Goal: Task Accomplishment & Management: Manage account settings

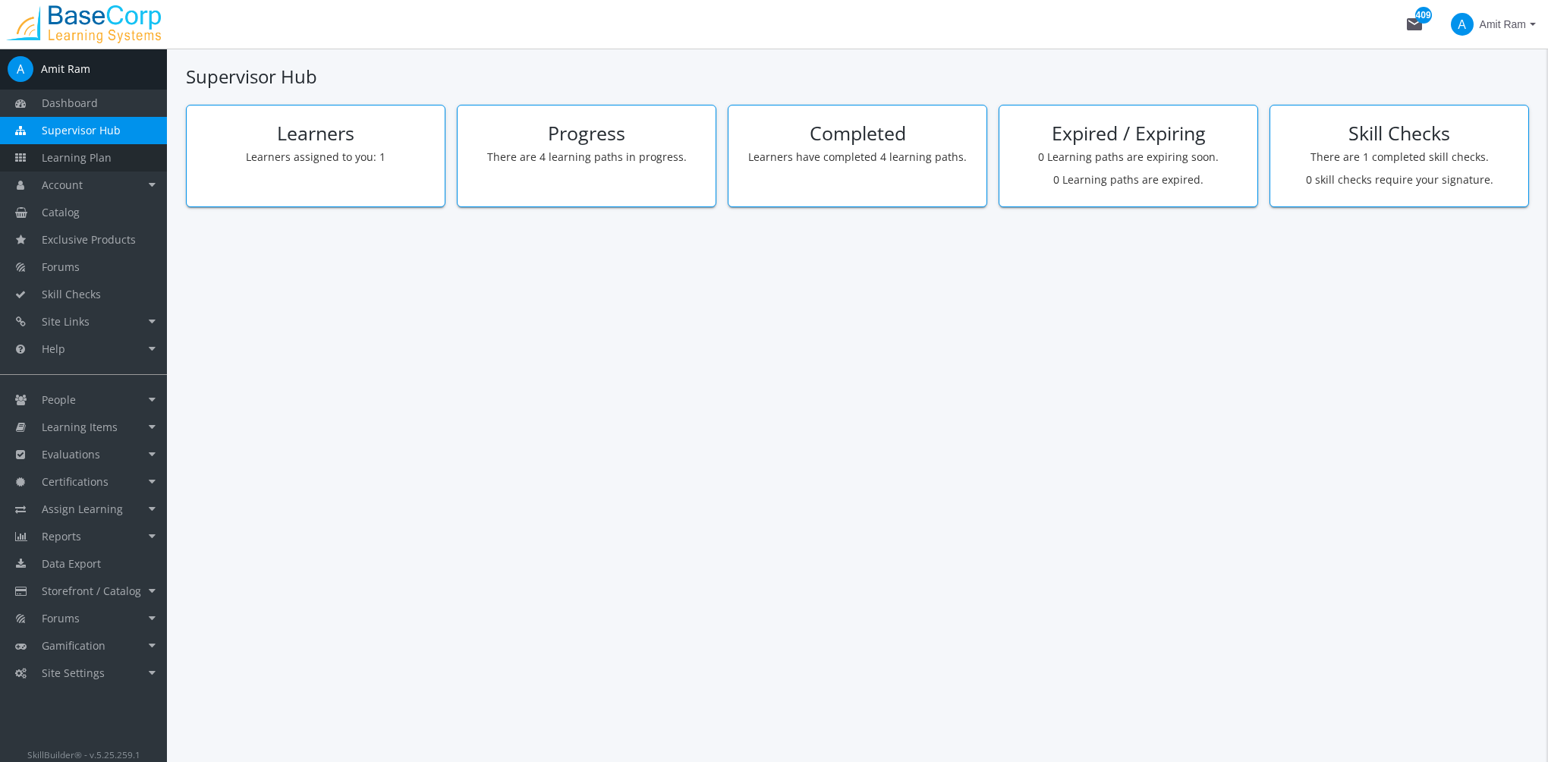
drag, startPoint x: 91, startPoint y: 167, endPoint x: 102, endPoint y: 170, distance: 11.8
click at [93, 167] on link "Learning Plan" at bounding box center [83, 157] width 167 height 27
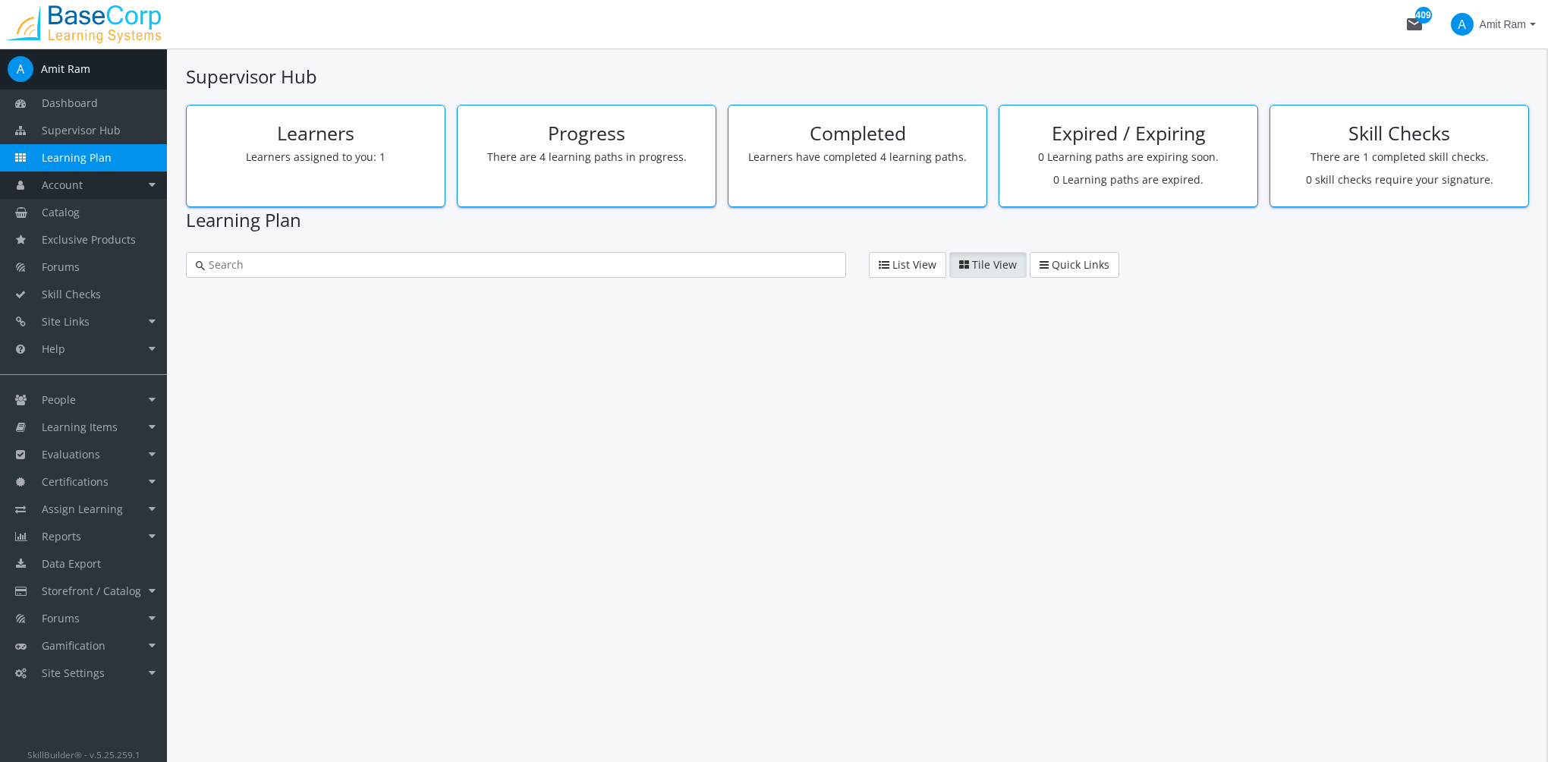
click at [103, 171] on link "Account" at bounding box center [83, 184] width 167 height 27
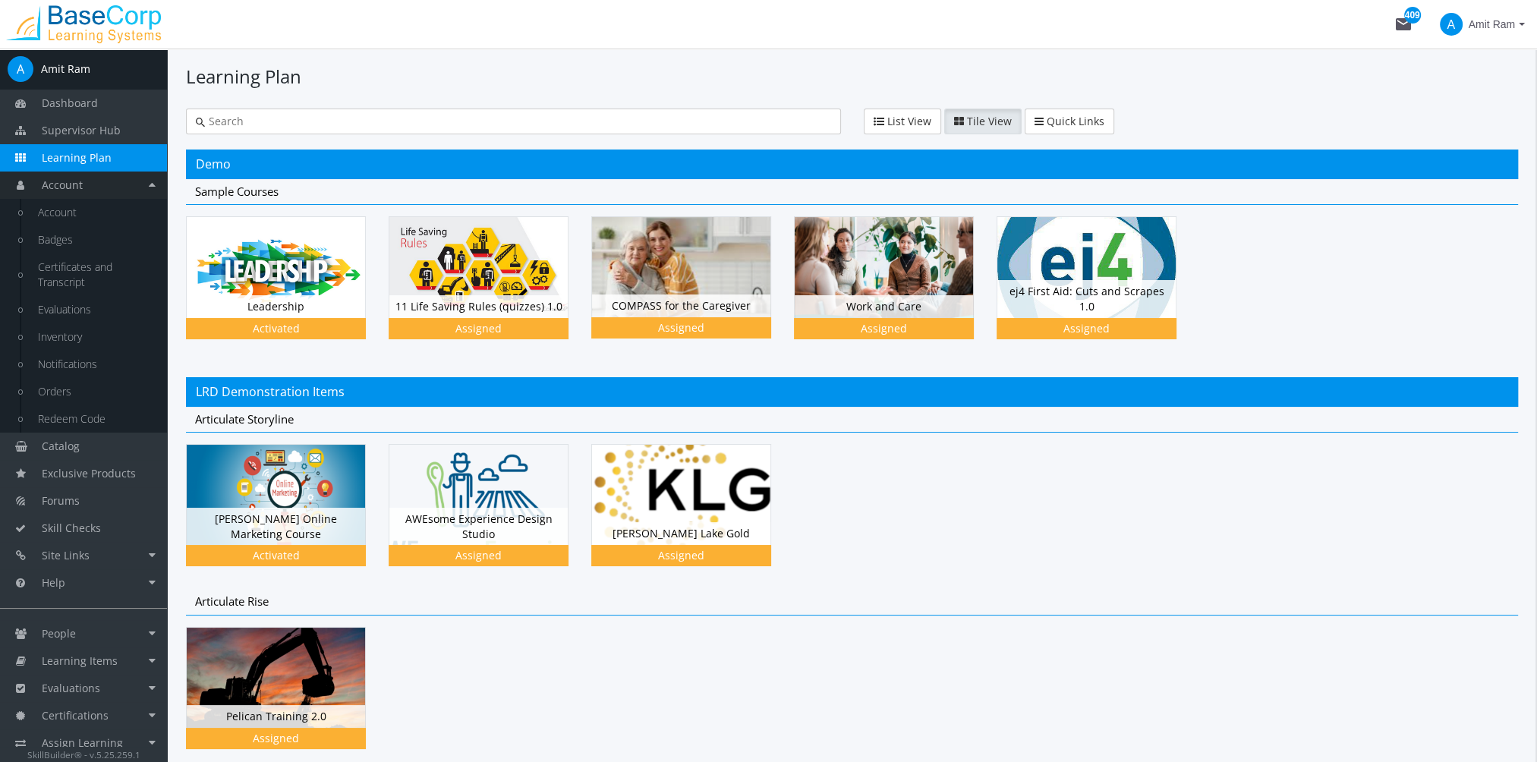
click at [145, 188] on link "Account" at bounding box center [83, 184] width 167 height 27
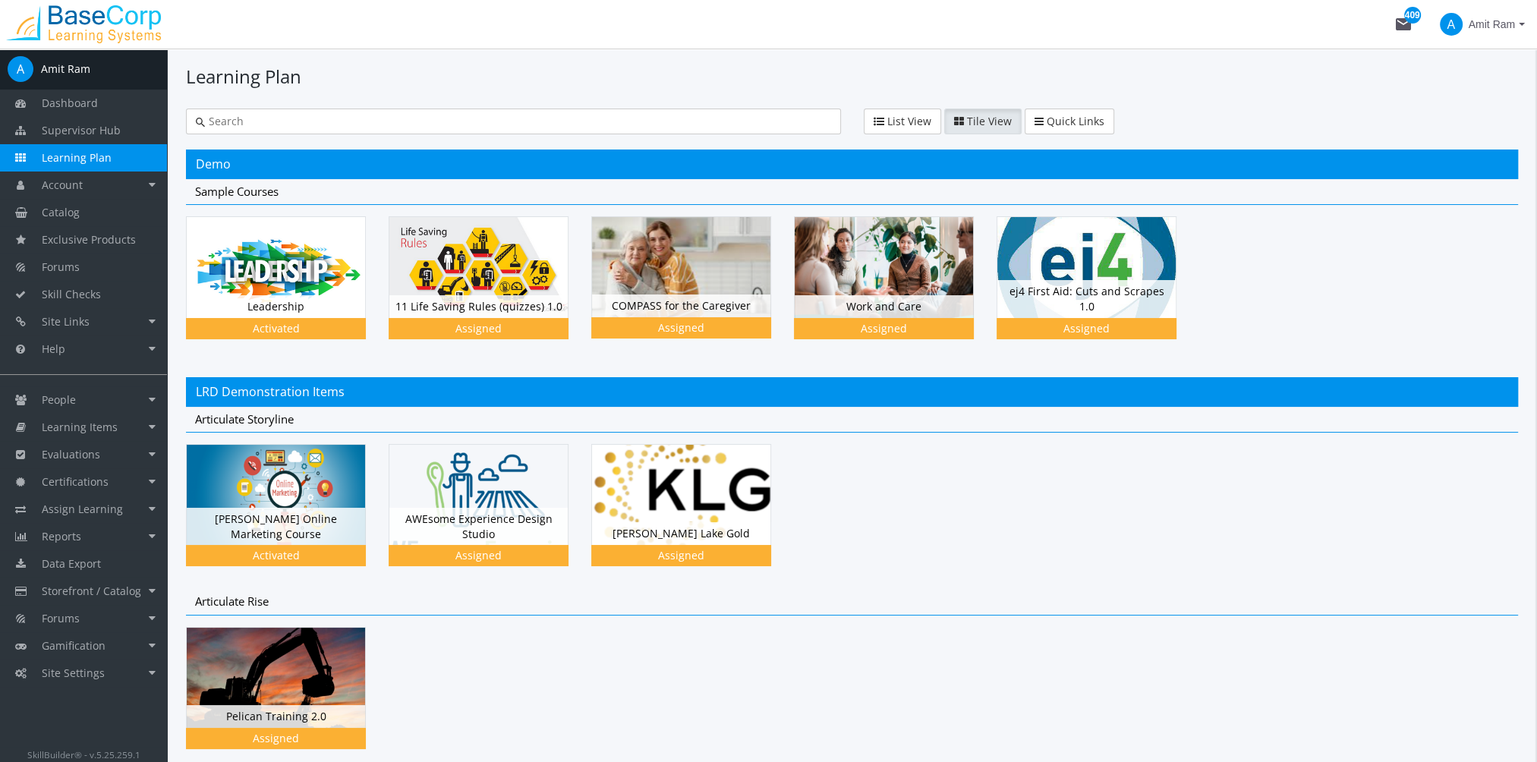
click at [246, 127] on input "text" at bounding box center [518, 121] width 626 height 15
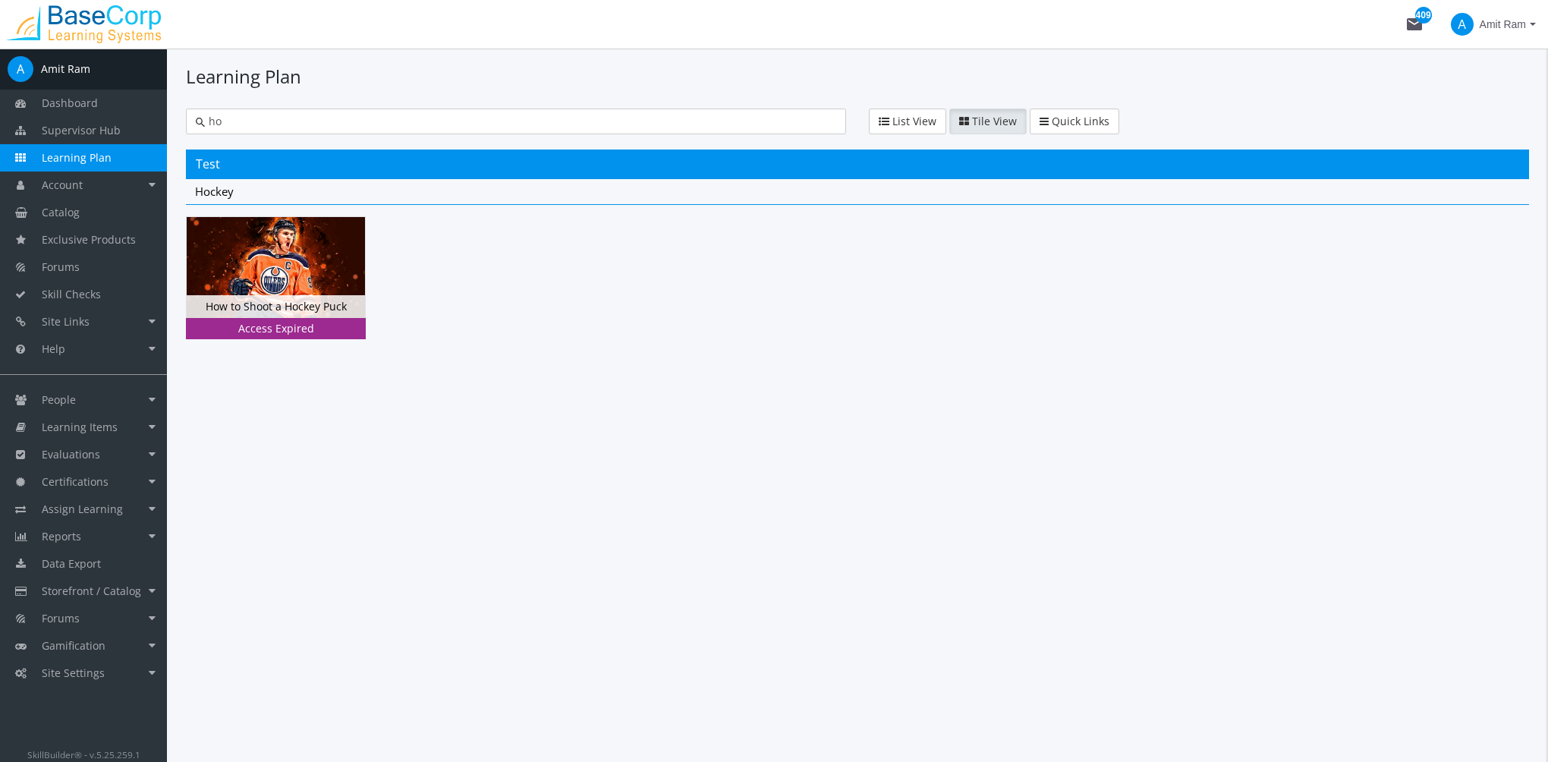
type input "h"
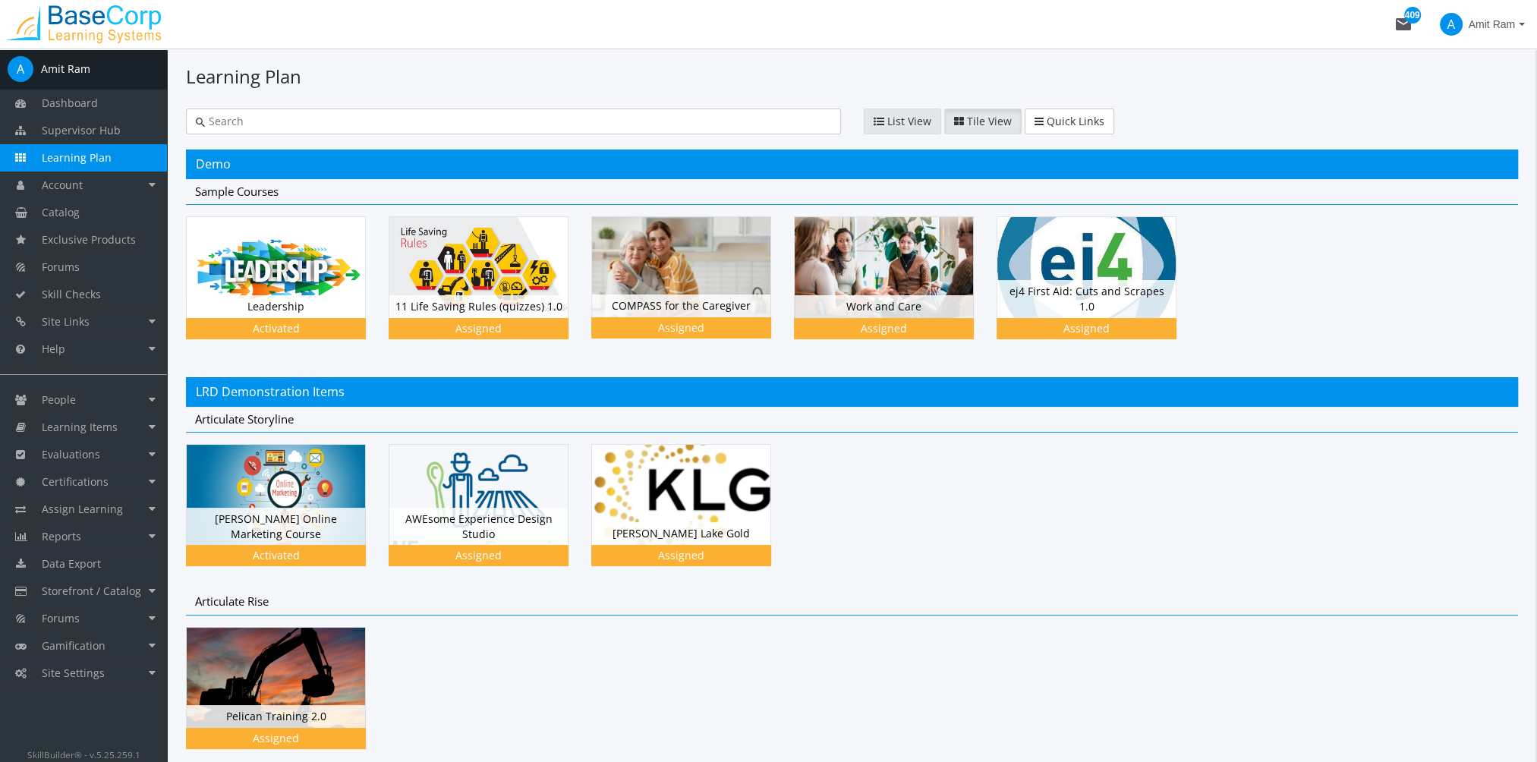
click at [910, 118] on span "List View" at bounding box center [909, 121] width 44 height 14
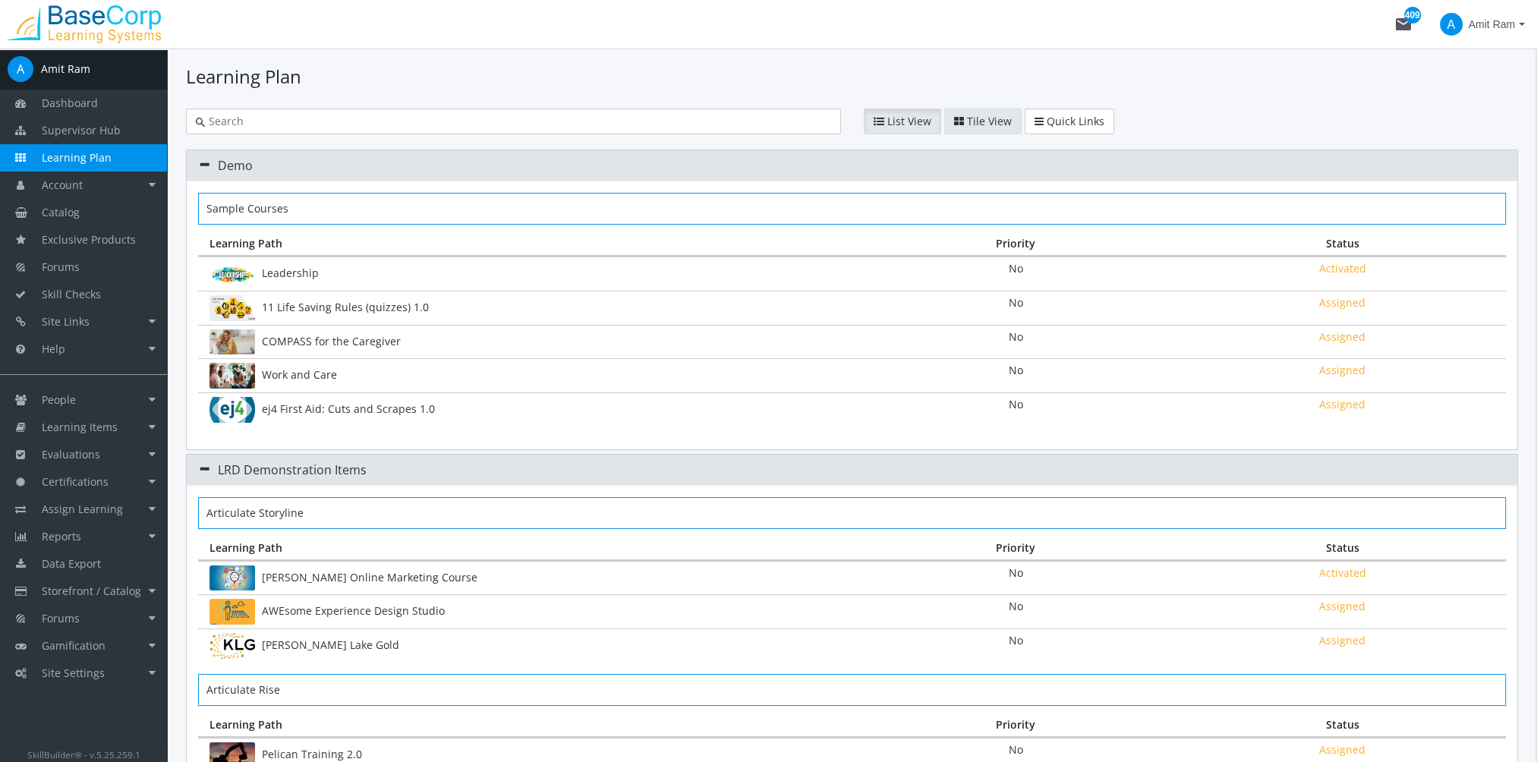
click at [967, 118] on span "Tile View" at bounding box center [989, 121] width 45 height 14
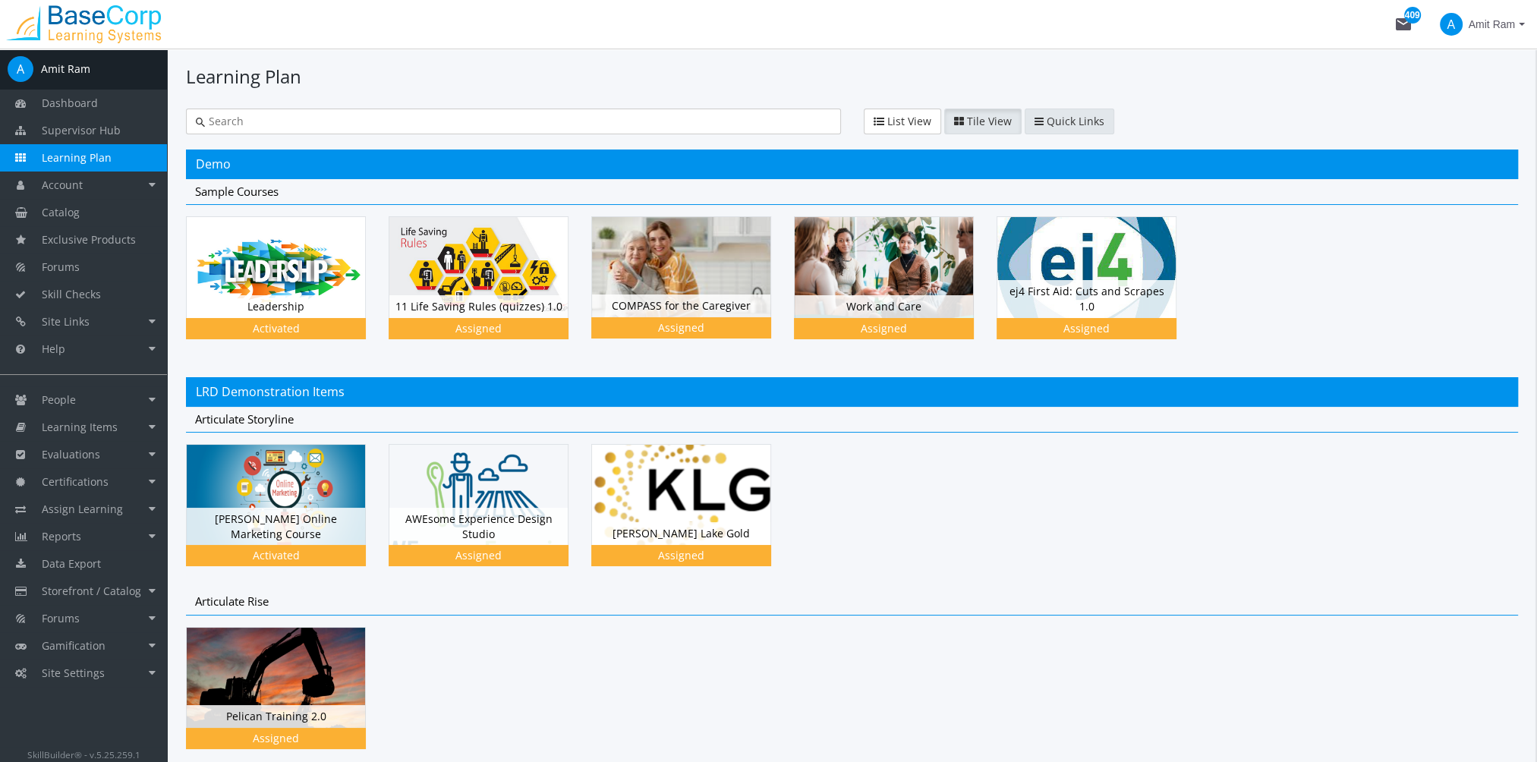
click at [1040, 124] on button "Quick Links" at bounding box center [1069, 122] width 90 height 26
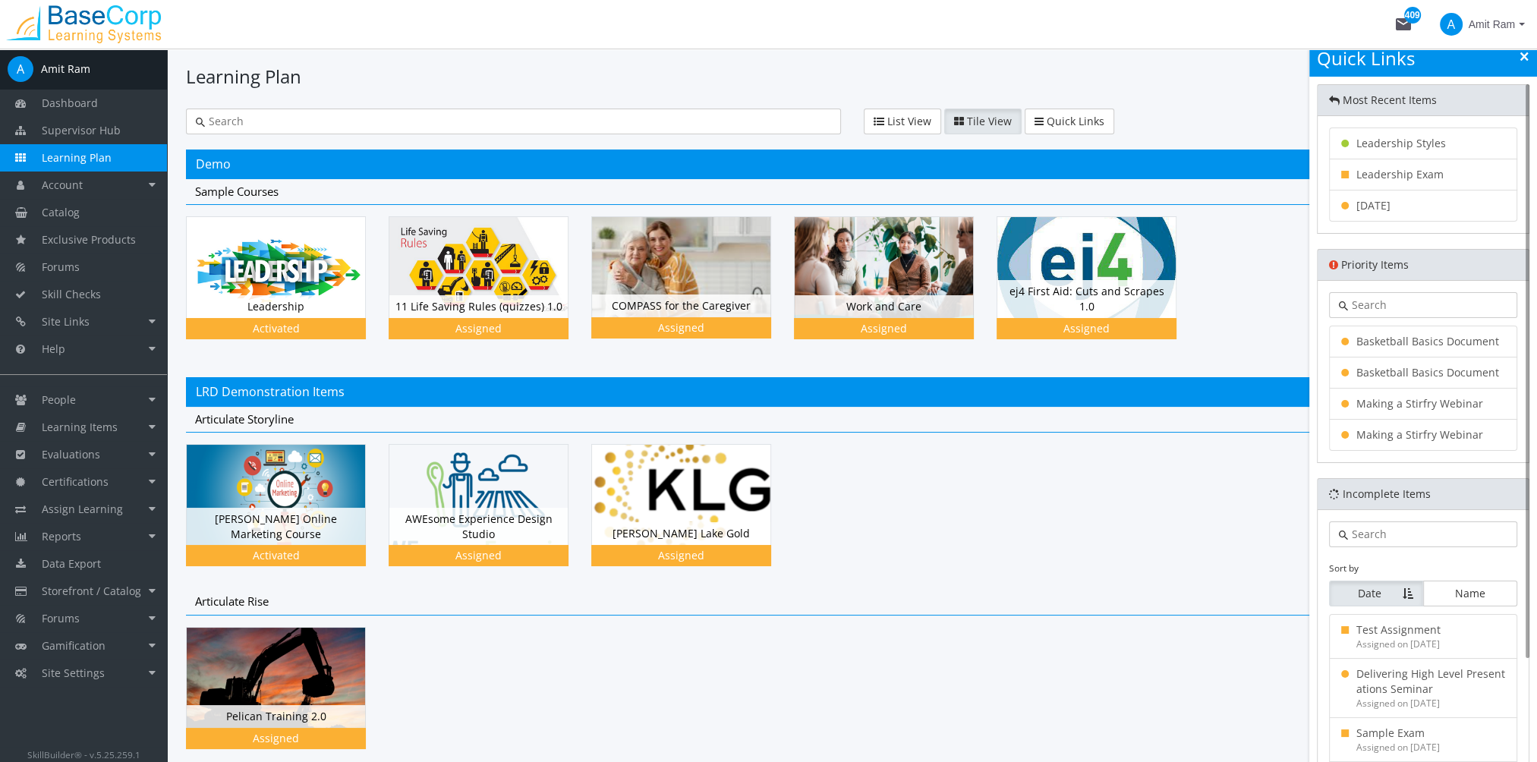
click at [1521, 58] on icon at bounding box center [1524, 57] width 8 height 11
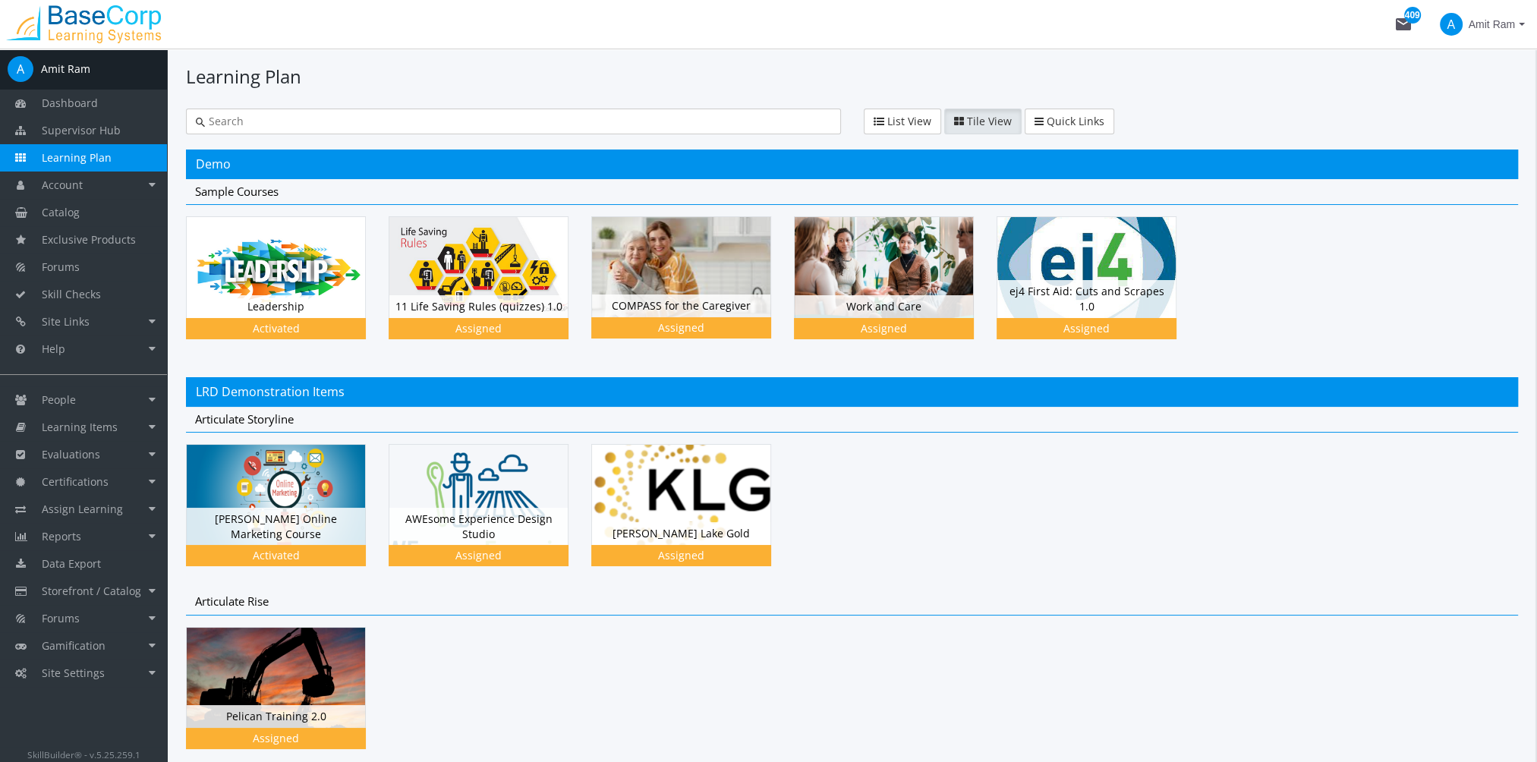
click at [1489, 30] on span "Amit Ram" at bounding box center [1491, 24] width 46 height 27
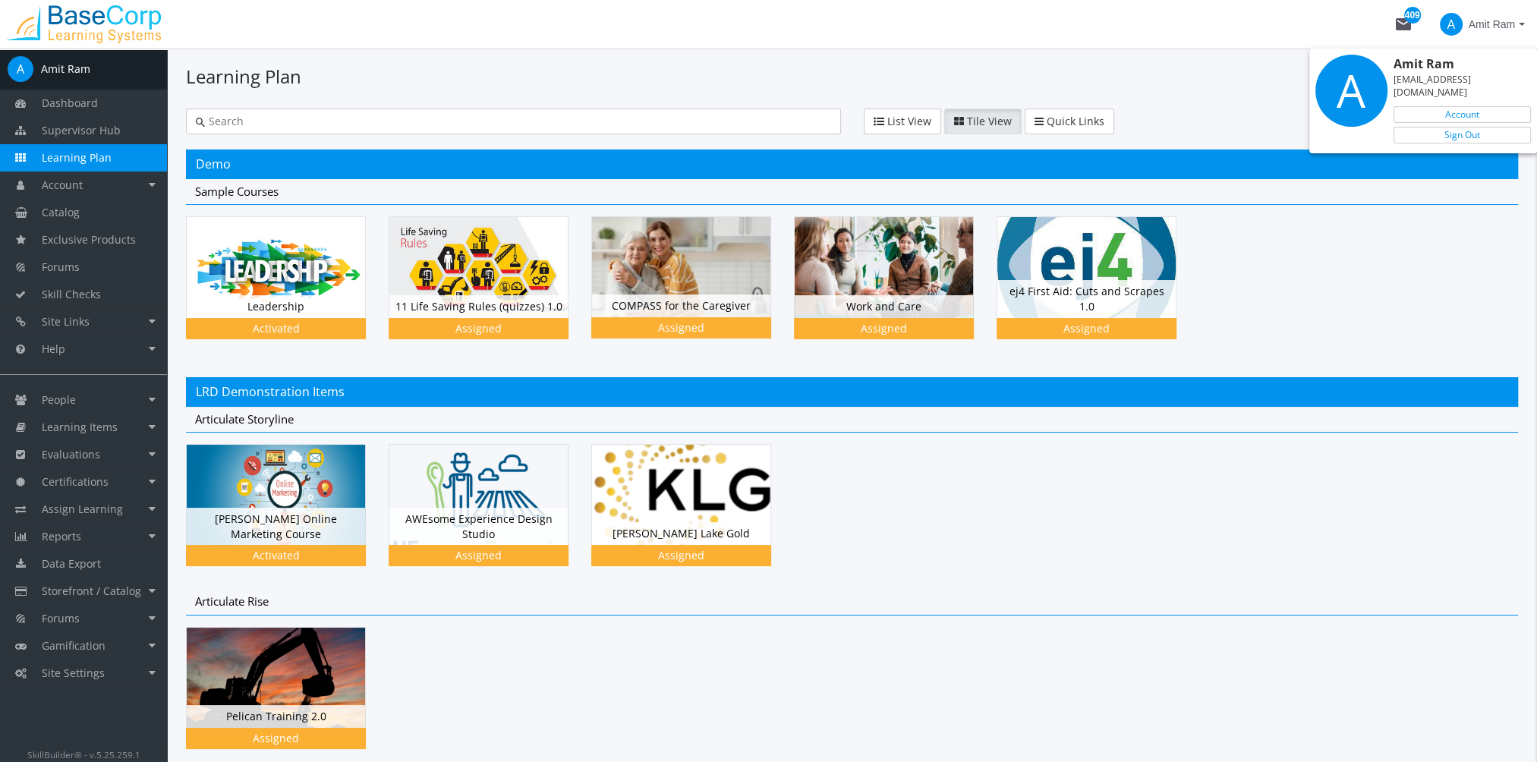
click at [1226, 45] on div at bounding box center [768, 381] width 1537 height 762
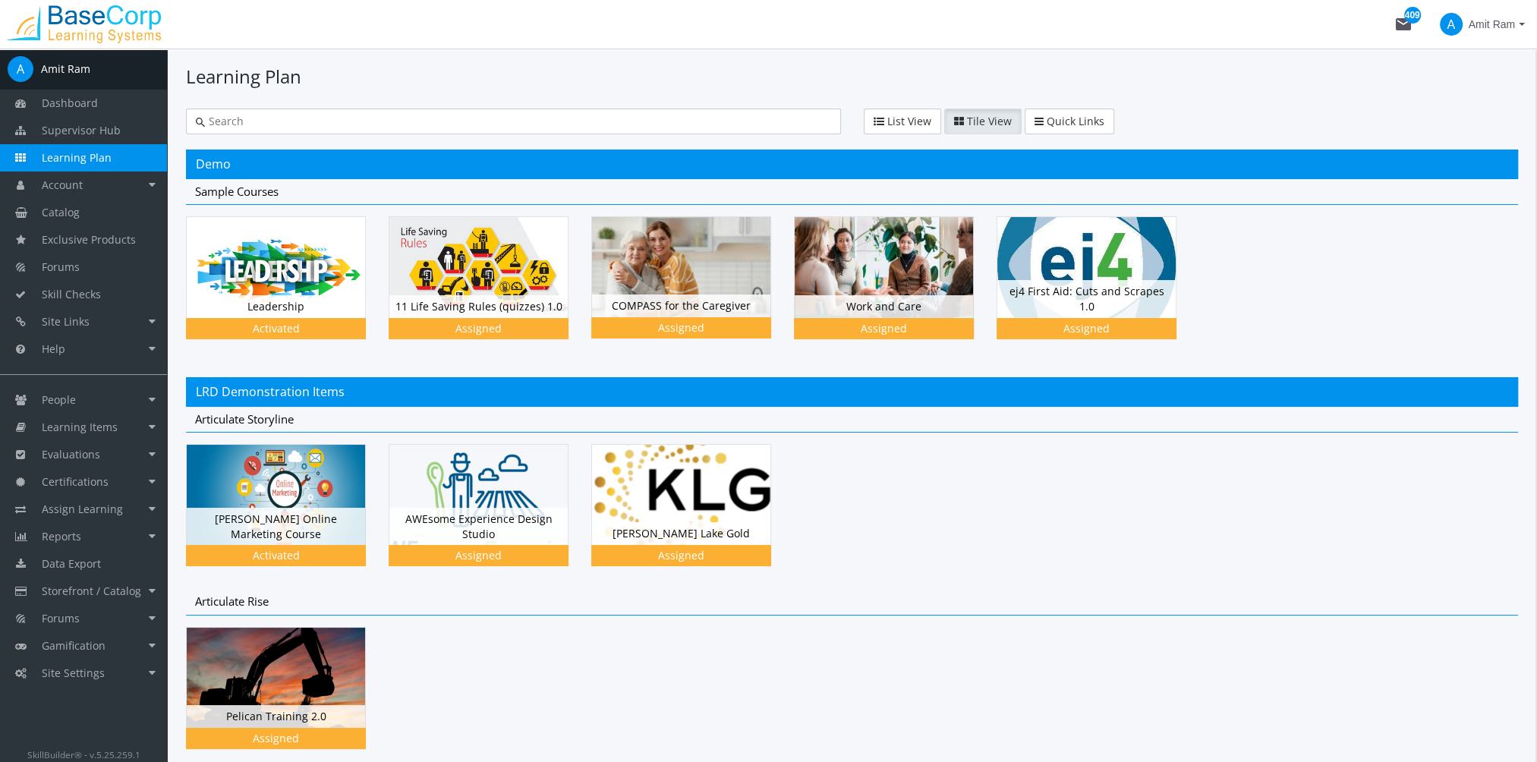
click at [1401, 27] on mat-icon "mail 409" at bounding box center [1403, 24] width 18 height 18
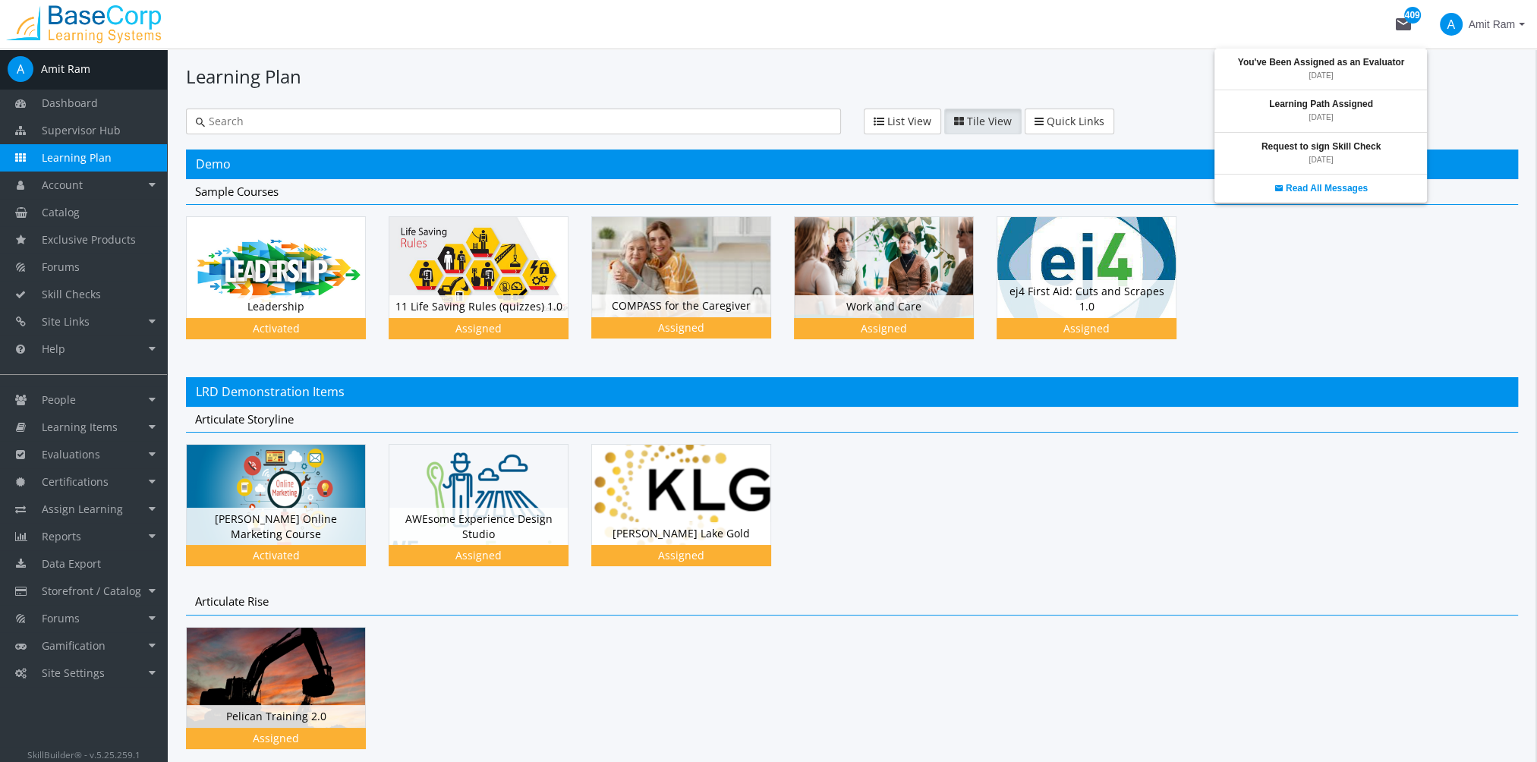
click at [1296, 16] on div at bounding box center [768, 381] width 1537 height 762
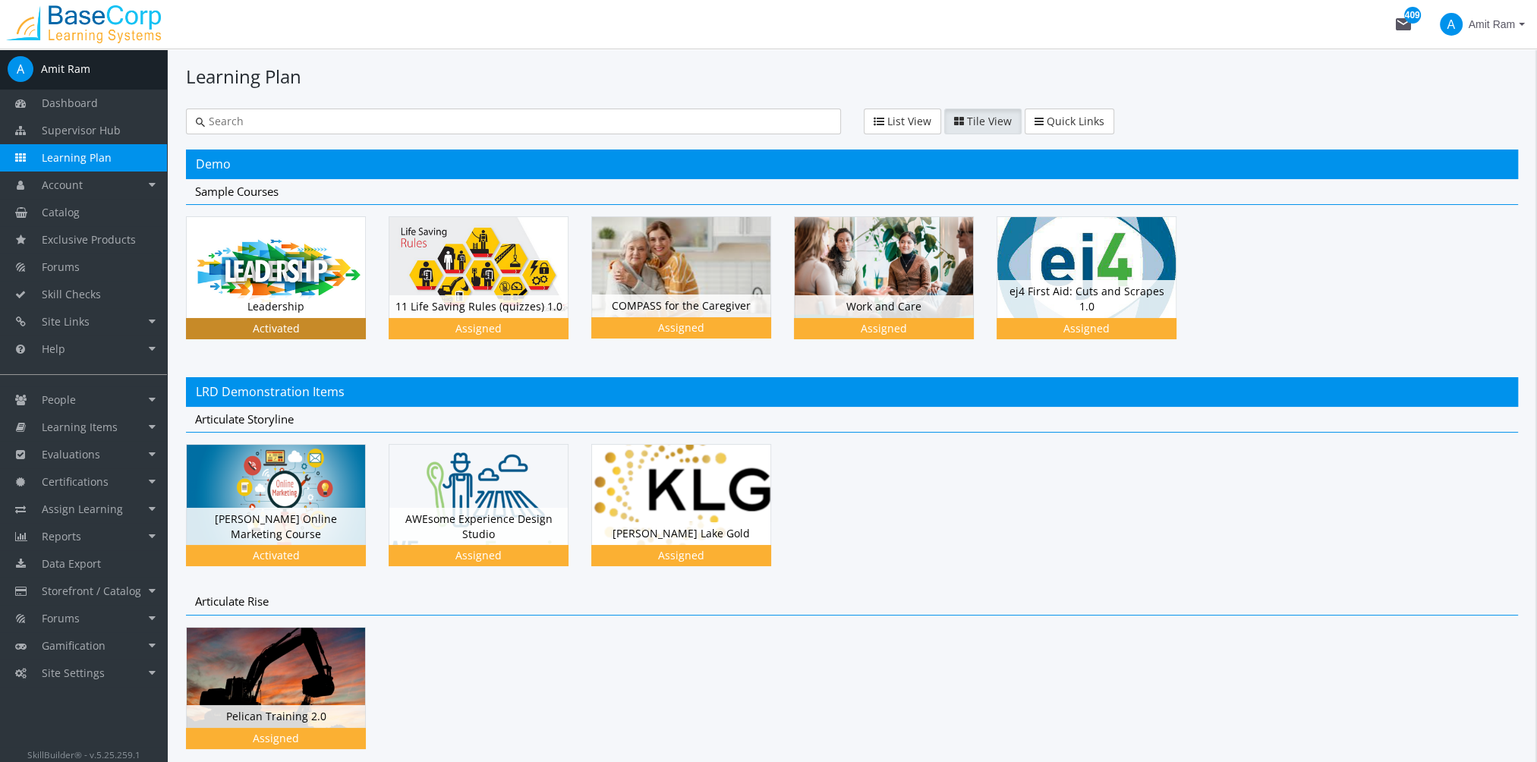
click at [307, 289] on img at bounding box center [276, 267] width 178 height 100
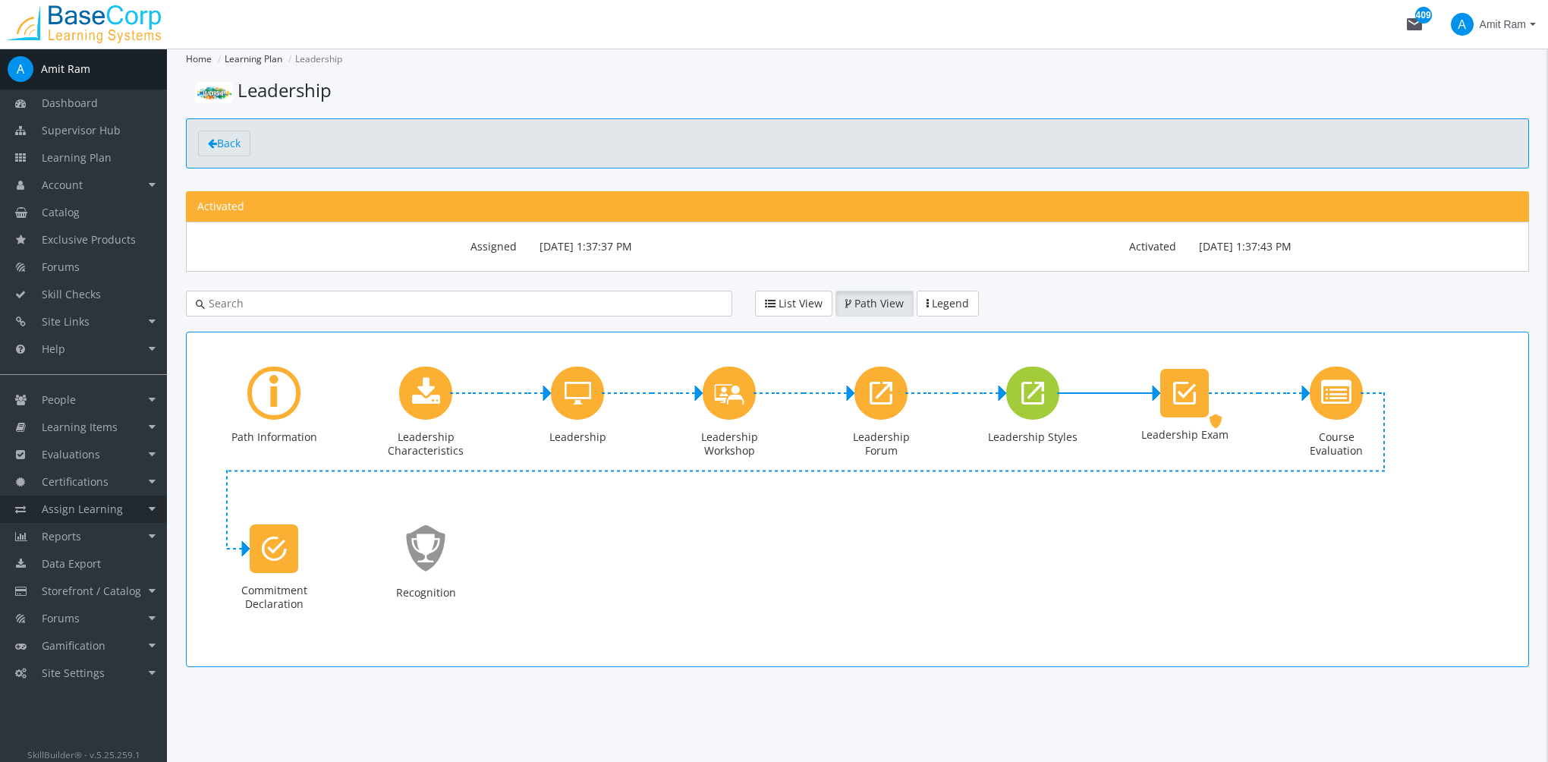
click at [121, 503] on link "Assign Learning" at bounding box center [83, 509] width 167 height 27
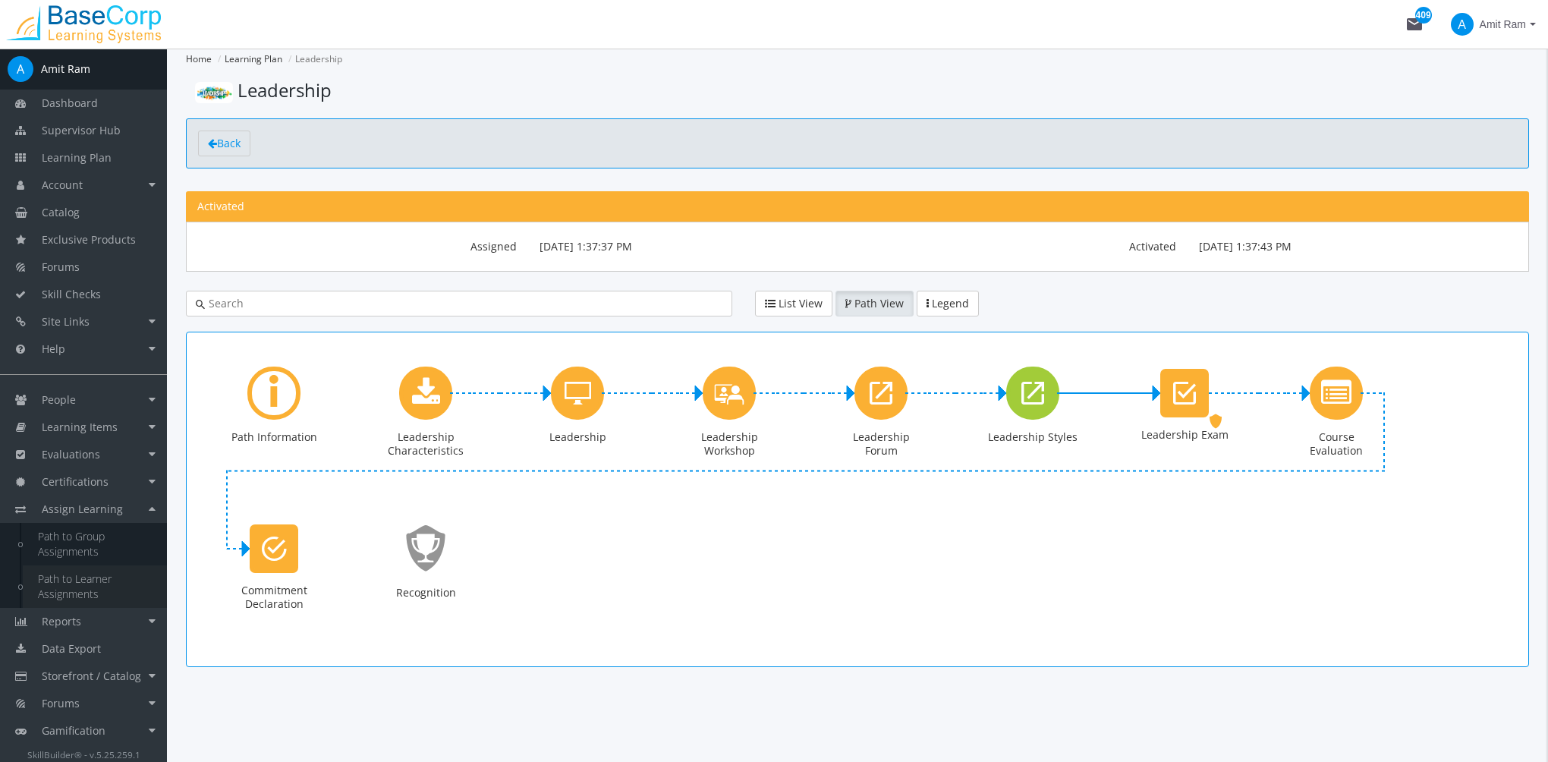
click at [96, 577] on link "Path to Learner Assignments" at bounding box center [95, 586] width 144 height 42
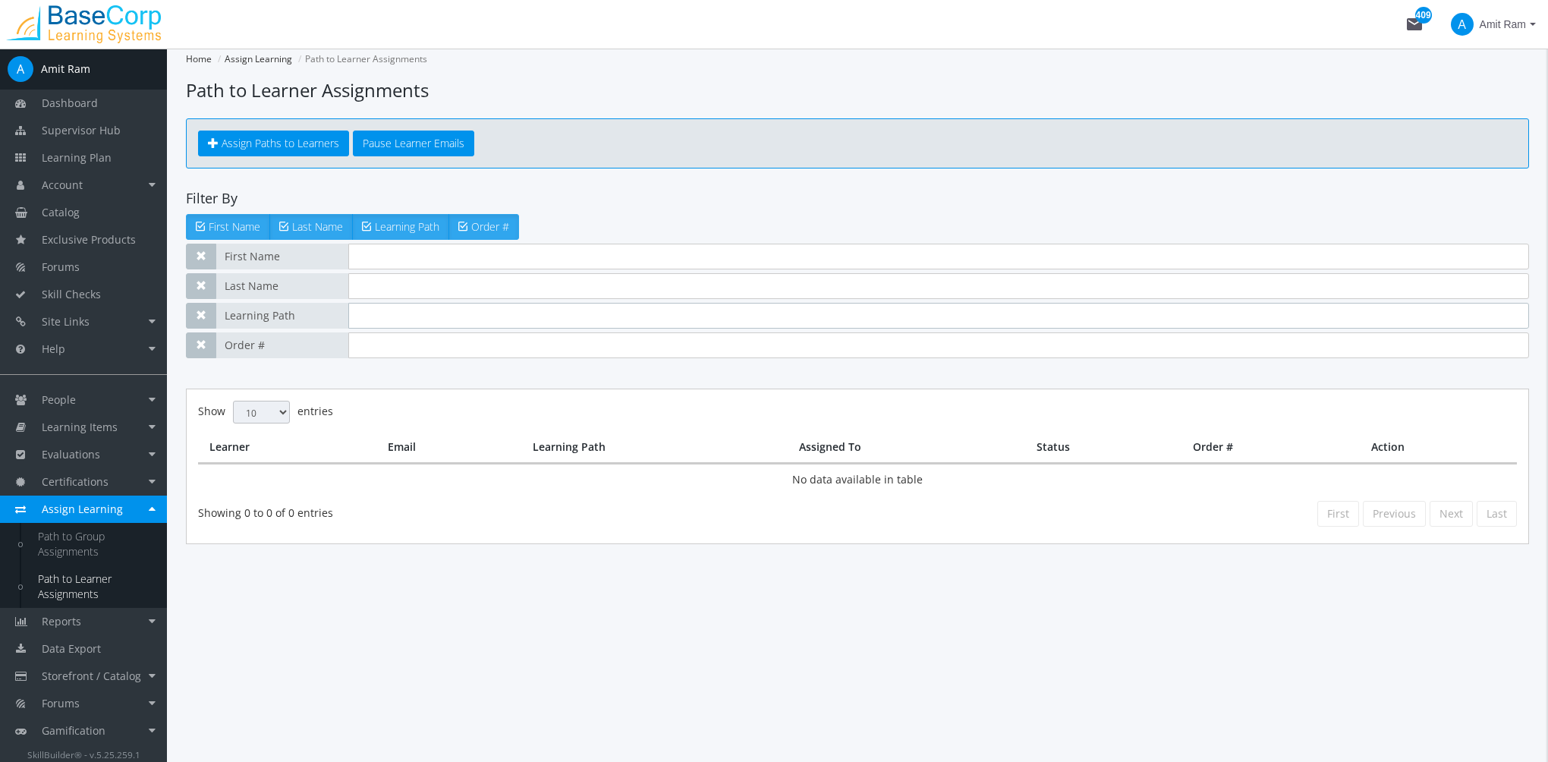
click at [398, 319] on input "text" at bounding box center [938, 316] width 1181 height 26
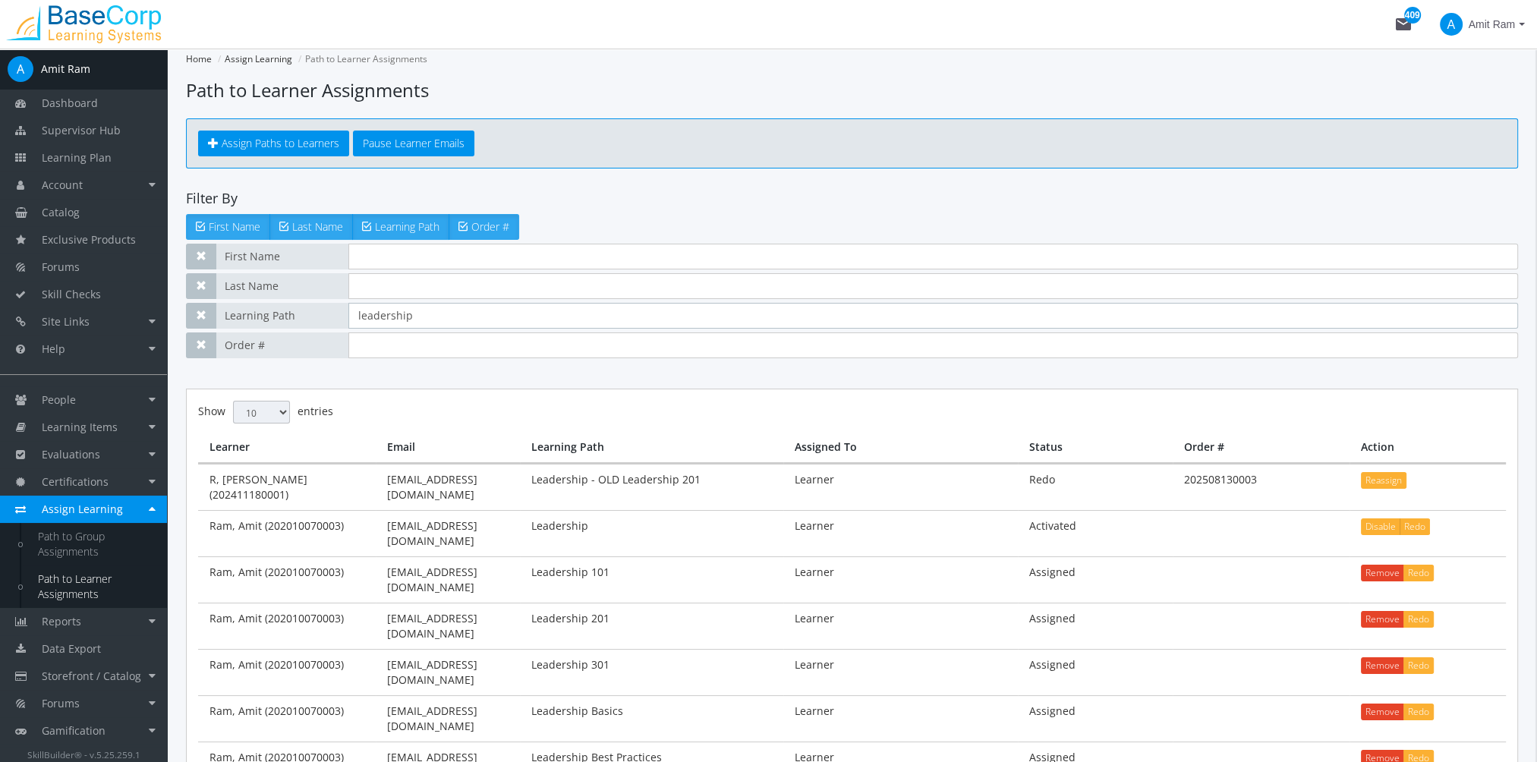
type input "leadership"
click at [426, 255] on input "text" at bounding box center [932, 257] width 1169 height 26
type input "[PERSON_NAME]"
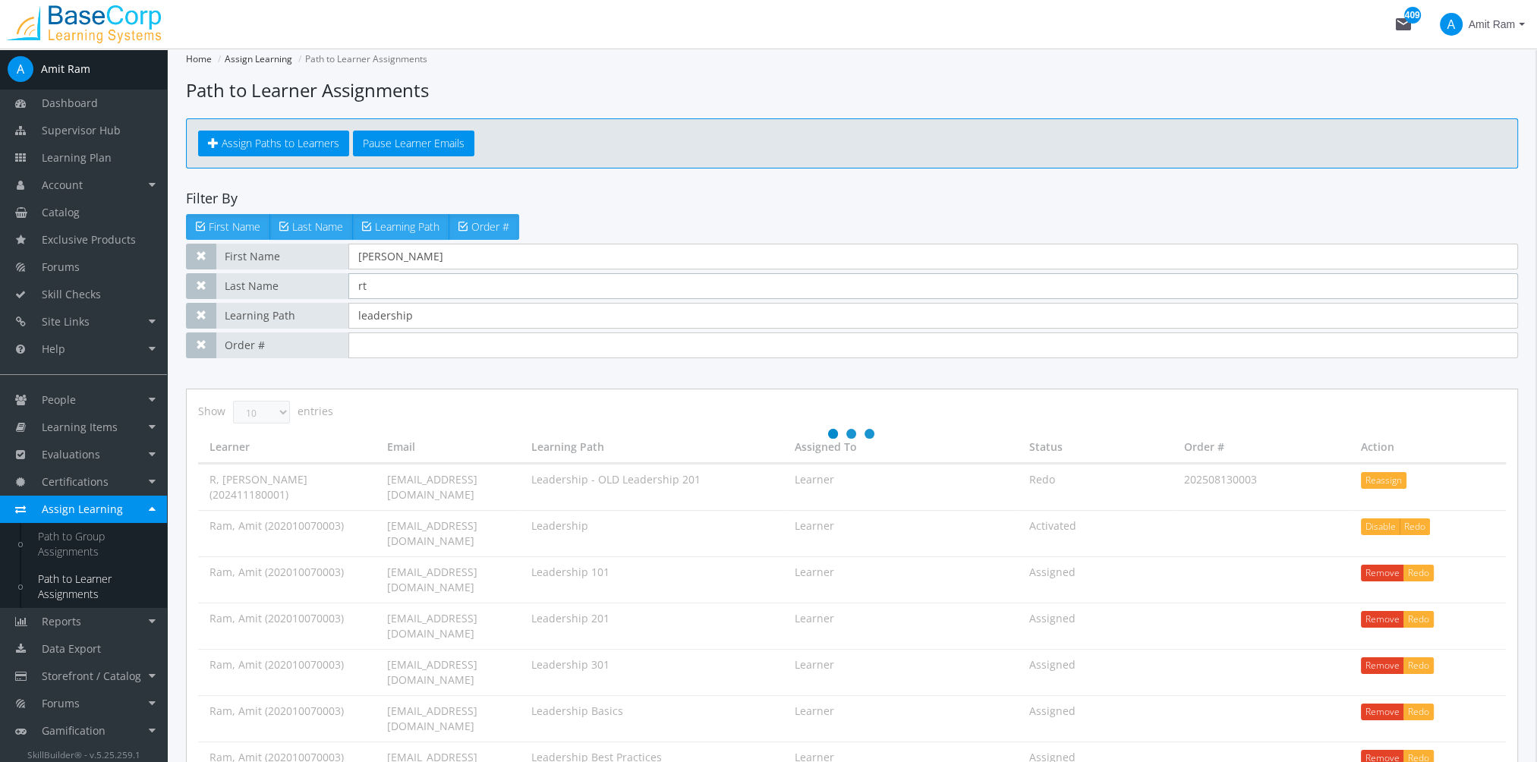
type input "r"
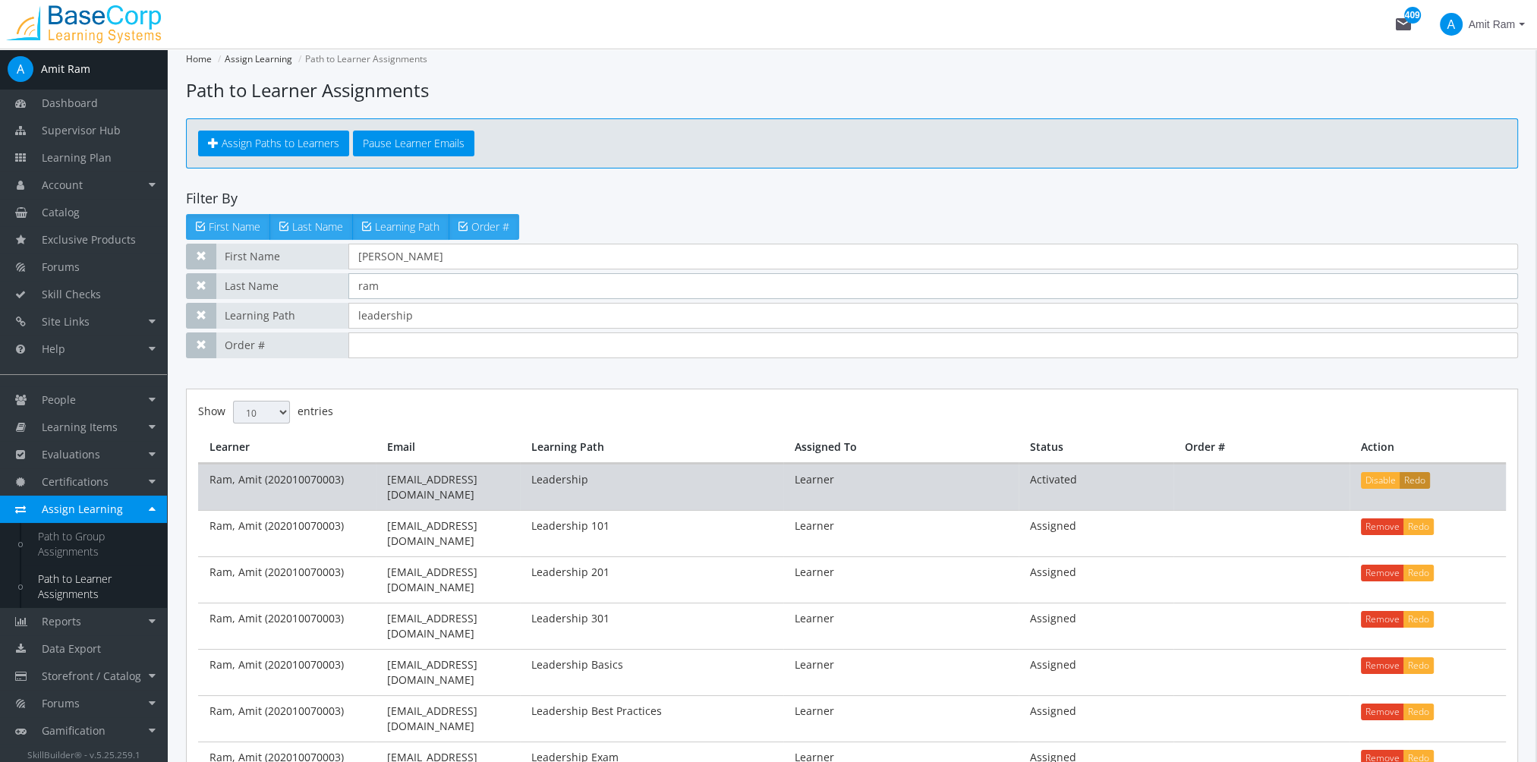
type input "ram"
click at [1421, 480] on button "Redo" at bounding box center [1414, 480] width 30 height 17
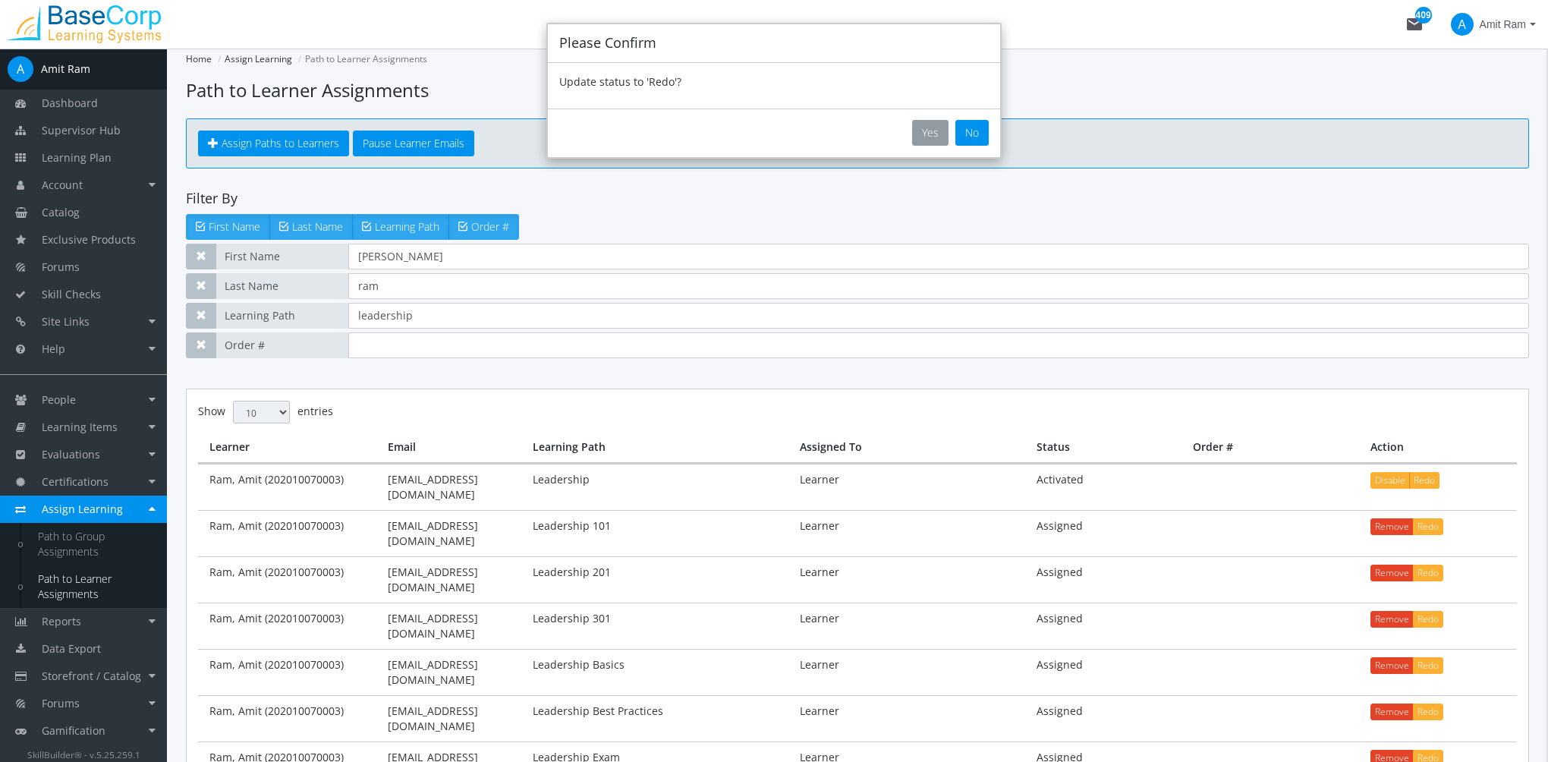
click at [929, 127] on button "Yes" at bounding box center [930, 133] width 36 height 26
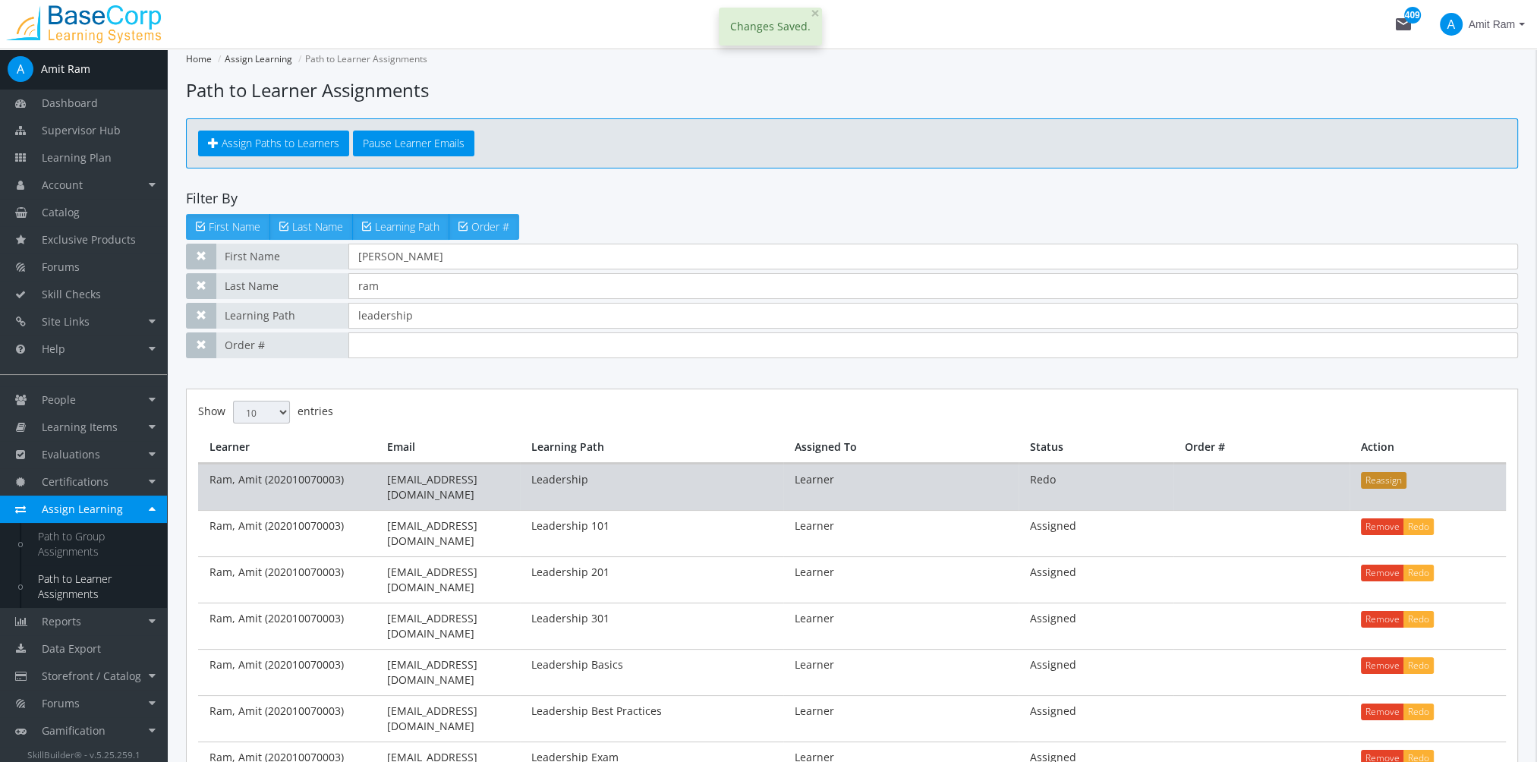
click at [1392, 482] on button "Reassign" at bounding box center [1384, 480] width 46 height 17
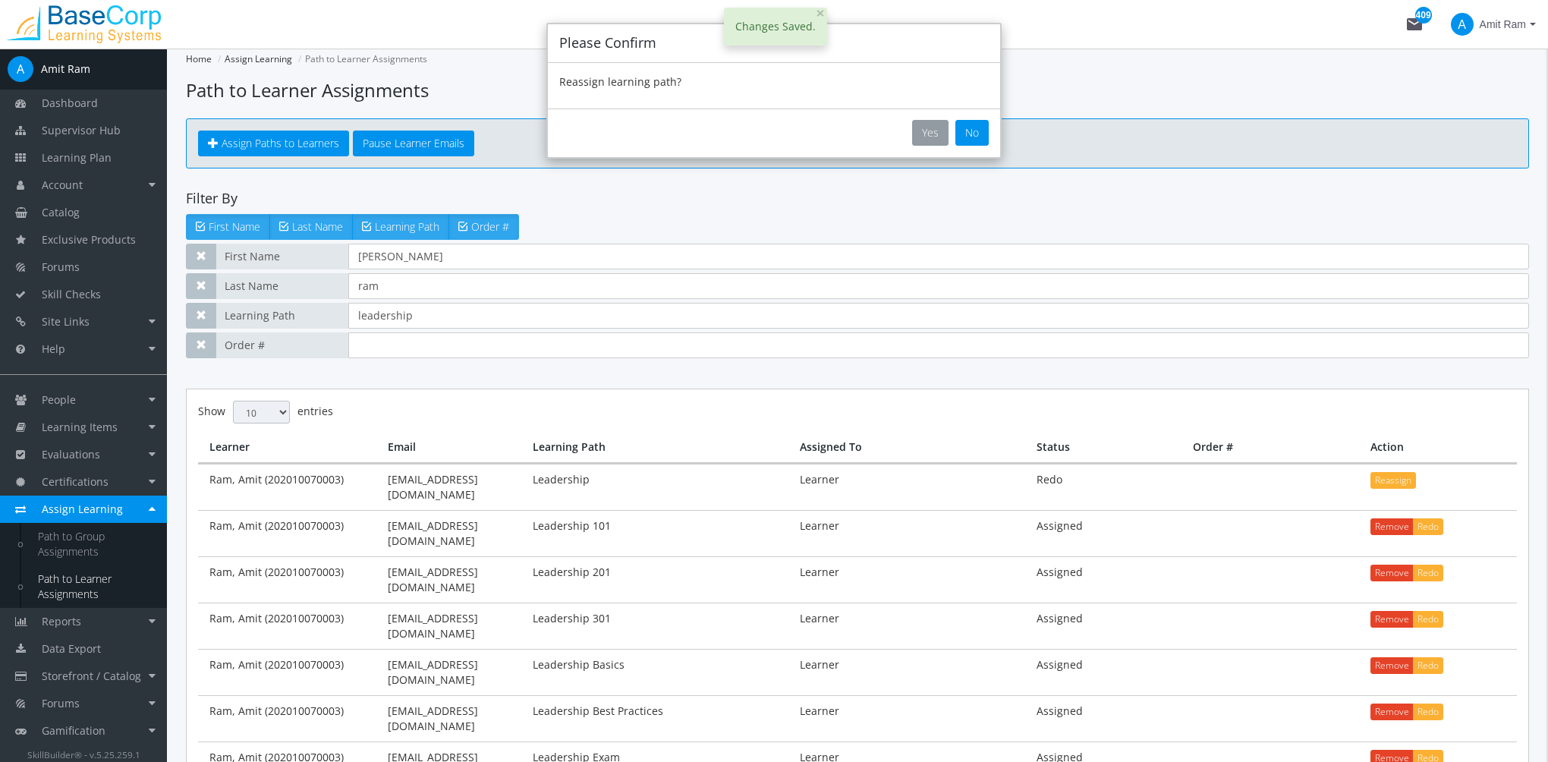
click at [936, 133] on button "Yes" at bounding box center [930, 133] width 36 height 26
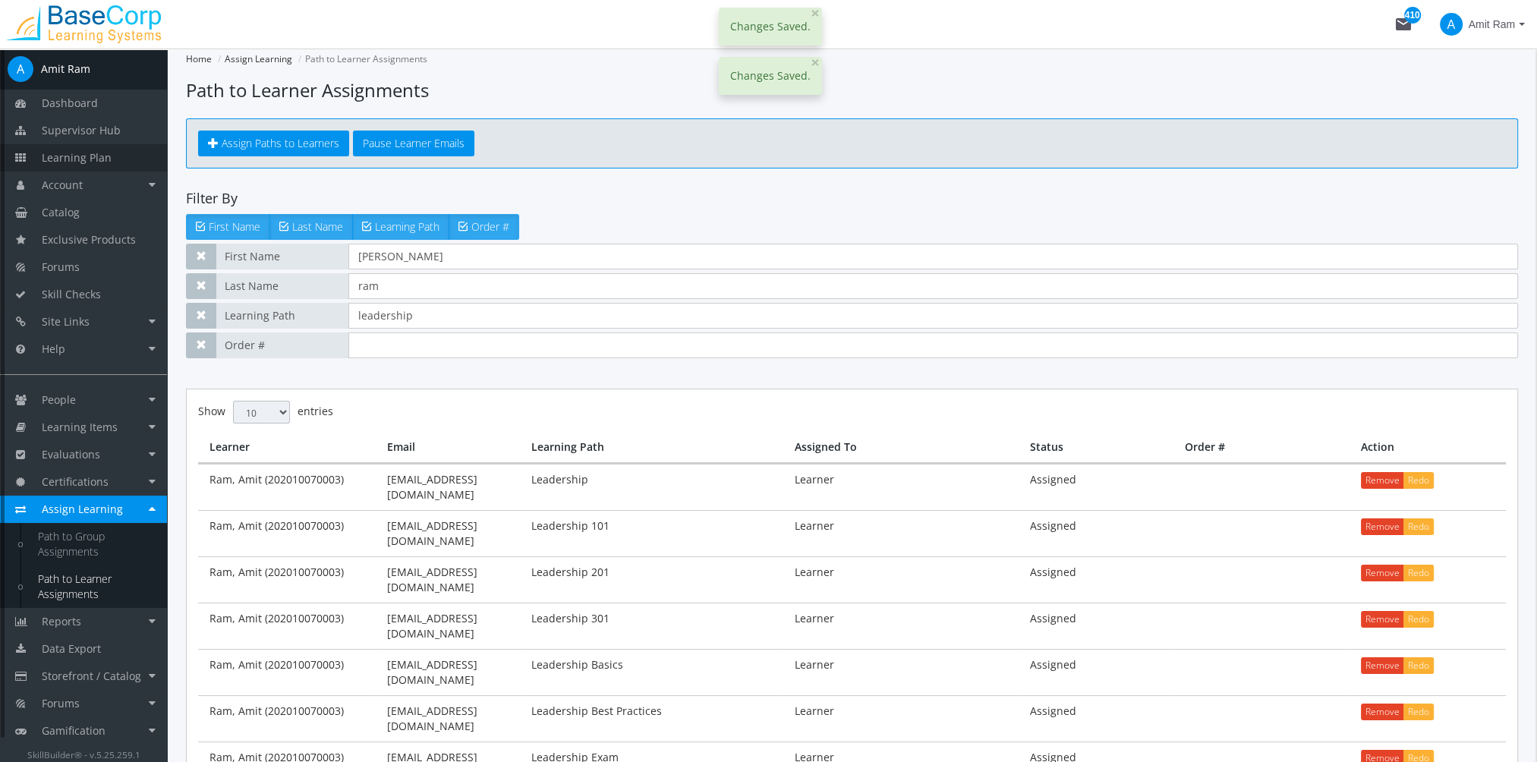
click at [107, 158] on span "Learning Plan" at bounding box center [77, 157] width 70 height 14
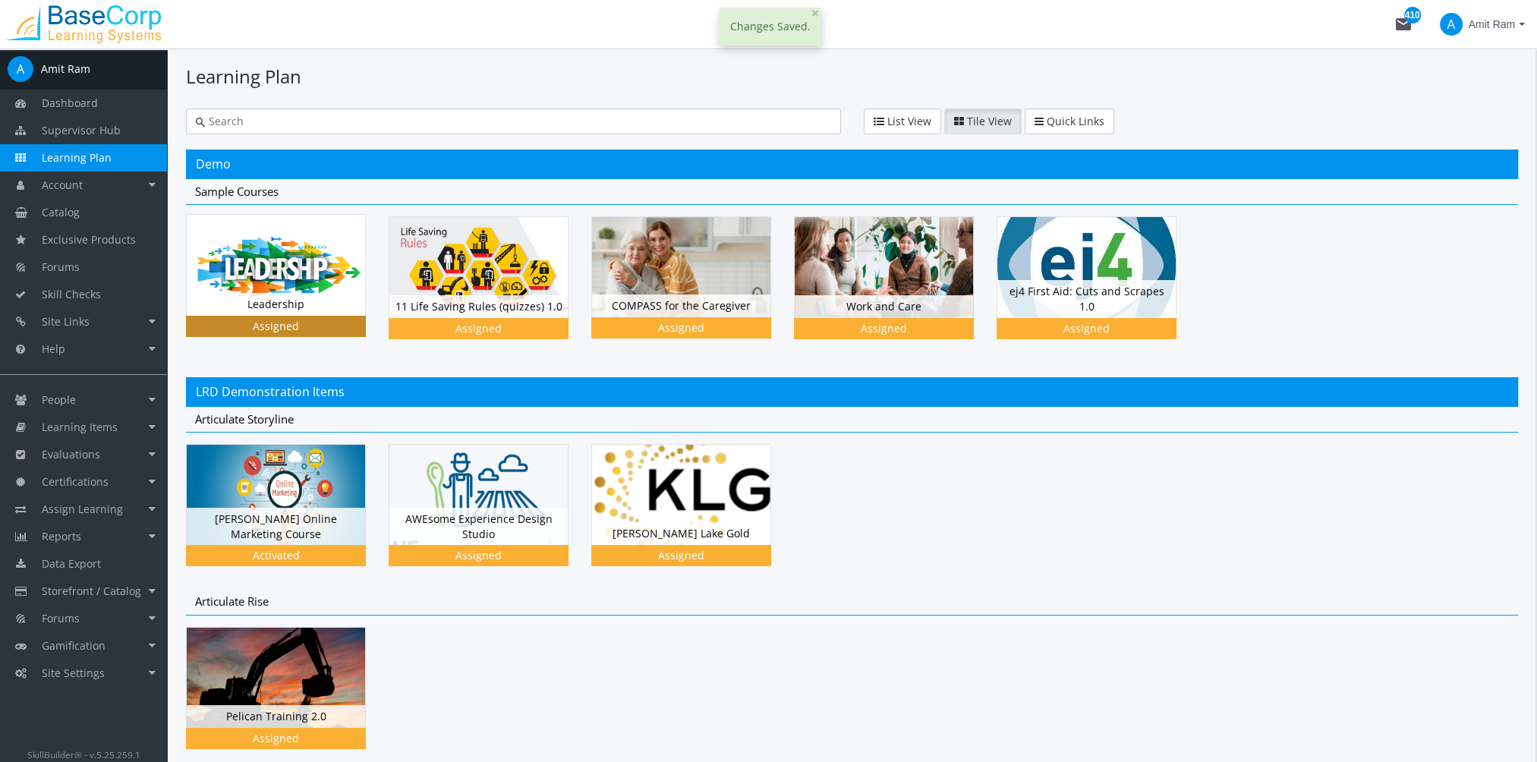
click at [307, 313] on div "Leadership Status Assigned" at bounding box center [276, 304] width 178 height 23
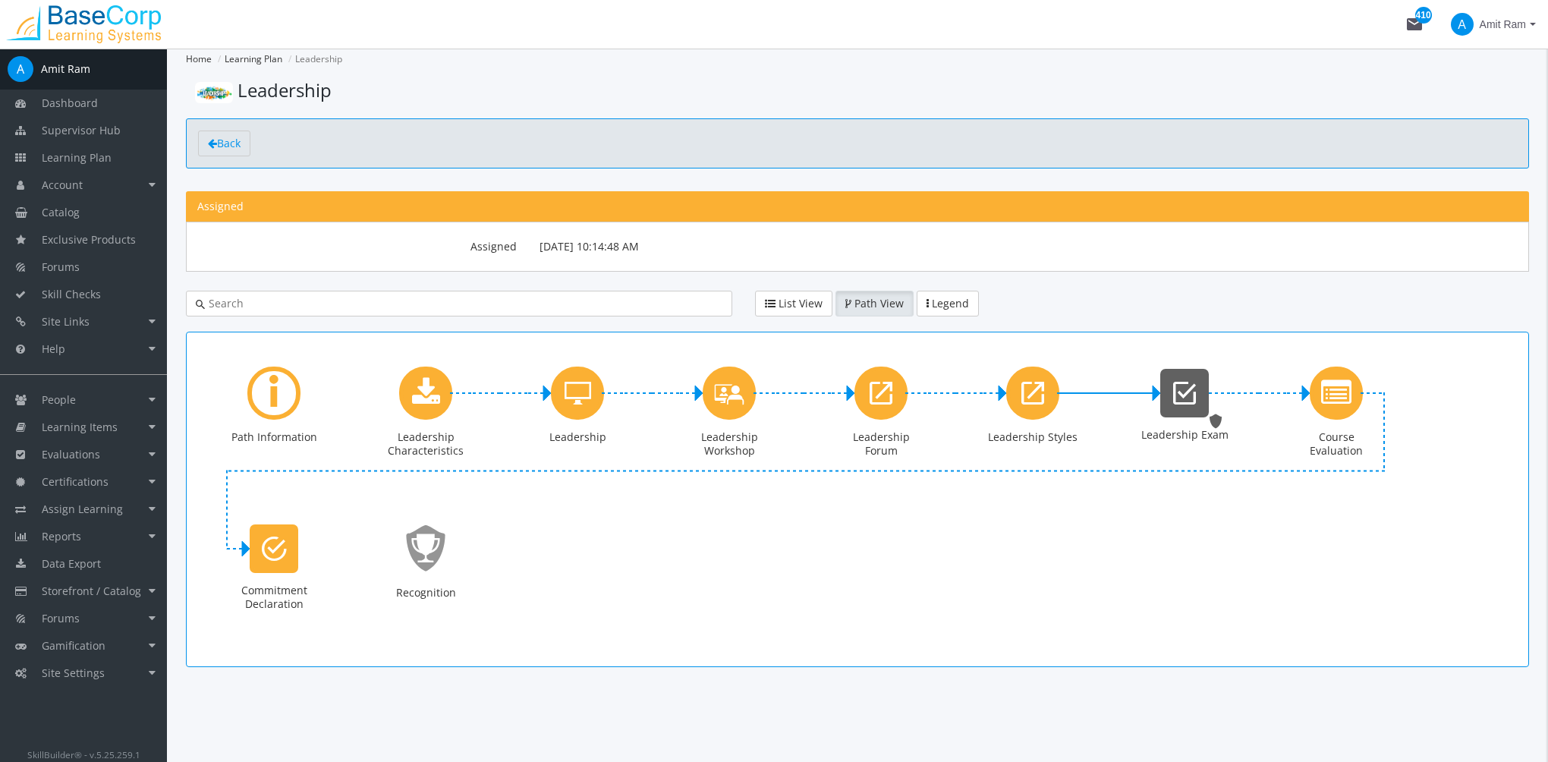
click at [1173, 392] on icon "Leadership Exam" at bounding box center [1184, 393] width 23 height 30
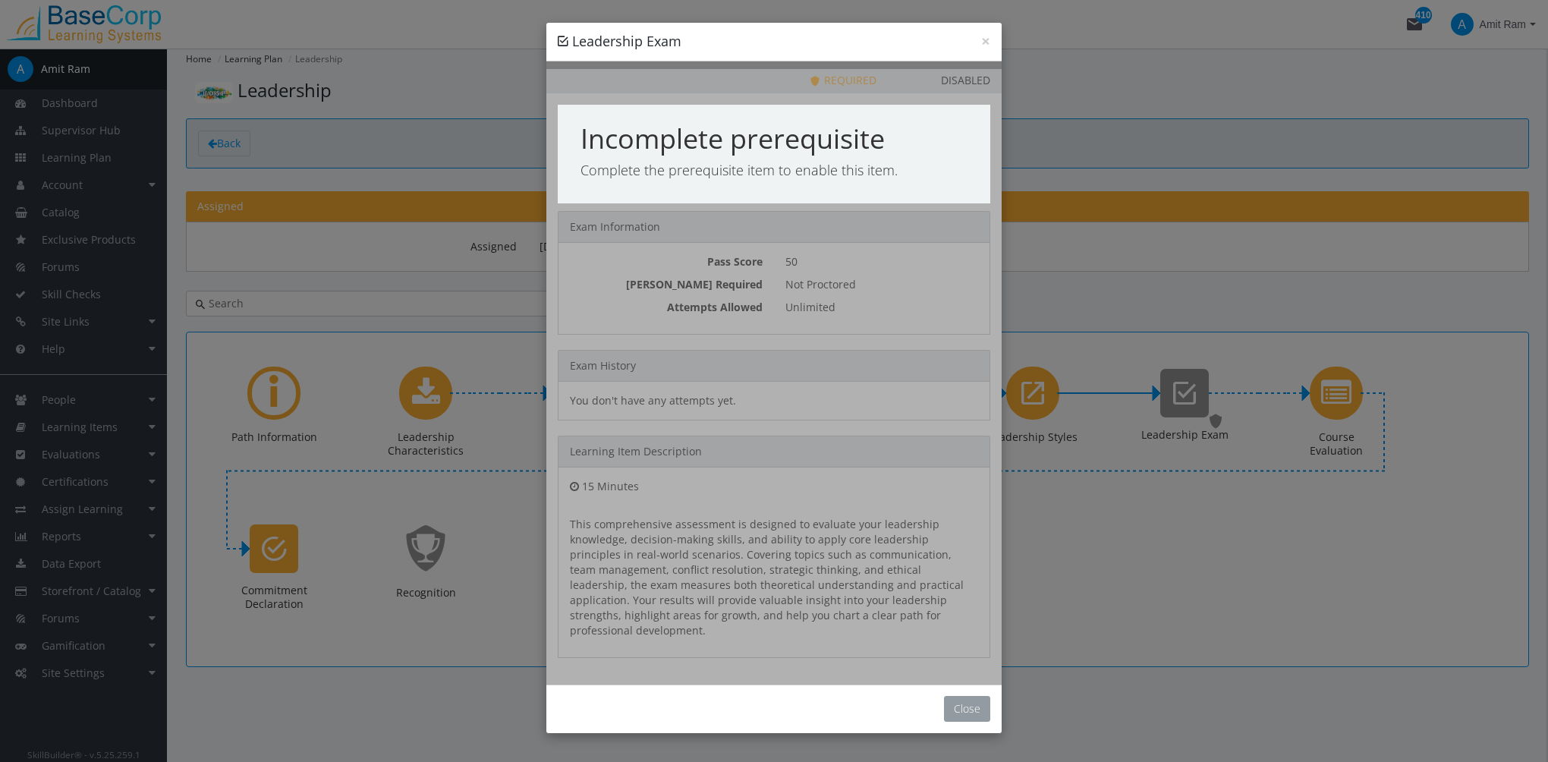
click at [965, 700] on button "Close" at bounding box center [967, 709] width 46 height 26
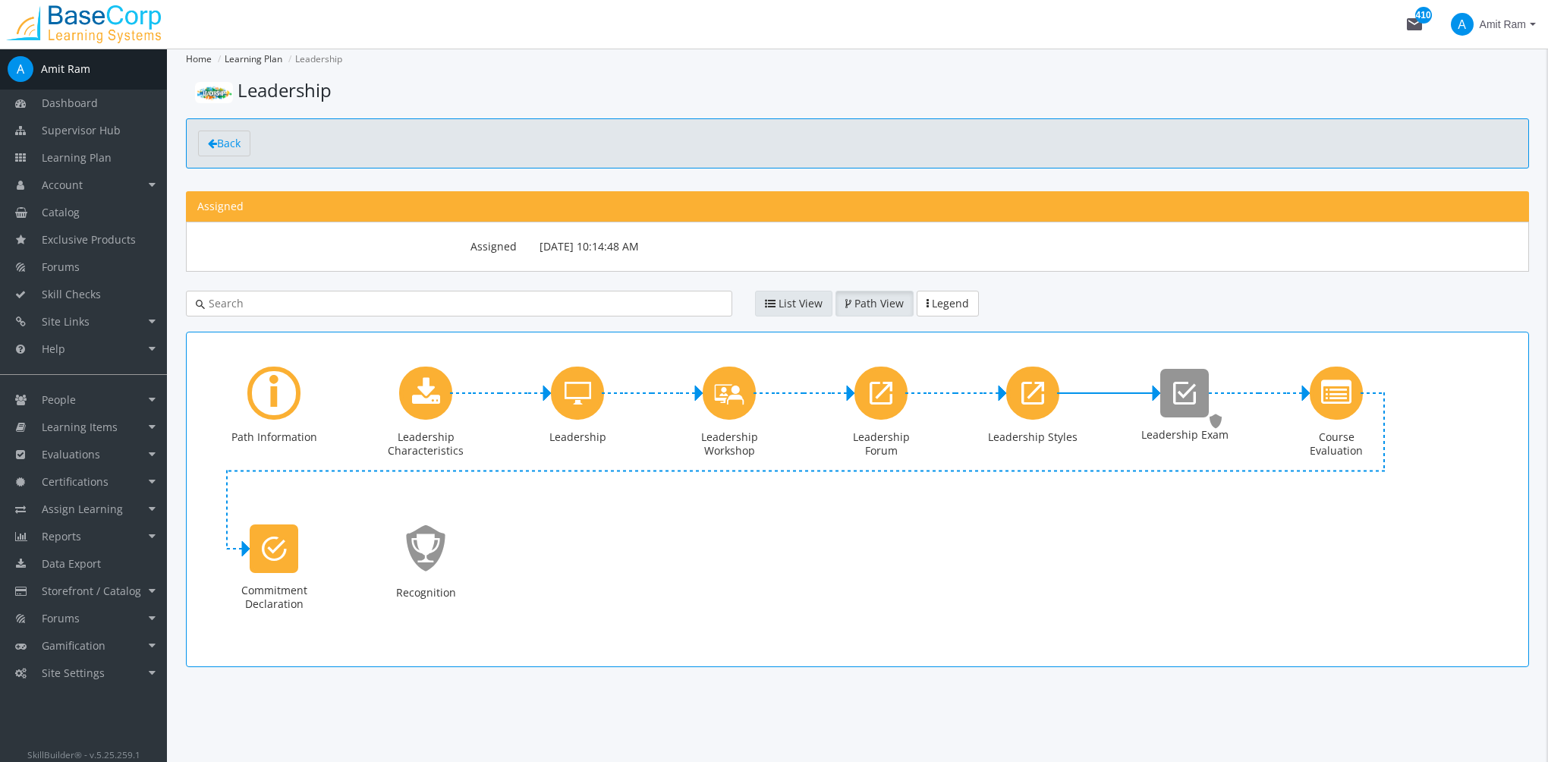
click at [774, 304] on icon "button" at bounding box center [770, 303] width 11 height 11
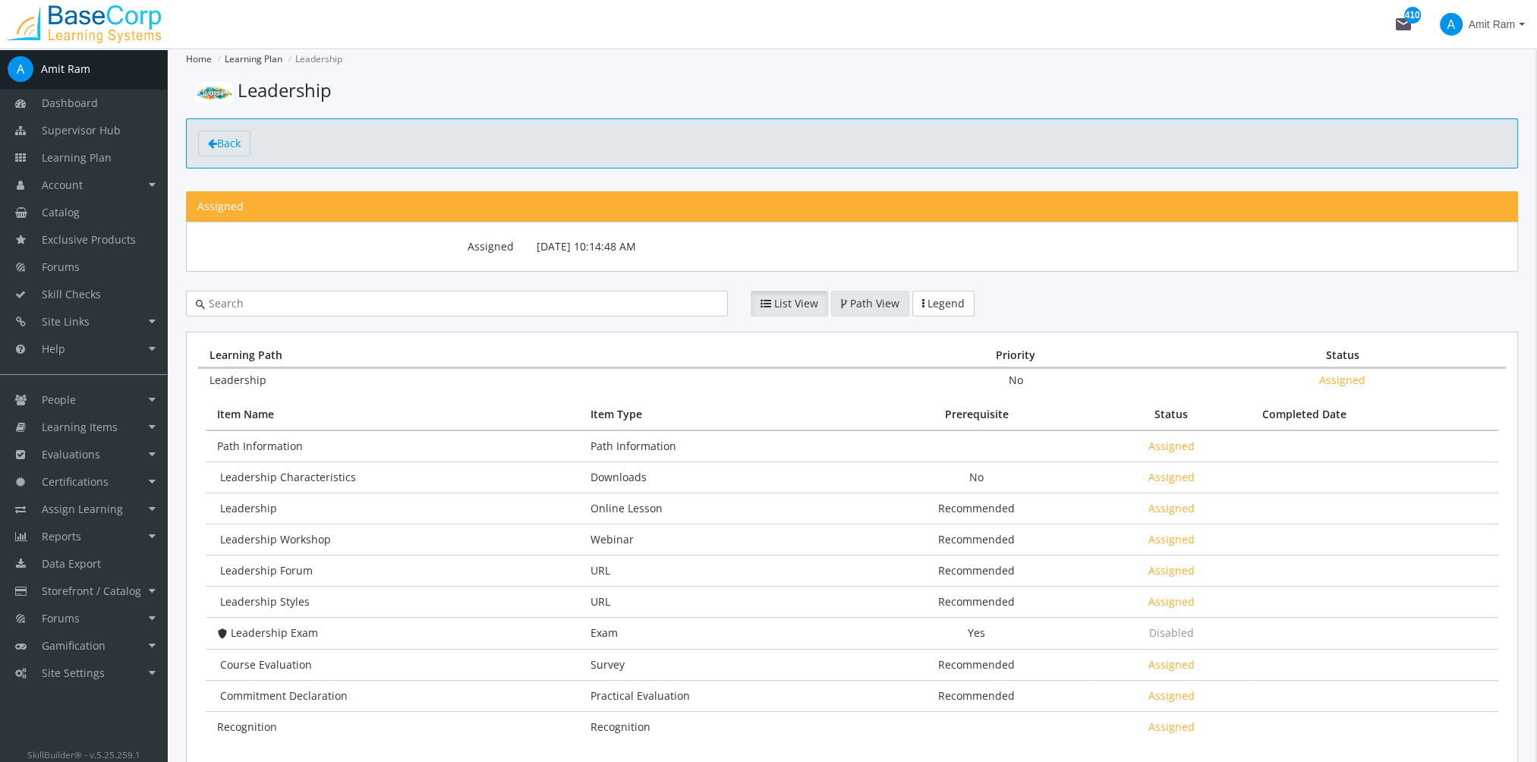
click at [883, 299] on span "Path View" at bounding box center [874, 303] width 49 height 14
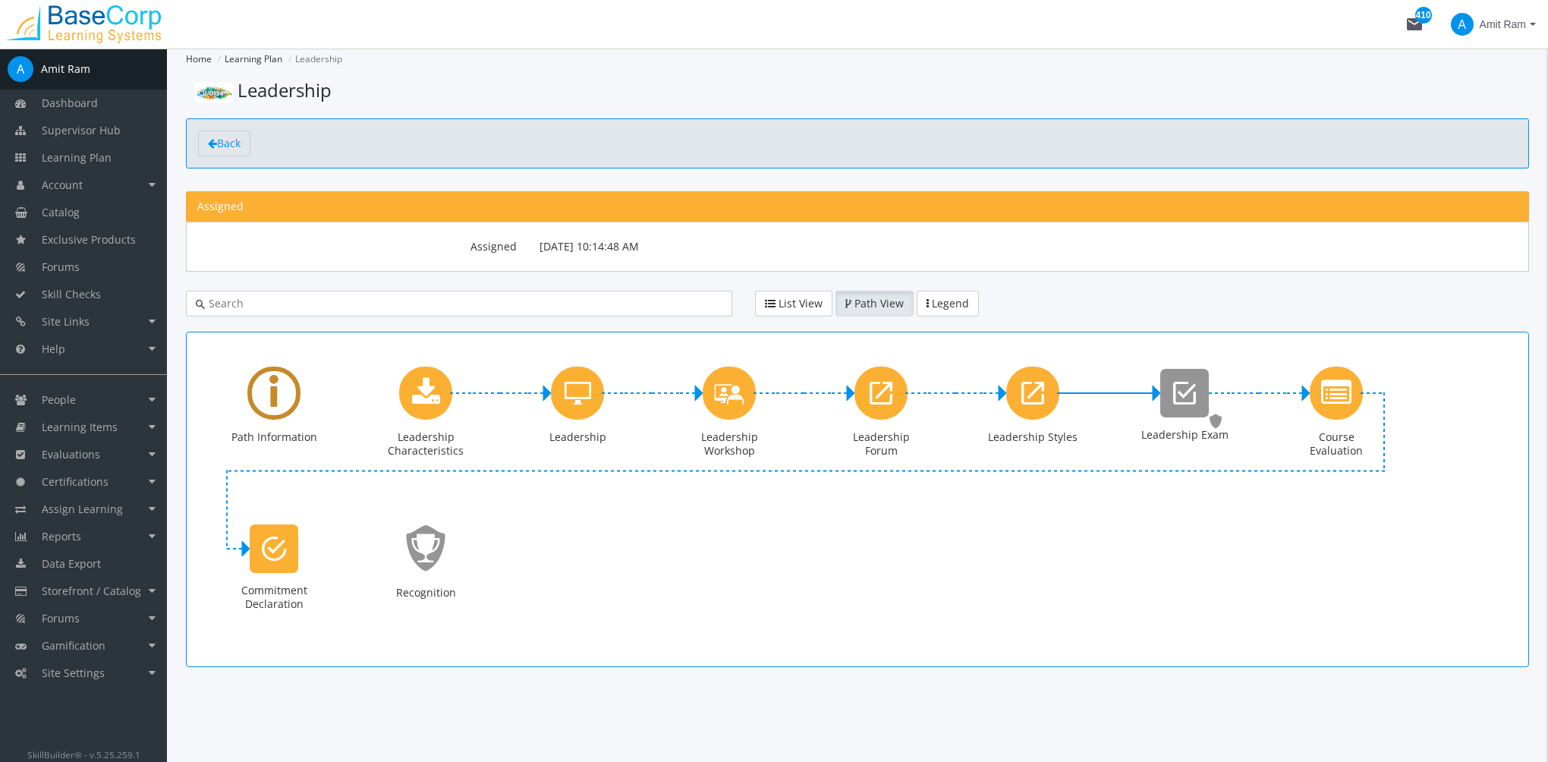
click at [300, 401] on div "Path Information" at bounding box center [273, 422] width 91 height 110
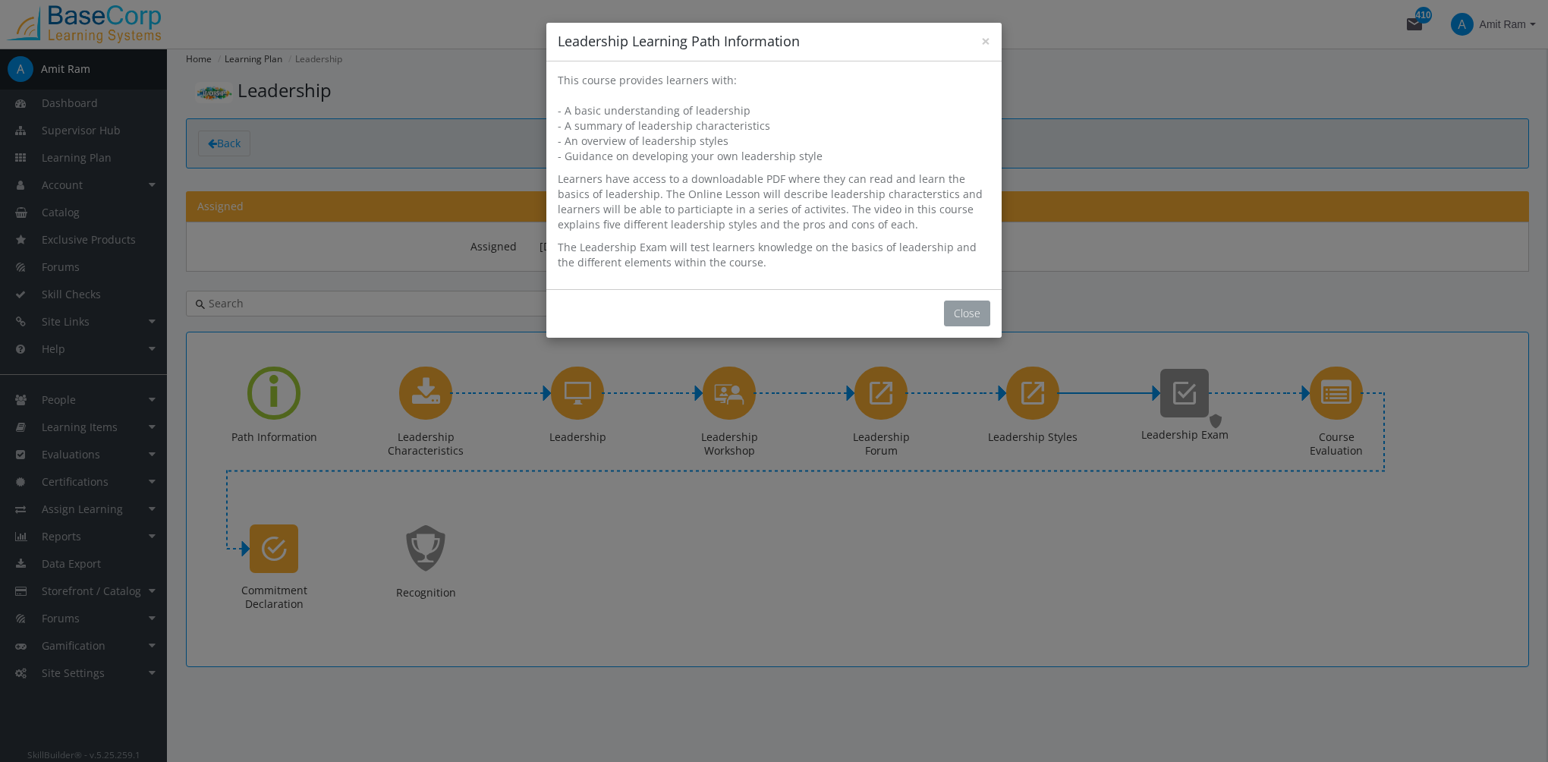
click at [965, 316] on button "Close" at bounding box center [967, 314] width 46 height 26
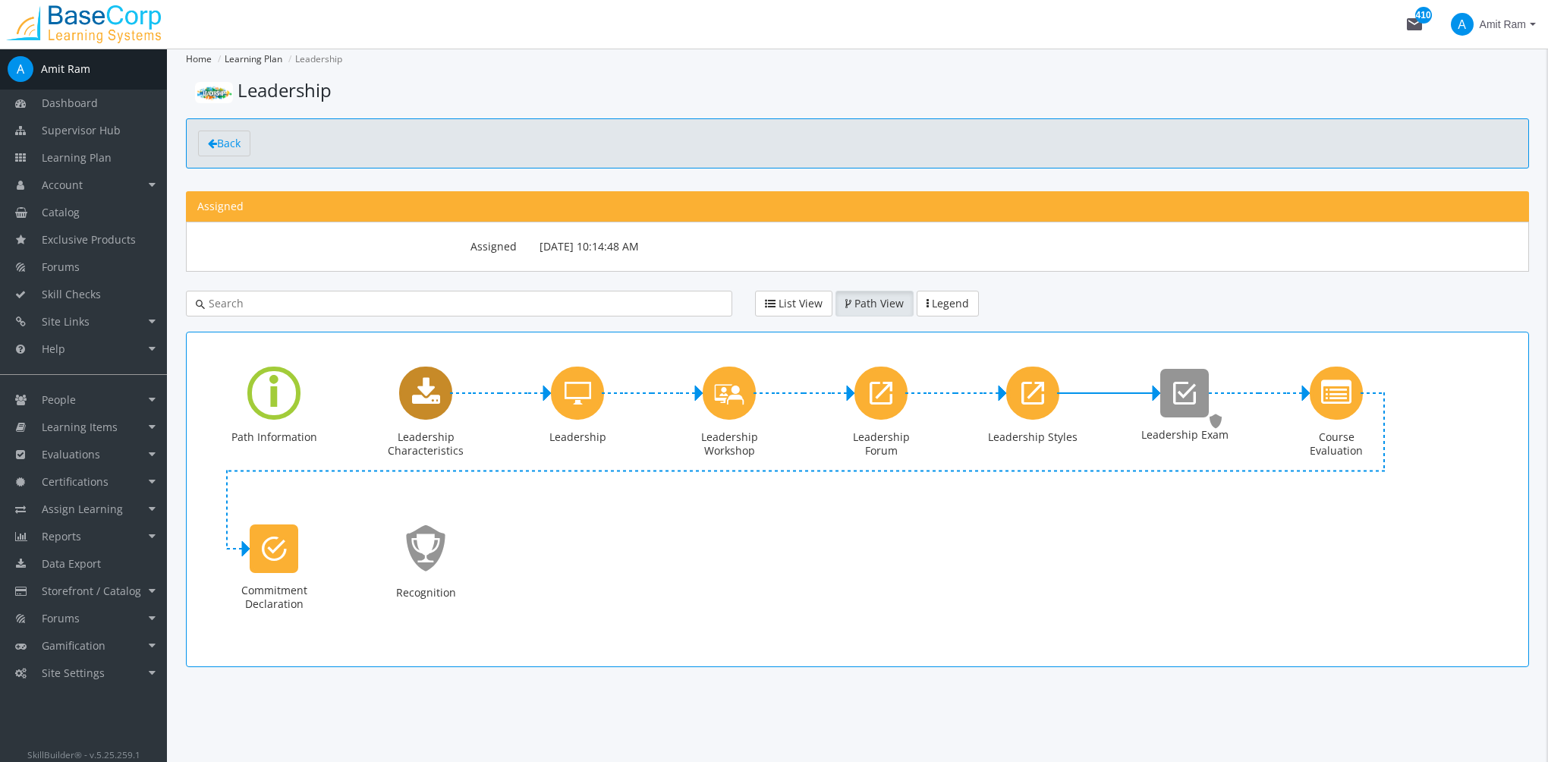
click at [433, 396] on icon "Leadership Characteristics" at bounding box center [426, 393] width 28 height 30
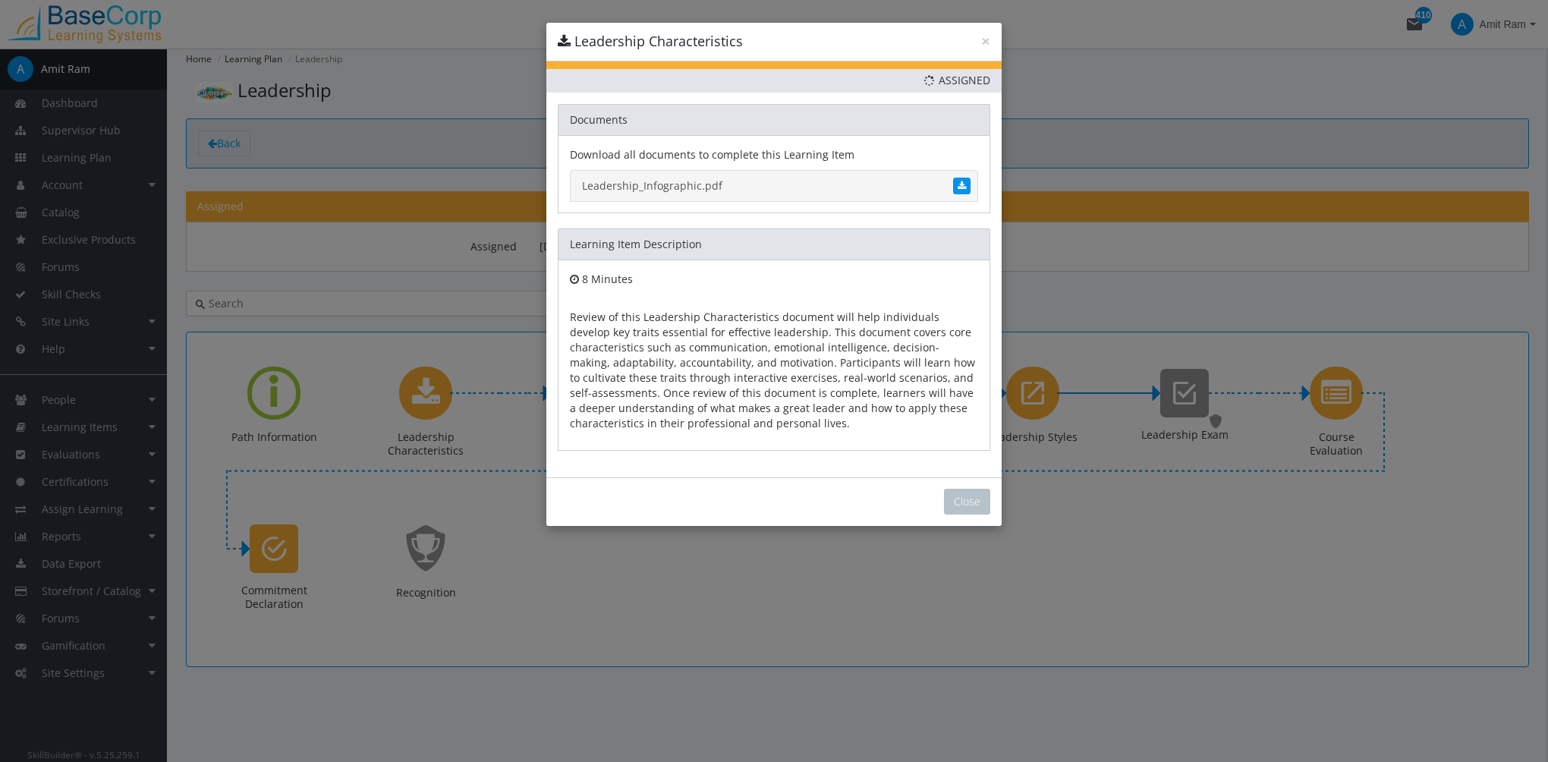
click at [650, 189] on link "Leadership_Infographic.pdf" at bounding box center [774, 186] width 408 height 32
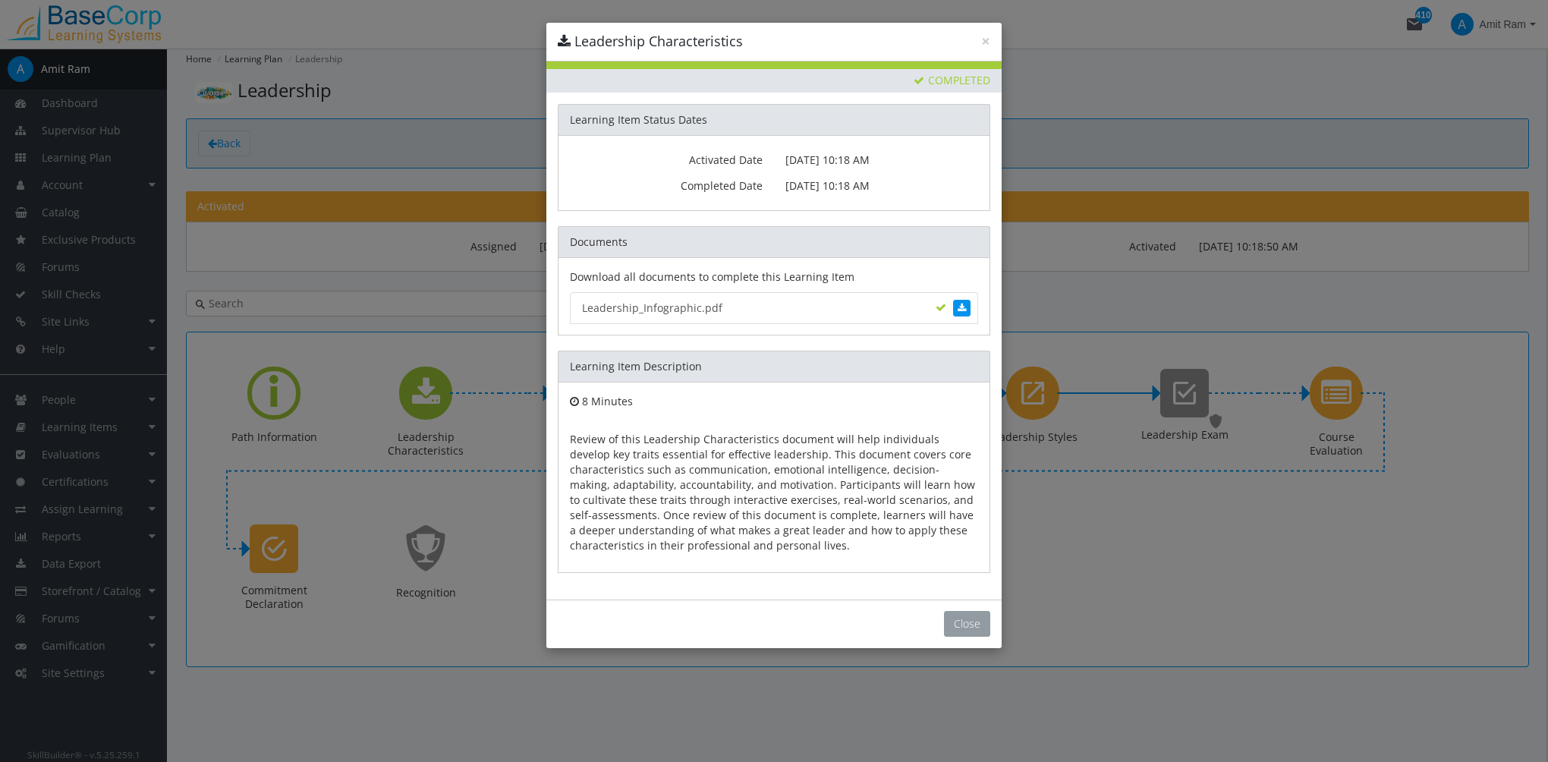
click at [976, 621] on button "Close" at bounding box center [967, 624] width 46 height 26
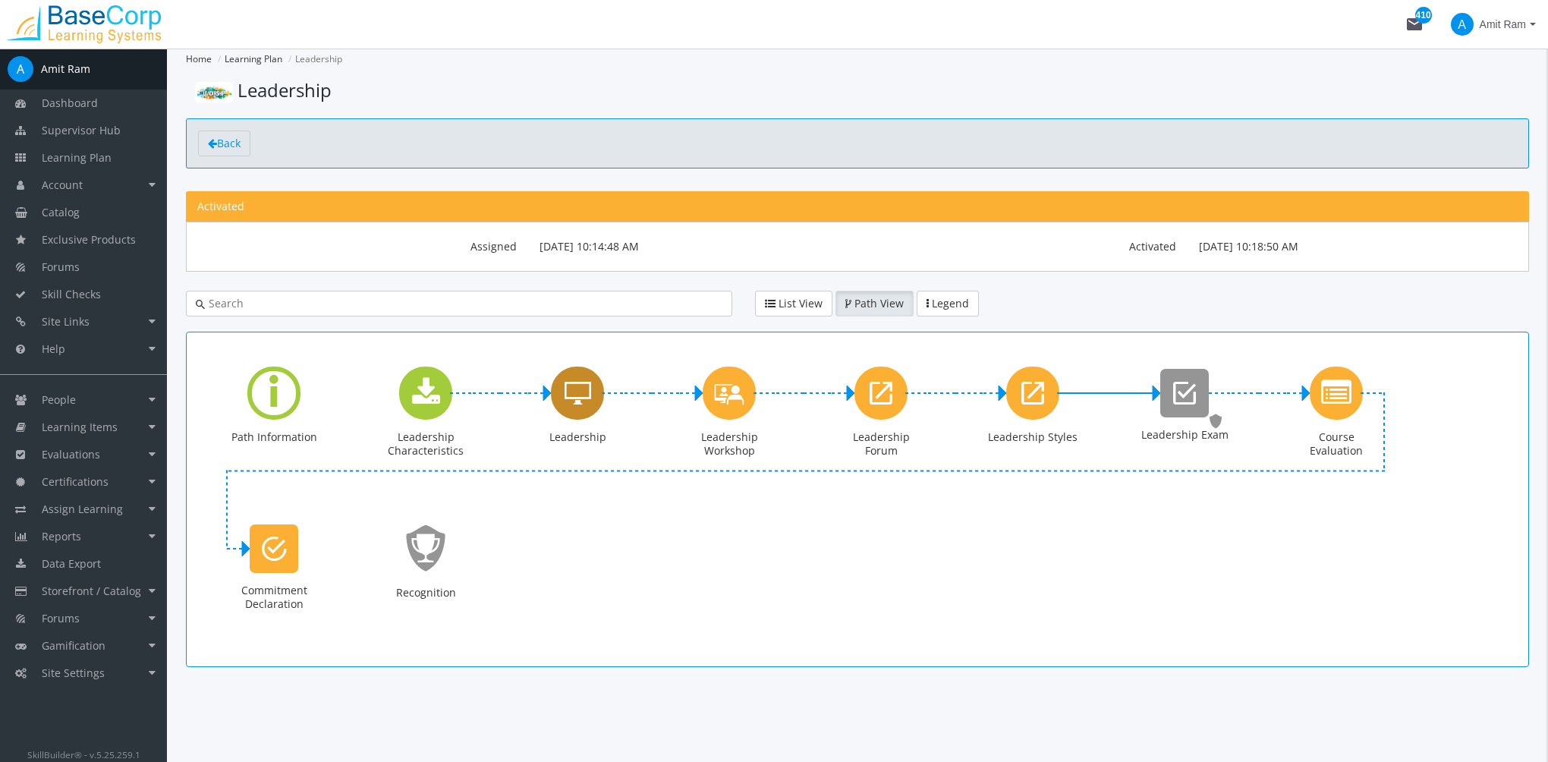
click at [577, 406] on icon "Leadership" at bounding box center [578, 393] width 27 height 30
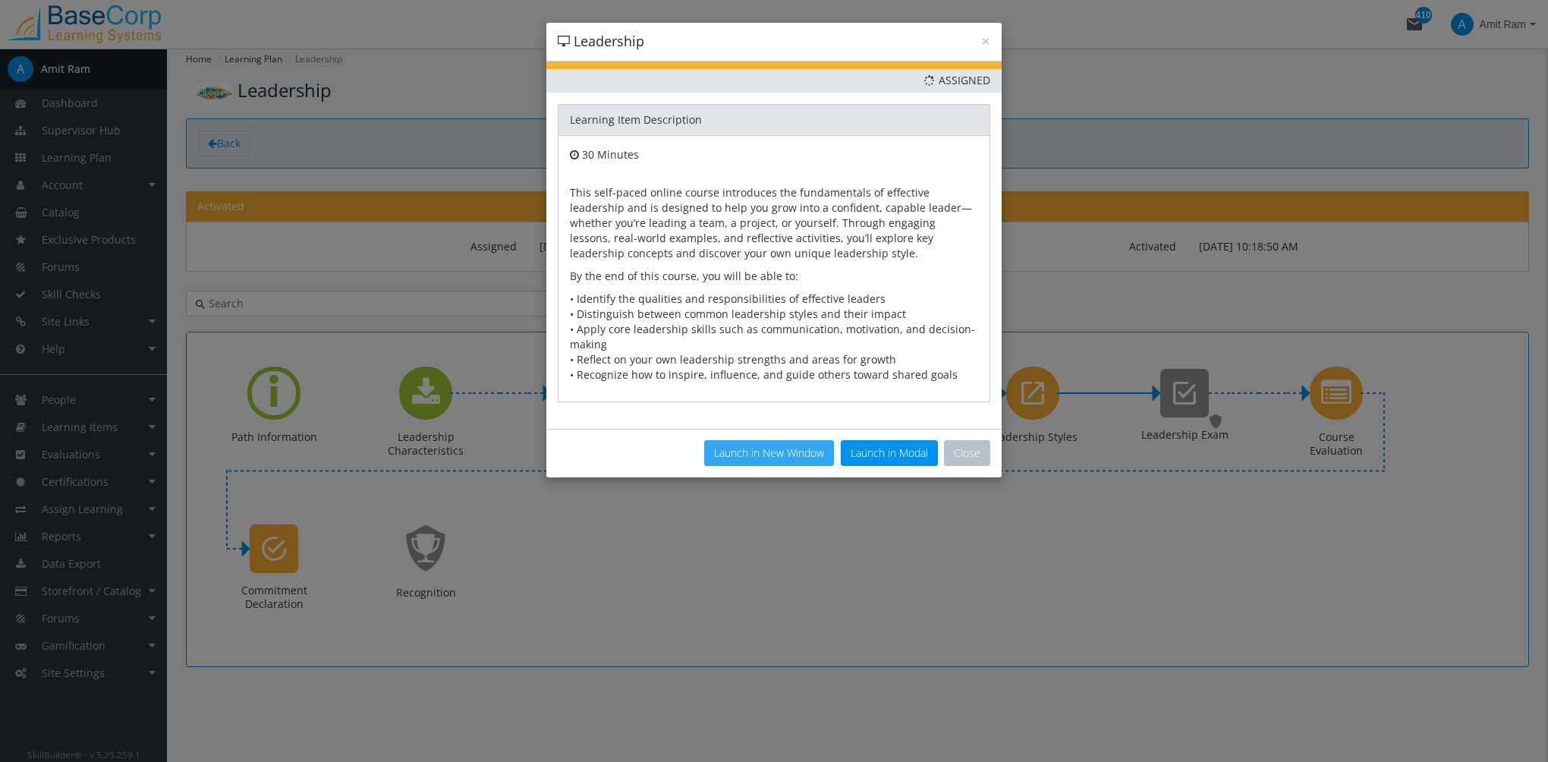
click at [804, 452] on button "Launch in New Window" at bounding box center [769, 453] width 130 height 26
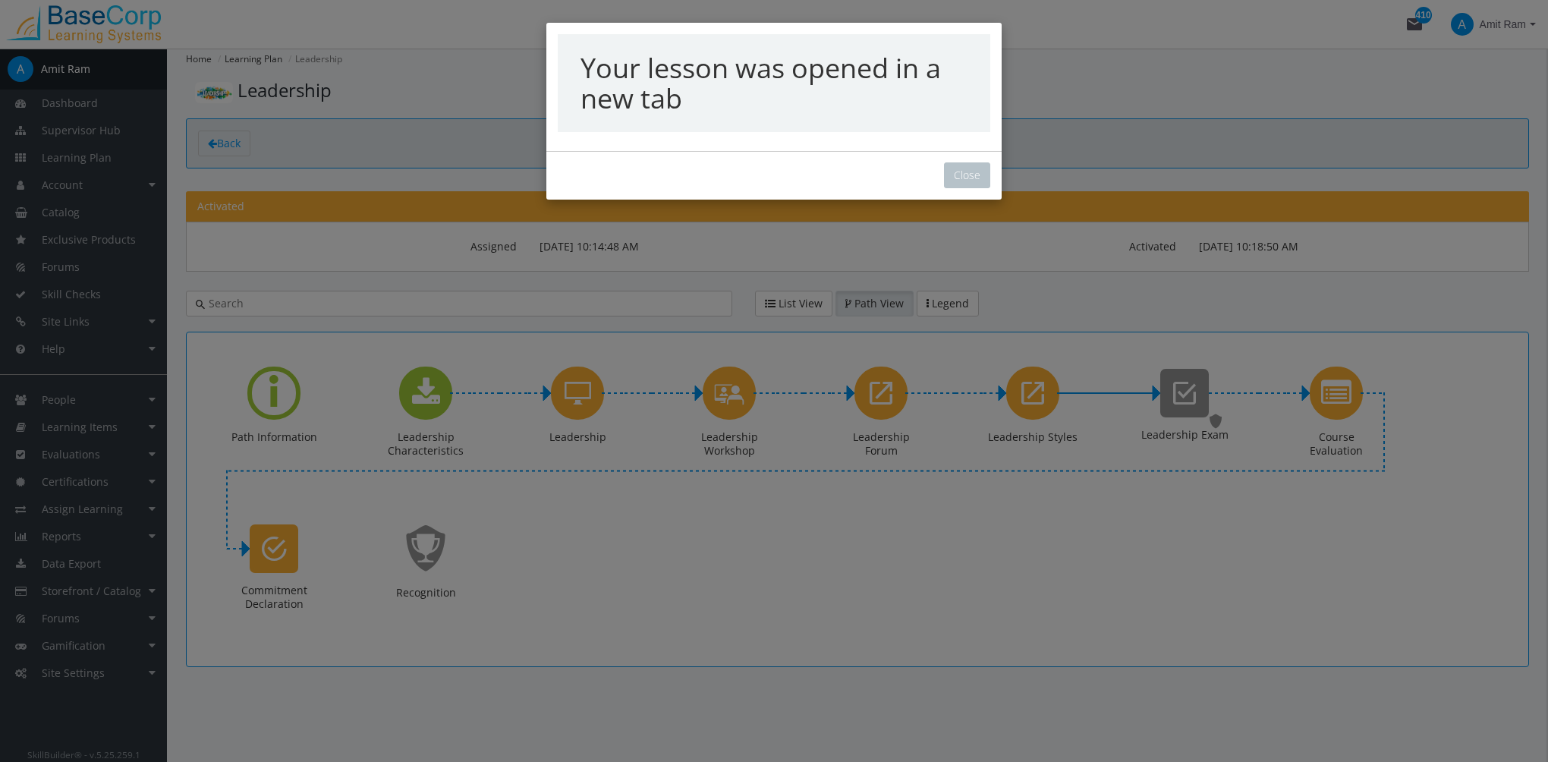
click at [958, 180] on div "Your lesson was opened in a new tab Close" at bounding box center [774, 381] width 1548 height 762
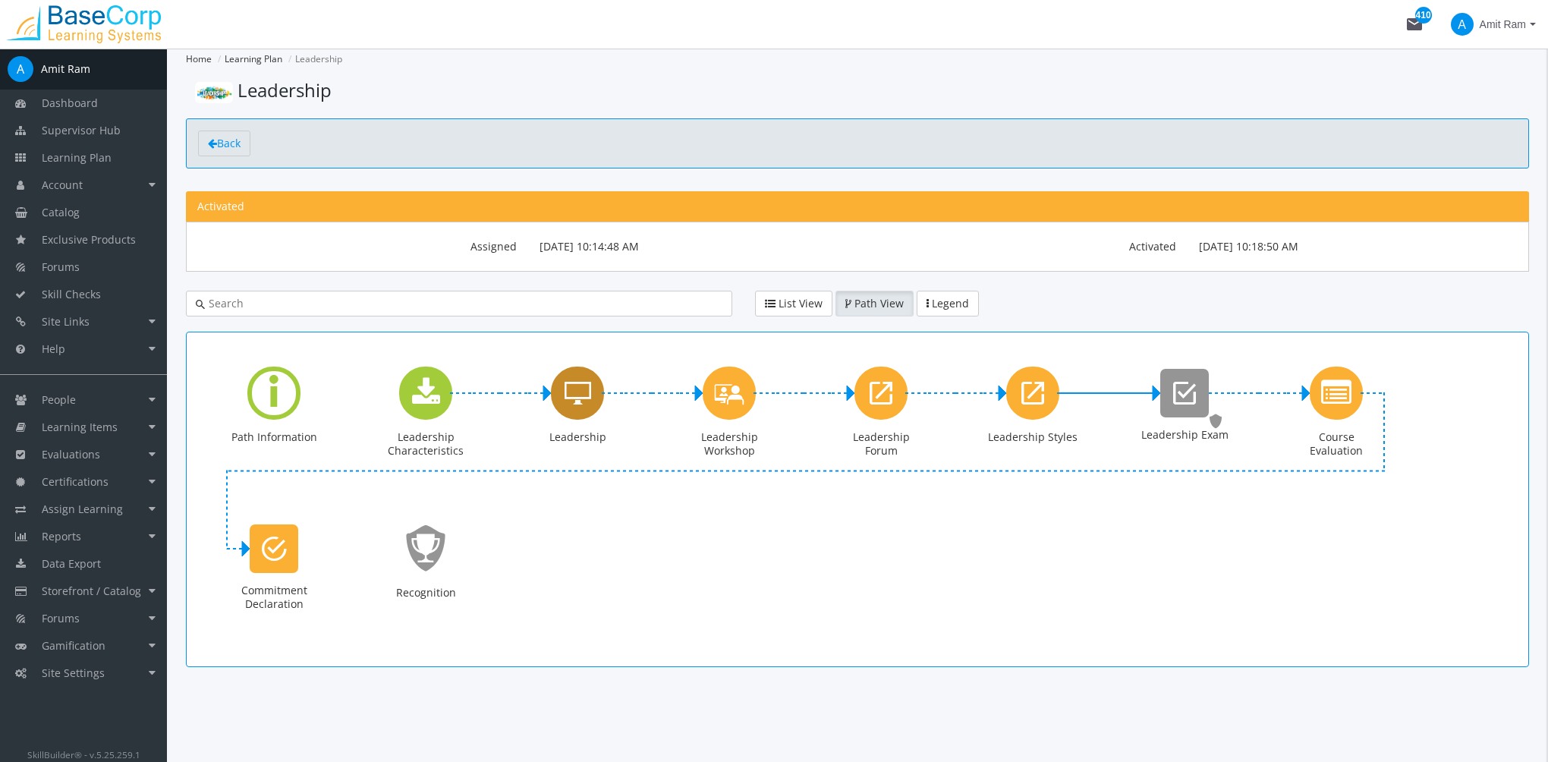
click at [571, 395] on icon "Leadership" at bounding box center [578, 393] width 27 height 30
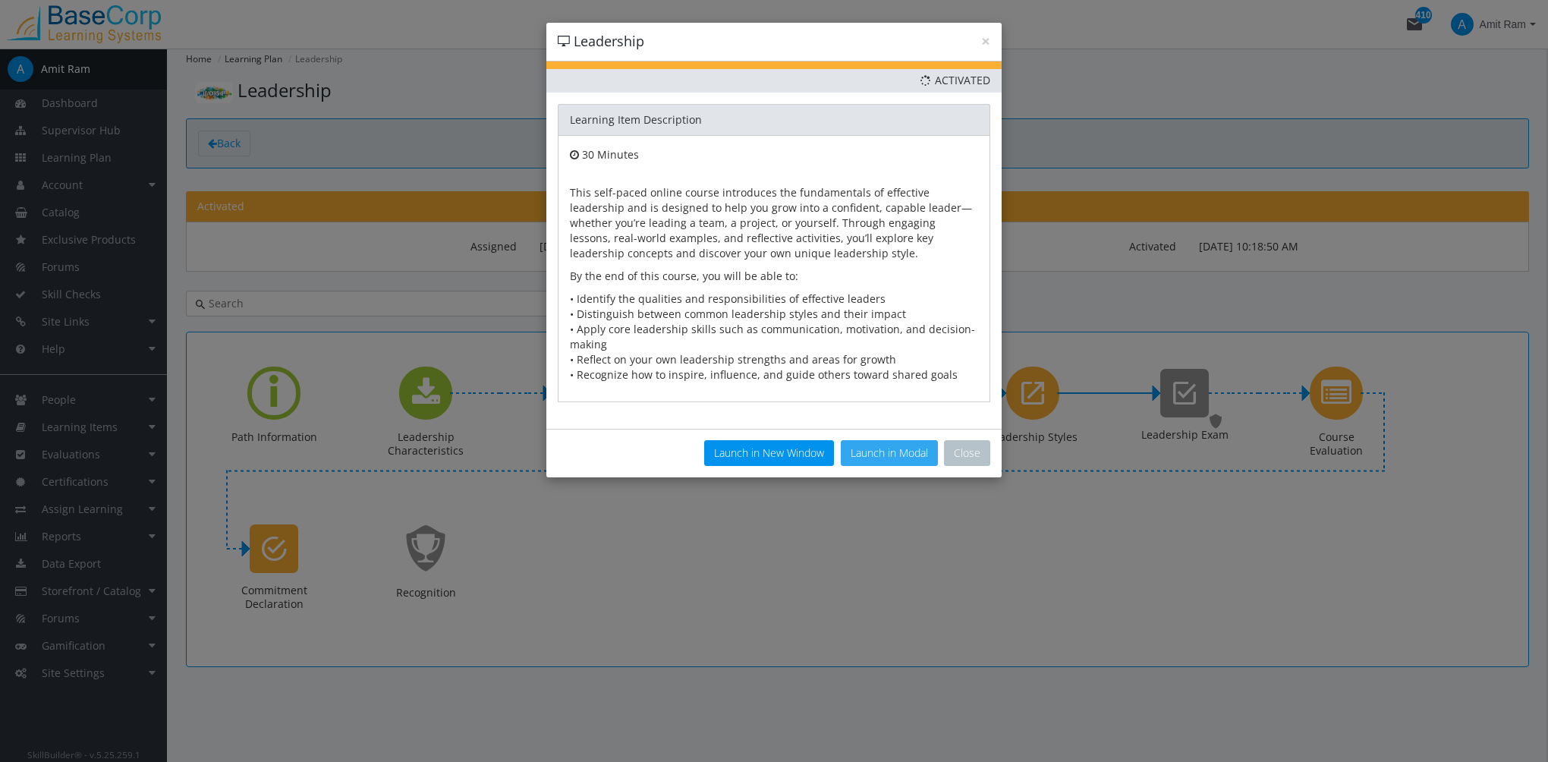
click at [886, 457] on button "Launch in Modal" at bounding box center [889, 453] width 97 height 26
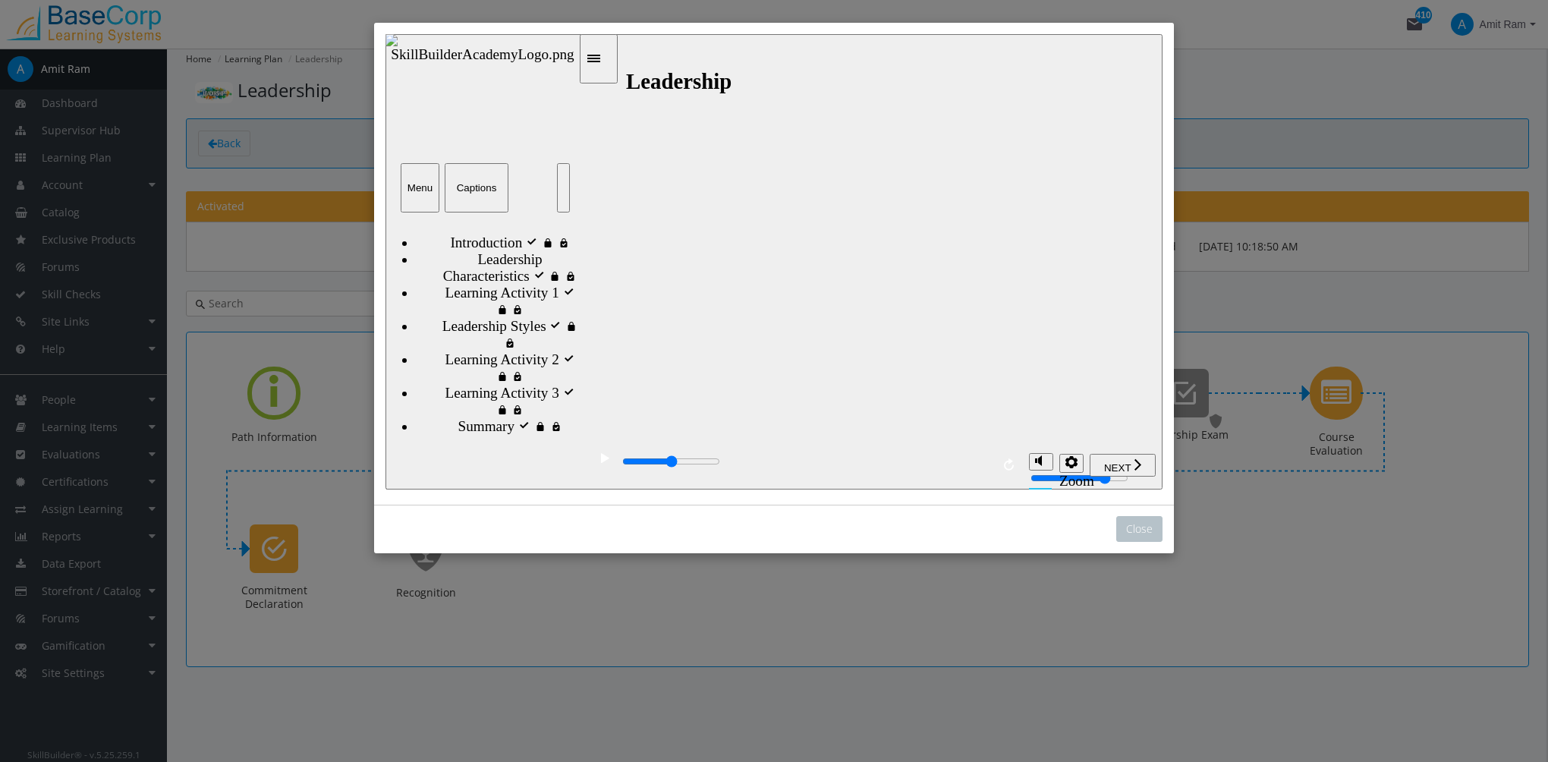
click at [452, 497] on div "Restart" at bounding box center [426, 504] width 50 height 14
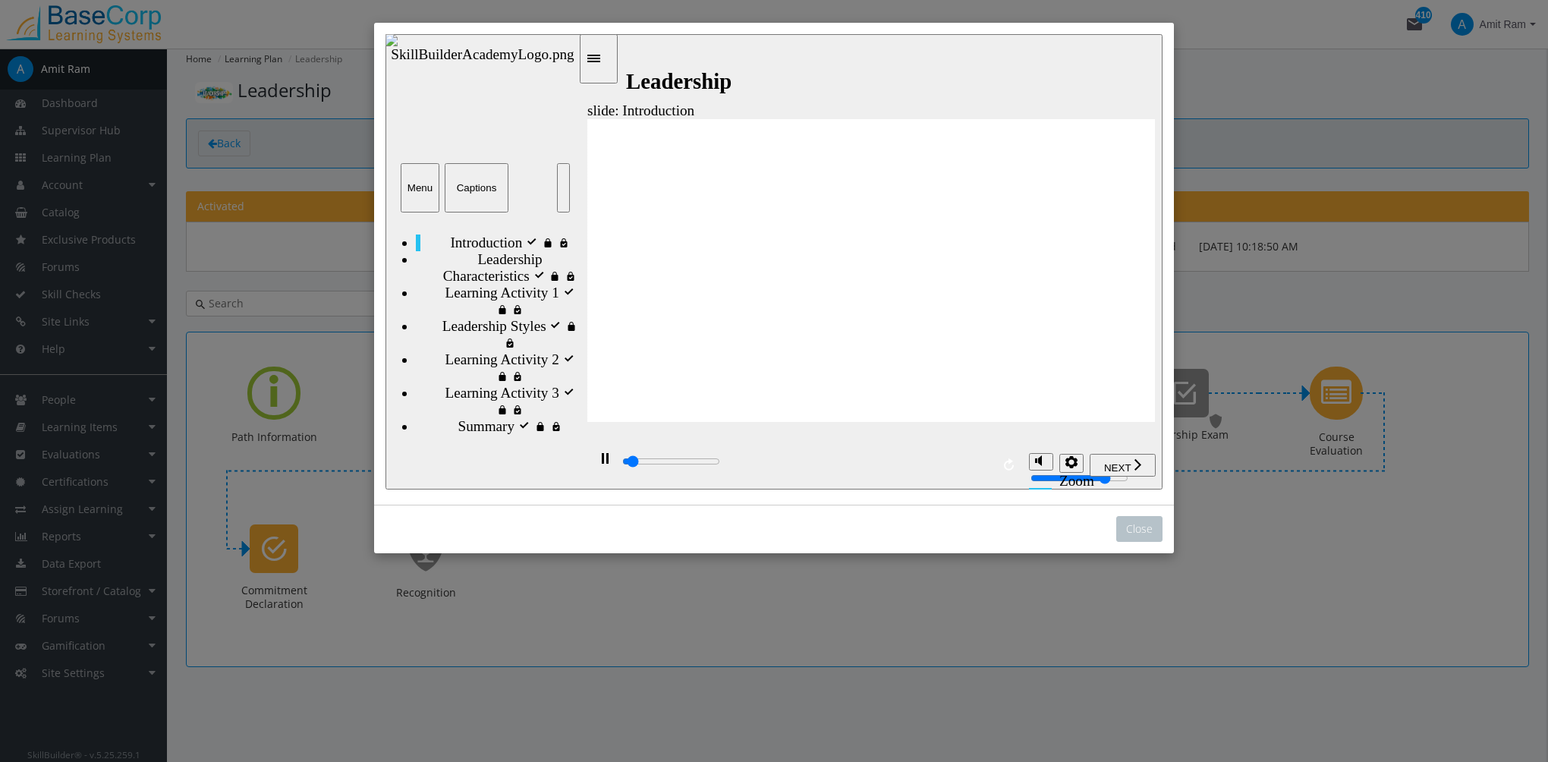
click at [606, 463] on rect "play/pause" at bounding box center [607, 458] width 2 height 11
type input "1200"
click at [1138, 536] on button "Close" at bounding box center [1139, 529] width 46 height 26
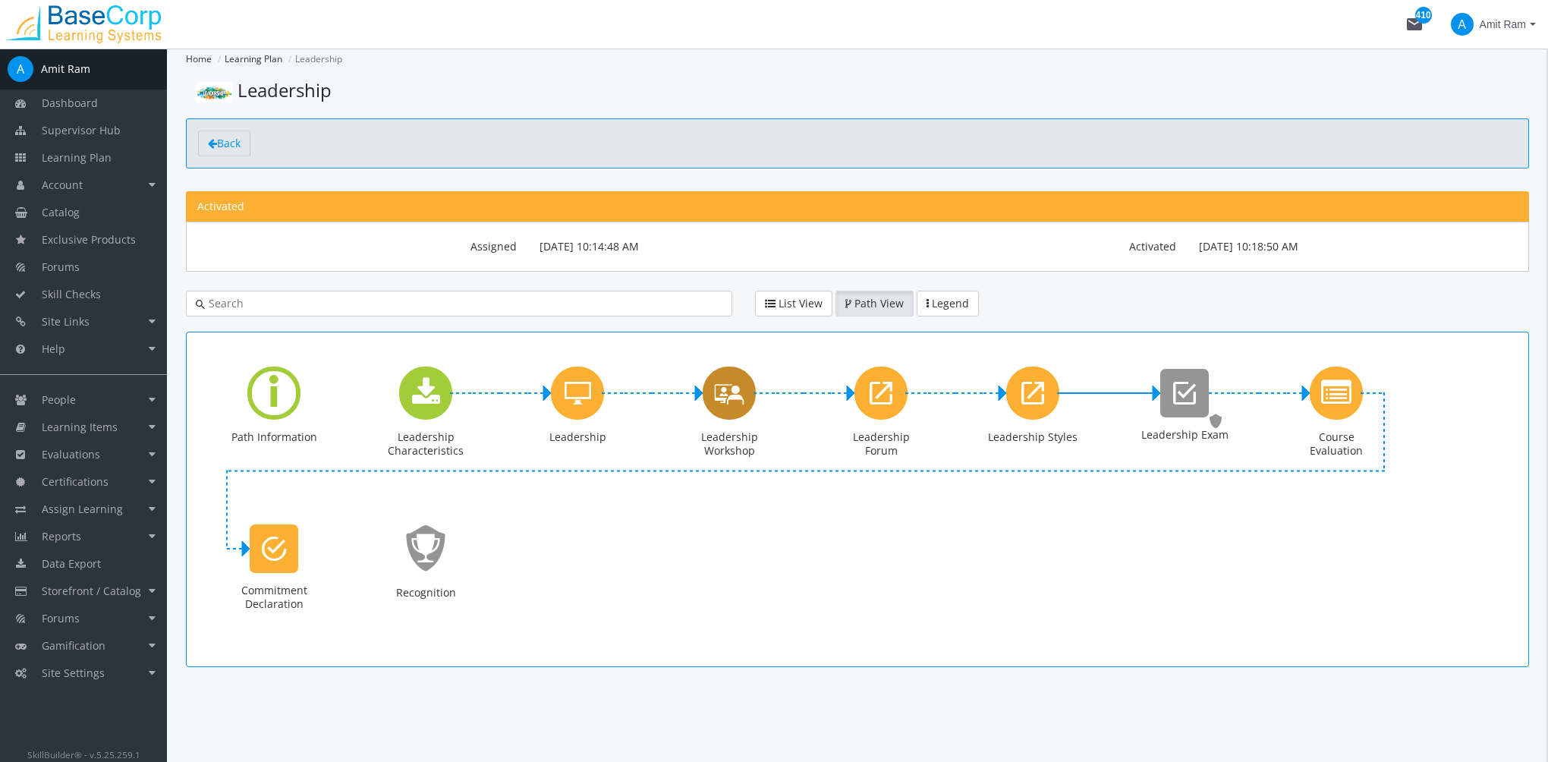
click at [736, 398] on icon "Leadership Workshop" at bounding box center [729, 392] width 30 height 43
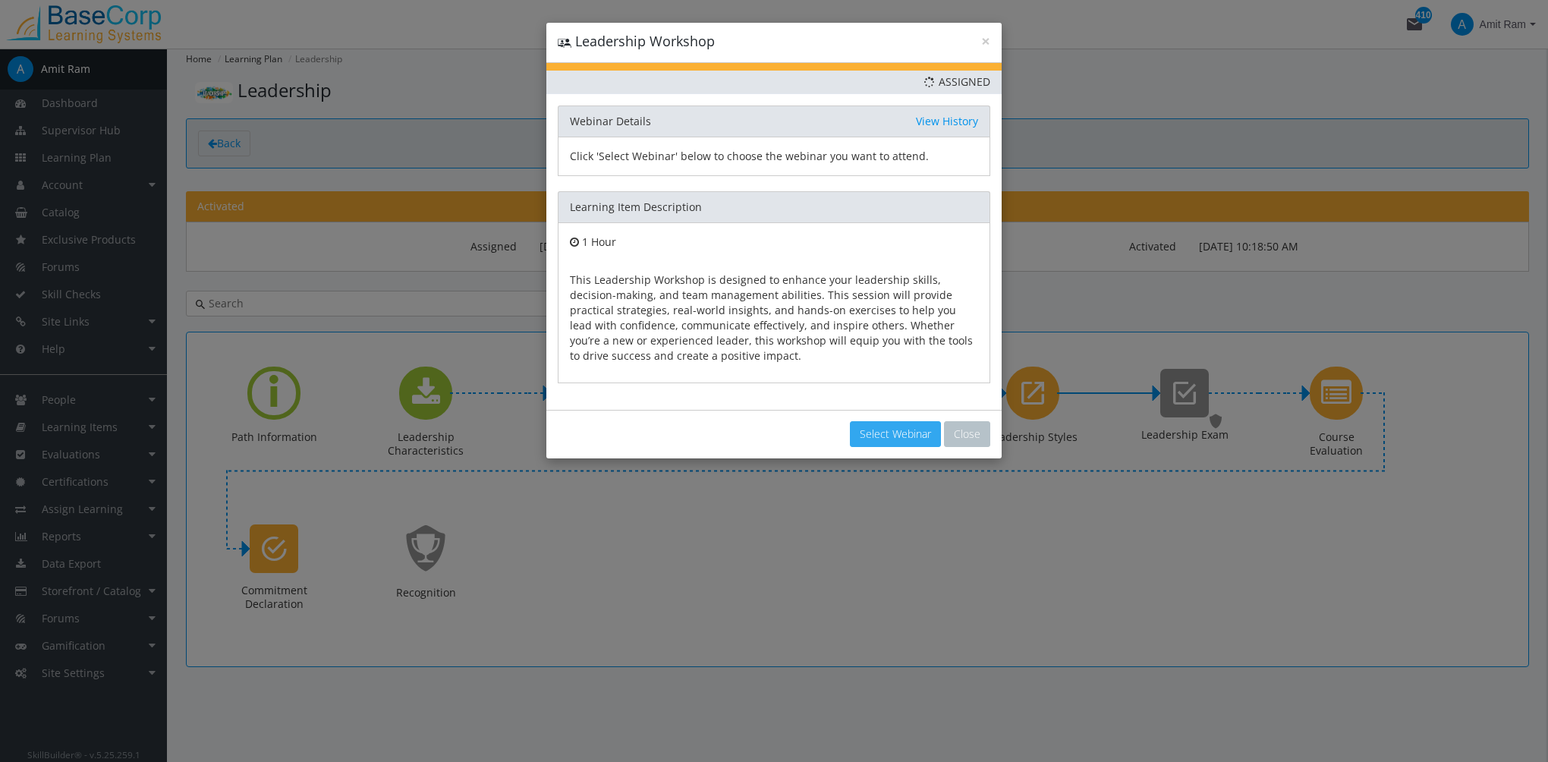
click at [872, 435] on button "Select Webinar" at bounding box center [895, 434] width 91 height 26
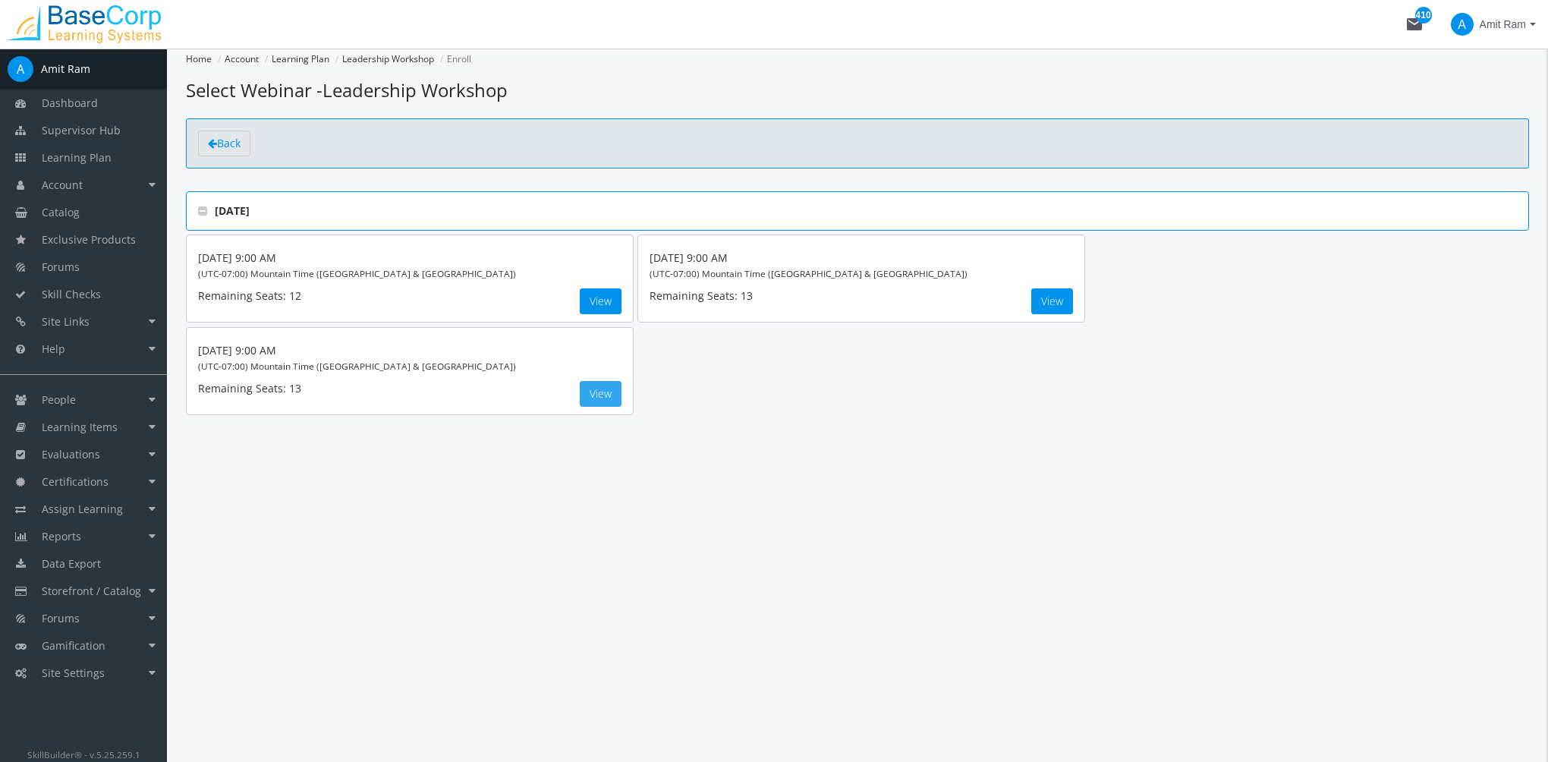
click at [606, 392] on button "View" at bounding box center [601, 394] width 42 height 26
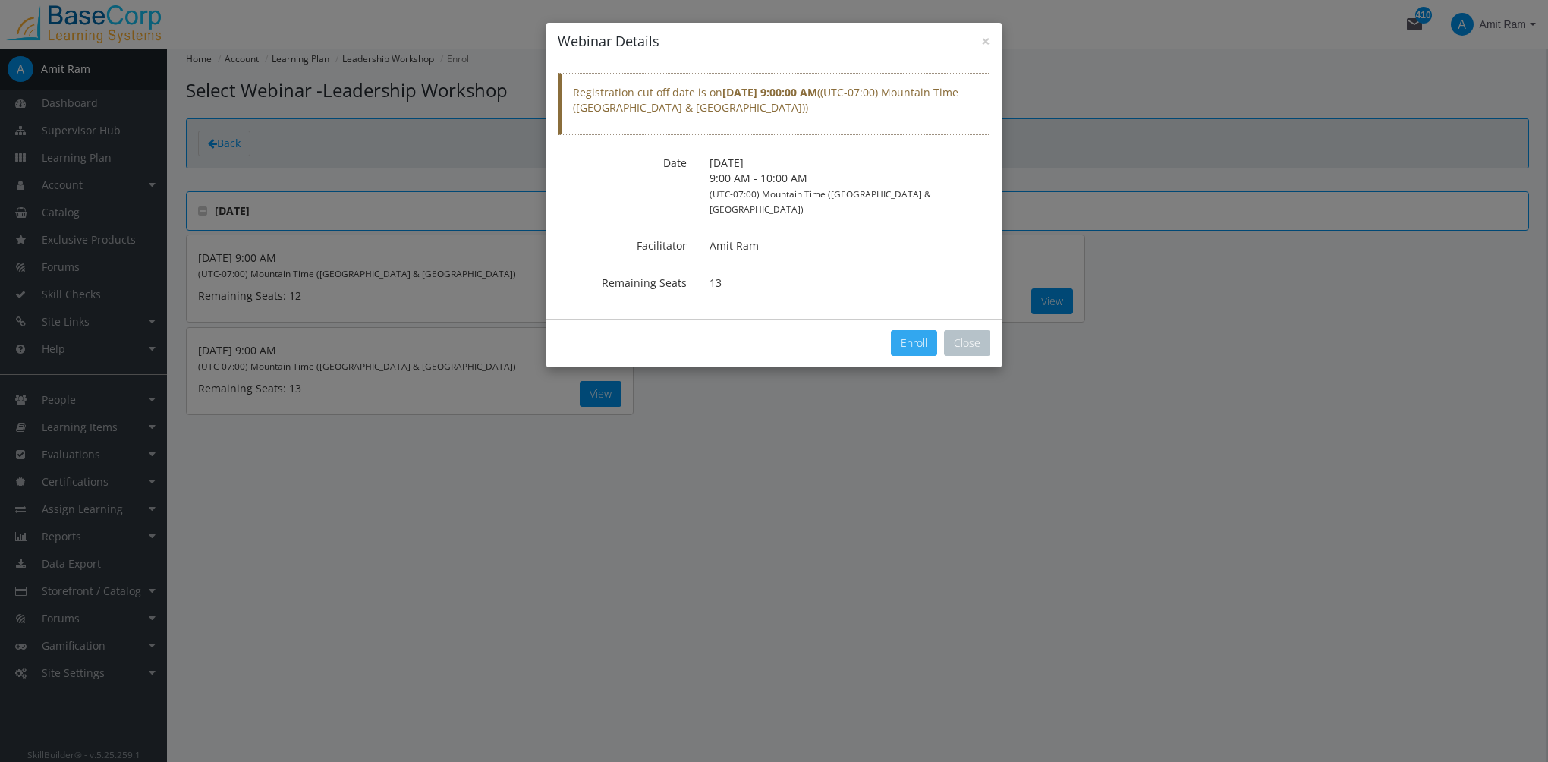
click at [920, 330] on button "Enroll" at bounding box center [914, 343] width 46 height 26
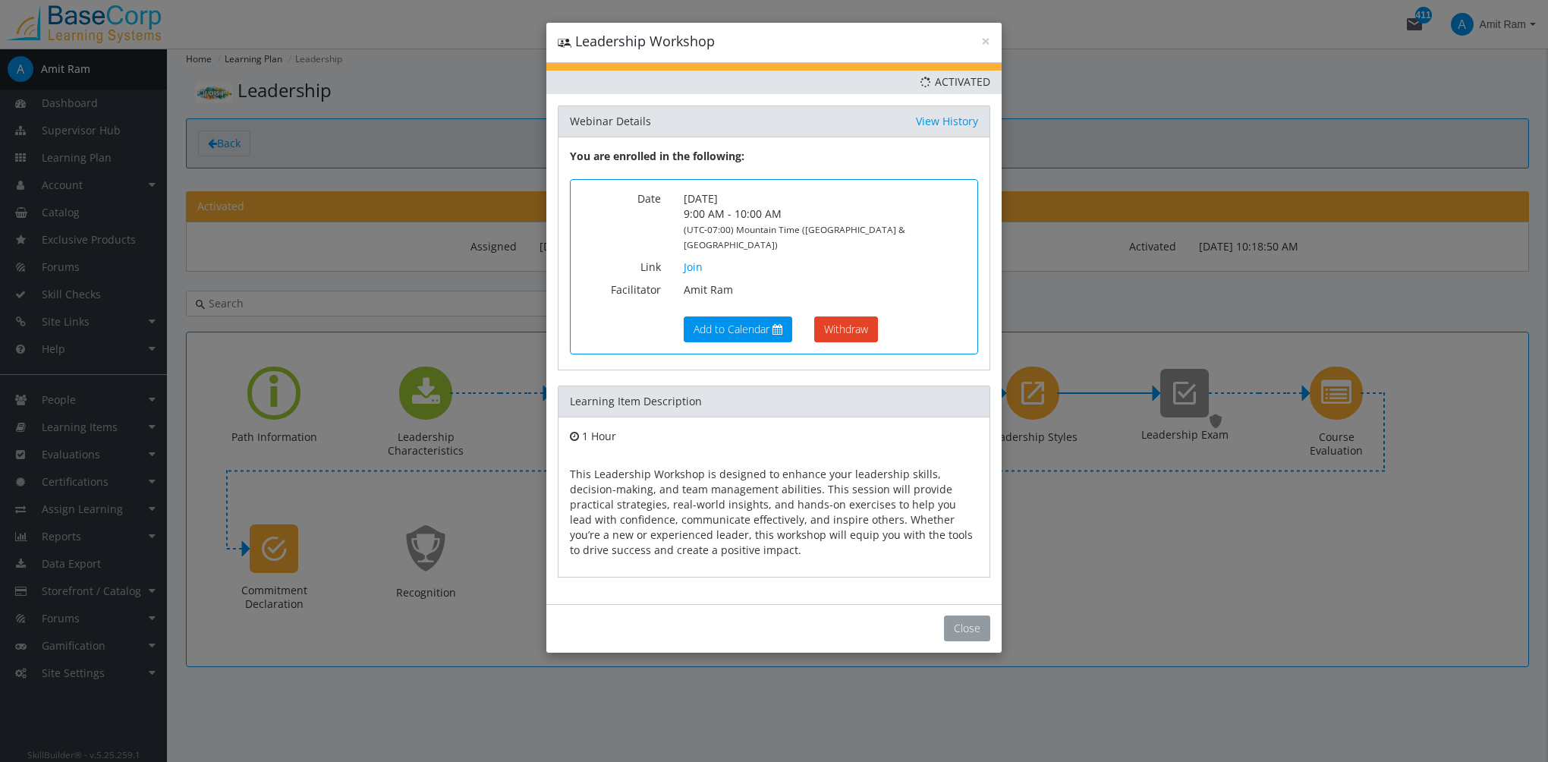
click at [980, 615] on button "Close" at bounding box center [967, 628] width 46 height 26
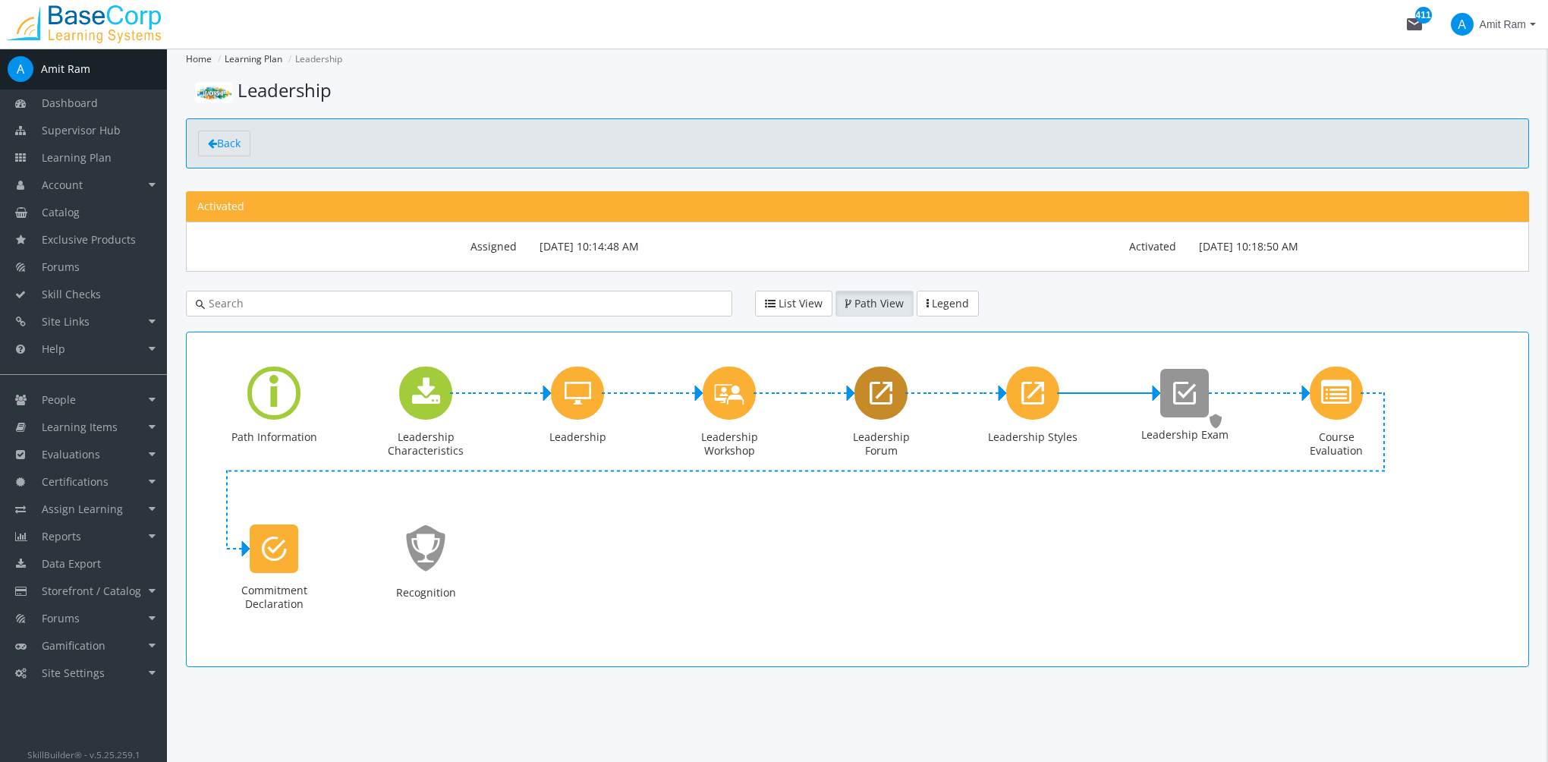
click at [886, 402] on icon "Leadership Forum" at bounding box center [881, 393] width 23 height 30
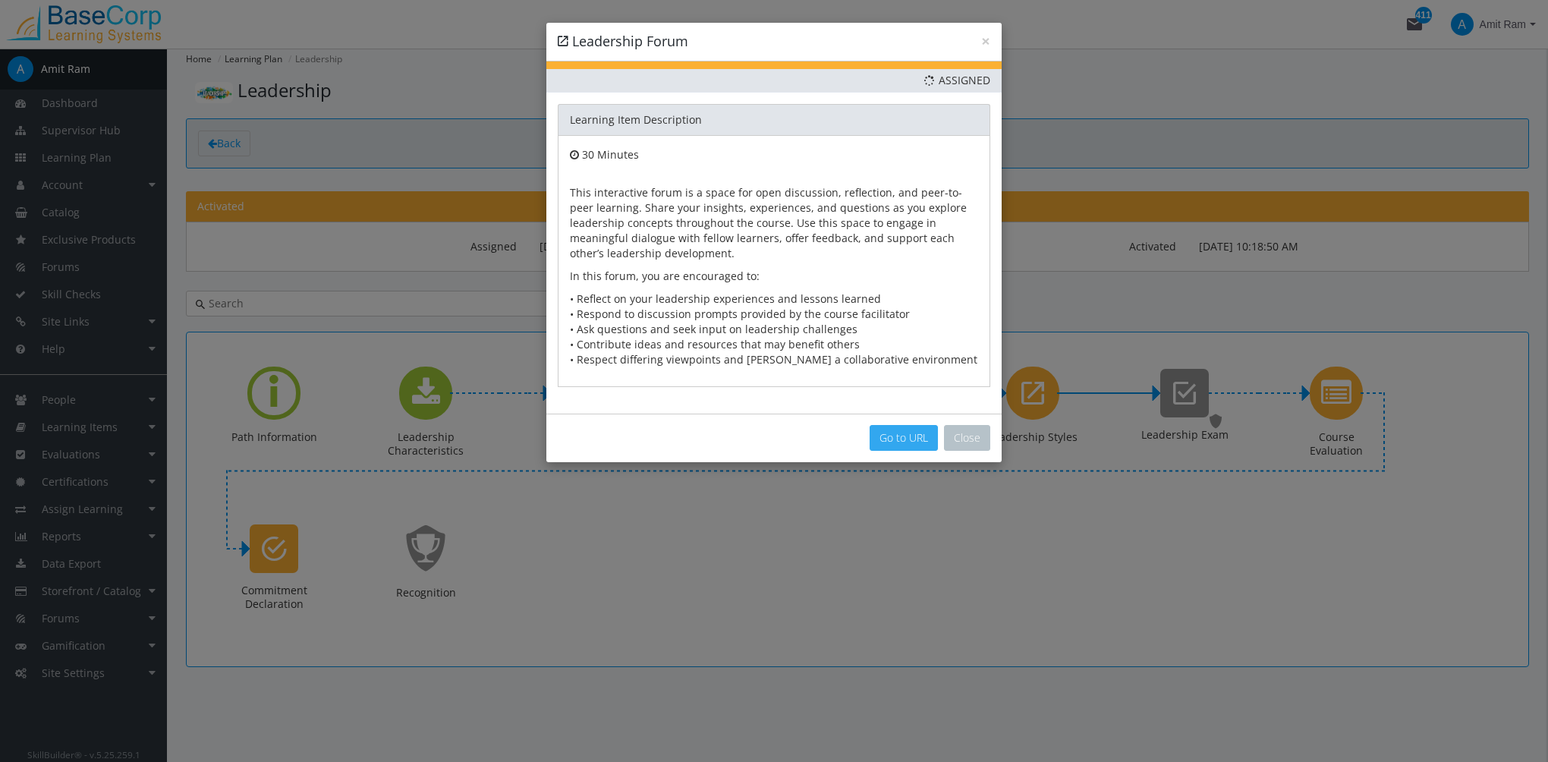
click at [890, 440] on link "Go to URL" at bounding box center [904, 438] width 68 height 26
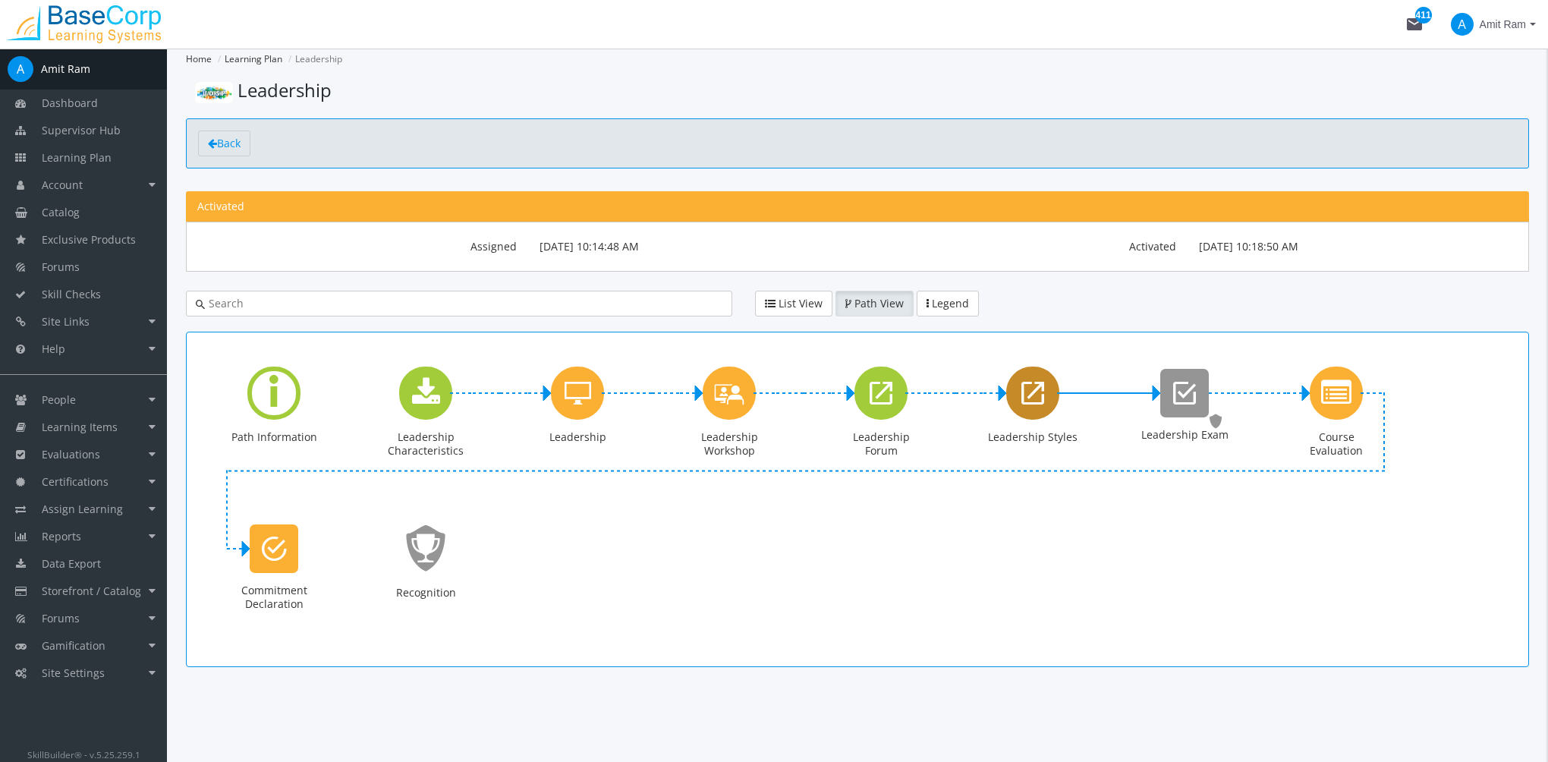
click at [1027, 404] on icon "Leadership Styles" at bounding box center [1032, 393] width 23 height 30
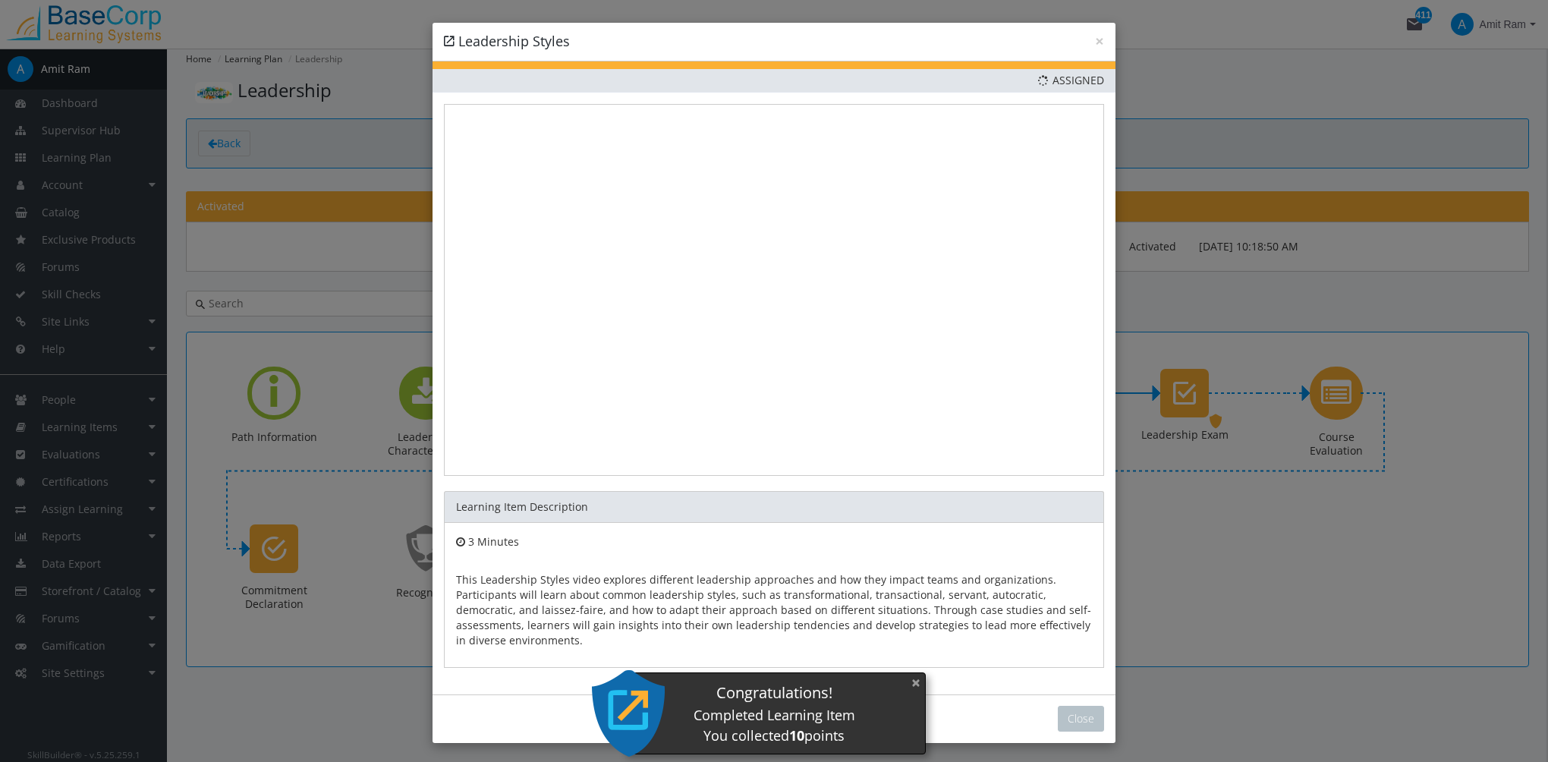
click at [920, 683] on button "×" at bounding box center [916, 682] width 24 height 31
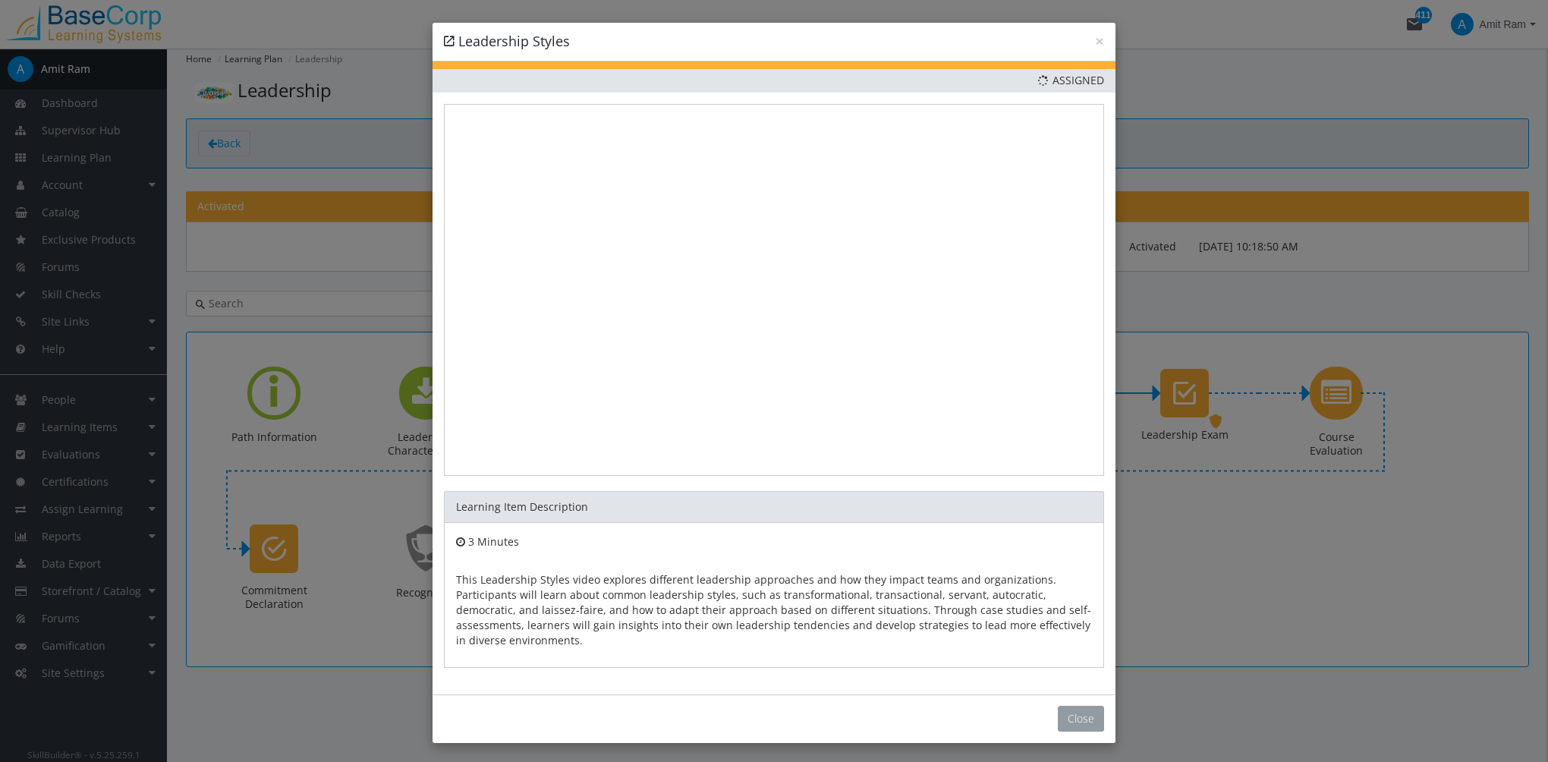
click at [1075, 713] on button "Close" at bounding box center [1081, 719] width 46 height 26
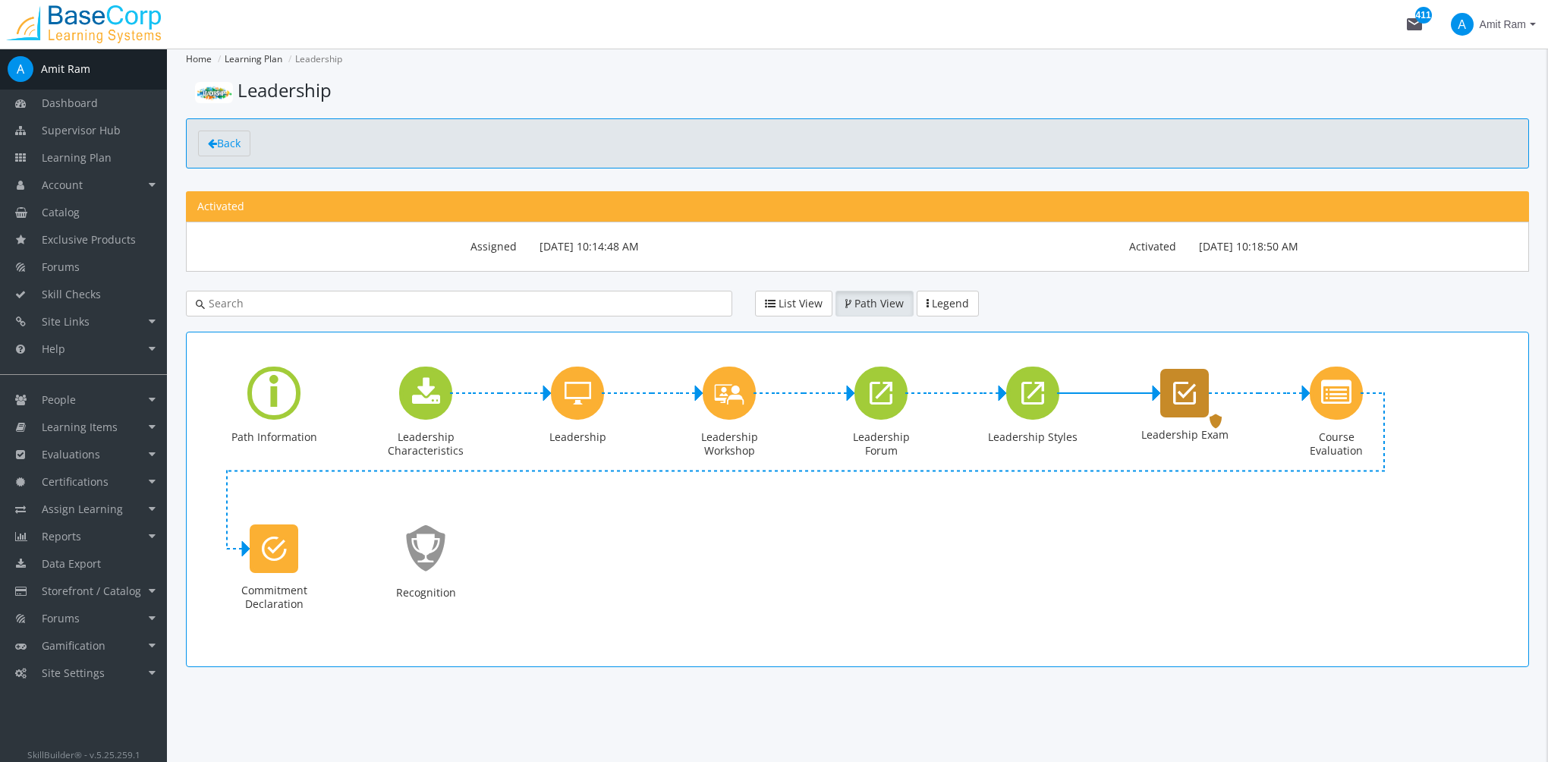
click at [1178, 399] on icon "Leadership Exam" at bounding box center [1184, 393] width 23 height 30
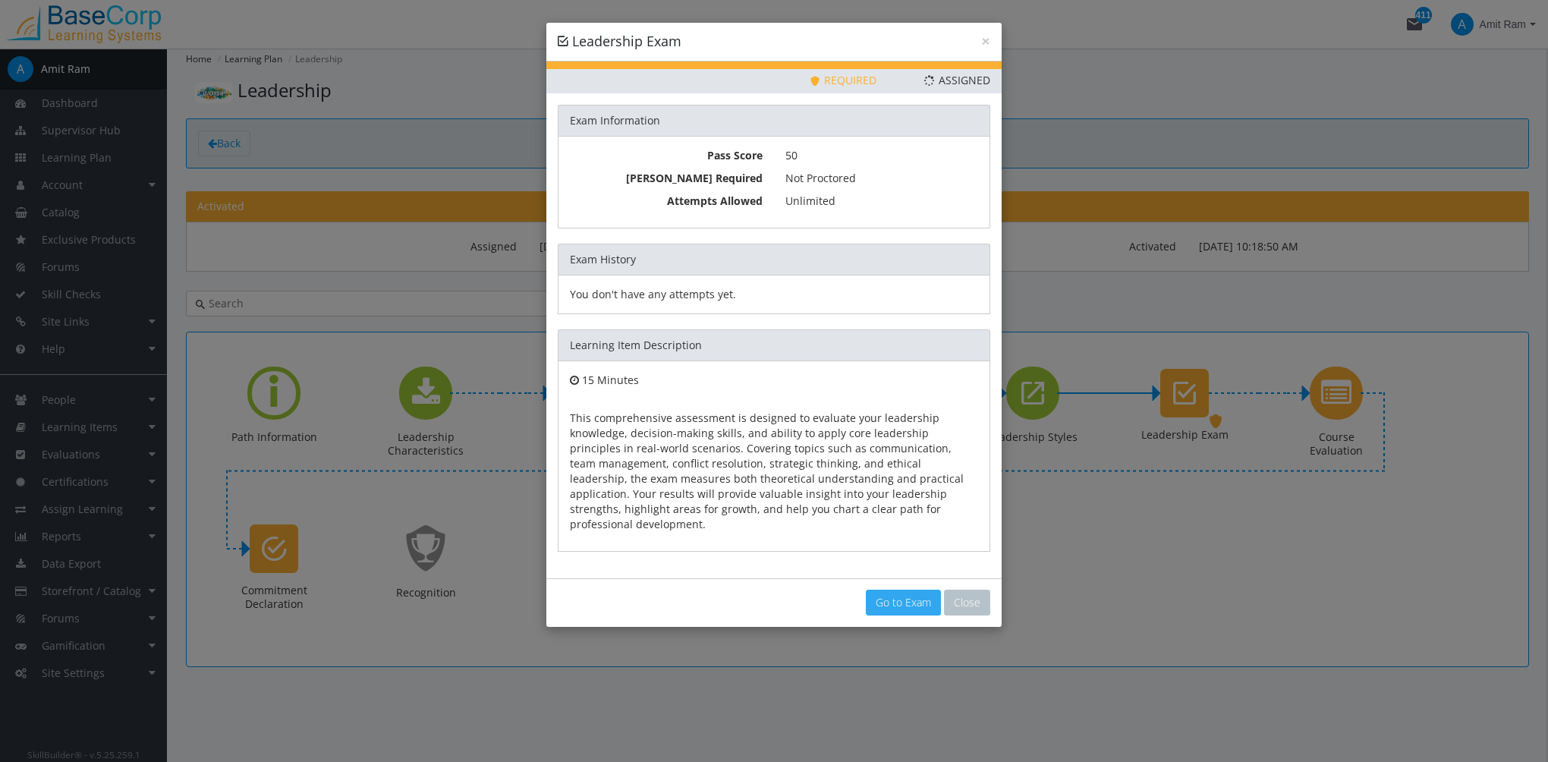
click at [900, 590] on link "Go to Exam" at bounding box center [903, 603] width 75 height 26
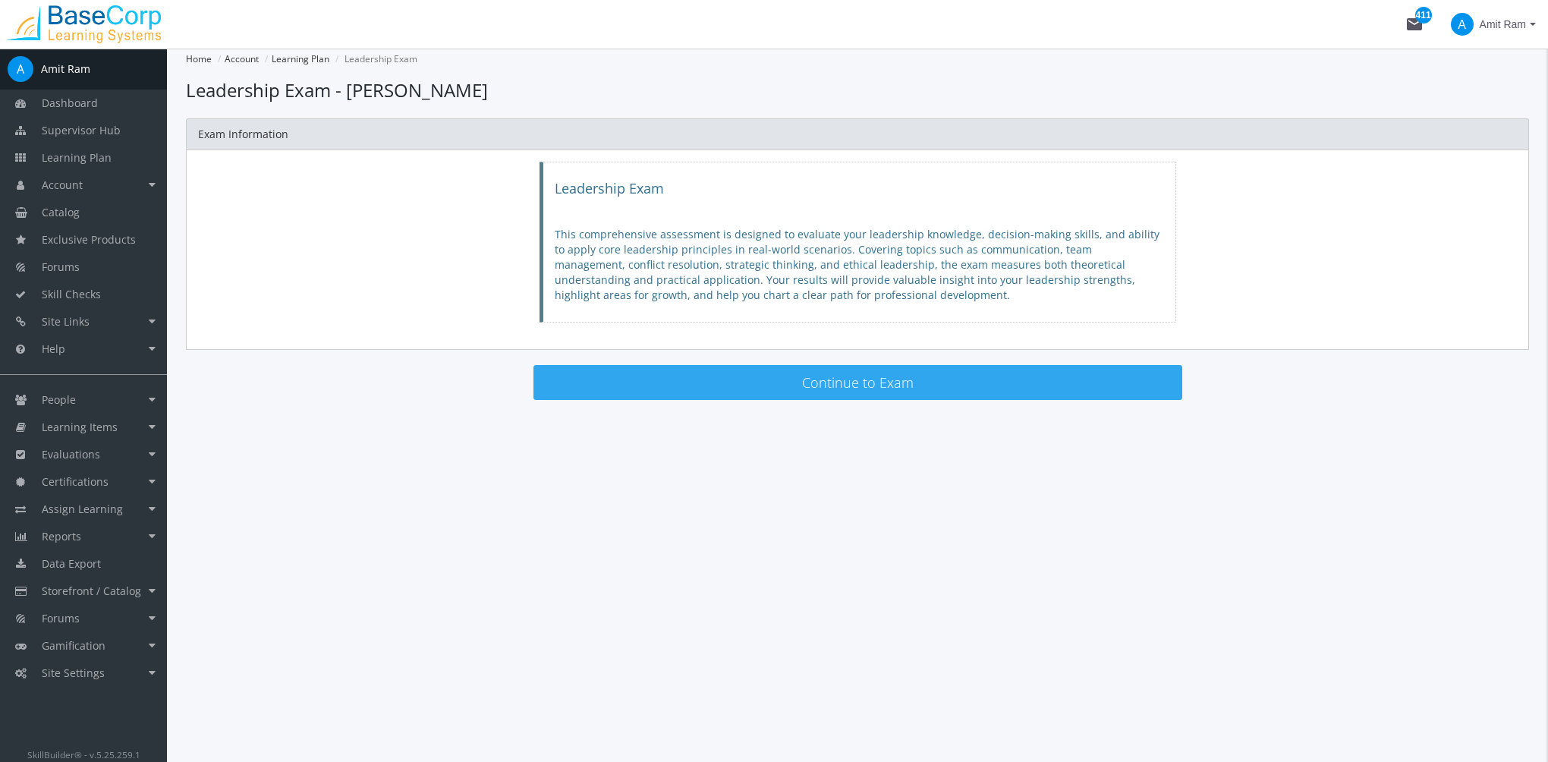
click at [901, 389] on button "Continue to Exam" at bounding box center [857, 382] width 649 height 35
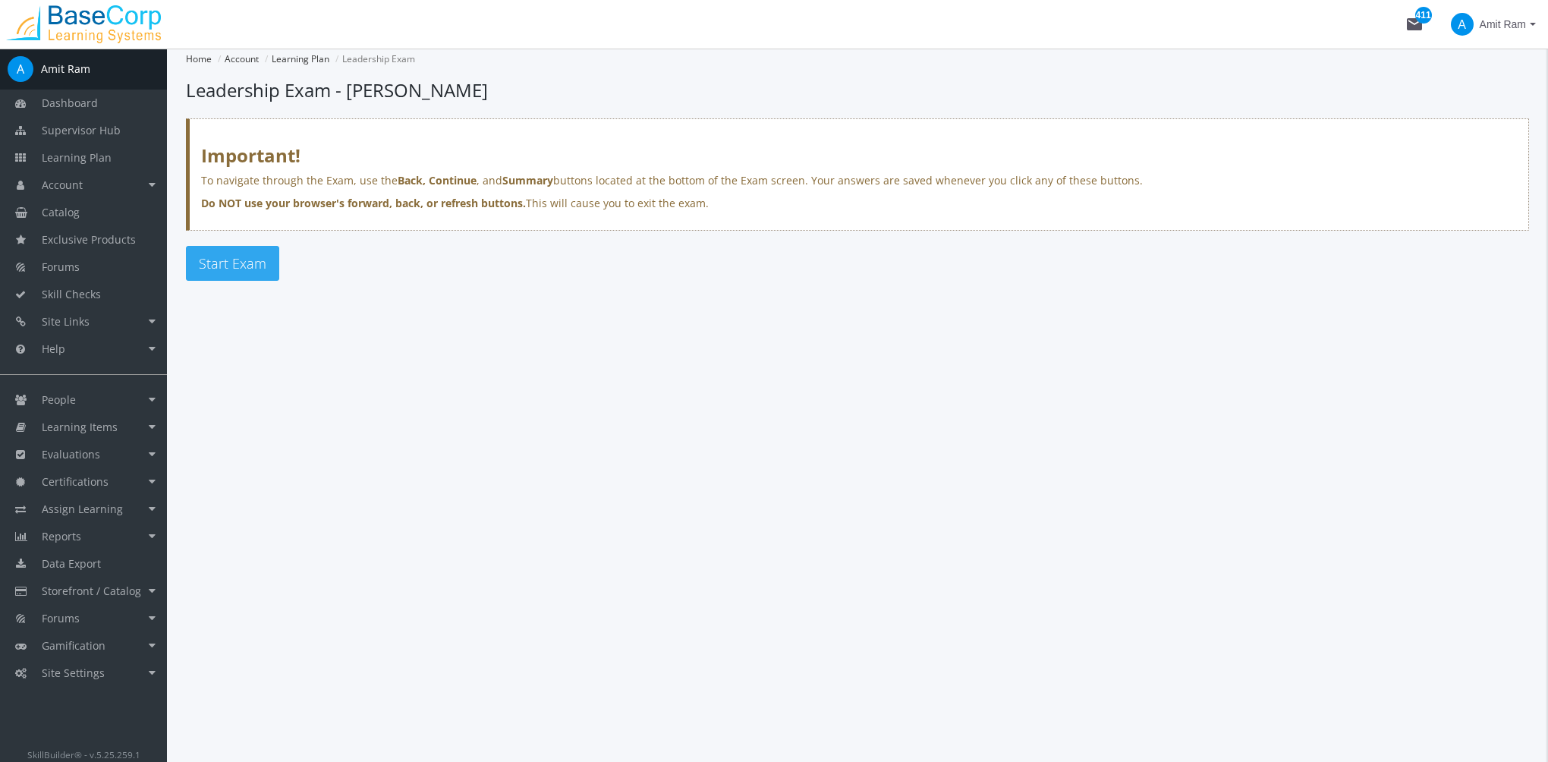
click at [254, 264] on span "Start Exam" at bounding box center [233, 263] width 68 height 18
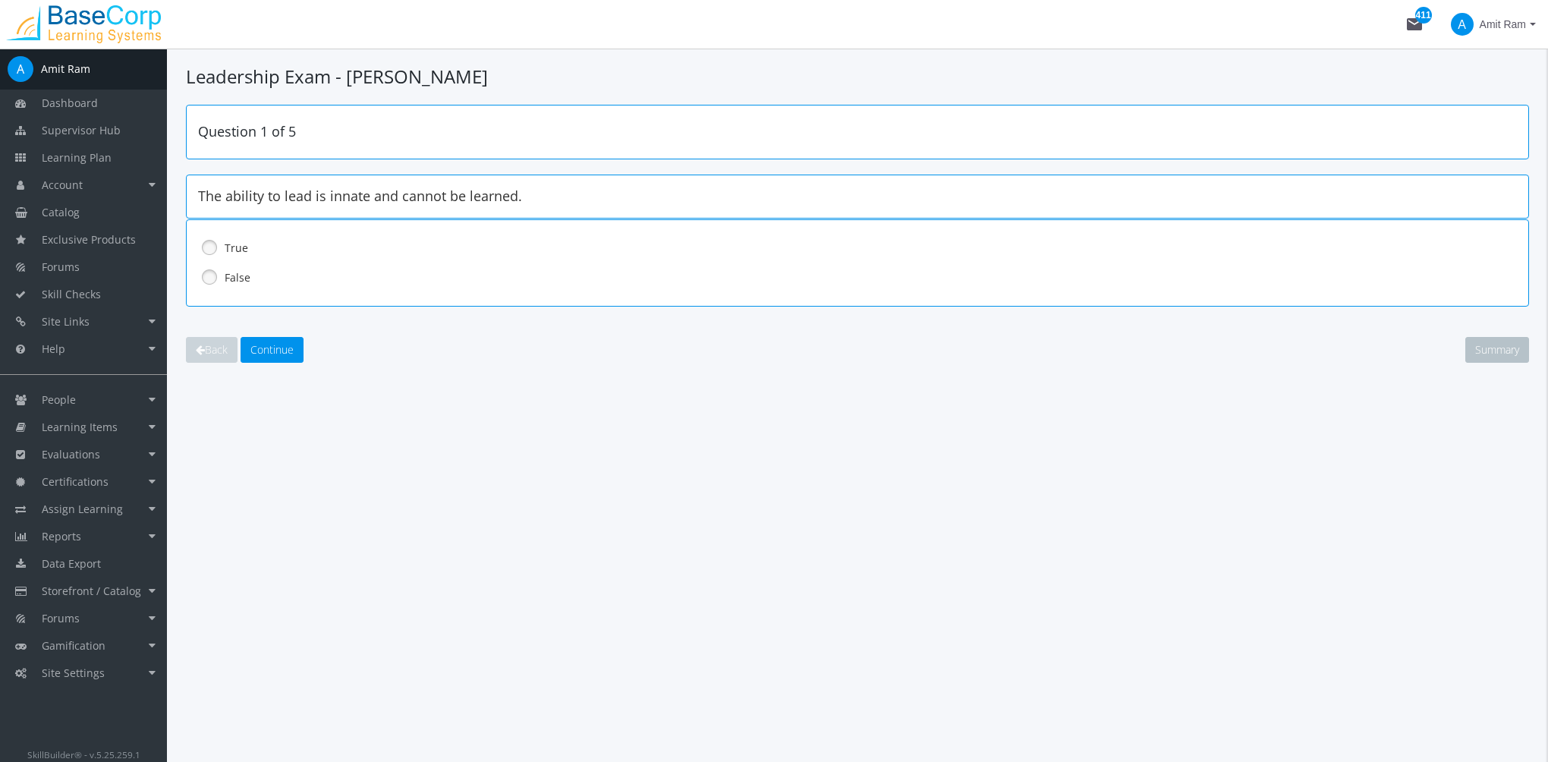
click at [243, 274] on label "False" at bounding box center [818, 277] width 1187 height 15
click at [276, 352] on span "Continue" at bounding box center [271, 349] width 43 height 14
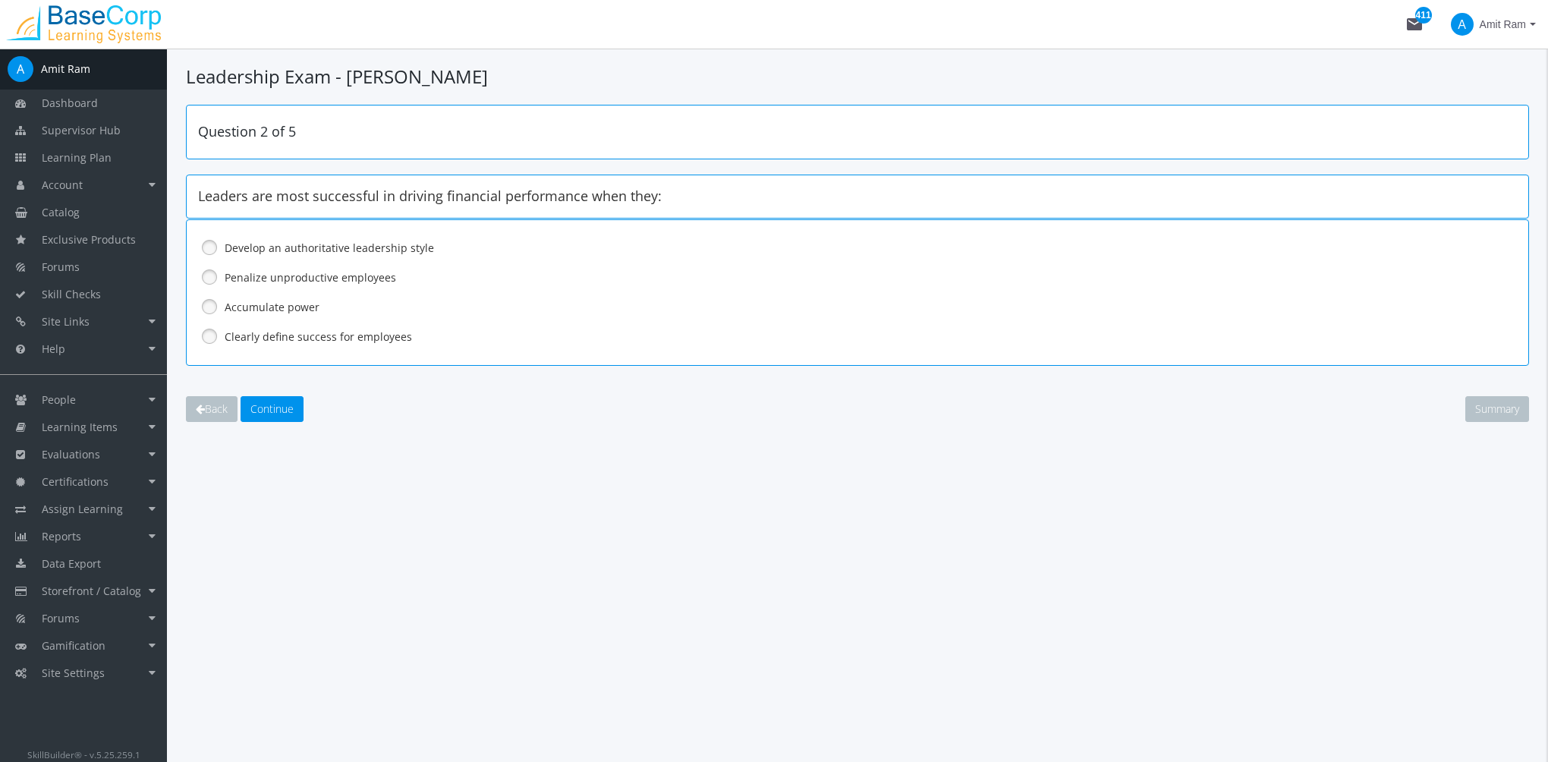
click at [301, 340] on label "Clearly define success for employees" at bounding box center [818, 336] width 1187 height 15
click at [285, 414] on span "Continue" at bounding box center [271, 408] width 43 height 14
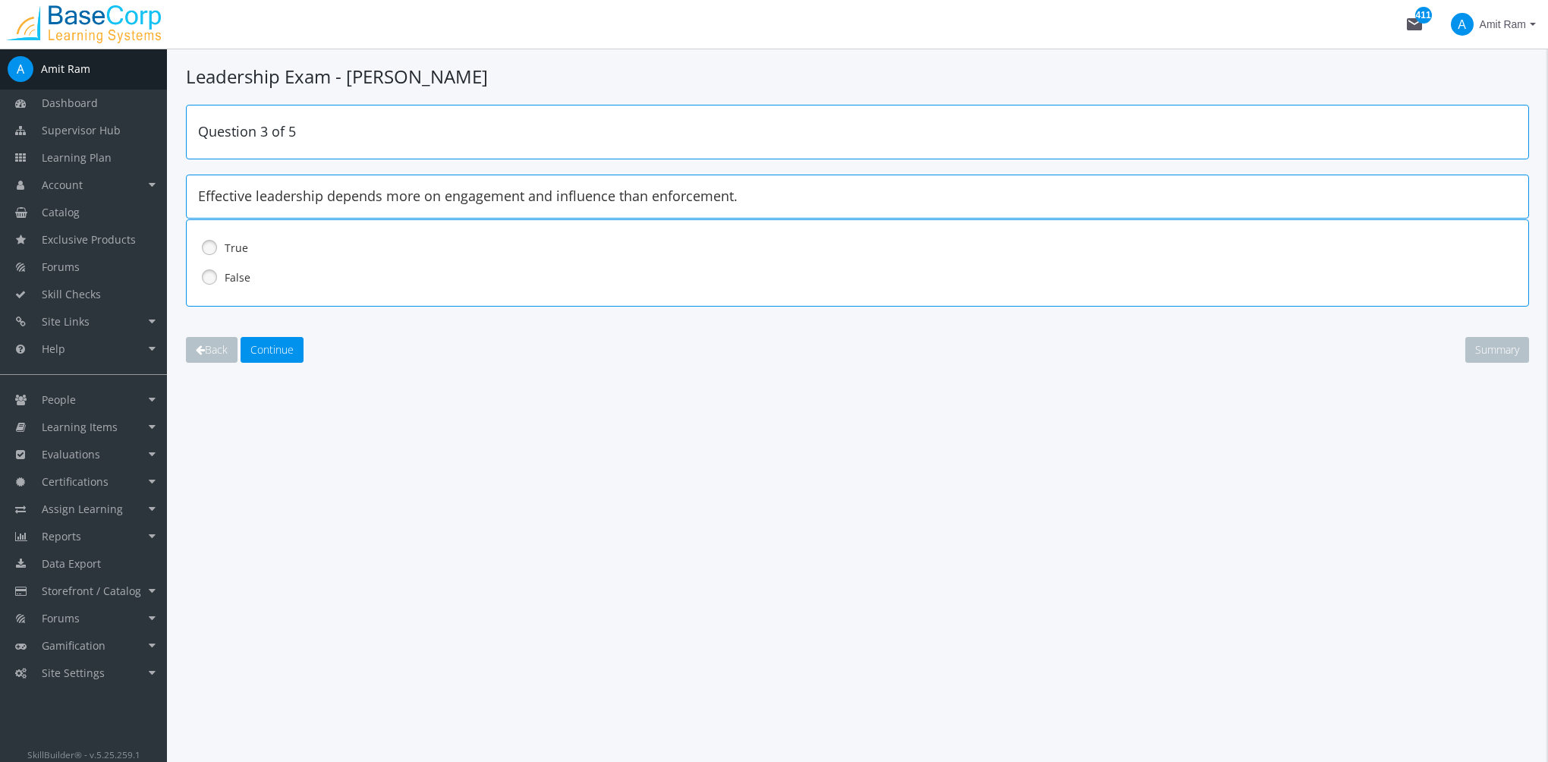
click at [241, 243] on label "True" at bounding box center [818, 248] width 1187 height 15
click at [276, 345] on span "Continue" at bounding box center [271, 349] width 43 height 14
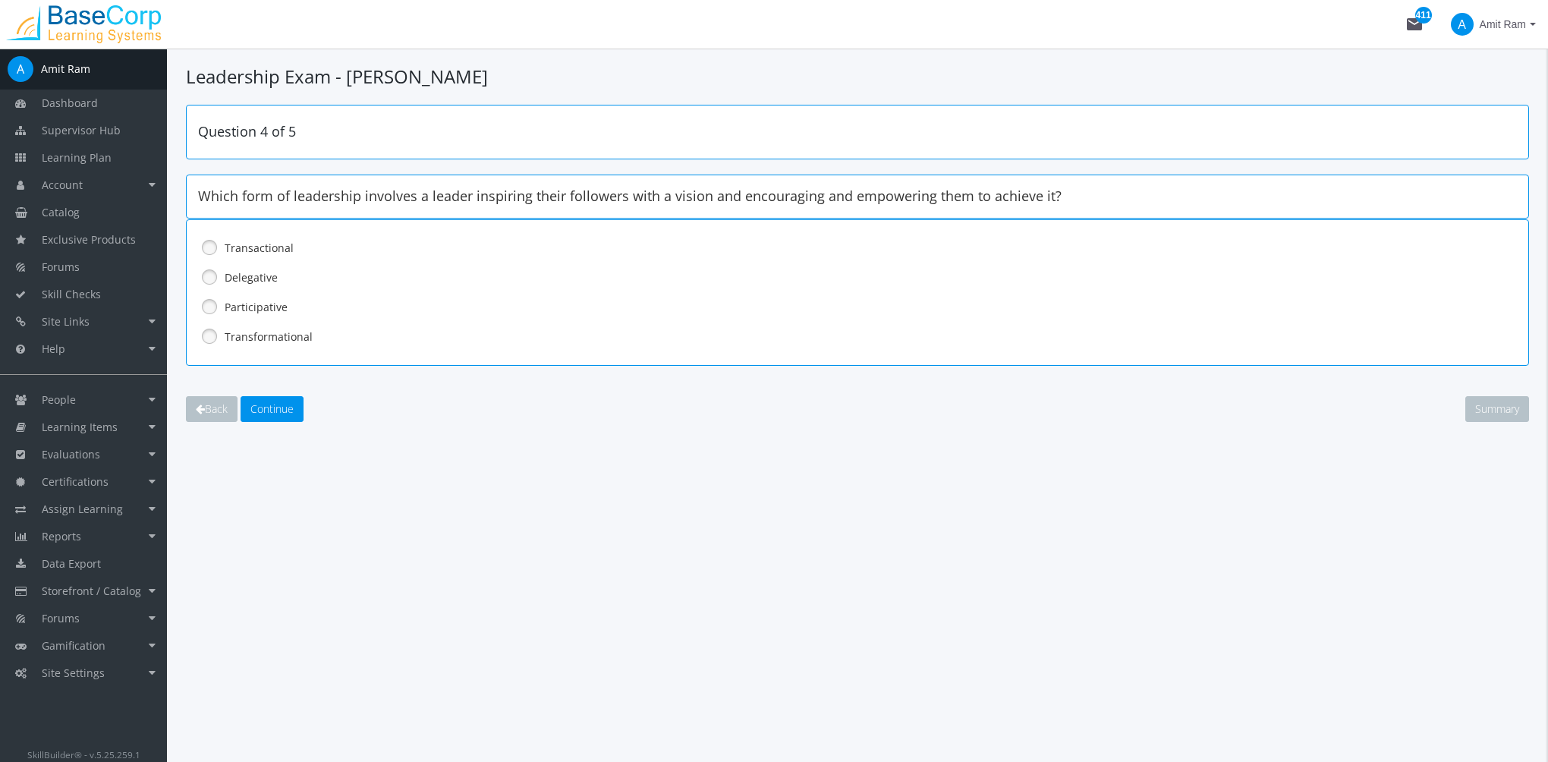
click at [283, 340] on label "Transformational" at bounding box center [818, 336] width 1187 height 15
click at [276, 404] on span "Continue" at bounding box center [271, 408] width 43 height 14
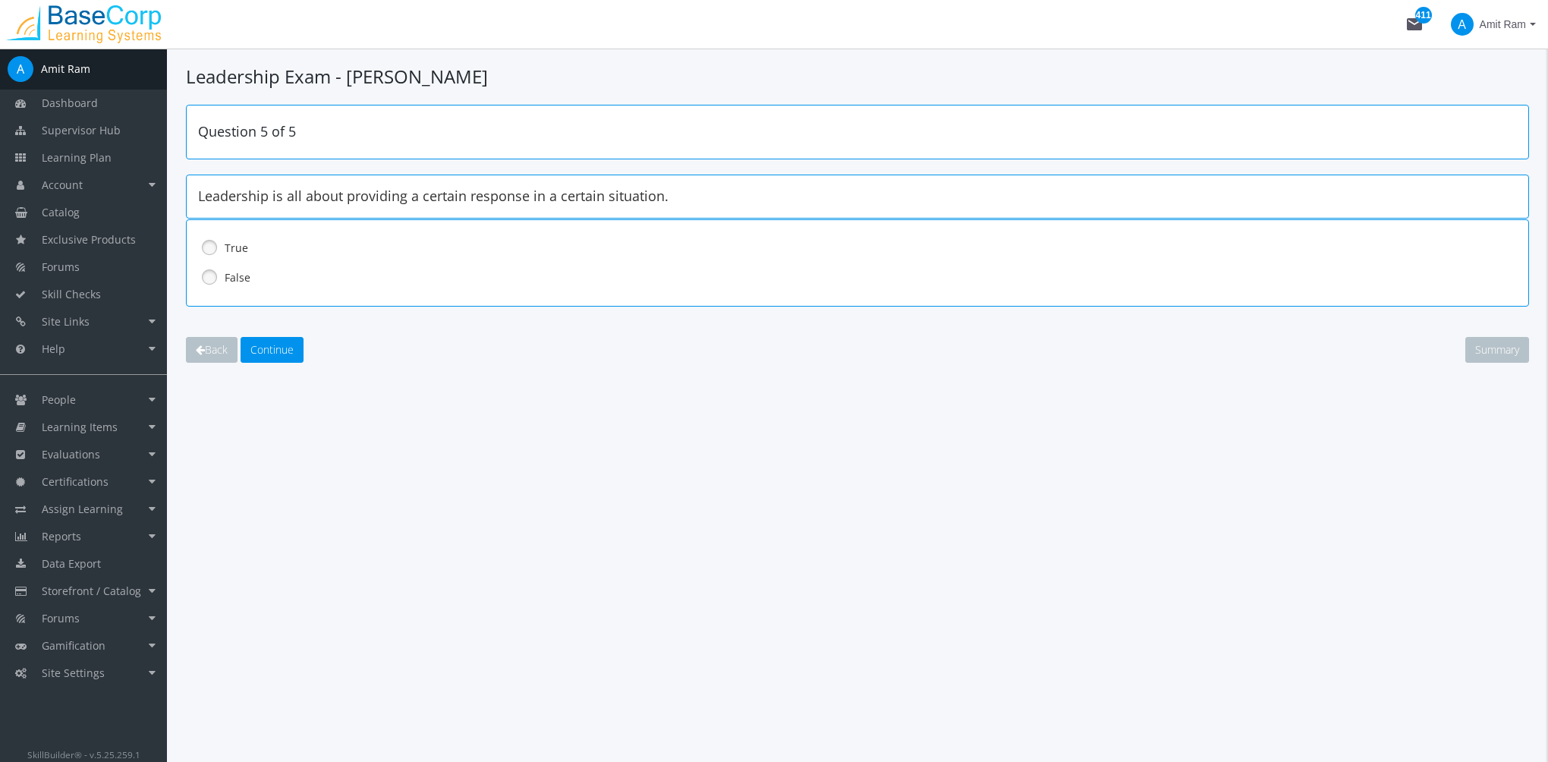
click at [246, 278] on label "False" at bounding box center [818, 277] width 1187 height 15
click at [279, 349] on span "Continue" at bounding box center [271, 349] width 43 height 14
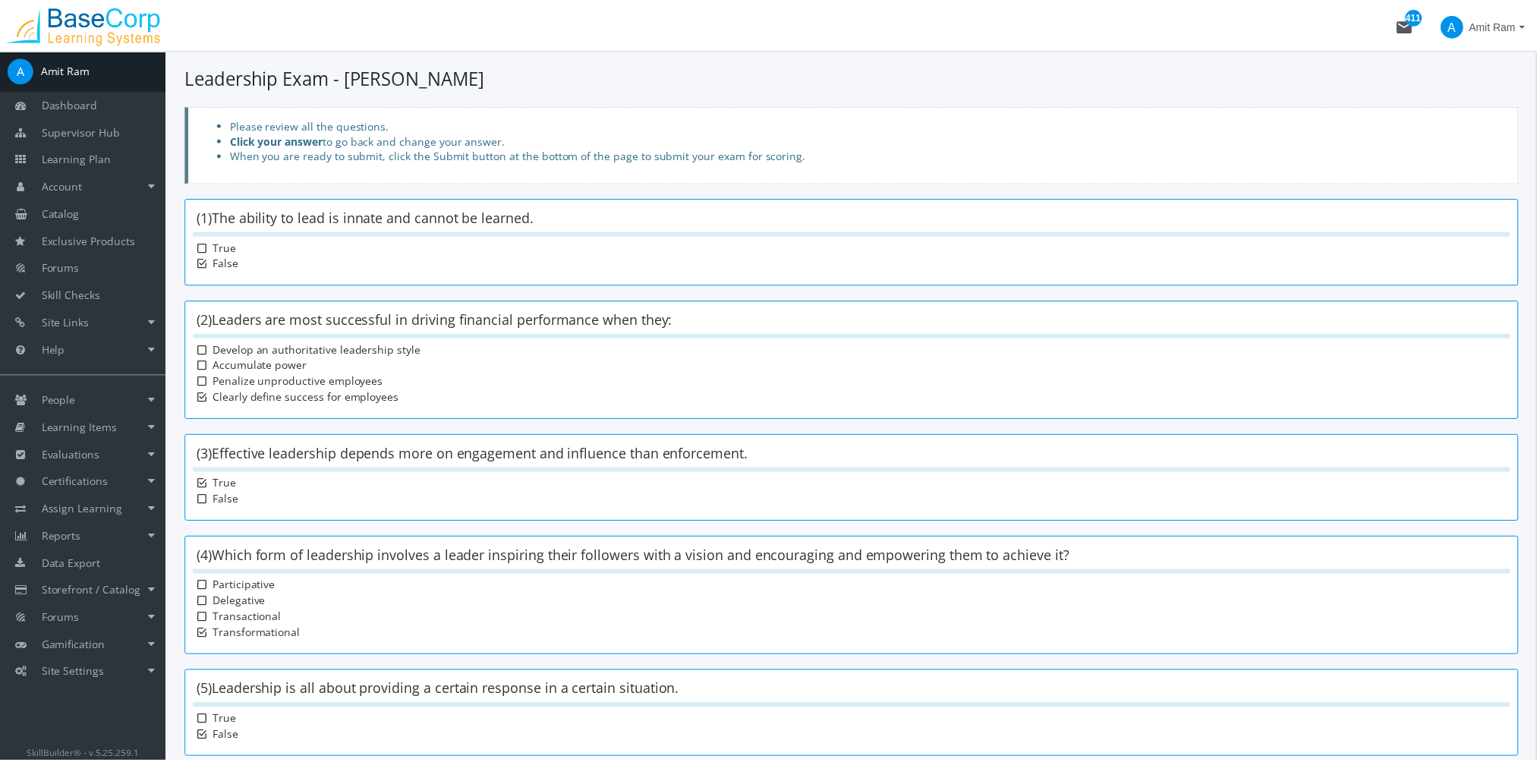
scroll to position [118, 0]
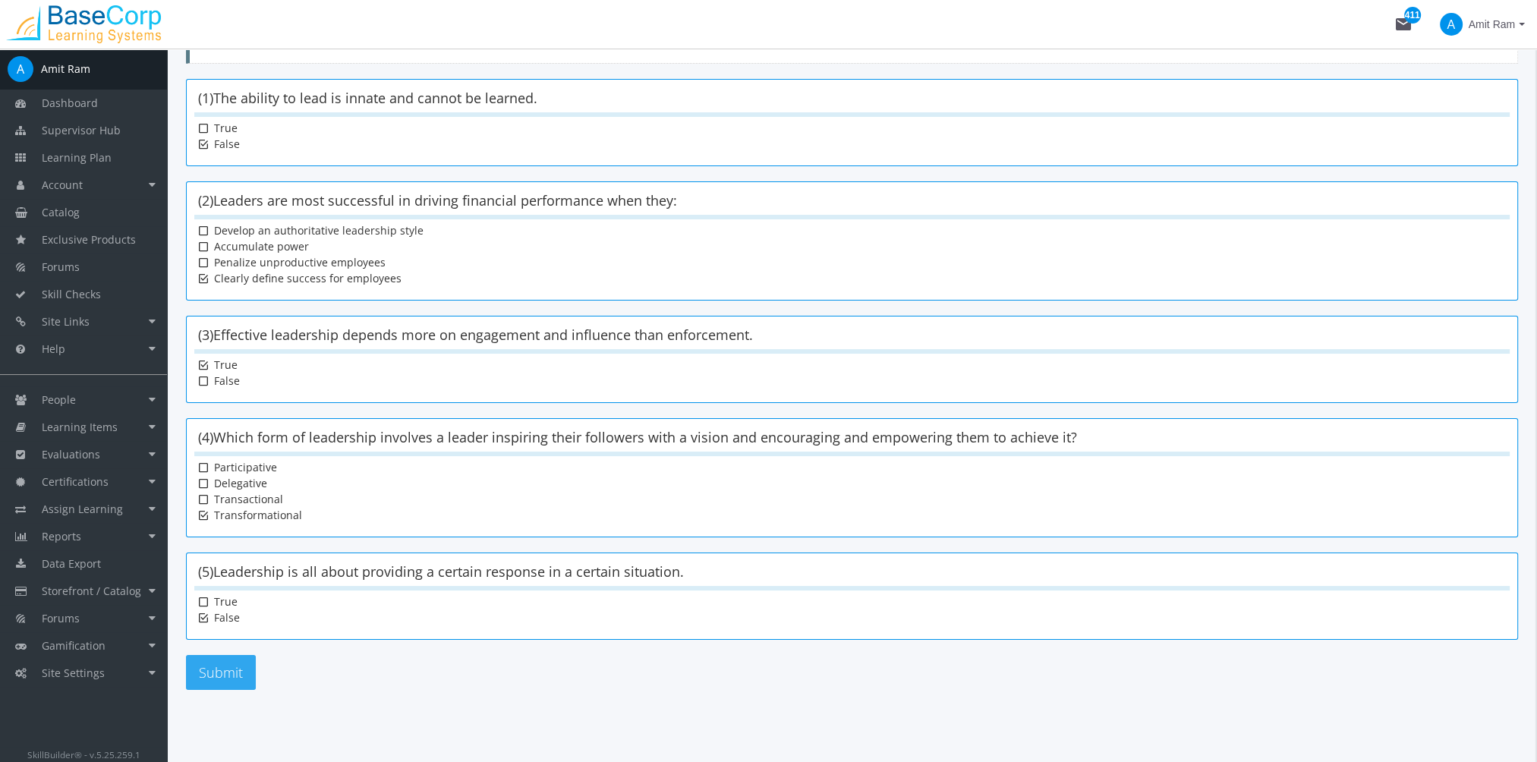
click at [240, 662] on button "Submit" at bounding box center [221, 672] width 70 height 35
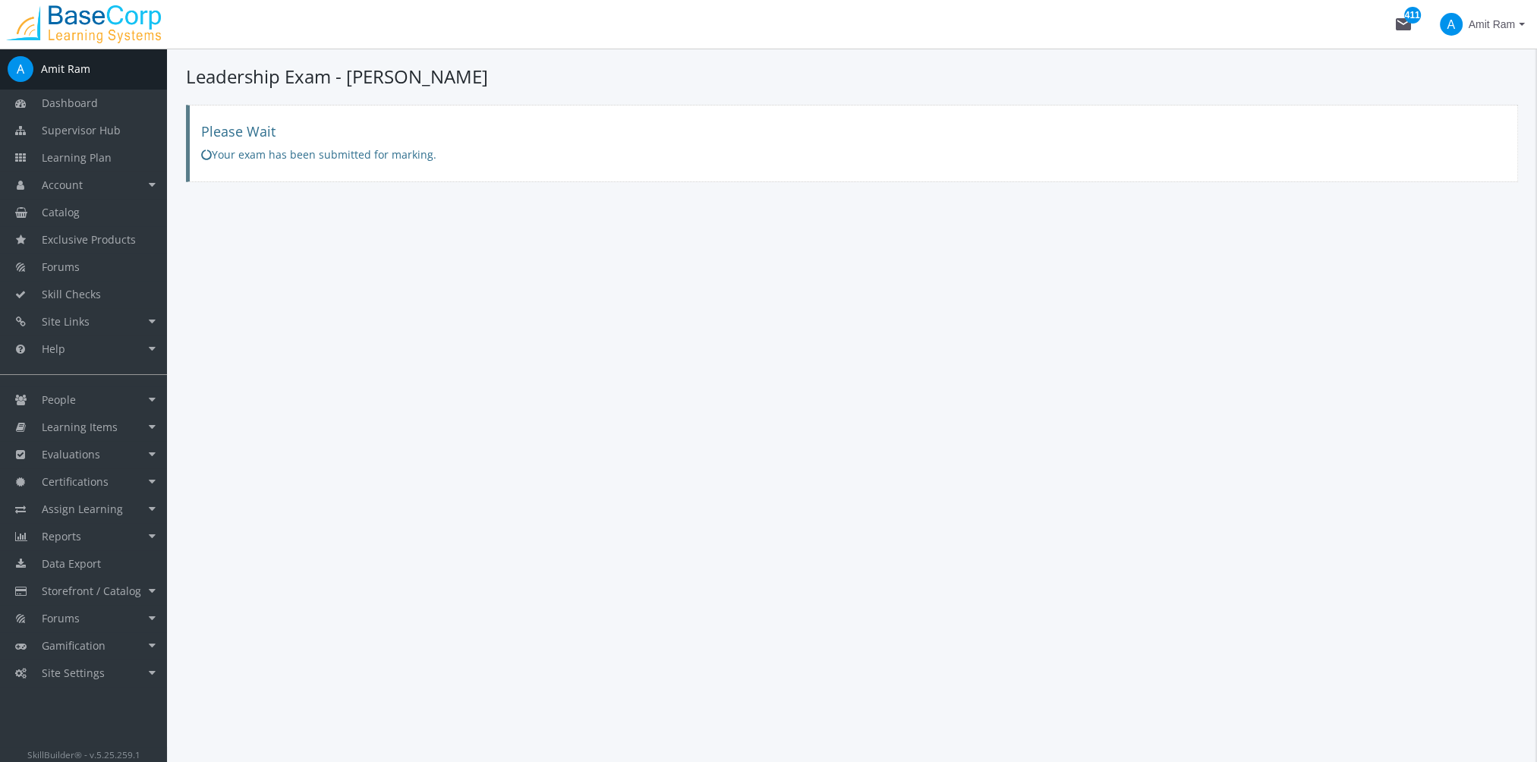
scroll to position [0, 0]
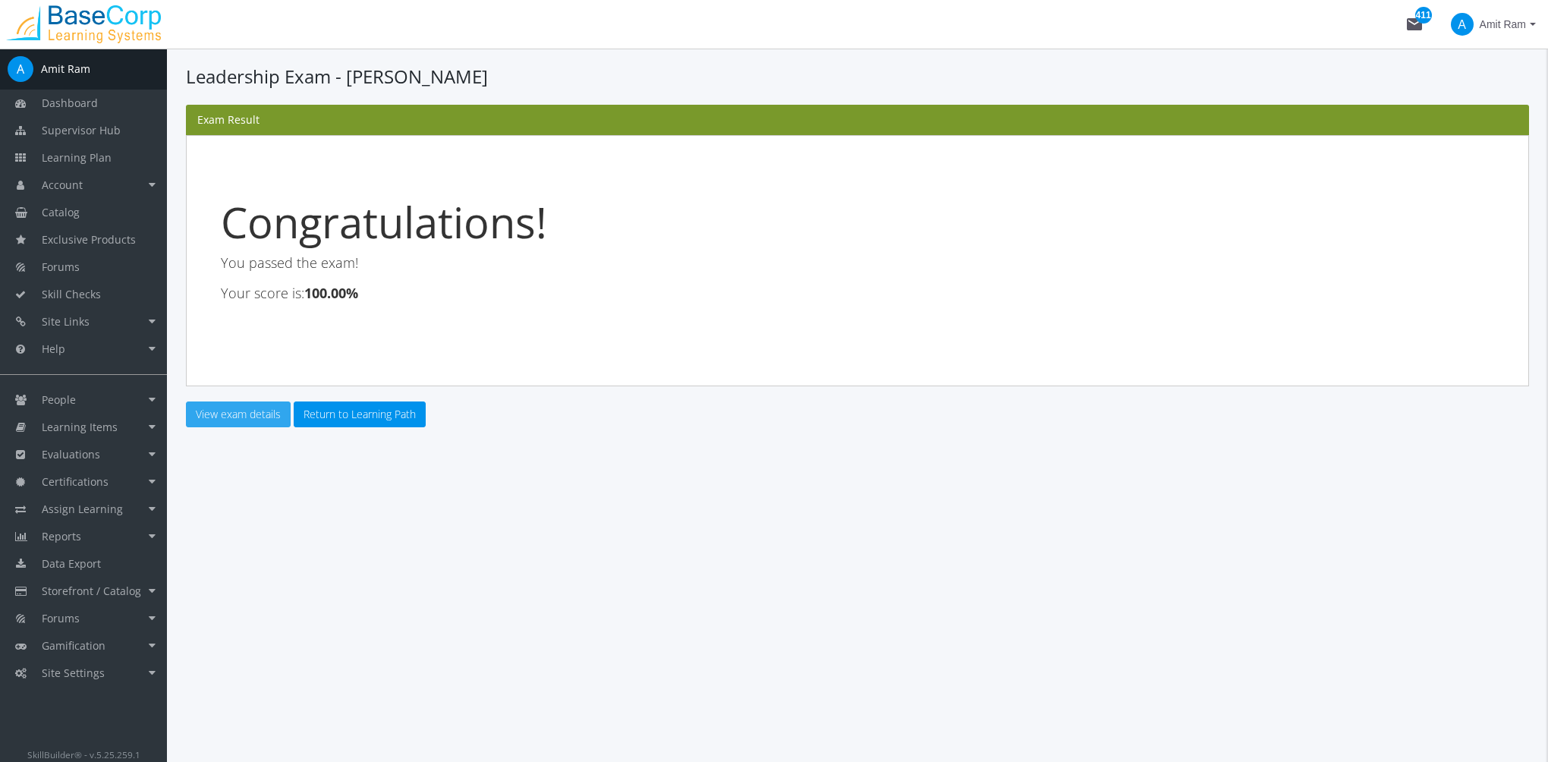
click at [255, 414] on link "View exam details" at bounding box center [238, 414] width 105 height 26
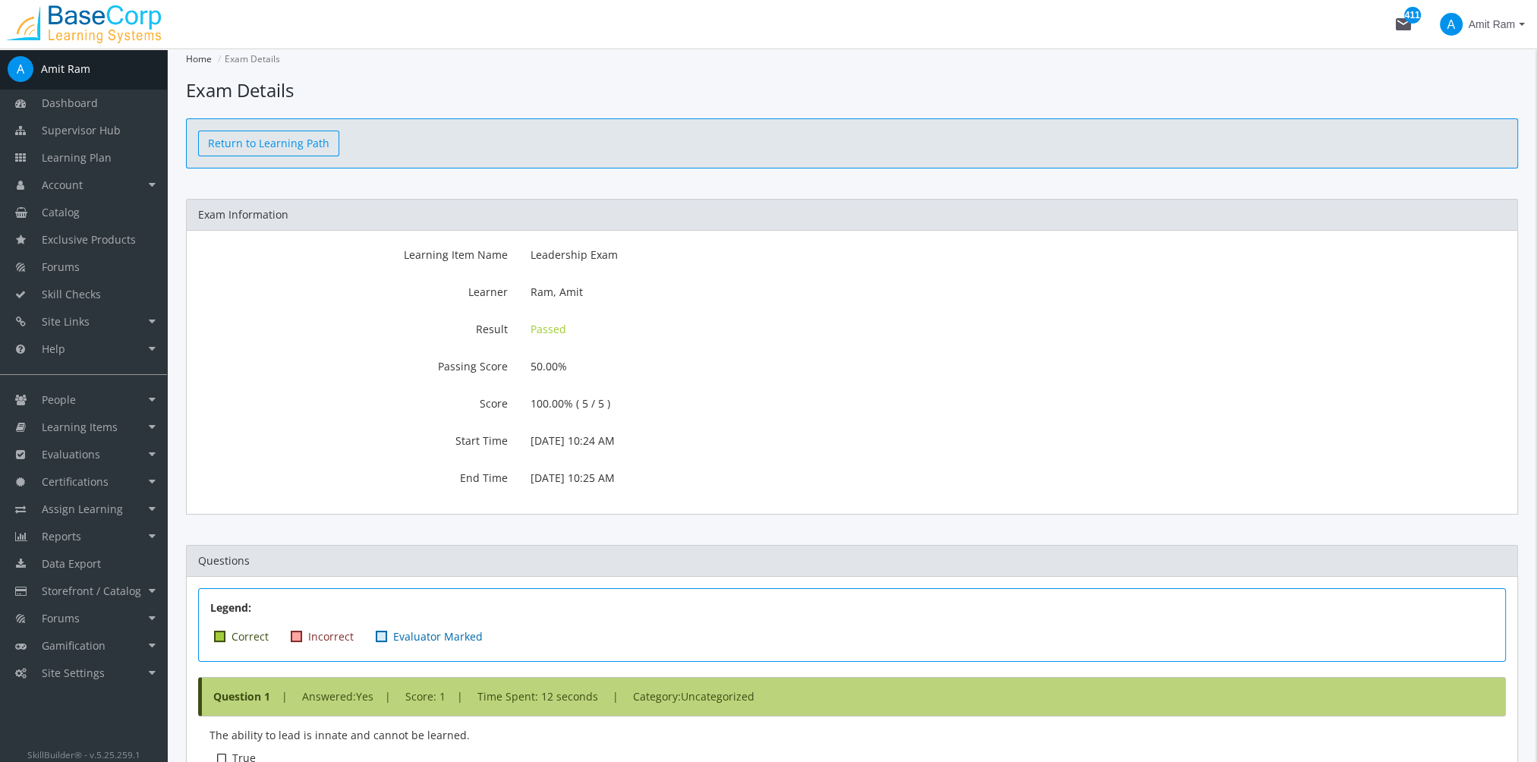
click at [301, 141] on link "Return to Learning Path" at bounding box center [268, 144] width 141 height 26
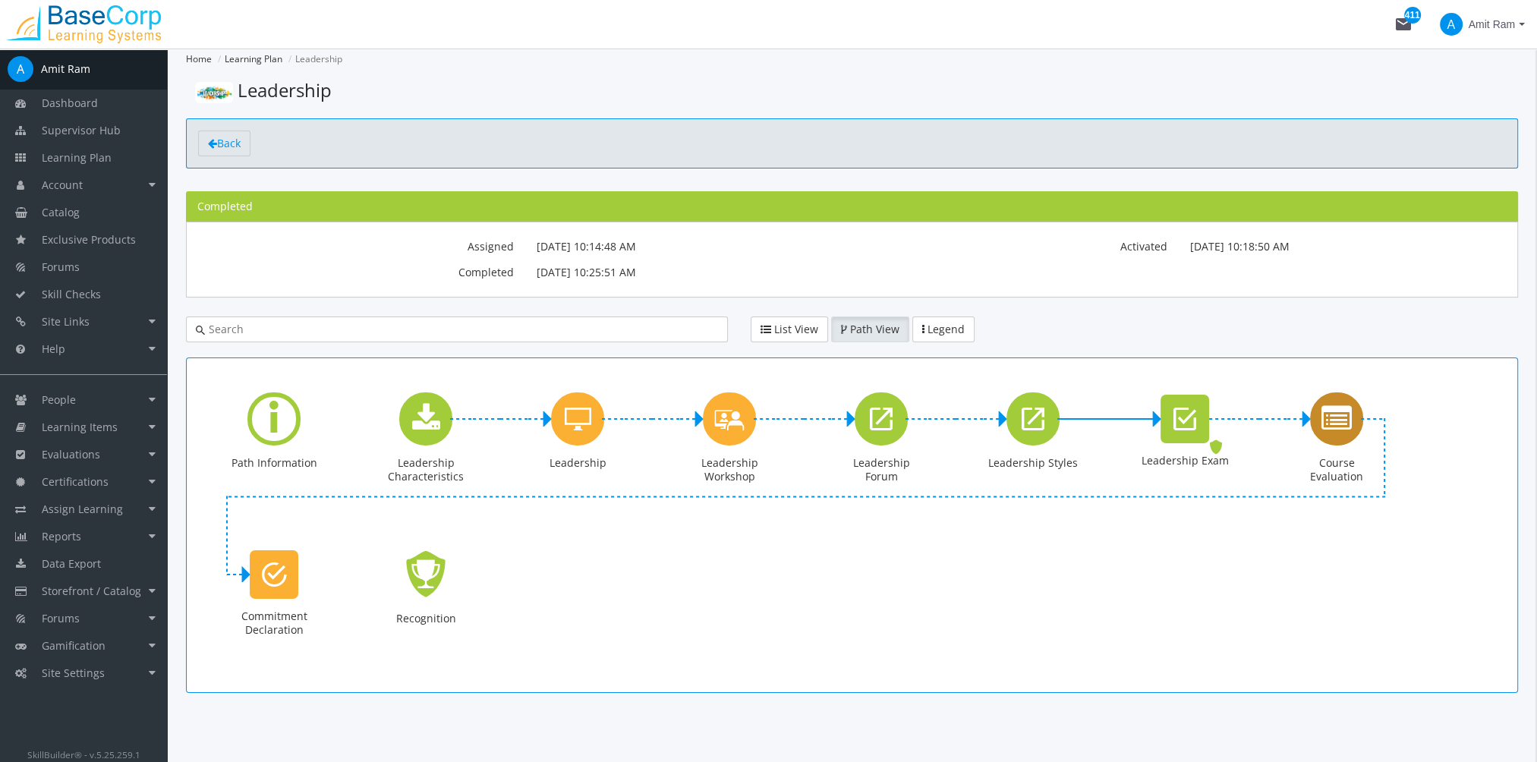
click at [1336, 425] on icon "Course Evaluation" at bounding box center [1336, 419] width 30 height 30
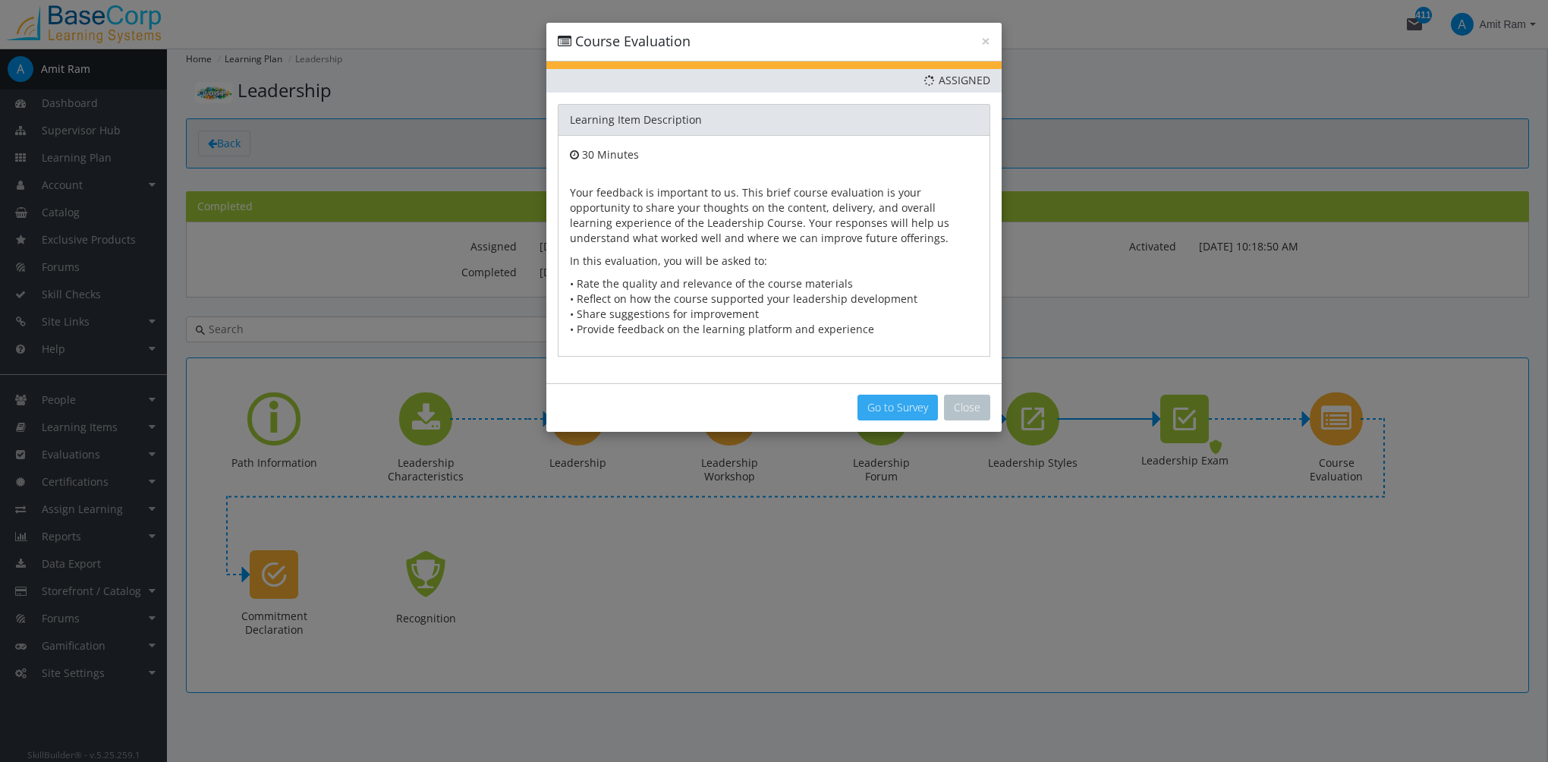
drag, startPoint x: 905, startPoint y: 401, endPoint x: 1006, endPoint y: 504, distance: 144.3
click at [908, 402] on button "Go to Survey" at bounding box center [897, 408] width 80 height 26
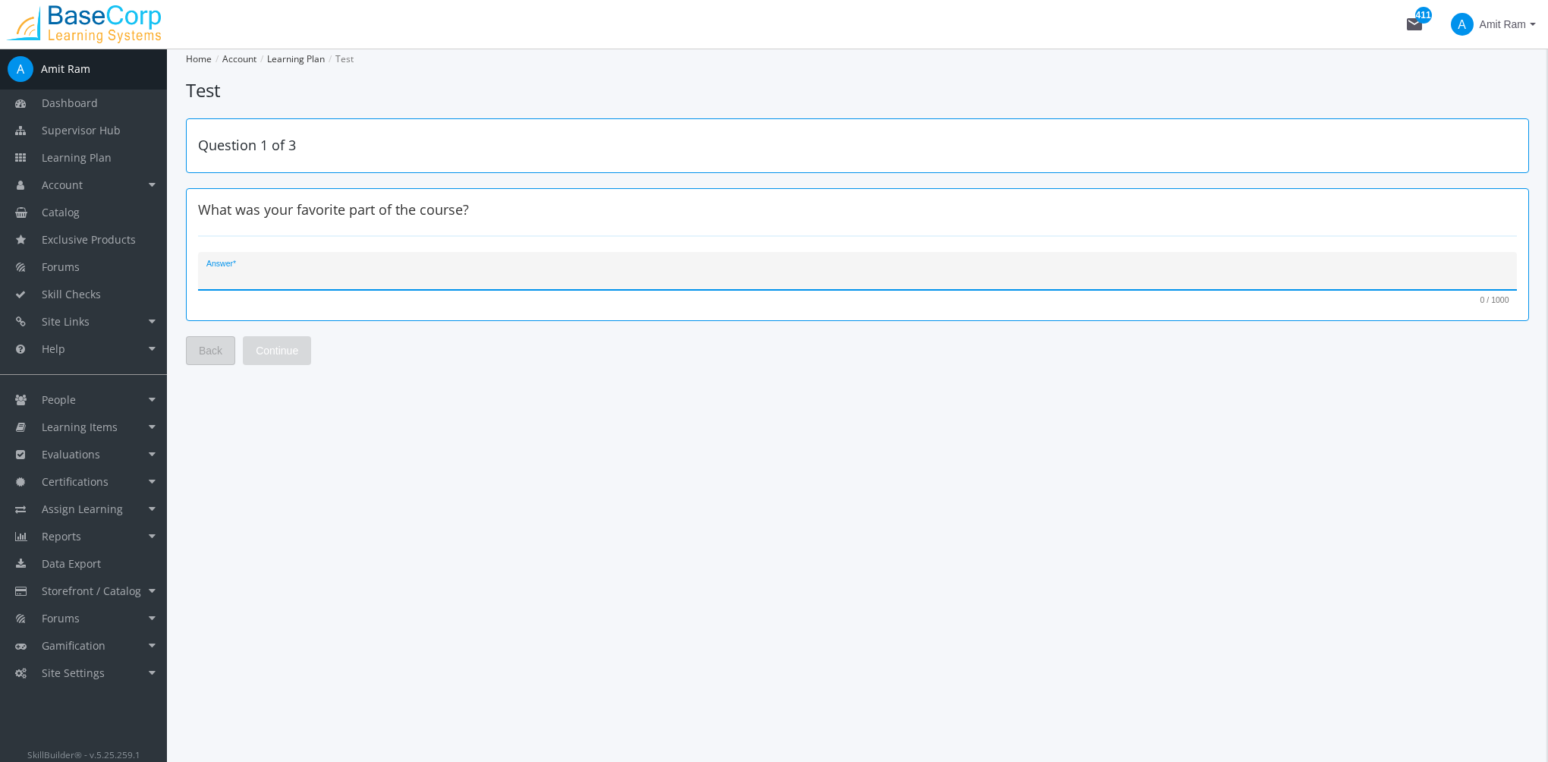
click at [363, 272] on textarea "Answer *" at bounding box center [857, 276] width 1303 height 15
type textarea "Videos"
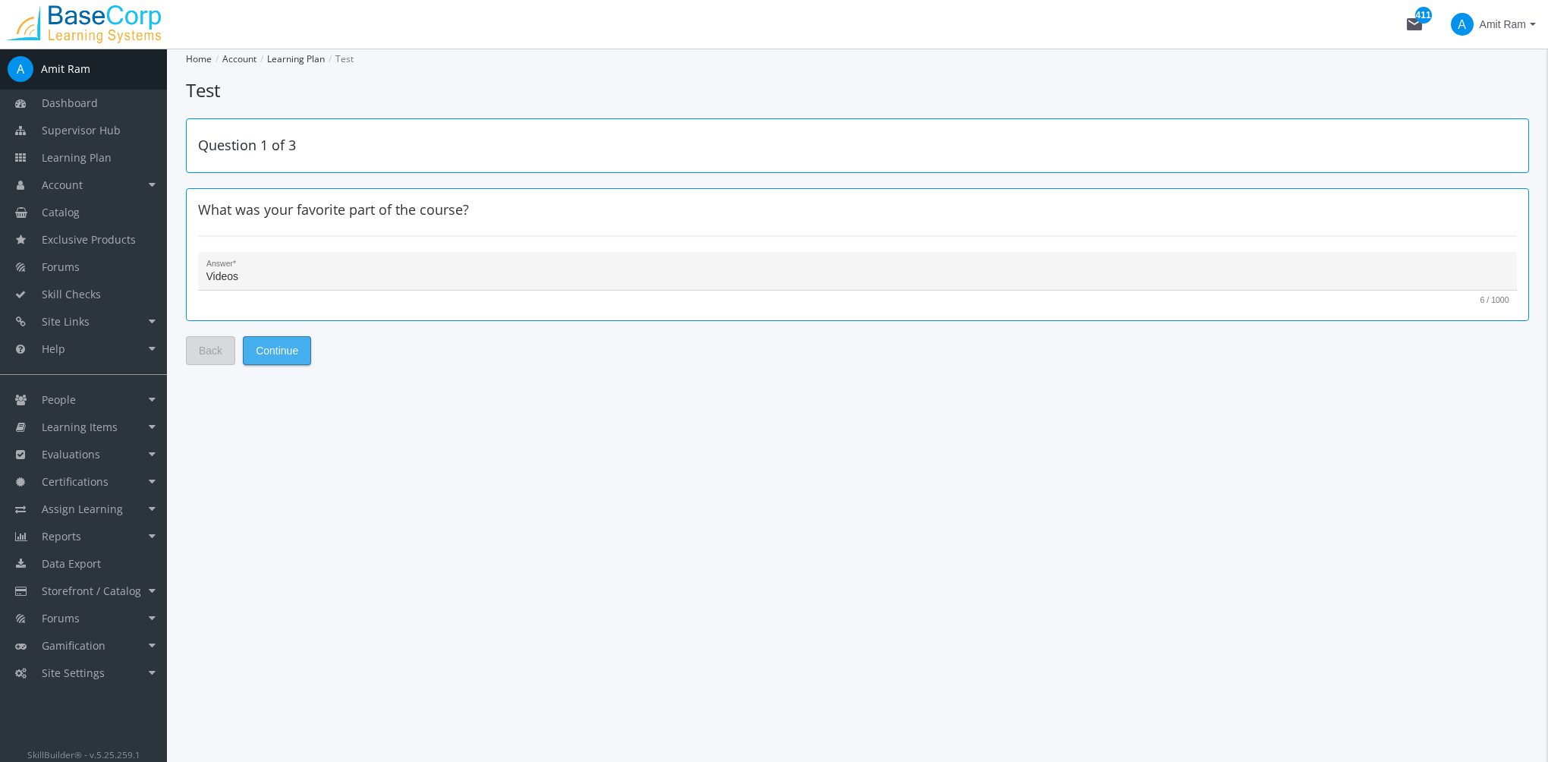
click at [276, 351] on span "Continue" at bounding box center [277, 350] width 42 height 27
click at [278, 261] on div "Answer *" at bounding box center [857, 275] width 1303 height 31
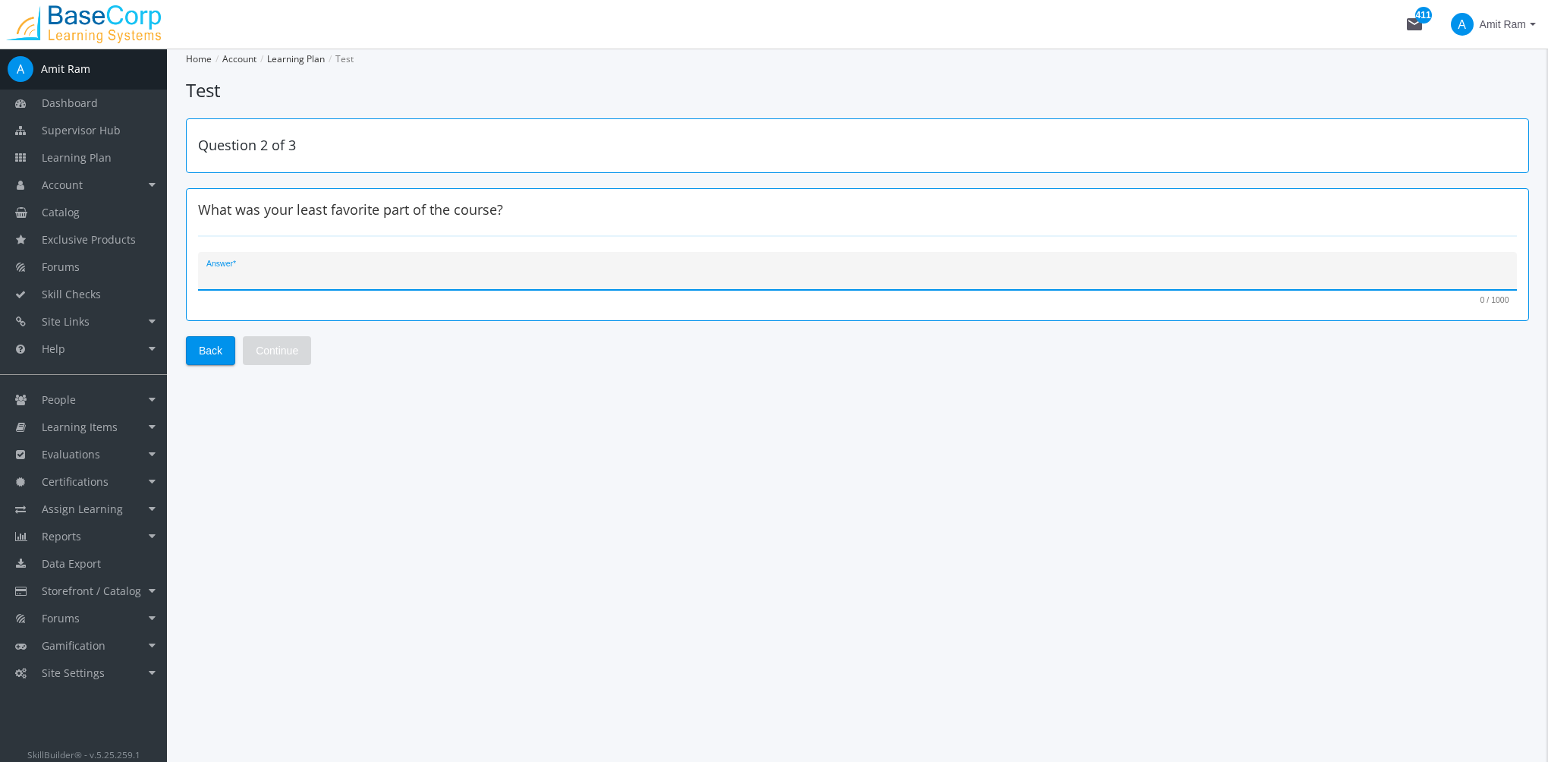
click at [285, 279] on textarea "Answer *" at bounding box center [857, 276] width 1303 height 15
type textarea "Too much reading"
click at [288, 346] on span "Continue" at bounding box center [277, 350] width 42 height 27
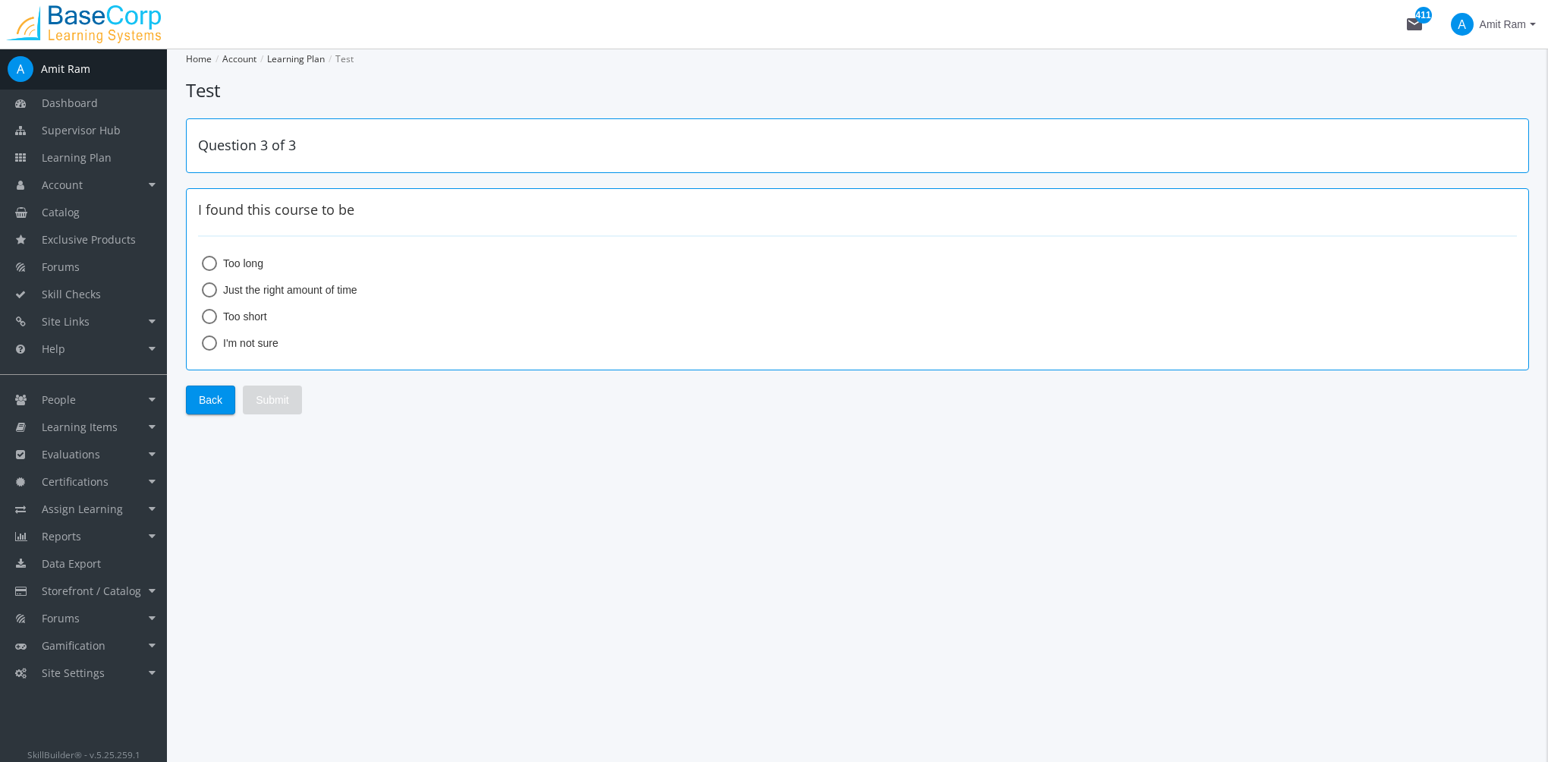
click at [264, 316] on span "Too short" at bounding box center [242, 316] width 50 height 15
click at [217, 316] on input "Too short" at bounding box center [209, 319] width 15 height 15
radio input "true"
click at [285, 404] on span "Submit" at bounding box center [272, 399] width 33 height 27
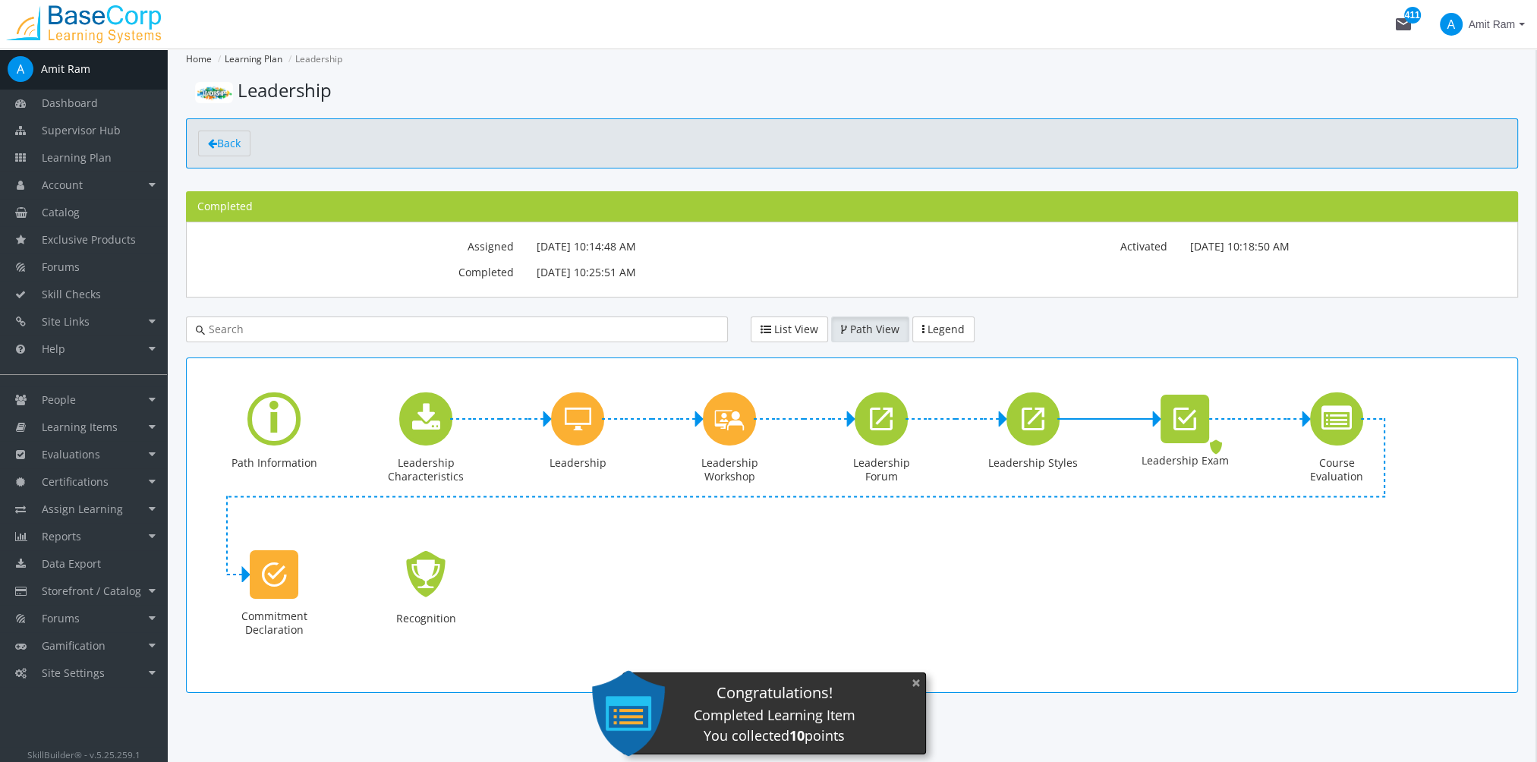
click at [914, 685] on button "×" at bounding box center [916, 682] width 24 height 31
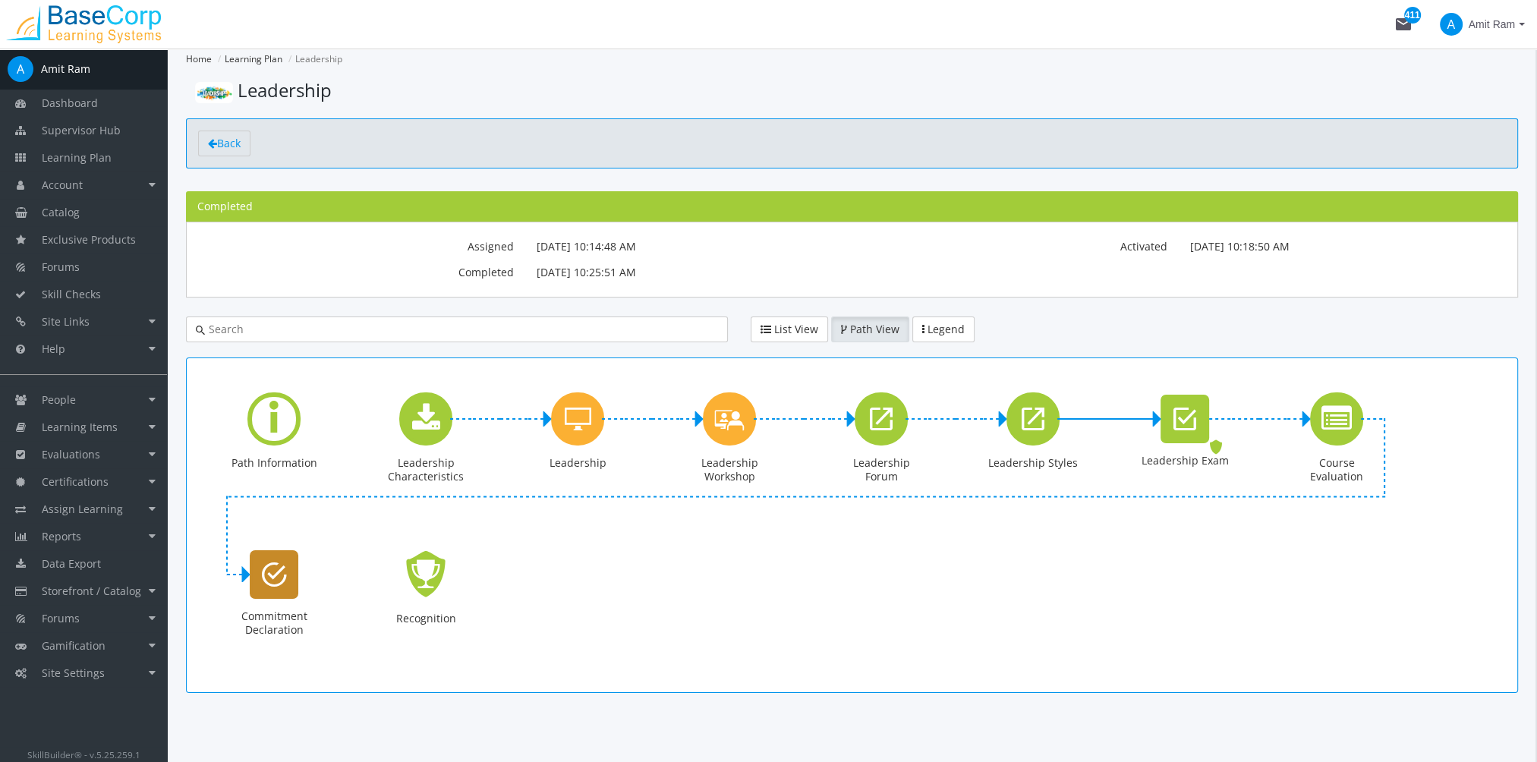
click at [285, 573] on icon "Commitment Declaration" at bounding box center [274, 574] width 25 height 30
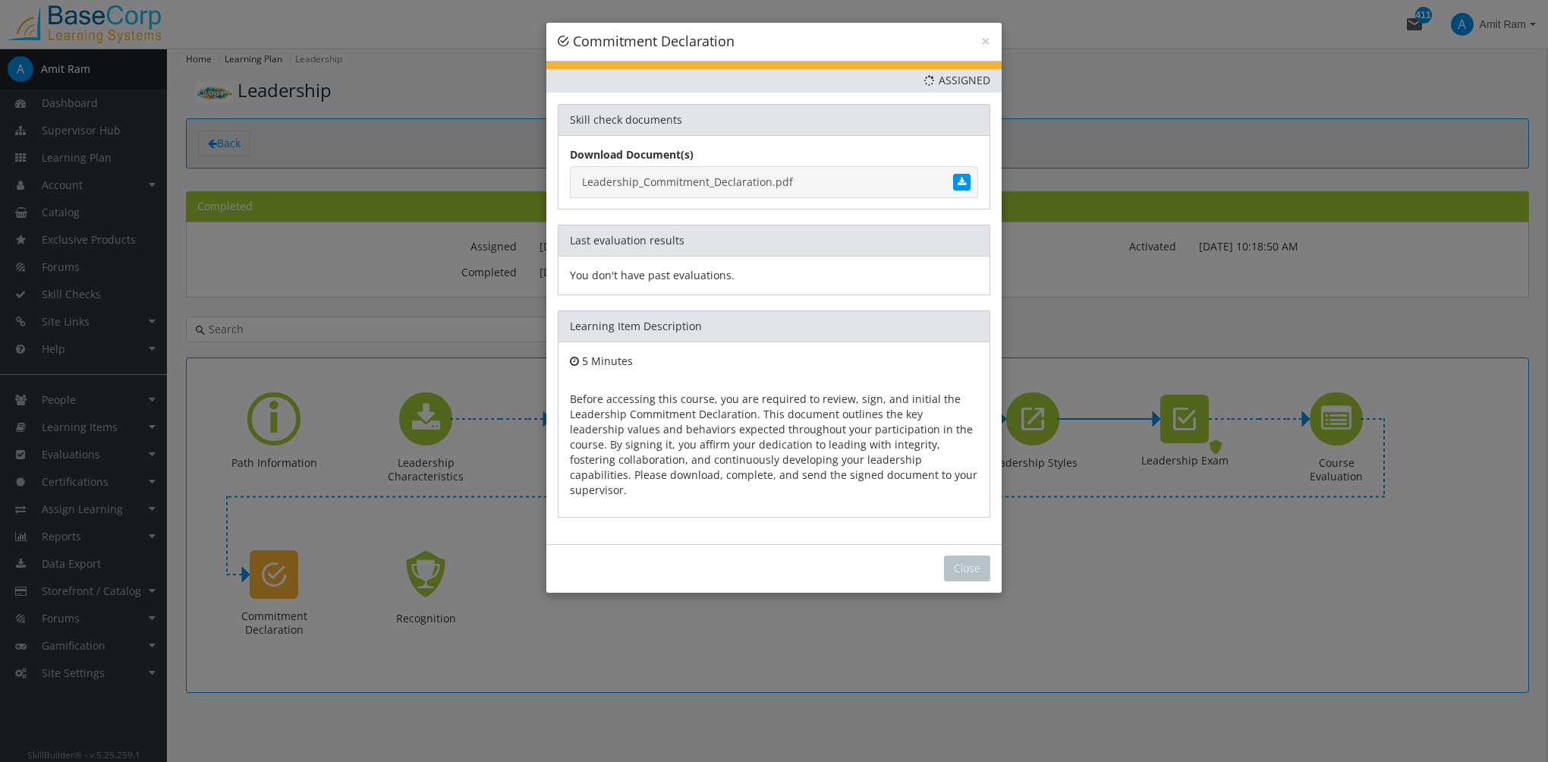
click at [718, 181] on link "Leadership_Commitment_Declaration.pdf" at bounding box center [774, 182] width 408 height 32
click at [967, 559] on button "Close" at bounding box center [967, 568] width 46 height 26
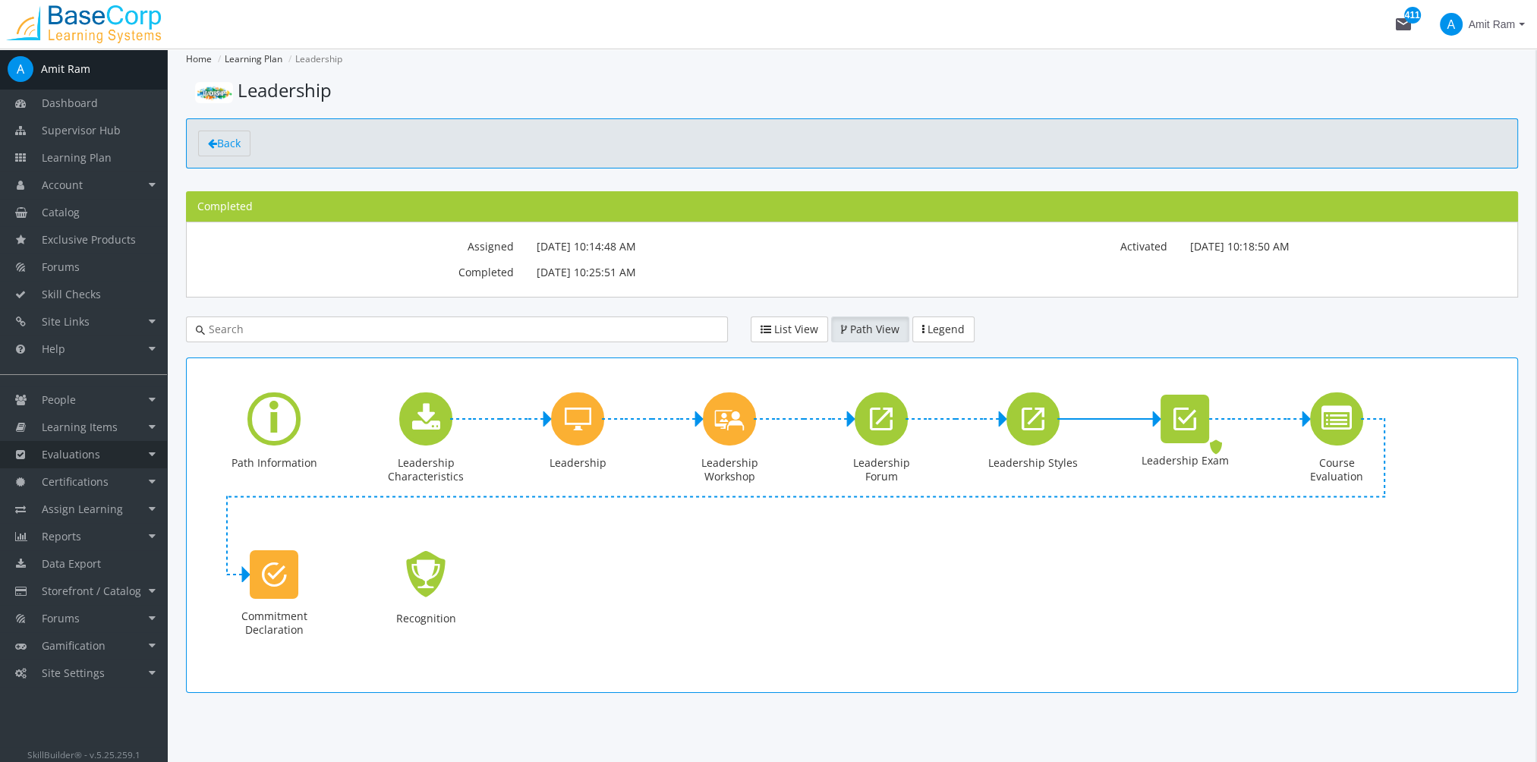
click at [102, 452] on link "Evaluations" at bounding box center [83, 454] width 167 height 27
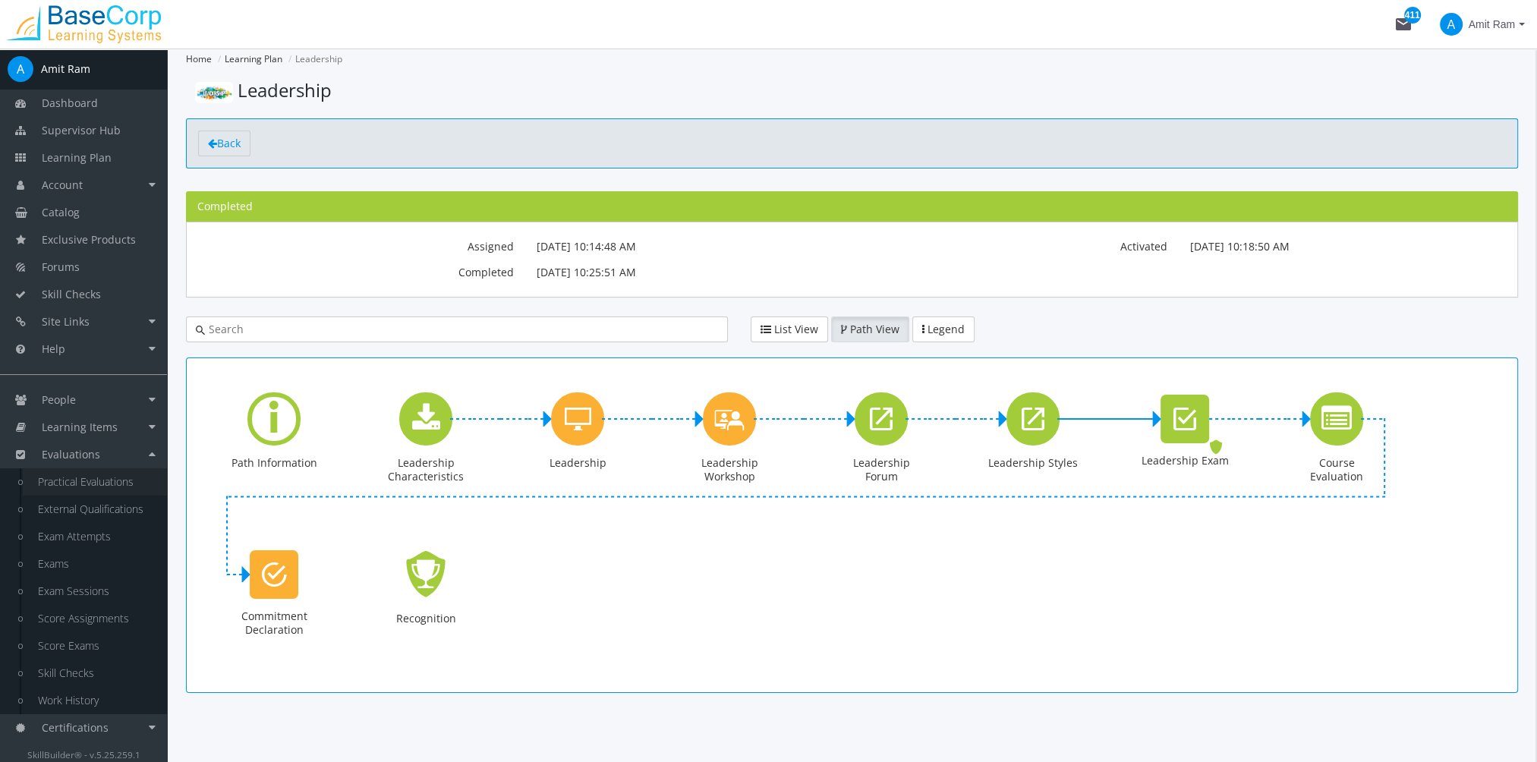
click at [112, 484] on link "Practical Evaluations" at bounding box center [95, 481] width 144 height 27
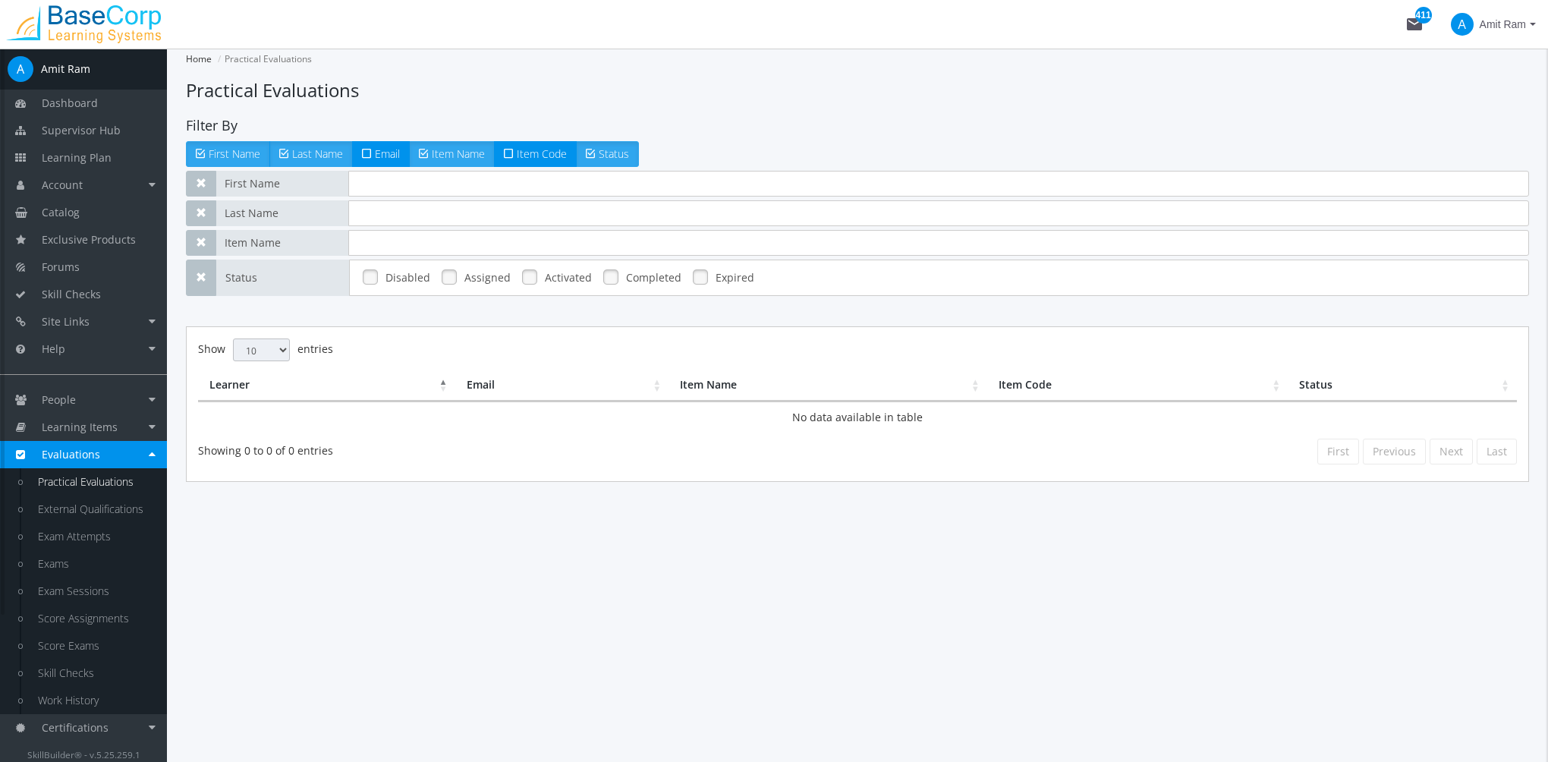
click at [440, 282] on link at bounding box center [449, 277] width 23 height 23
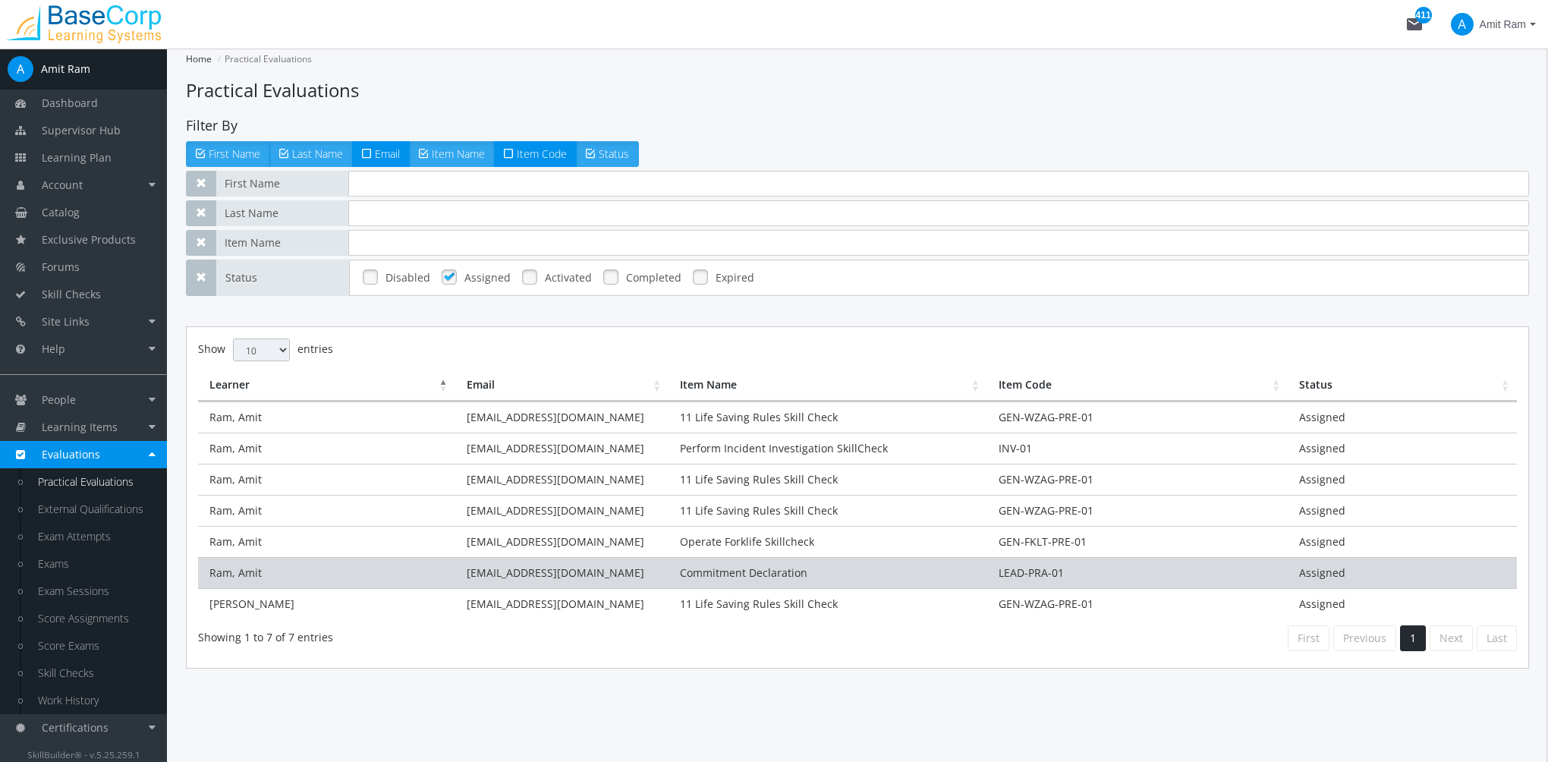
click at [785, 574] on td "Commitment Declaration" at bounding box center [828, 572] width 318 height 31
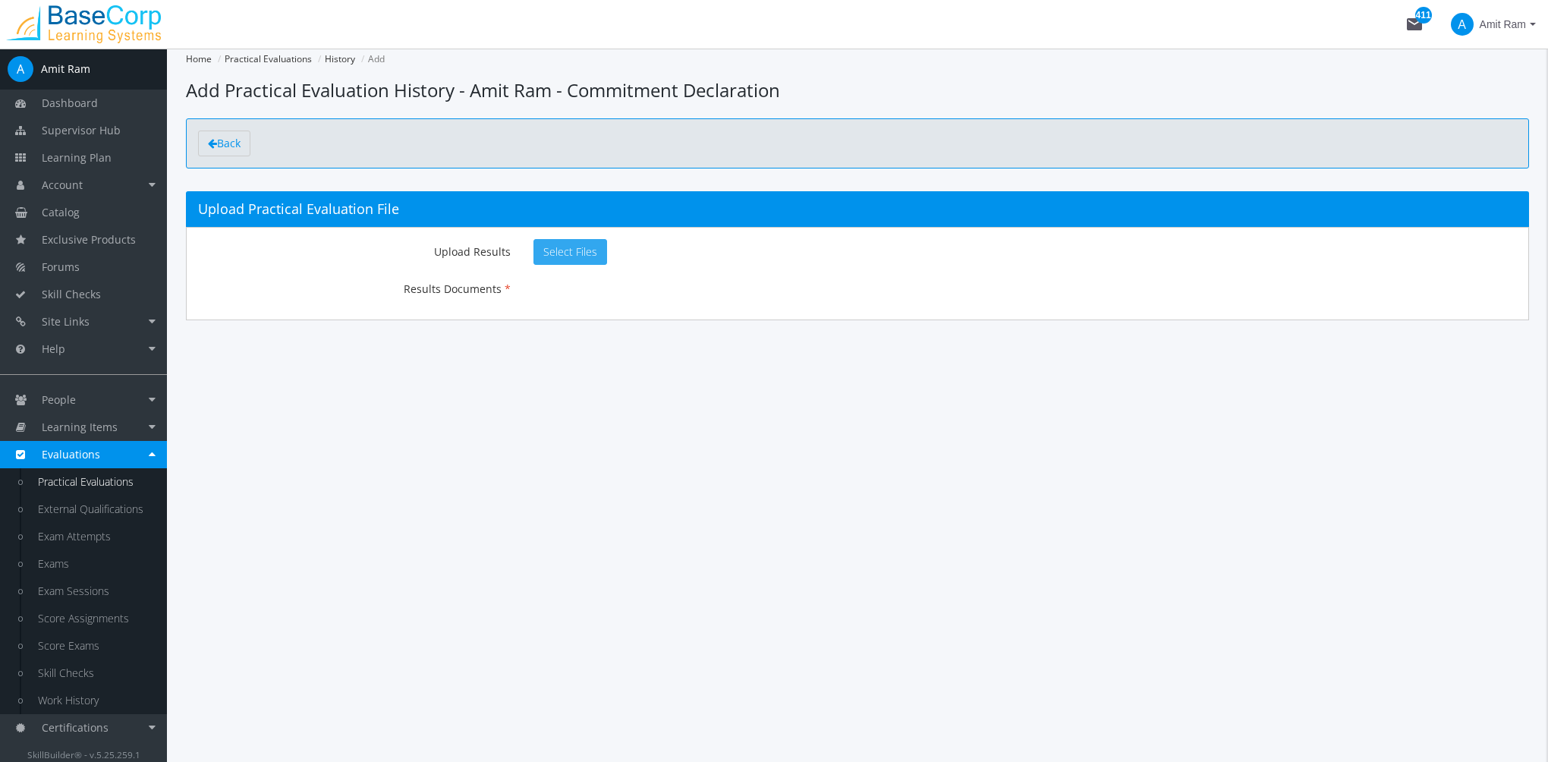
click at [580, 249] on span "Select Files" at bounding box center [570, 251] width 54 height 14
type input "C:\fakepath\WhoWeAre.pdf"
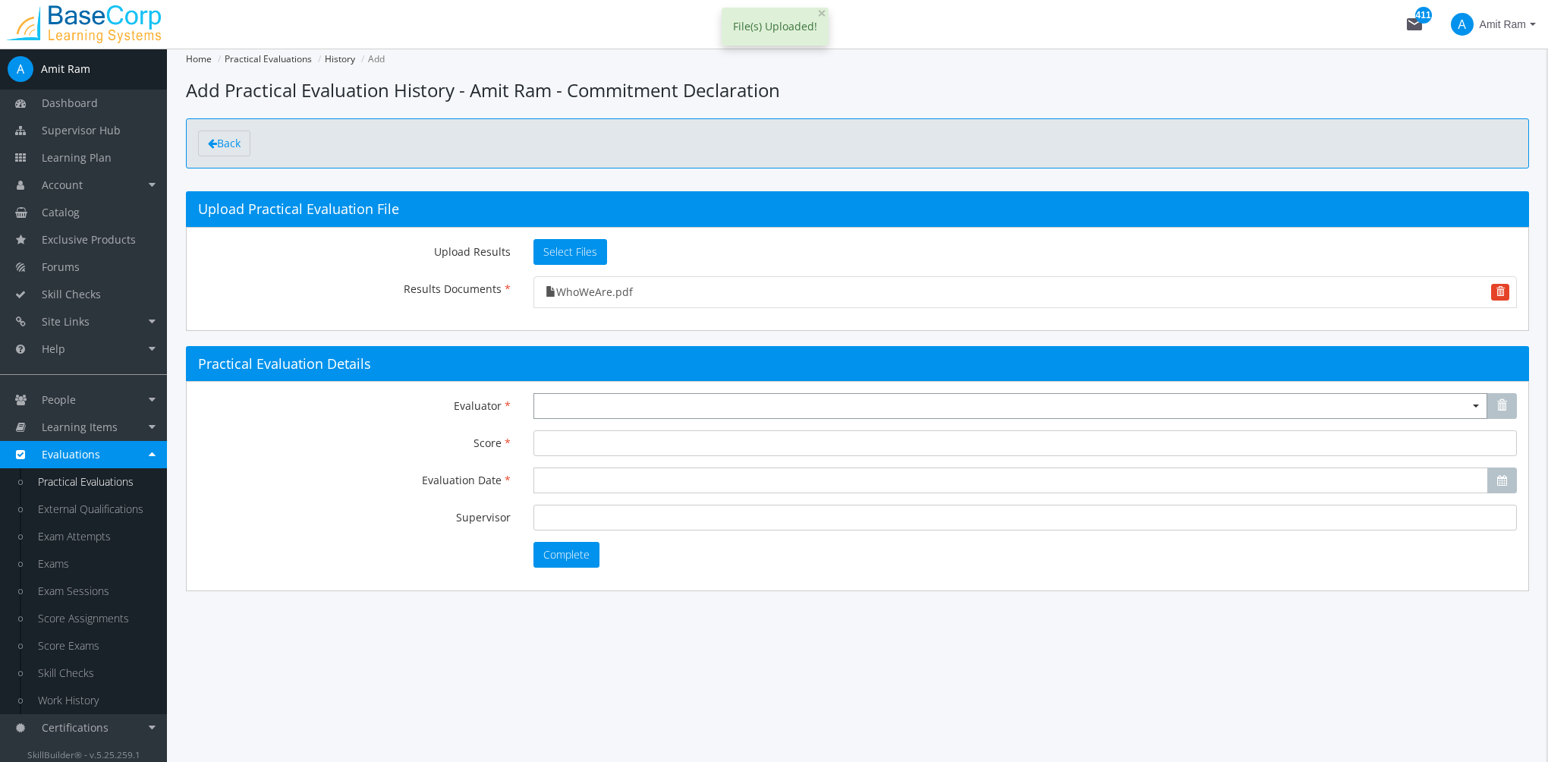
click at [577, 401] on span "Select box activate" at bounding box center [1010, 406] width 954 height 26
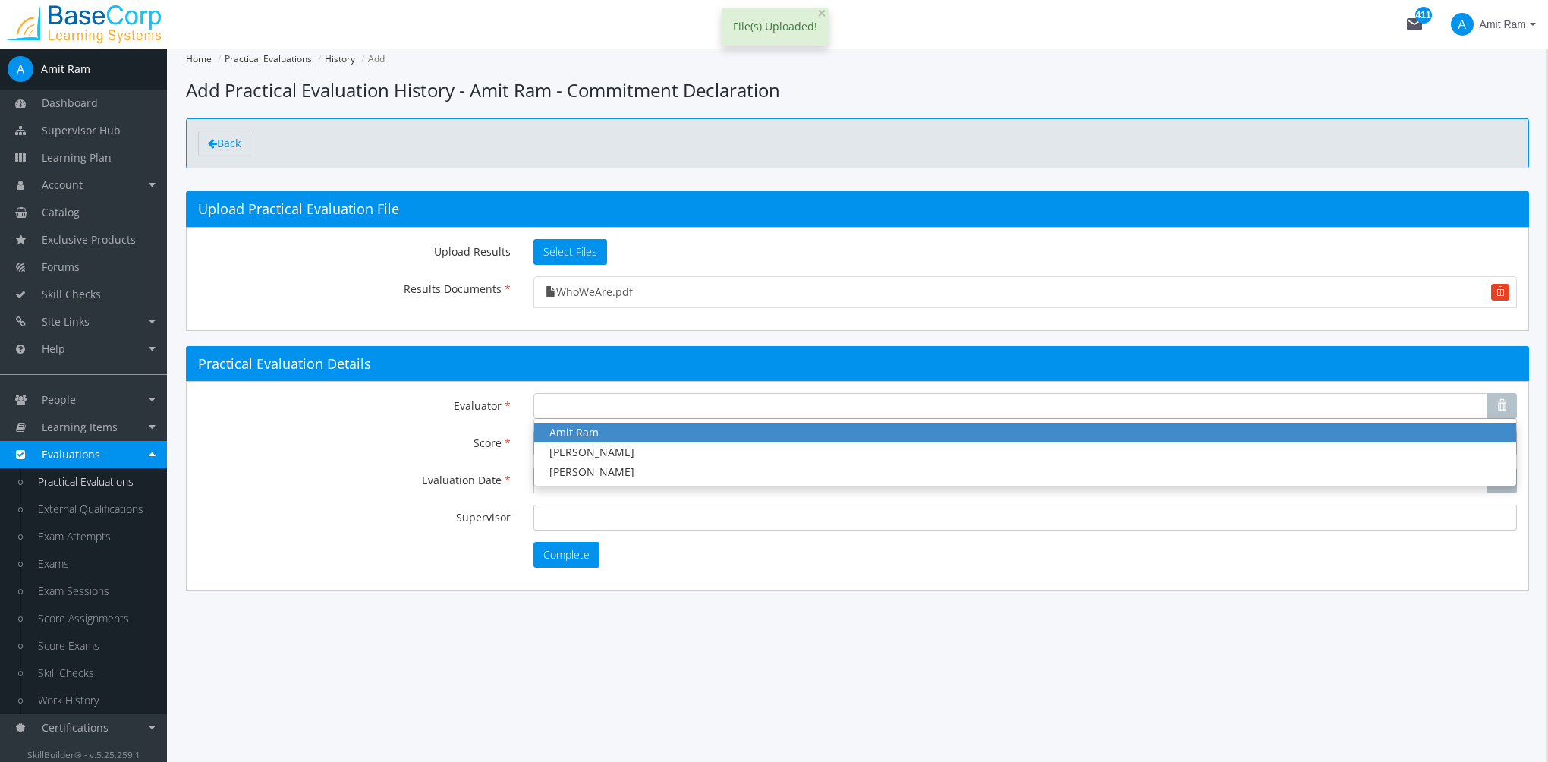
click at [599, 434] on span "Amit Ram" at bounding box center [1025, 433] width 982 height 20
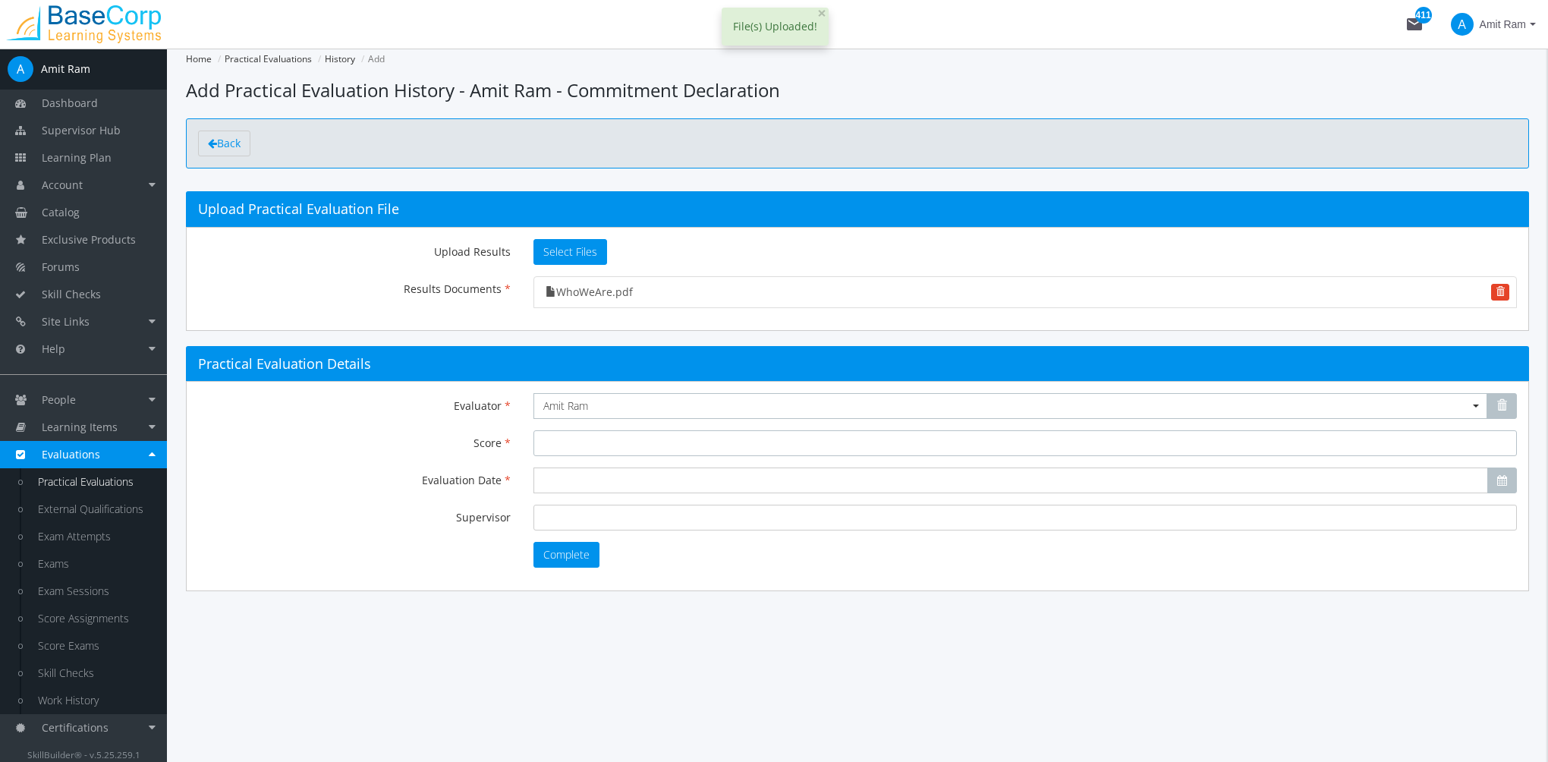
click at [580, 443] on input "Score" at bounding box center [1024, 443] width 983 height 26
type input "100"
click at [584, 474] on input "Evaluation Date" at bounding box center [1010, 480] width 955 height 26
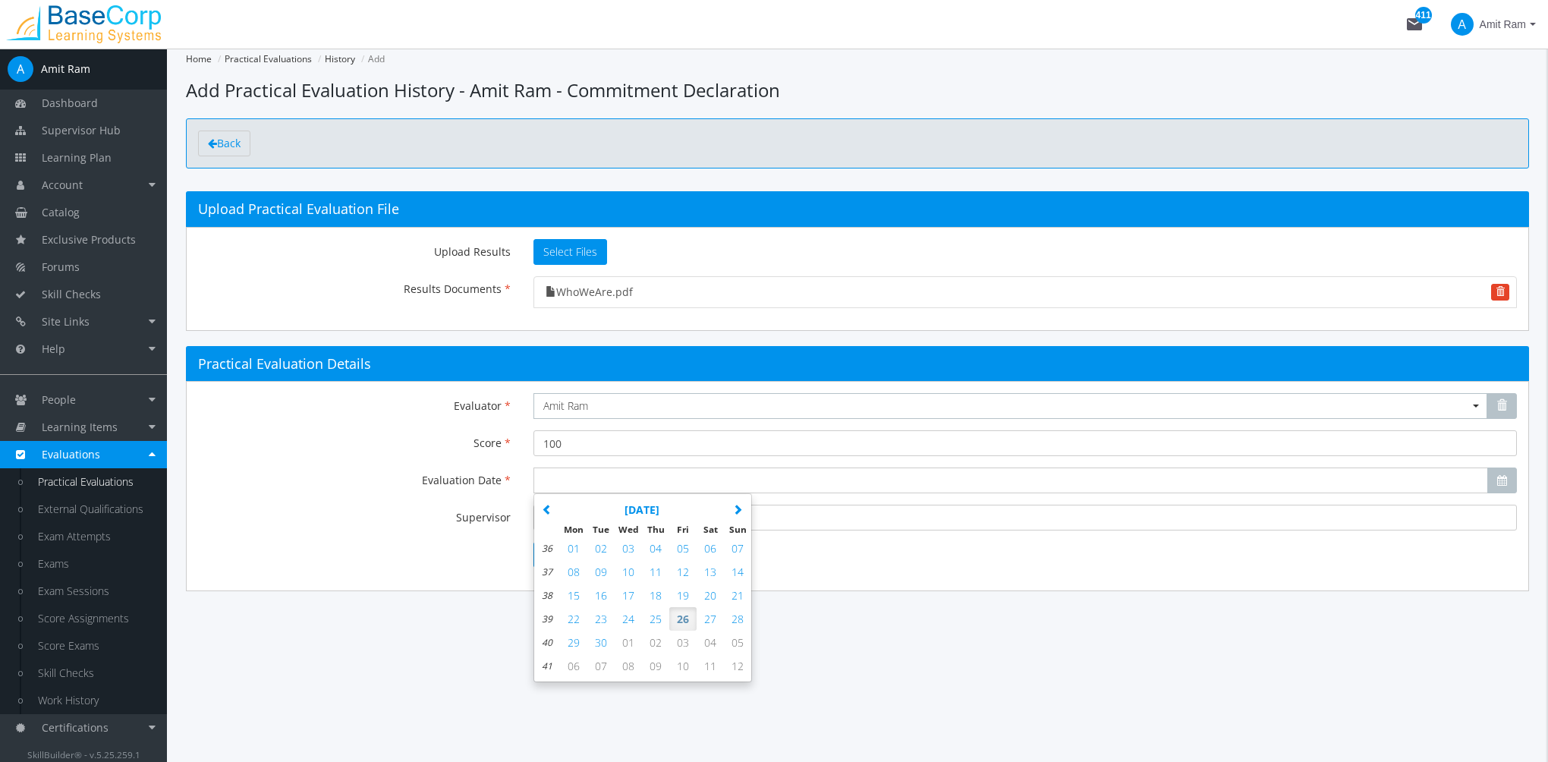
click at [683, 614] on span "26" at bounding box center [683, 619] width 12 height 14
type input "[DATE]"
click at [593, 524] on input "Supervisor" at bounding box center [1024, 518] width 983 height 26
type input "Amit"
click at [581, 559] on button "Complete" at bounding box center [566, 555] width 66 height 26
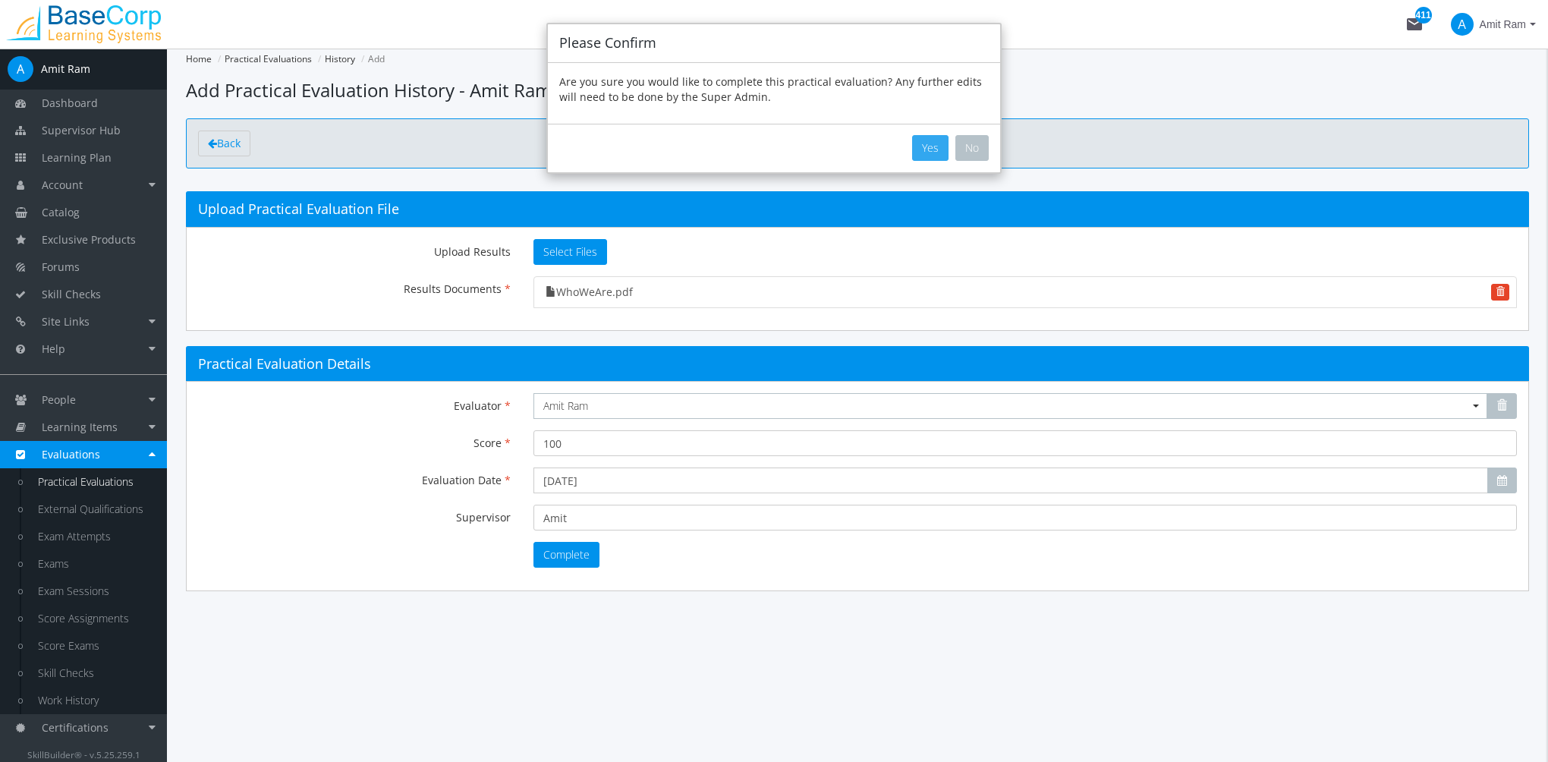
click at [932, 146] on button "Yes" at bounding box center [930, 148] width 36 height 26
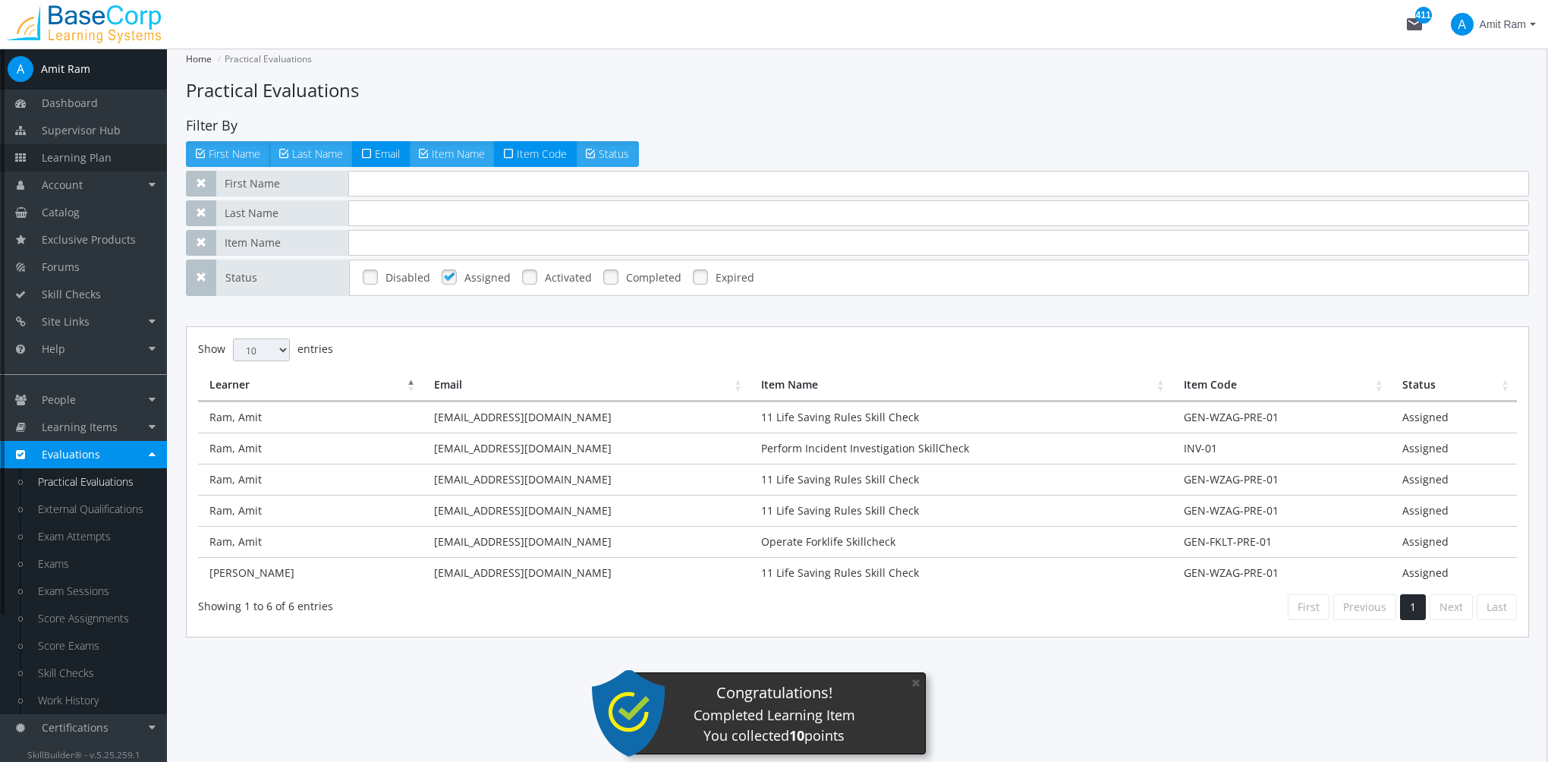
click at [99, 159] on span "Learning Plan" at bounding box center [77, 157] width 70 height 14
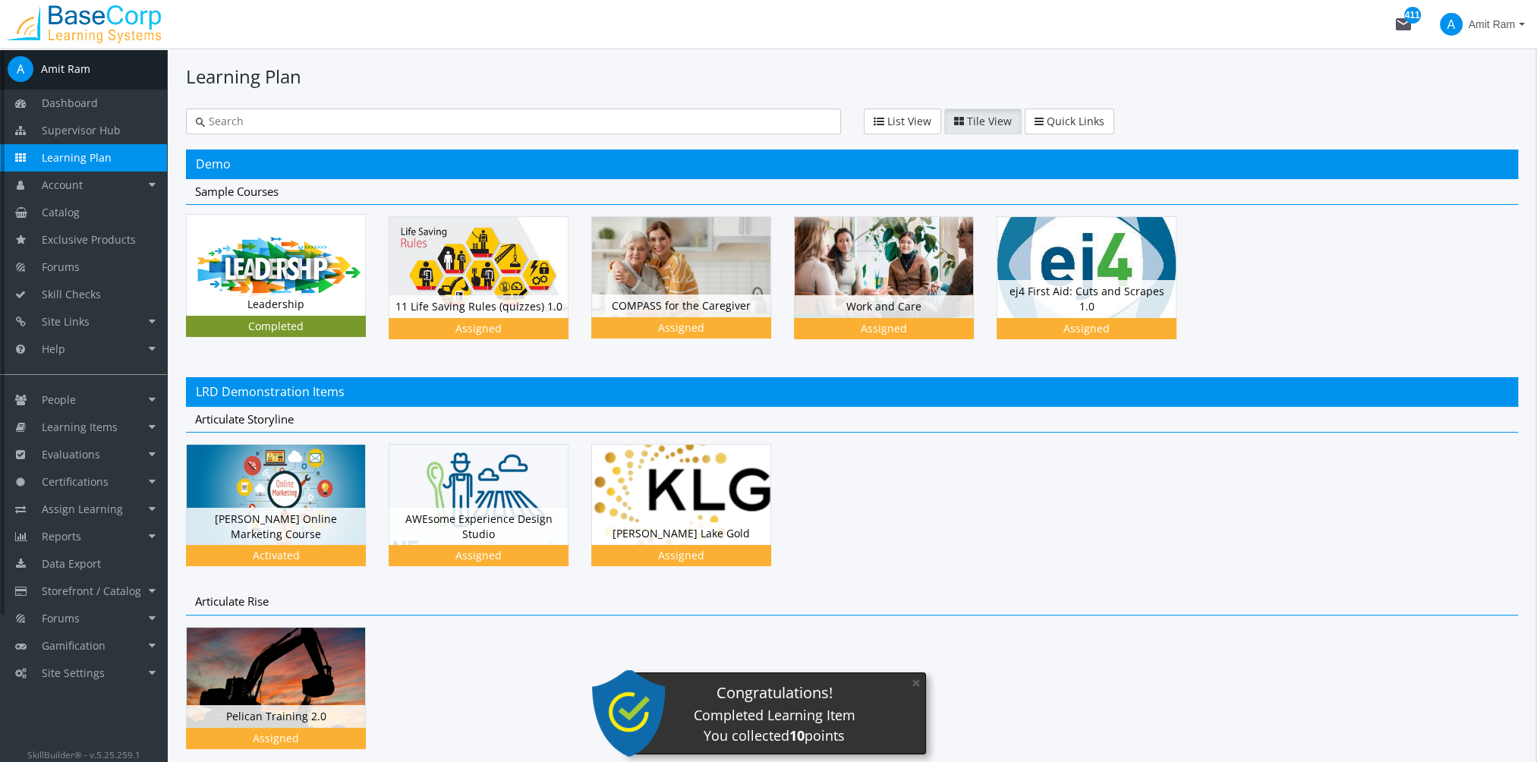
click at [278, 306] on div "Leadership Status Completed" at bounding box center [276, 304] width 178 height 23
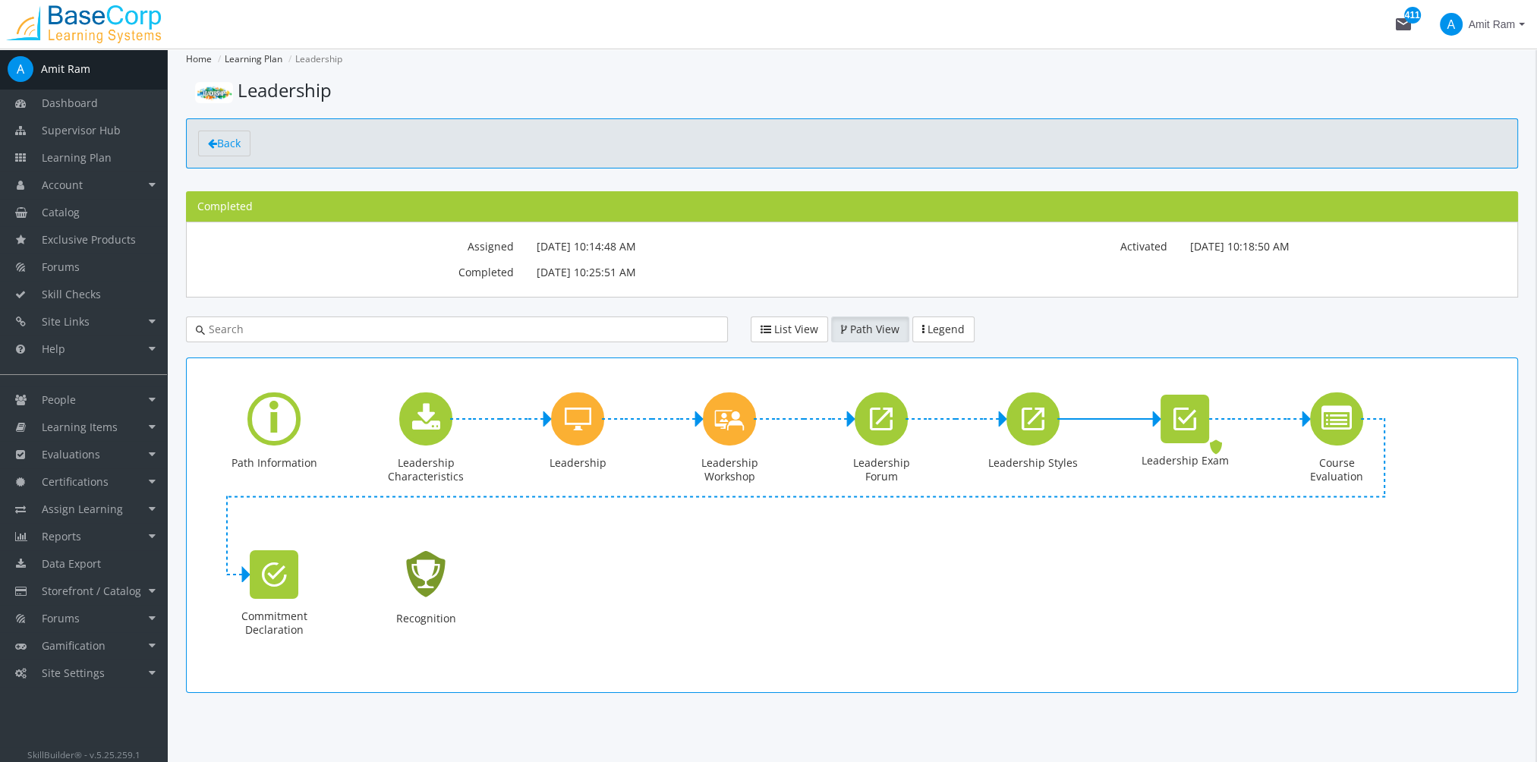
click at [423, 562] on icon "Recognition - Completed" at bounding box center [425, 574] width 49 height 69
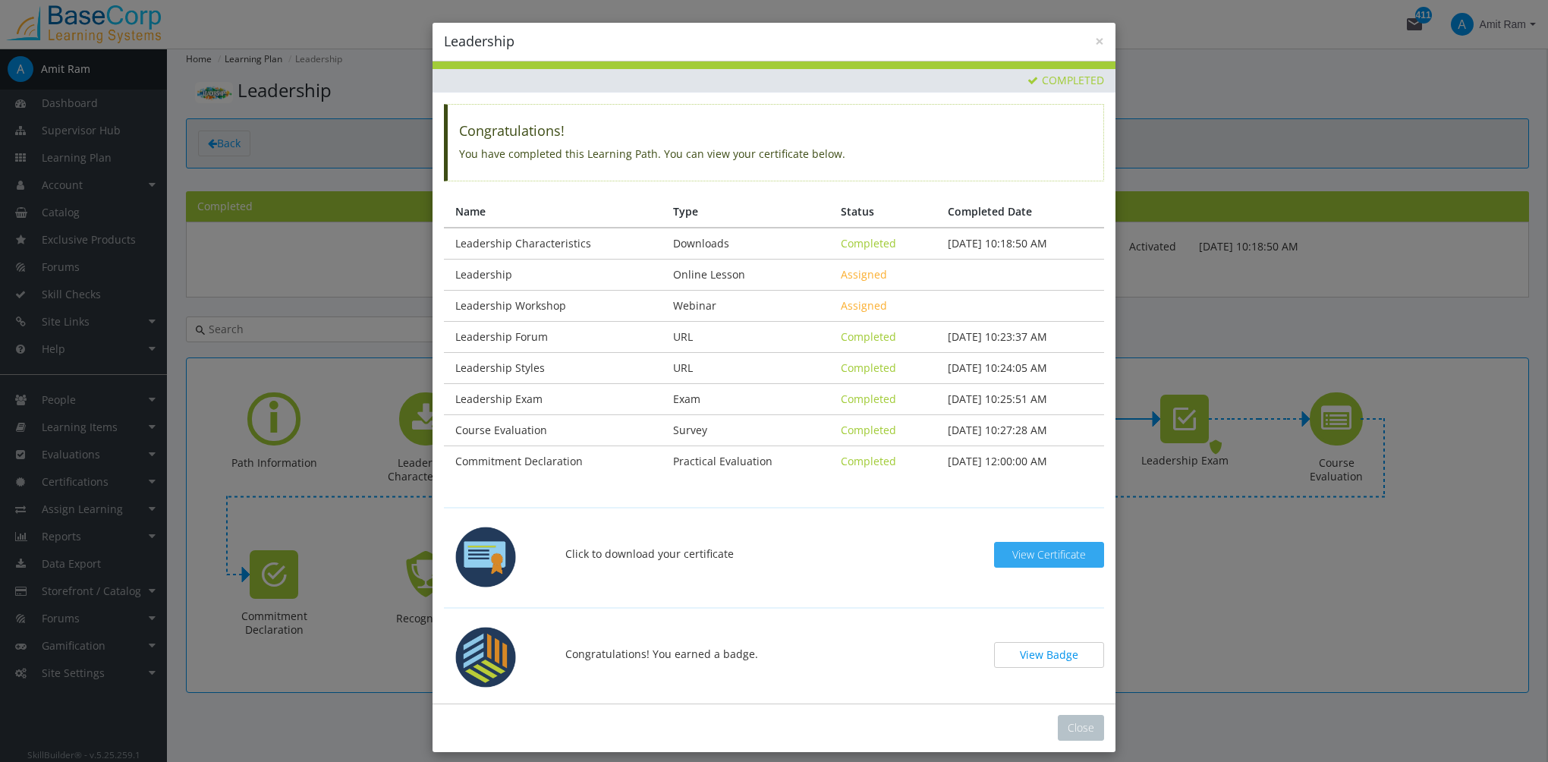
click at [1067, 554] on span "View Certificate" at bounding box center [1049, 554] width 74 height 14
click at [1048, 654] on button "View Badge" at bounding box center [1049, 655] width 110 height 26
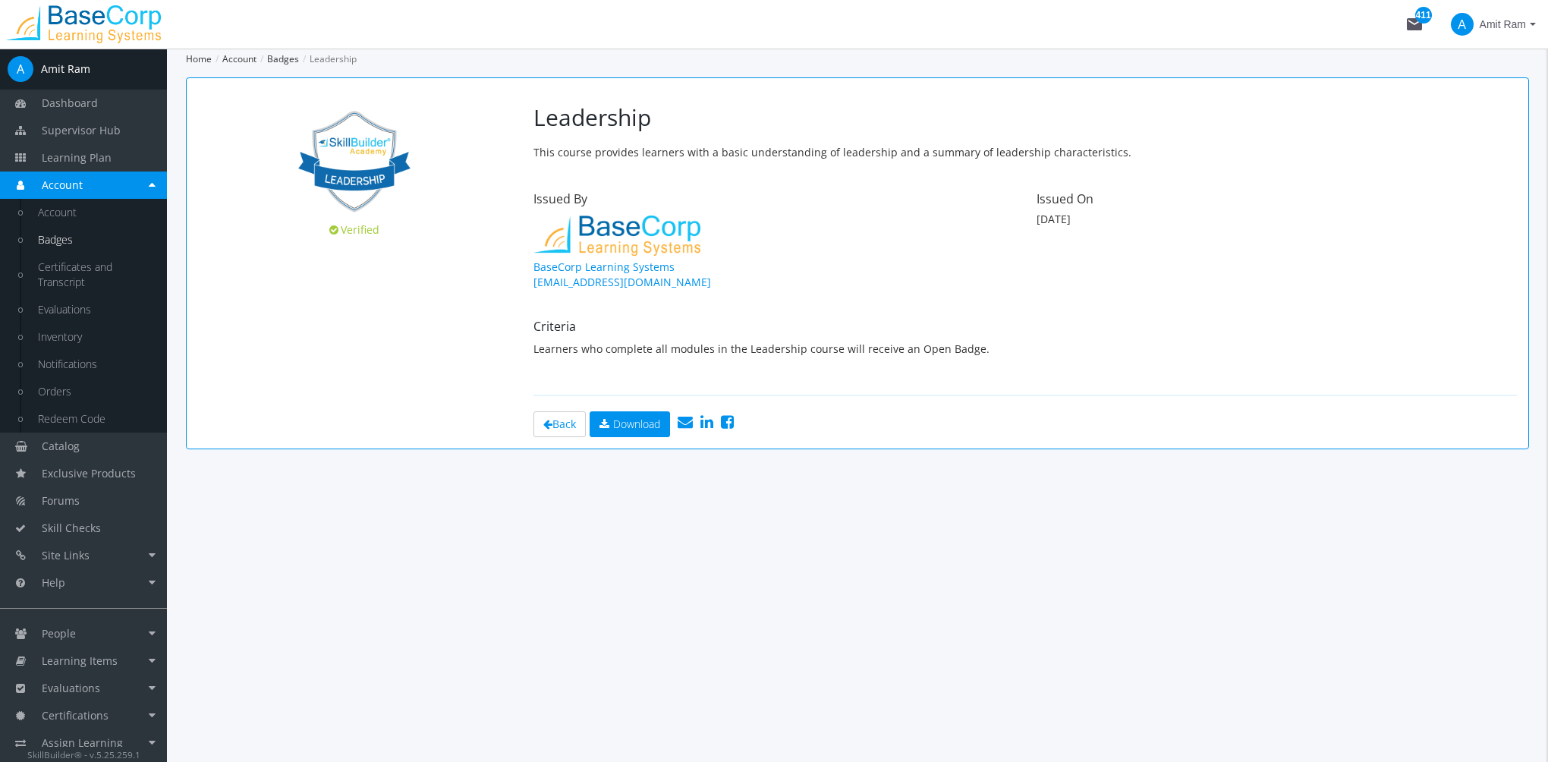
click at [713, 424] on icon at bounding box center [706, 421] width 13 height 15
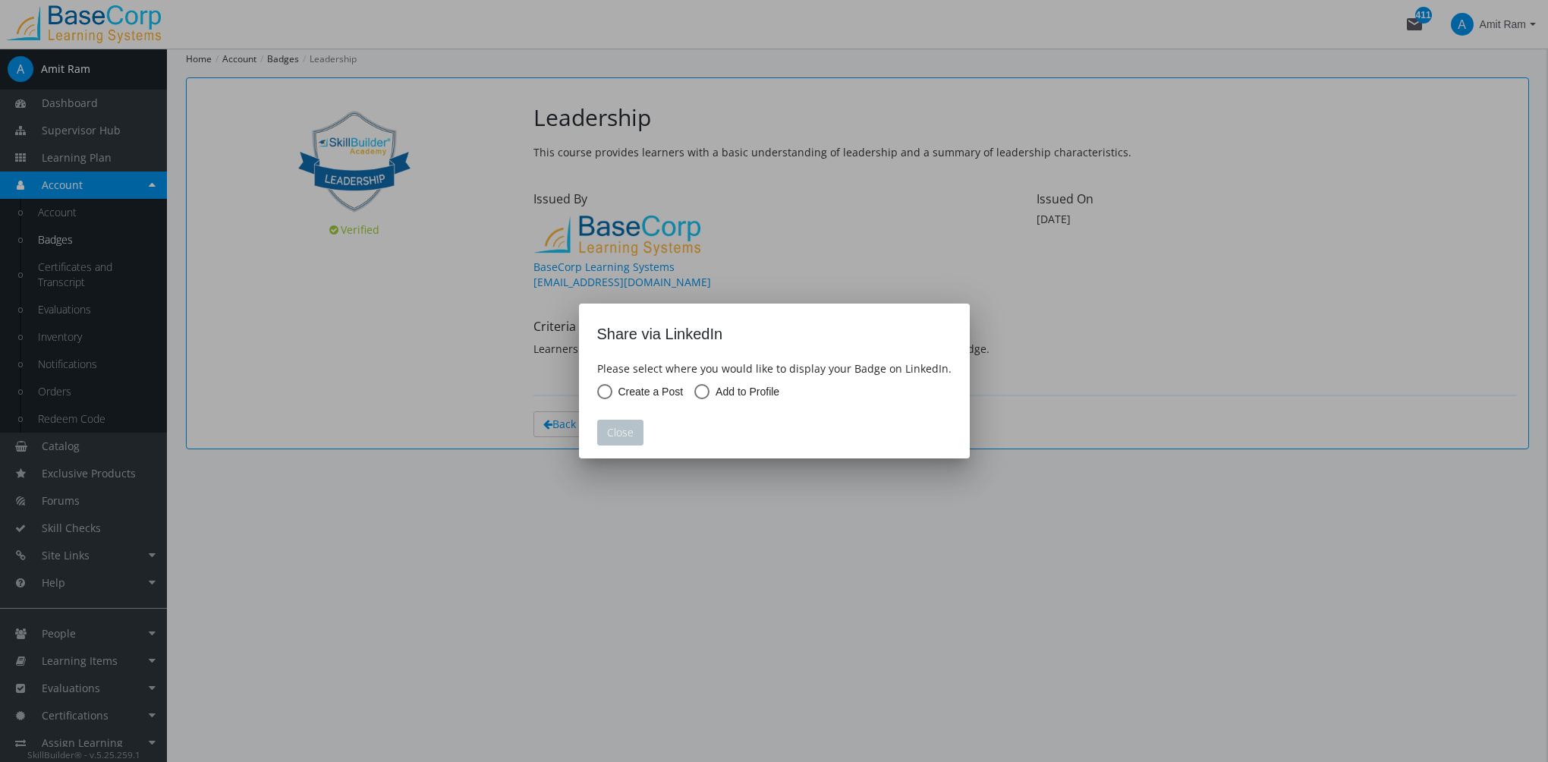
click at [1019, 516] on div at bounding box center [774, 381] width 1548 height 762
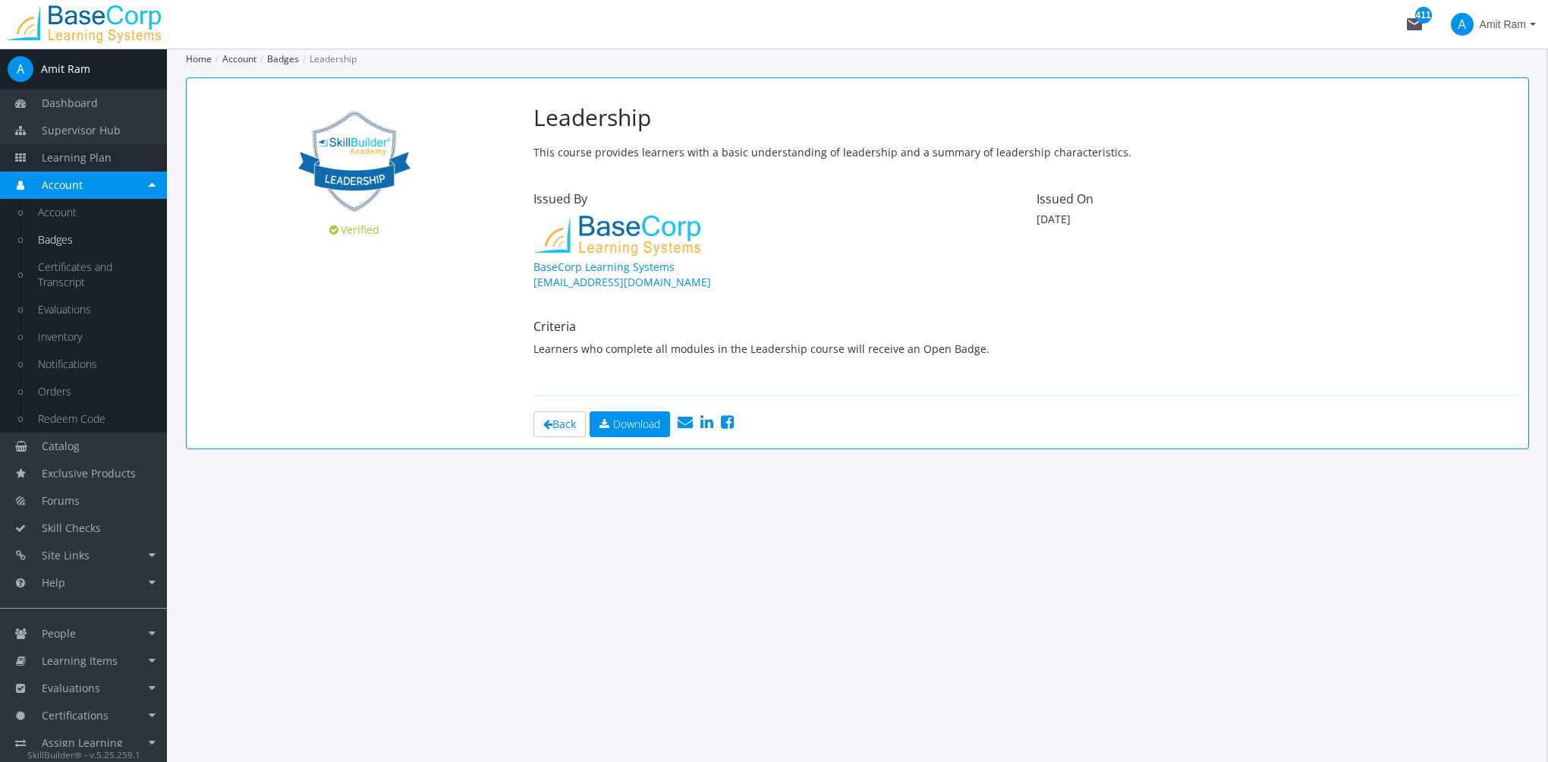
click at [95, 161] on span "Learning Plan" at bounding box center [77, 157] width 70 height 14
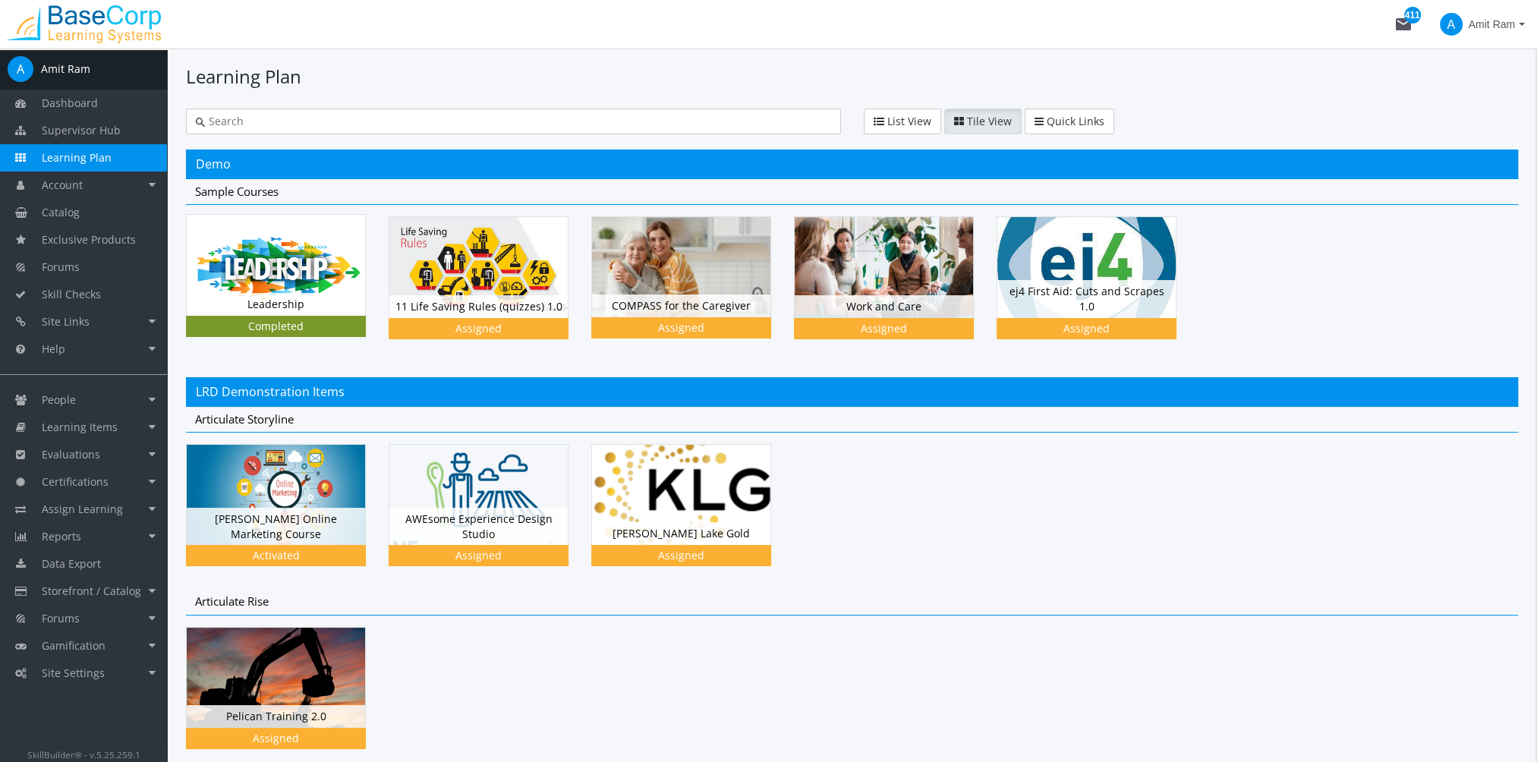
click at [294, 285] on img at bounding box center [276, 265] width 178 height 100
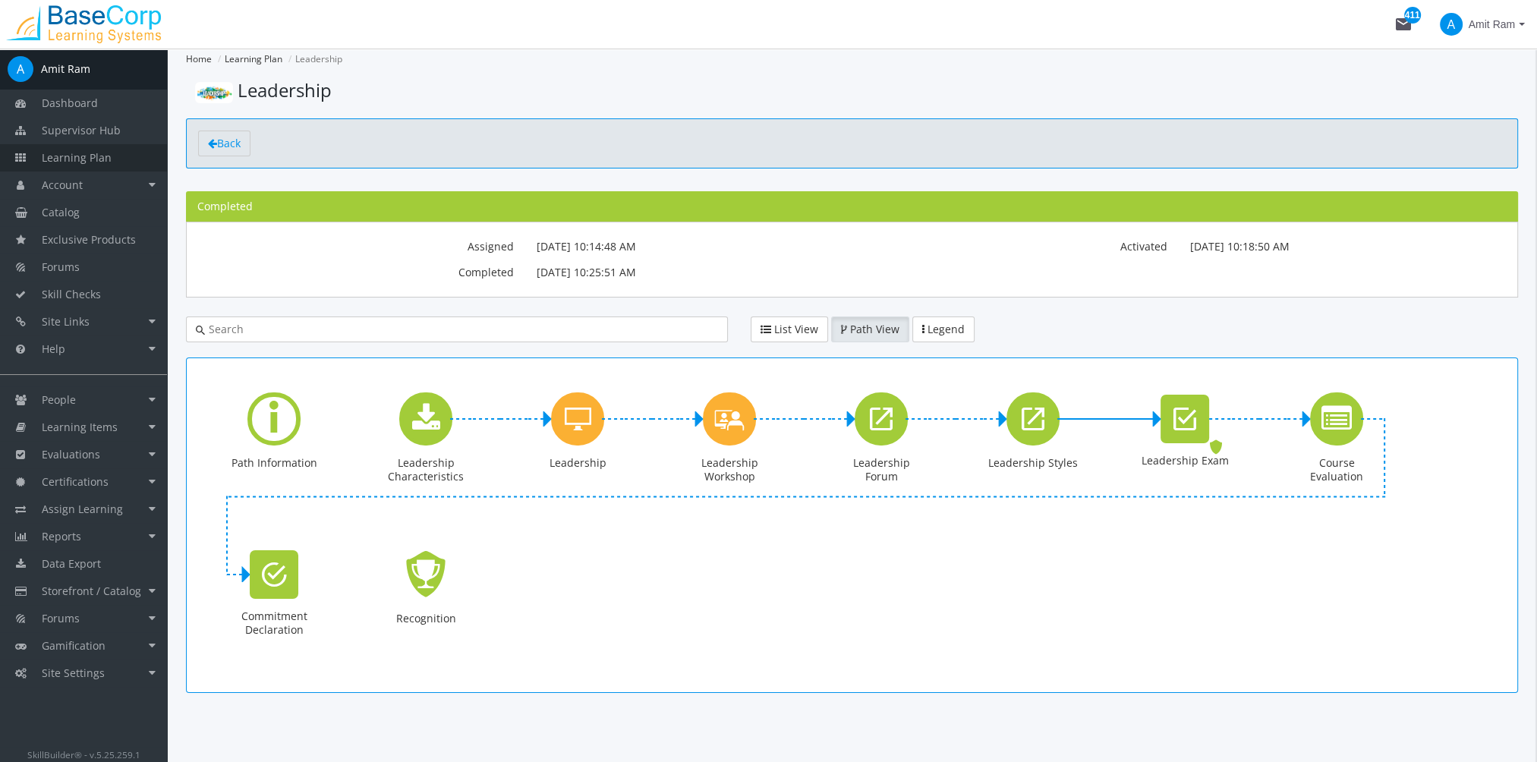
click at [106, 159] on span "Learning Plan" at bounding box center [77, 157] width 70 height 14
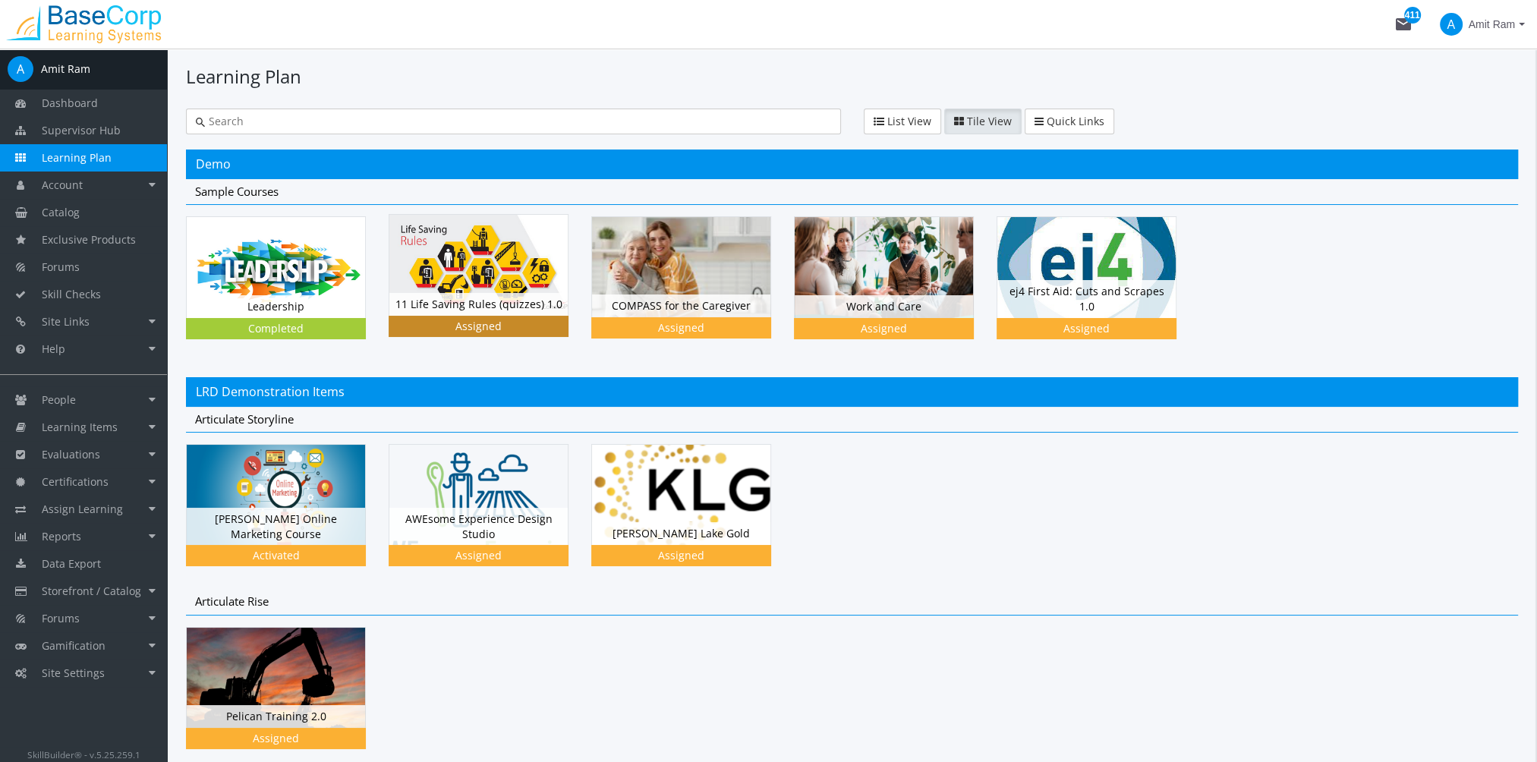
click at [487, 304] on div "11 Life Saving Rules (quizzes) 1.0 Status Assigned" at bounding box center [478, 304] width 178 height 23
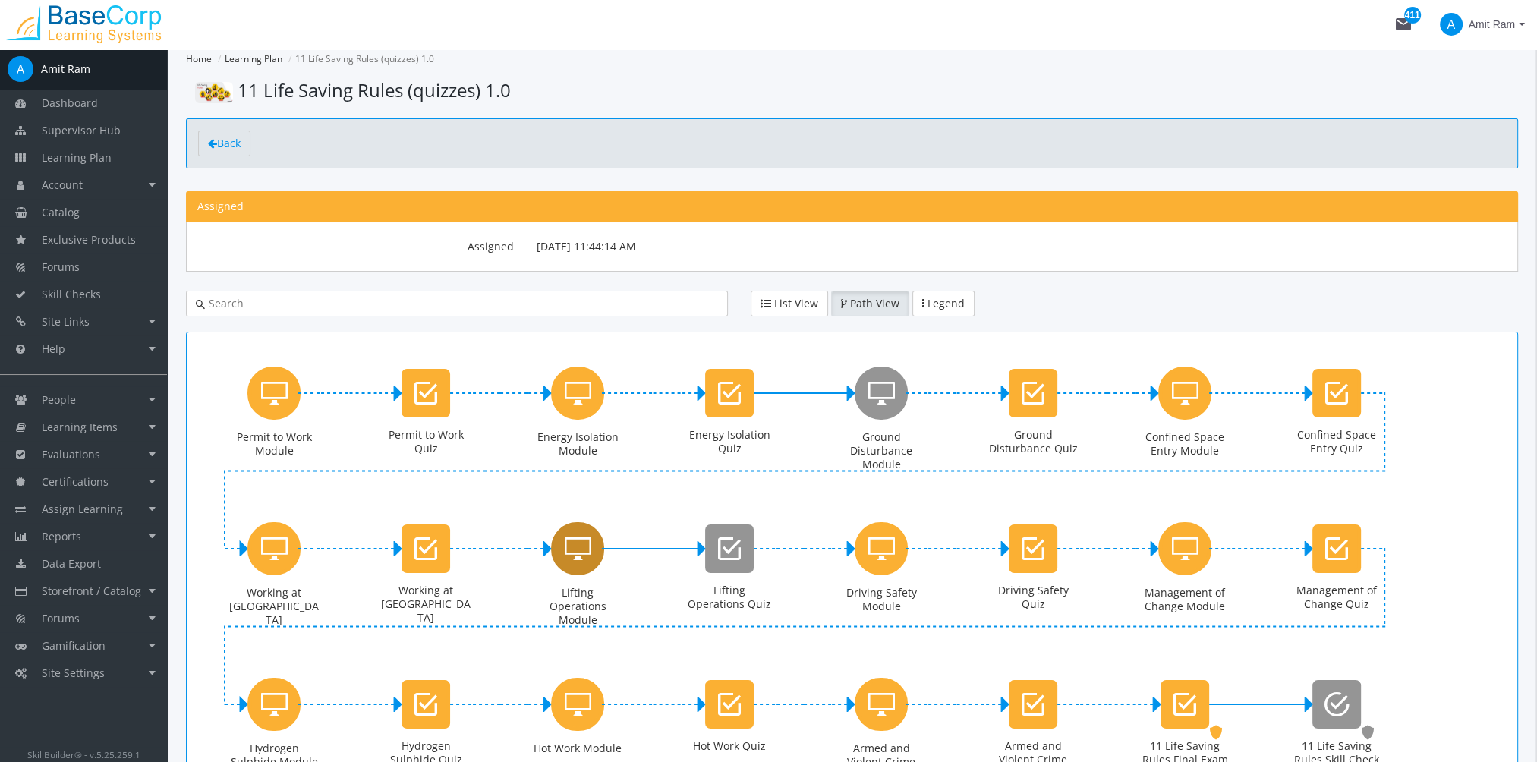
scroll to position [152, 0]
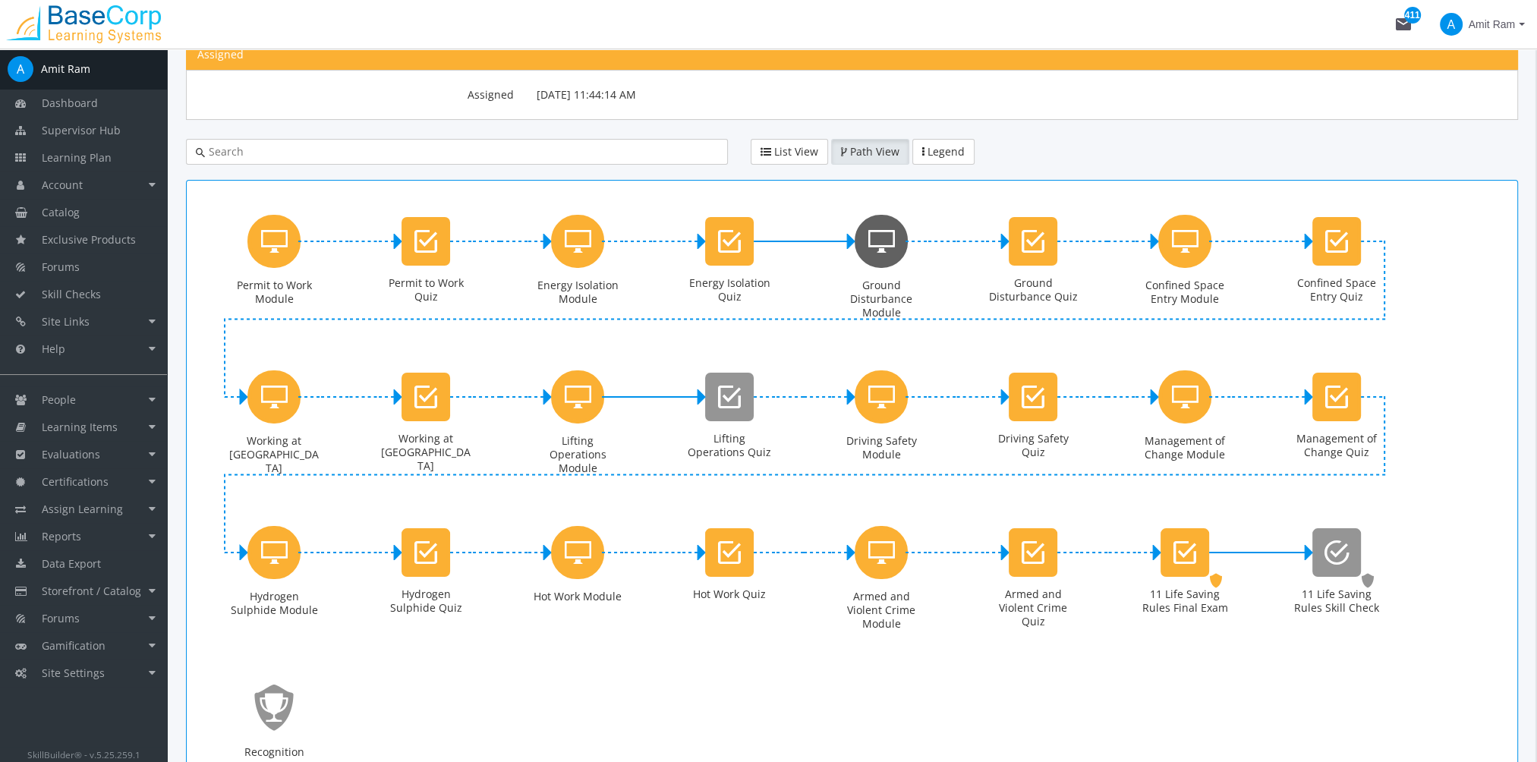
click at [880, 260] on div "Ground Disturbance Module" at bounding box center [880, 241] width 53 height 53
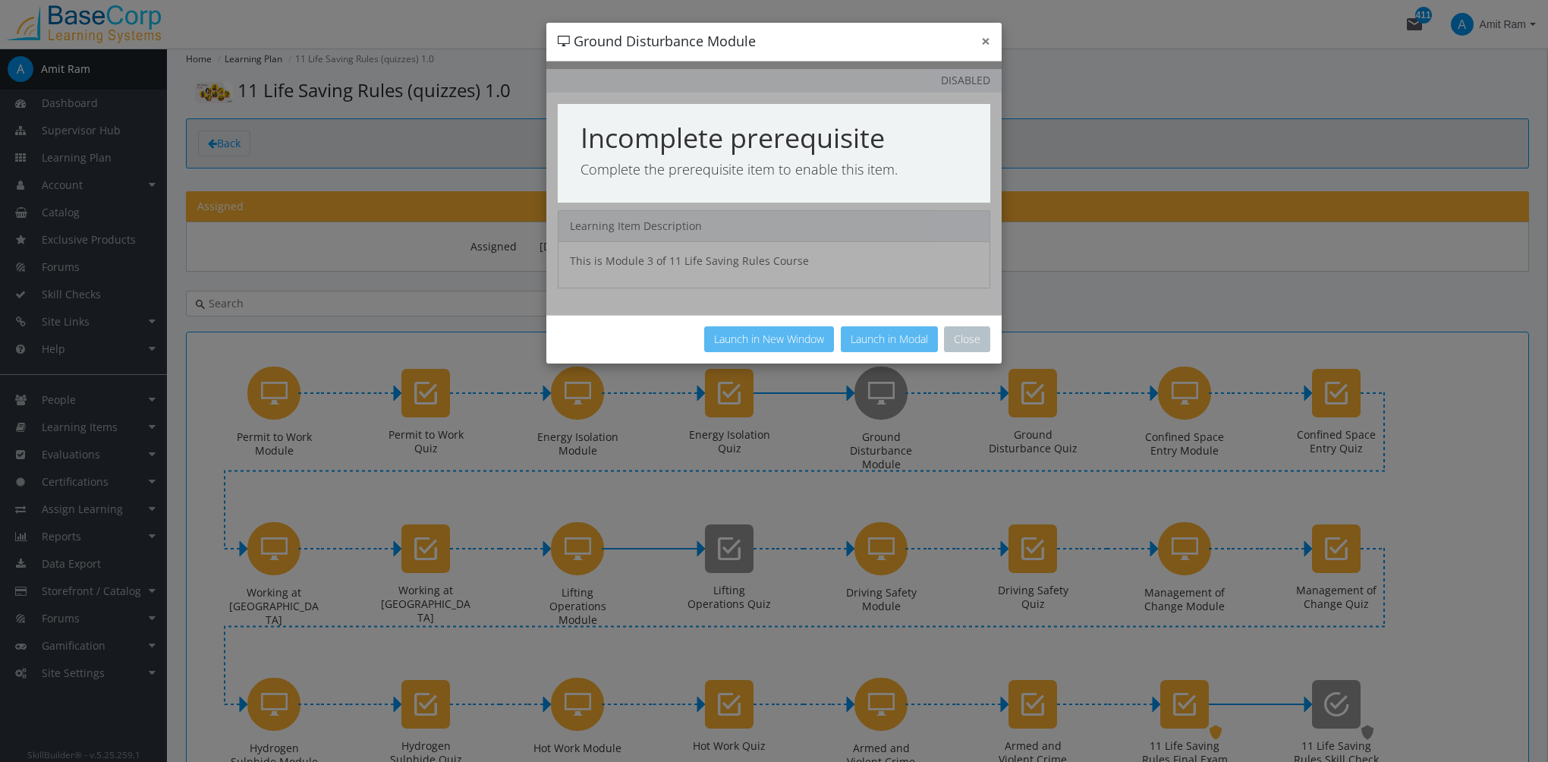
click at [989, 46] on button "×" at bounding box center [985, 41] width 9 height 16
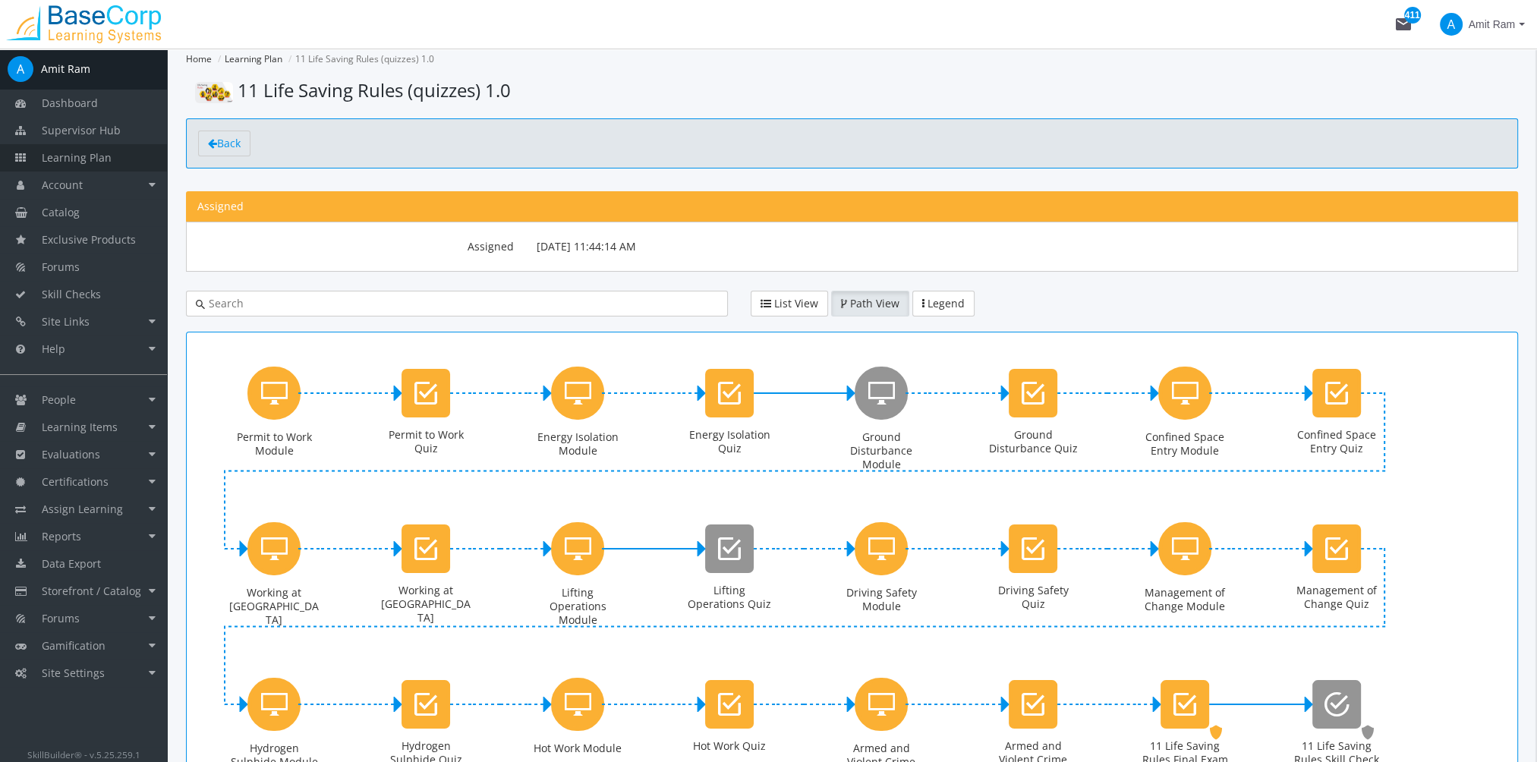
click at [107, 162] on span "Learning Plan" at bounding box center [77, 157] width 70 height 14
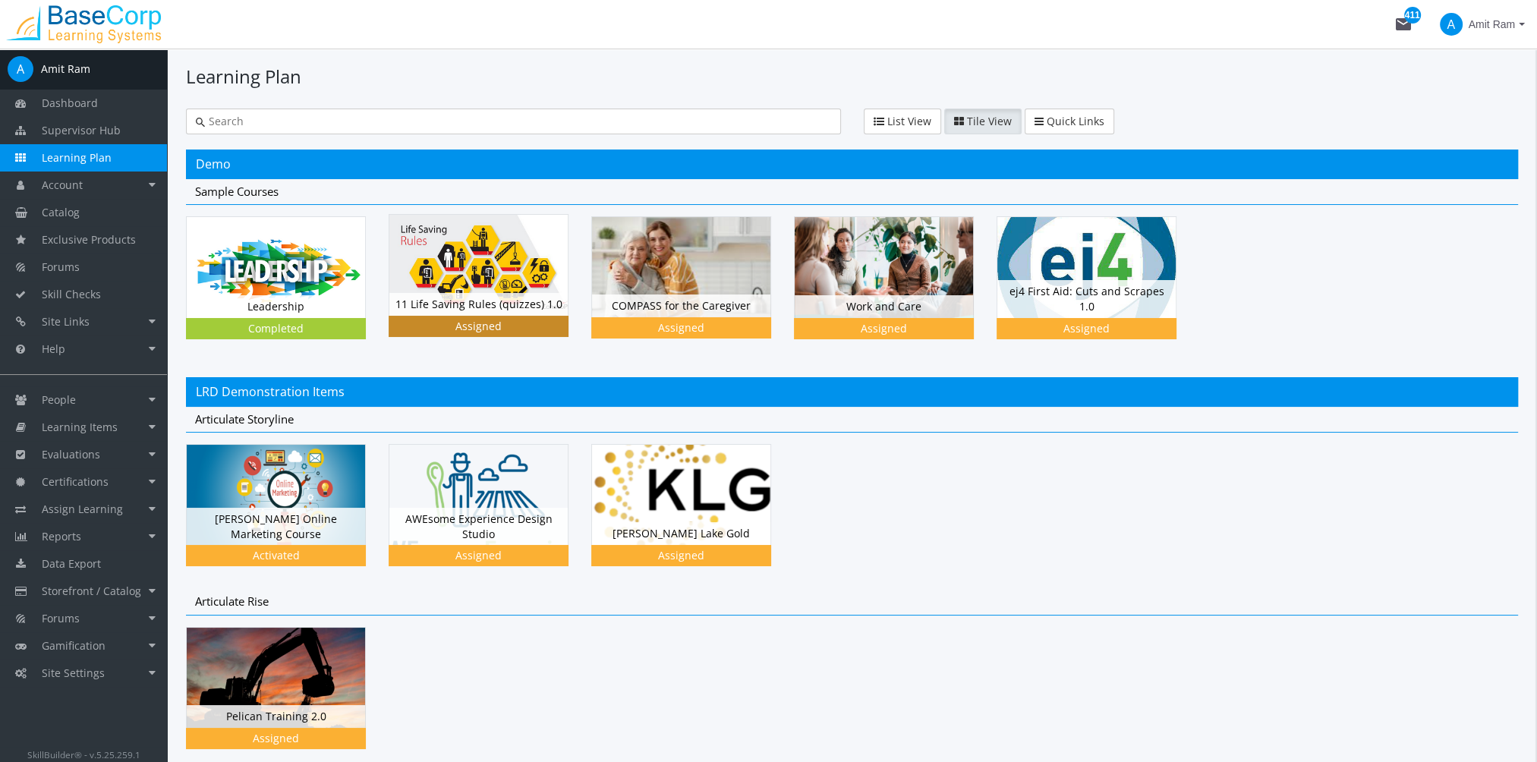
click at [463, 288] on img at bounding box center [478, 265] width 178 height 100
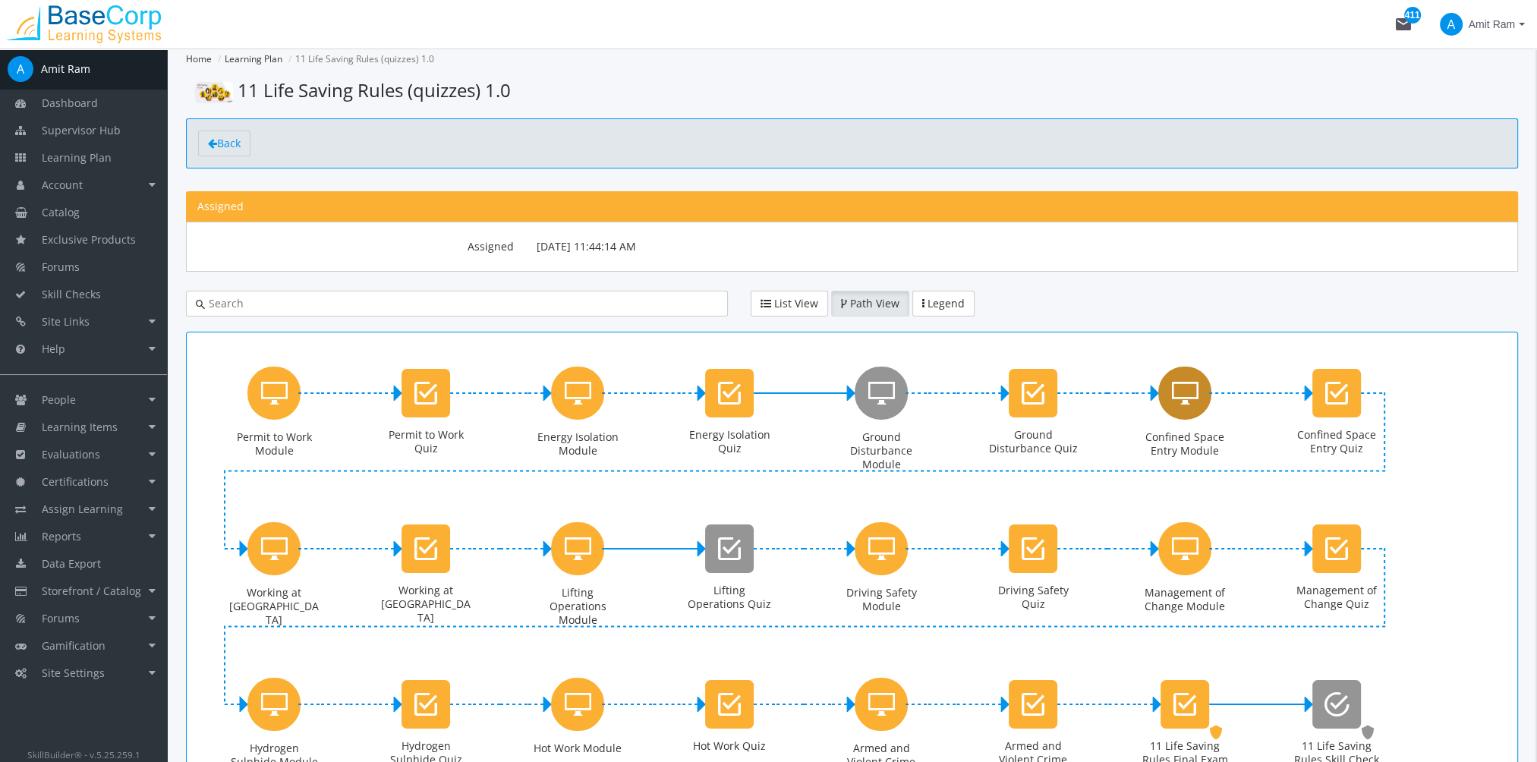
click at [1193, 398] on icon "Confined Space Entry Module" at bounding box center [1185, 393] width 27 height 30
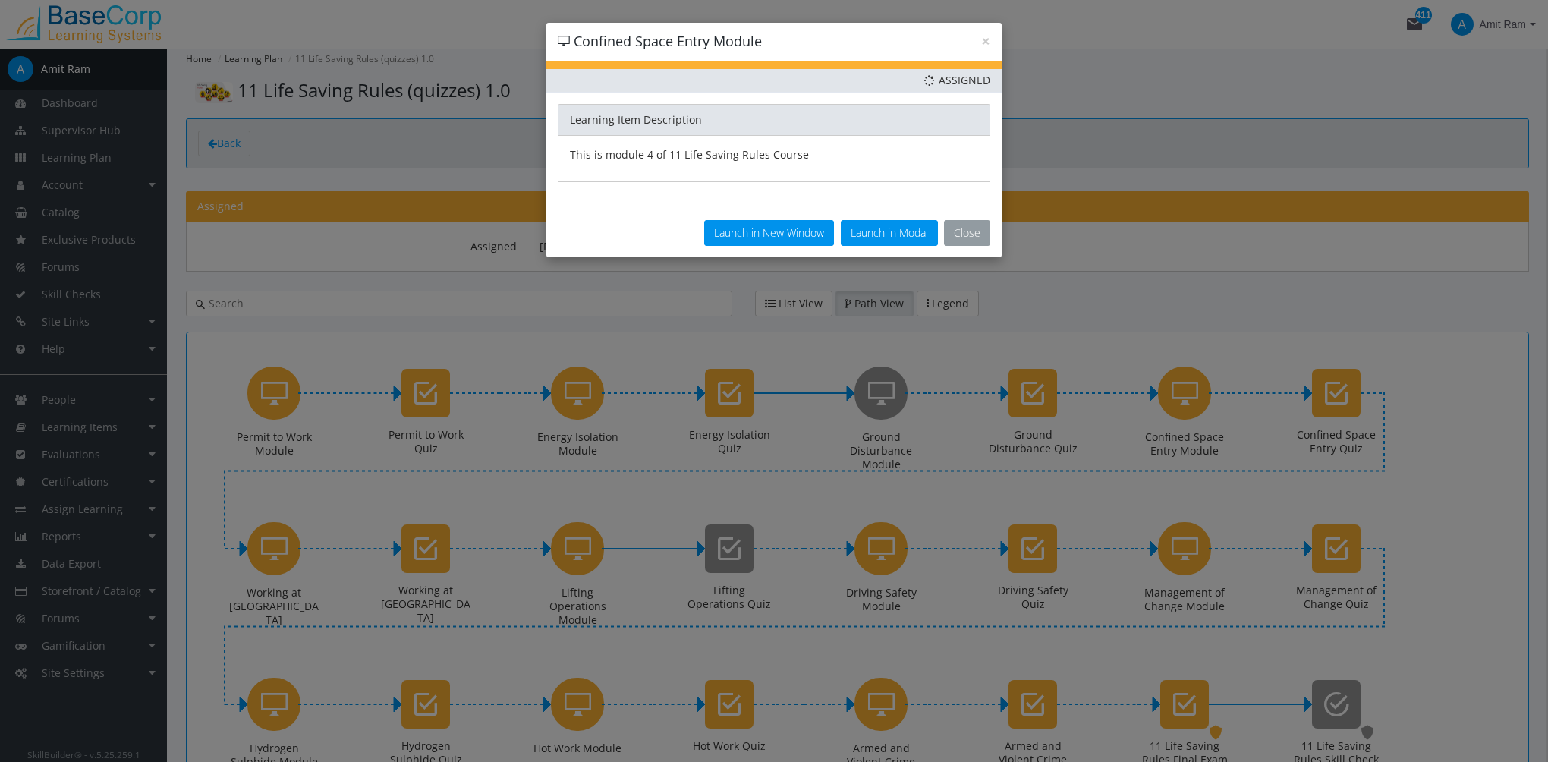
click at [968, 238] on button "Close" at bounding box center [967, 233] width 46 height 26
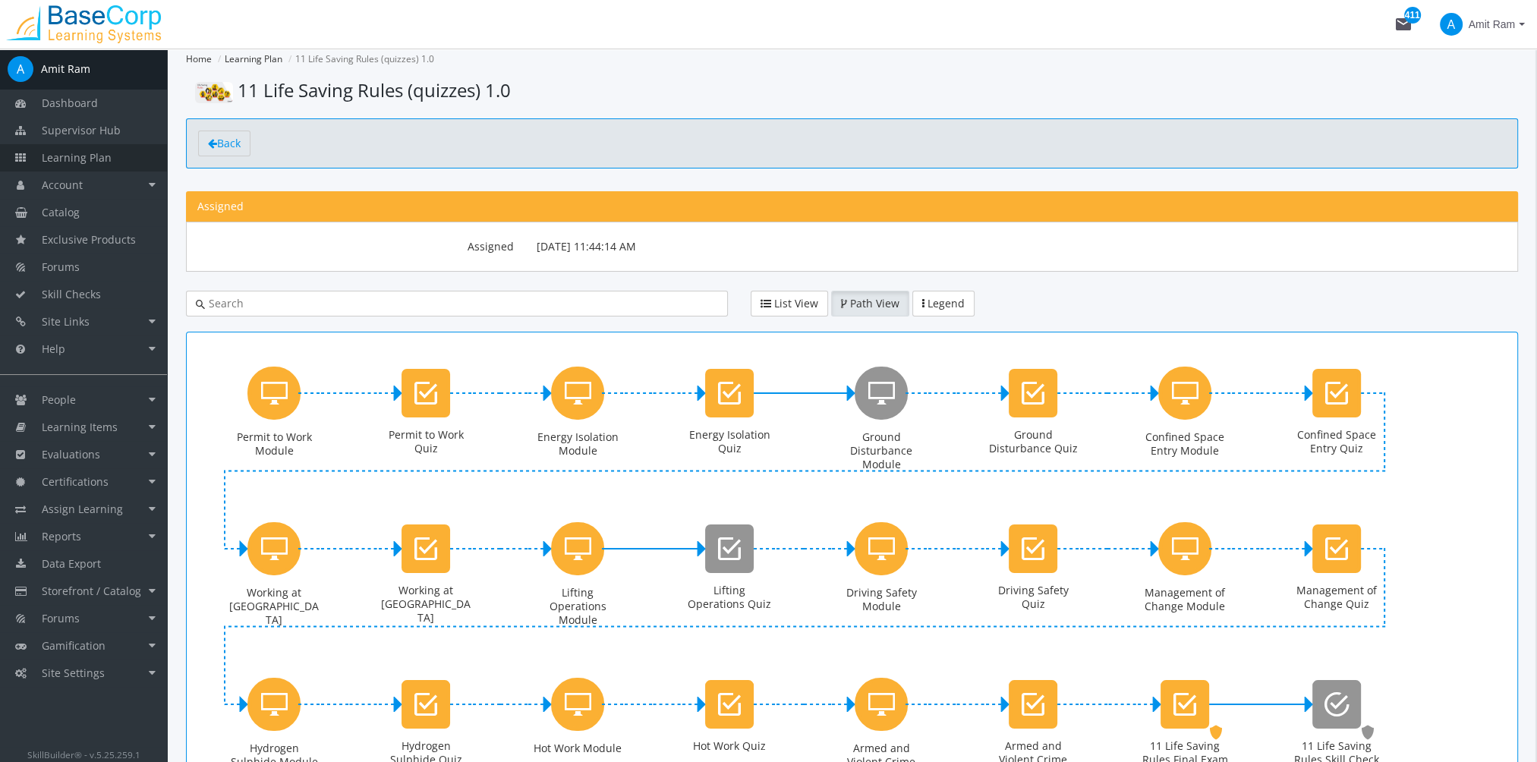
click at [106, 159] on span "Learning Plan" at bounding box center [77, 157] width 70 height 14
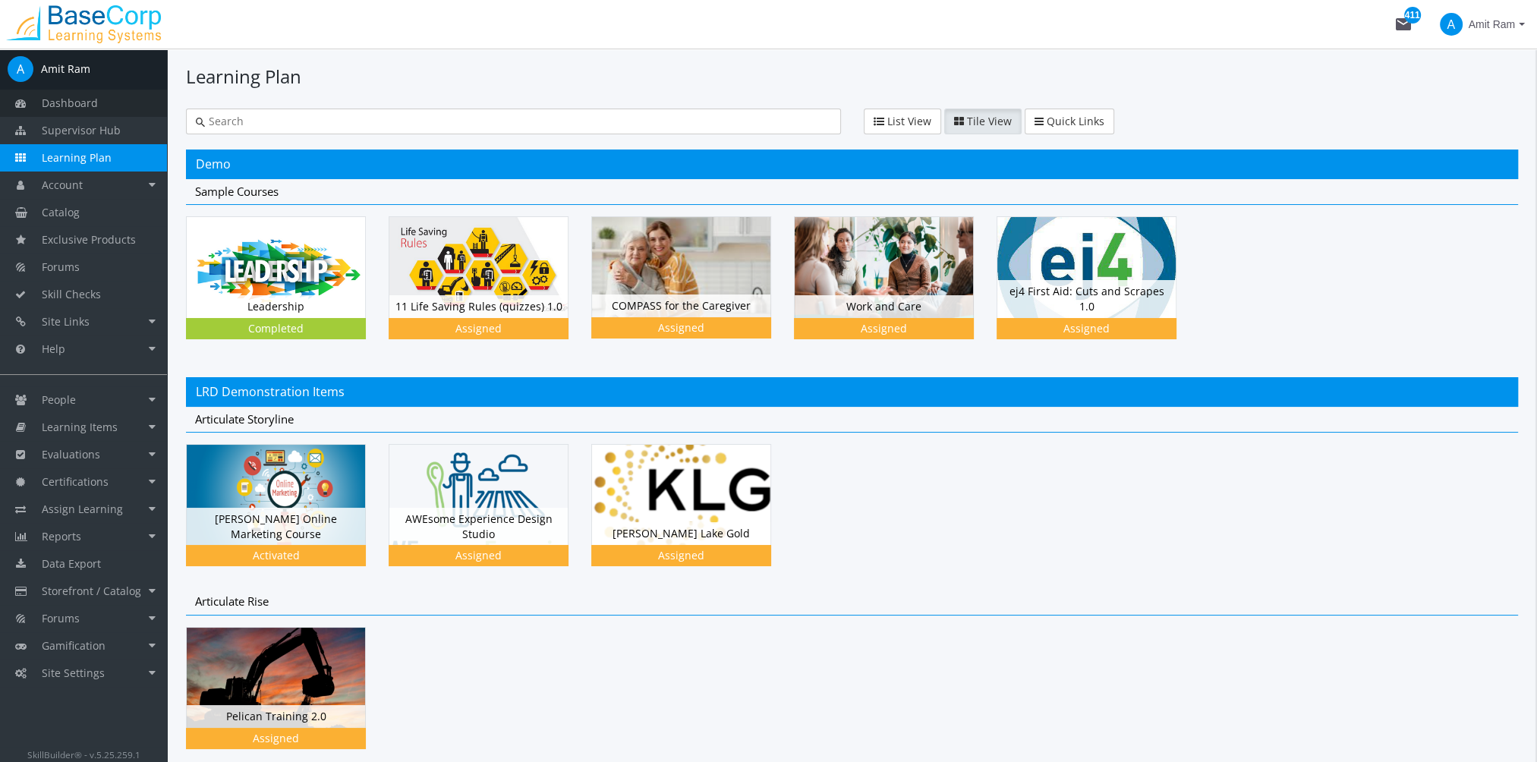
click at [81, 106] on span "Dashboard" at bounding box center [70, 103] width 56 height 14
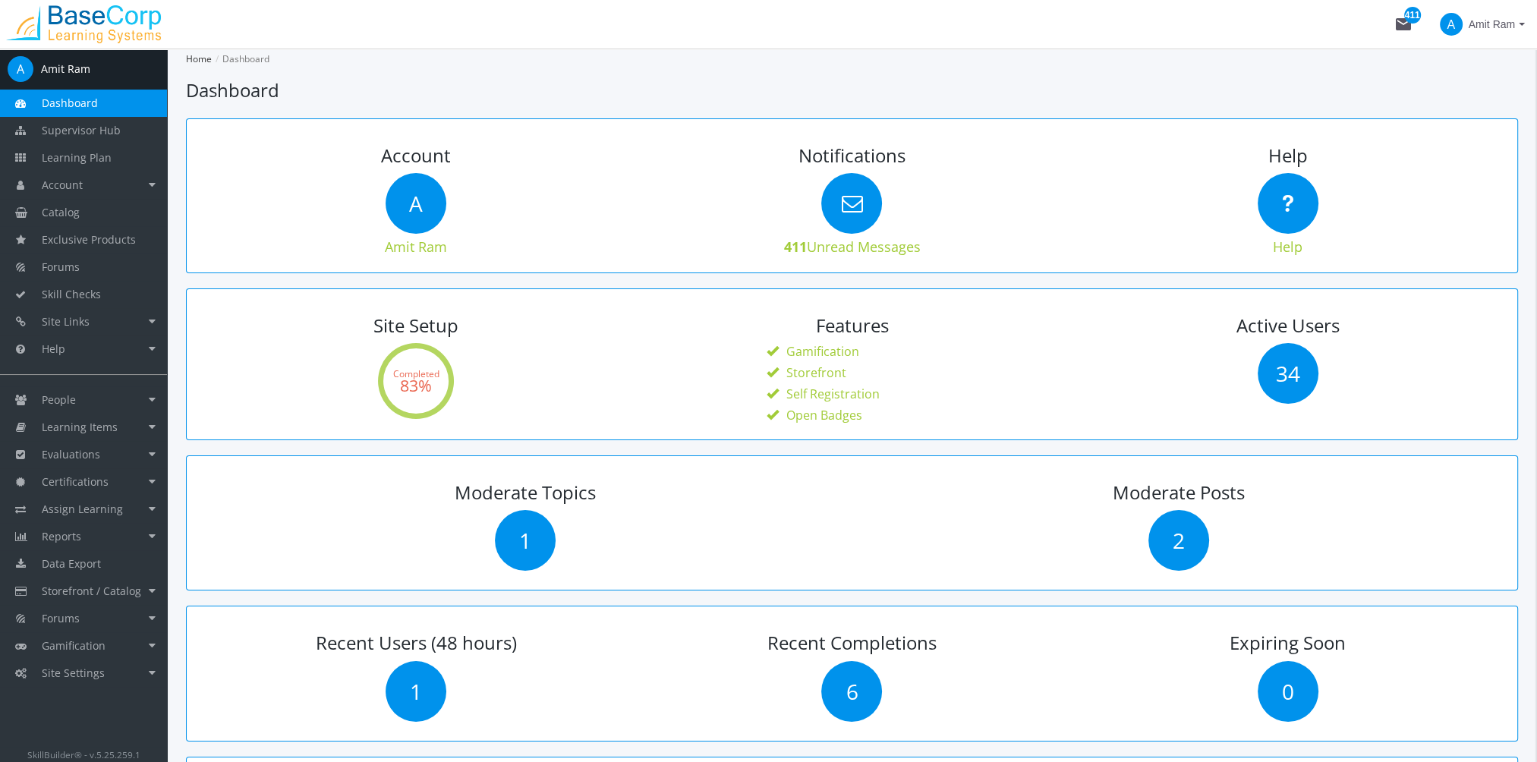
click at [79, 110] on link "Dashboard" at bounding box center [83, 103] width 167 height 27
click at [415, 186] on span "A" at bounding box center [415, 203] width 61 height 61
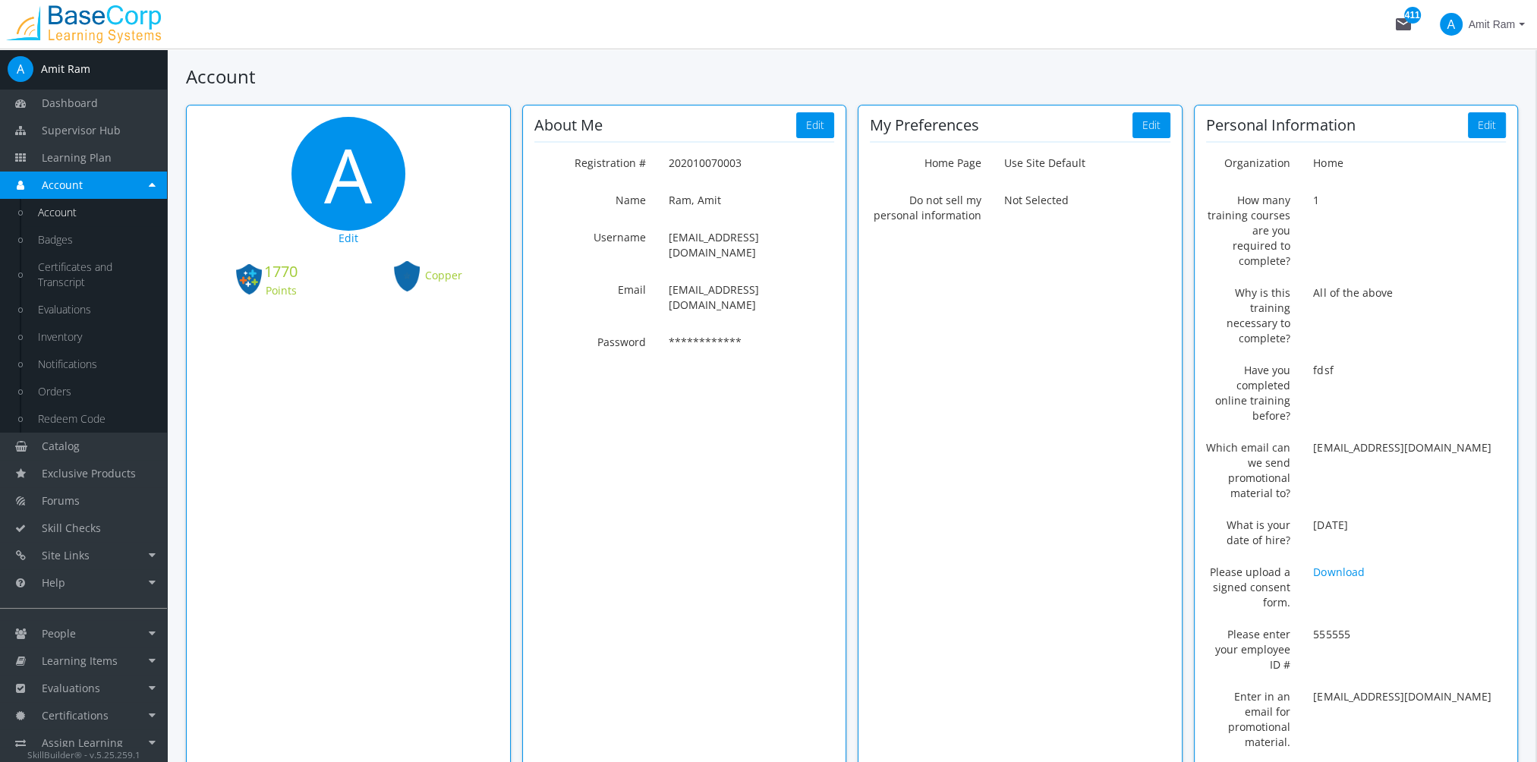
drag, startPoint x: 346, startPoint y: 240, endPoint x: 351, endPoint y: 246, distance: 8.1
click at [347, 243] on button "Edit" at bounding box center [348, 238] width 301 height 24
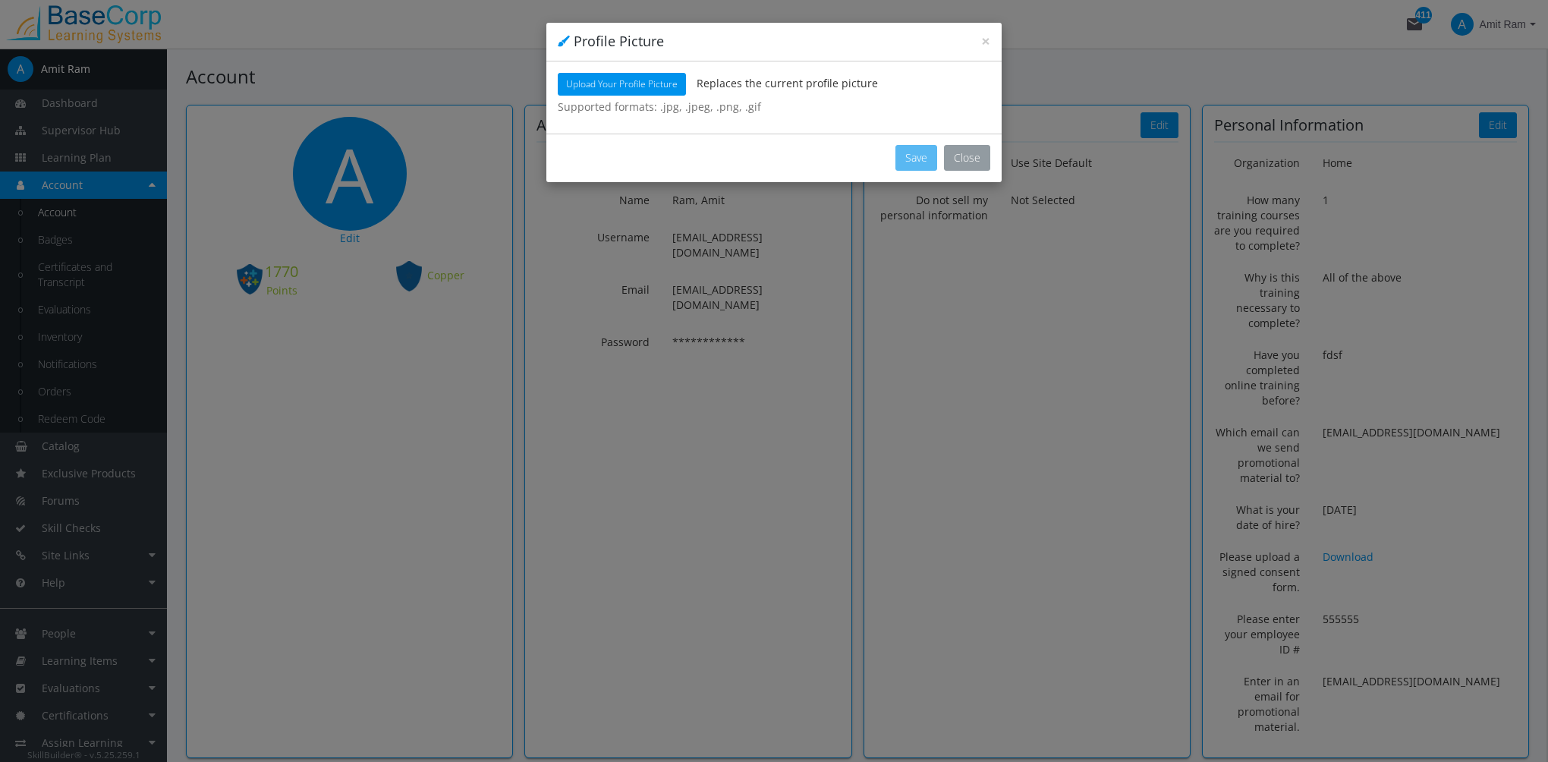
click at [965, 164] on button "Close" at bounding box center [967, 158] width 46 height 26
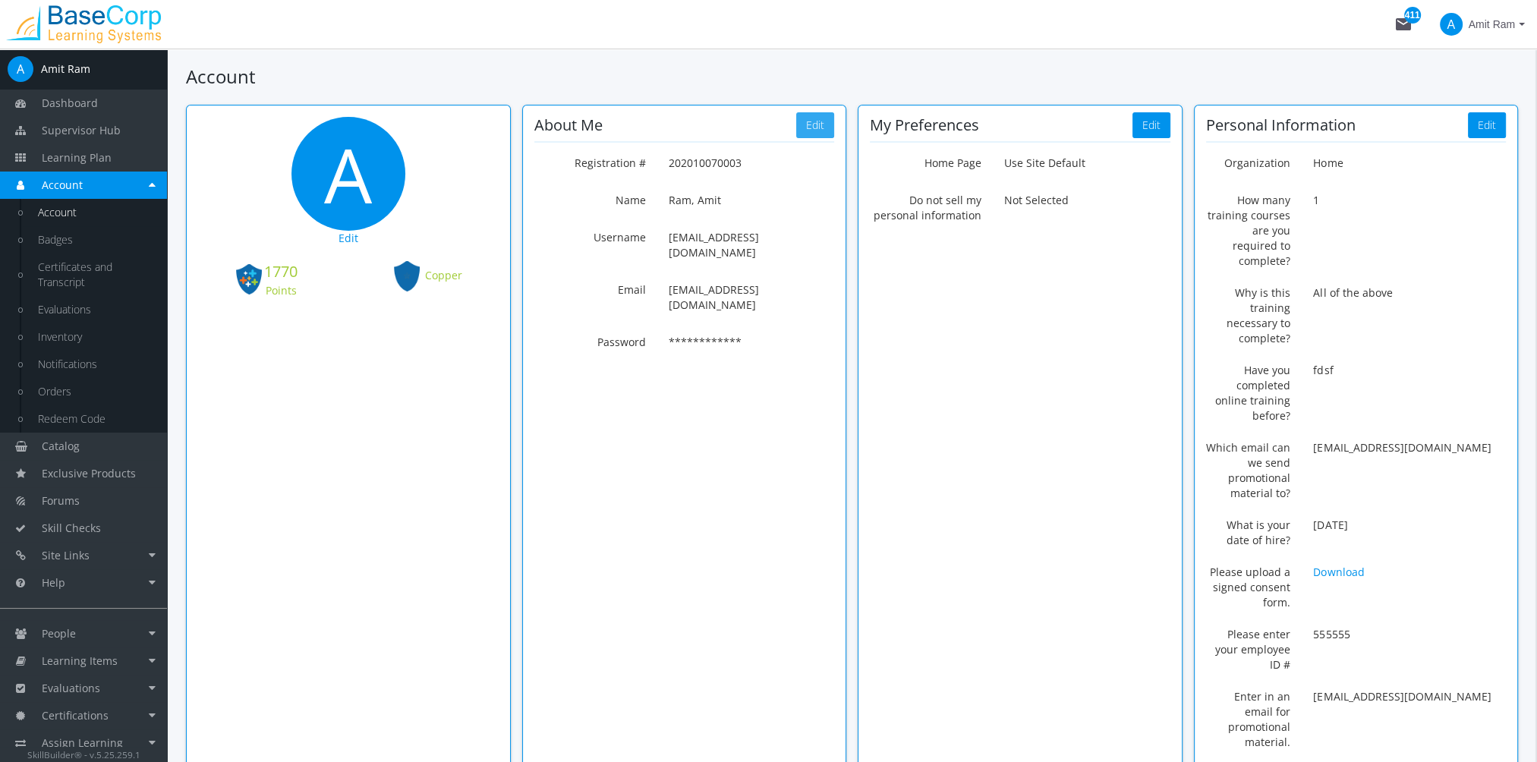
click at [822, 134] on button "Edit" at bounding box center [815, 125] width 38 height 26
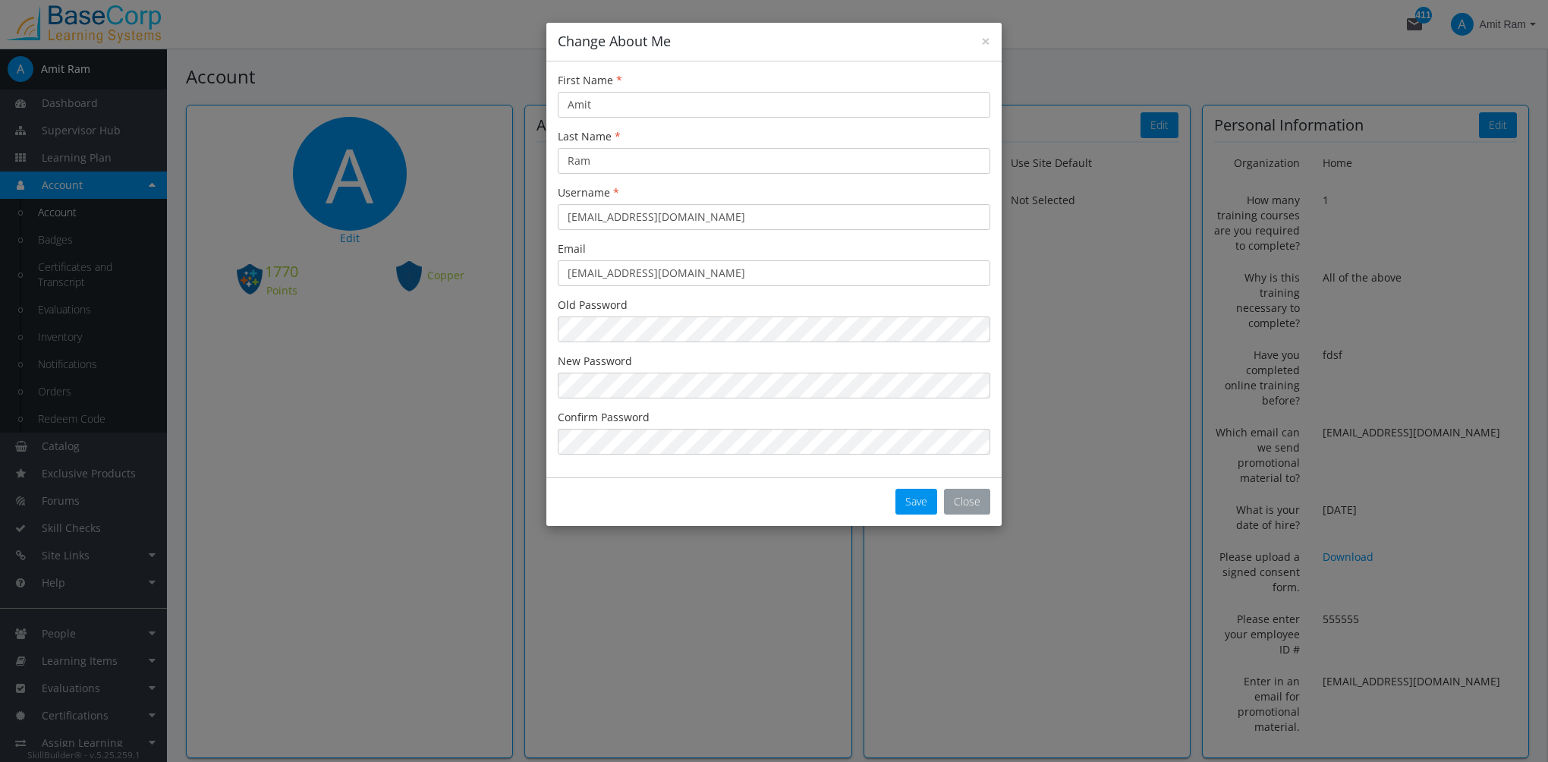
click at [977, 506] on button "Close" at bounding box center [967, 502] width 46 height 26
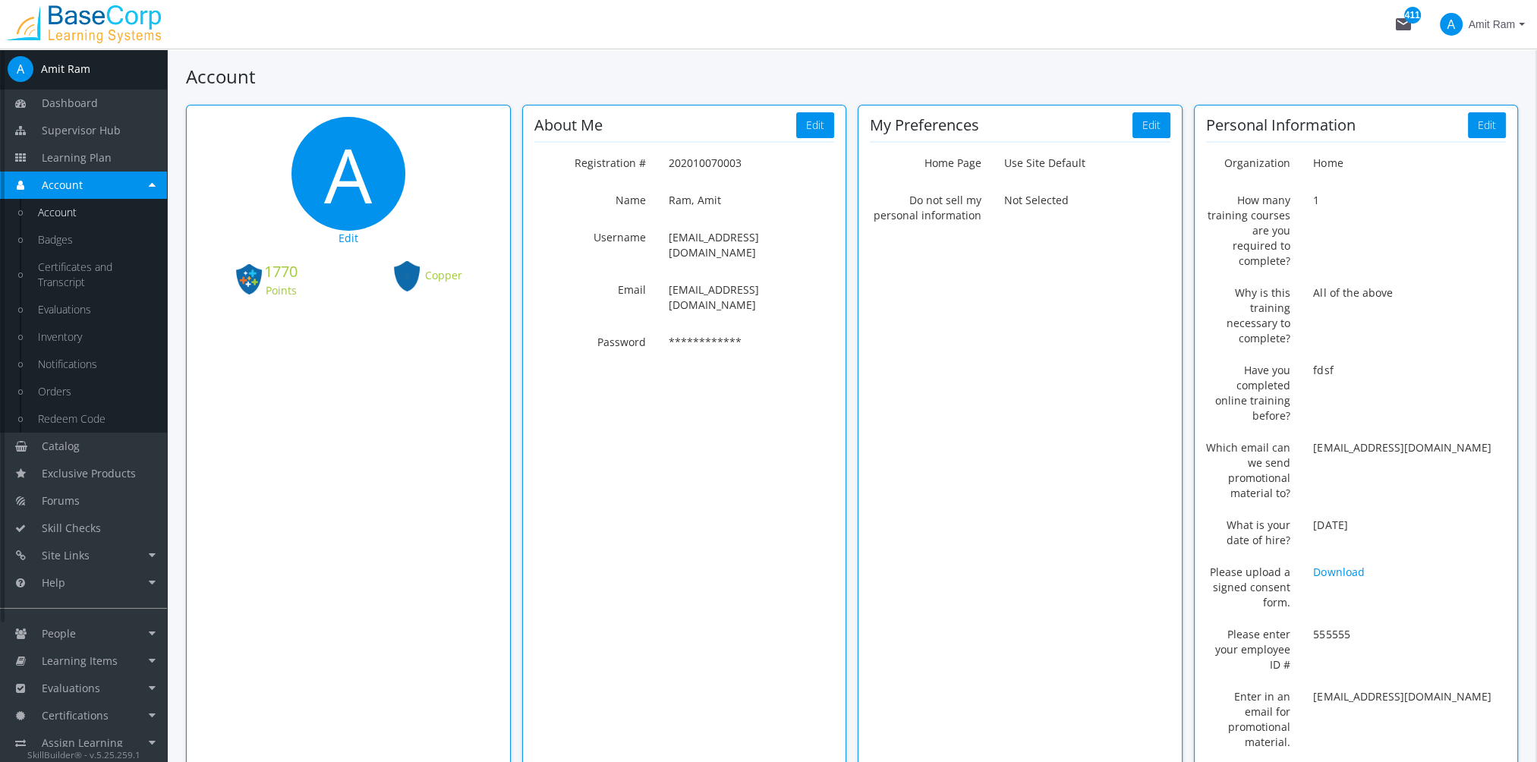
click at [813, 141] on hr "About Me" at bounding box center [684, 142] width 301 height 2
click at [813, 134] on button "Edit" at bounding box center [815, 125] width 38 height 26
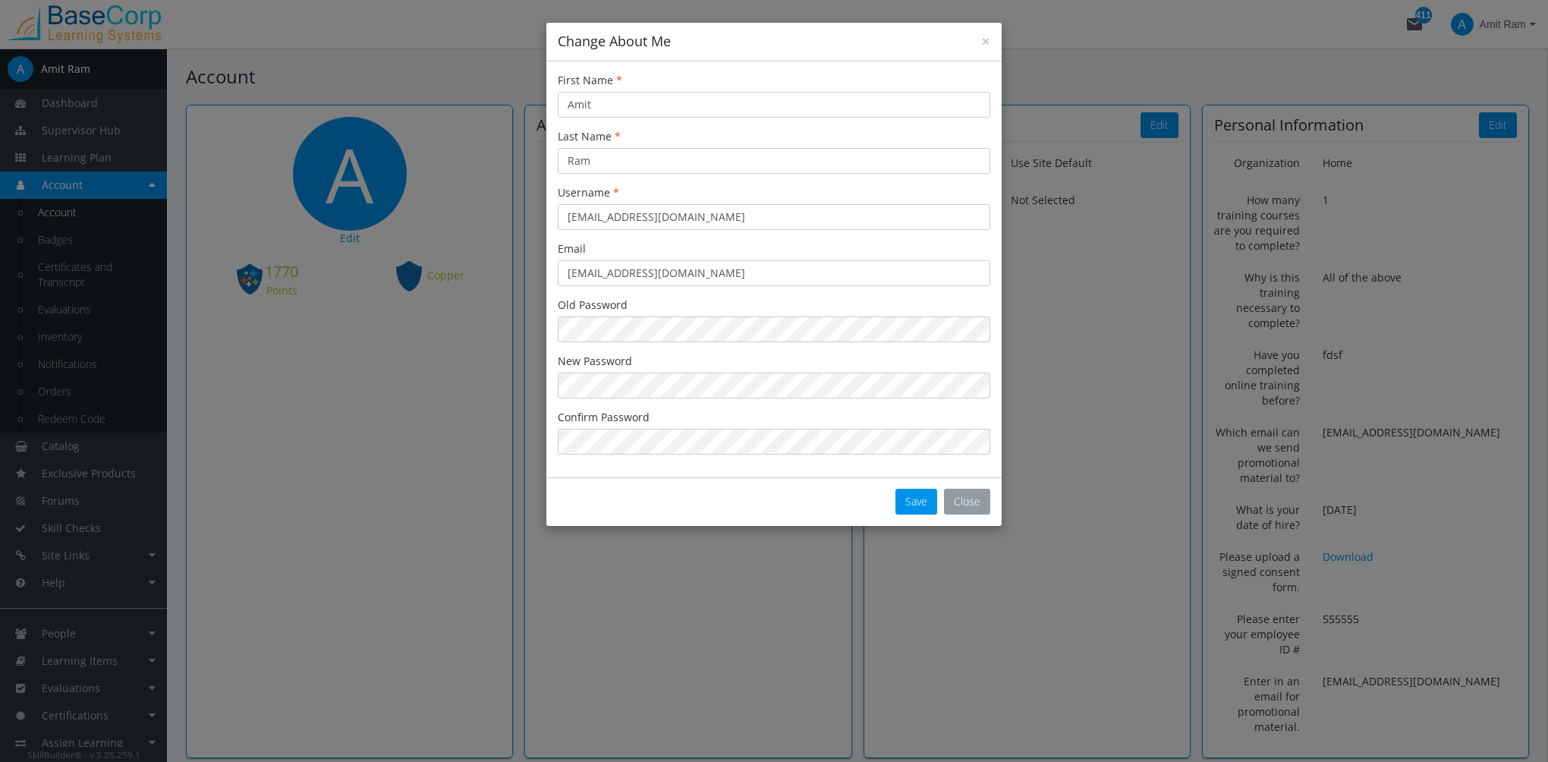
click at [984, 501] on button "Close" at bounding box center [967, 502] width 46 height 26
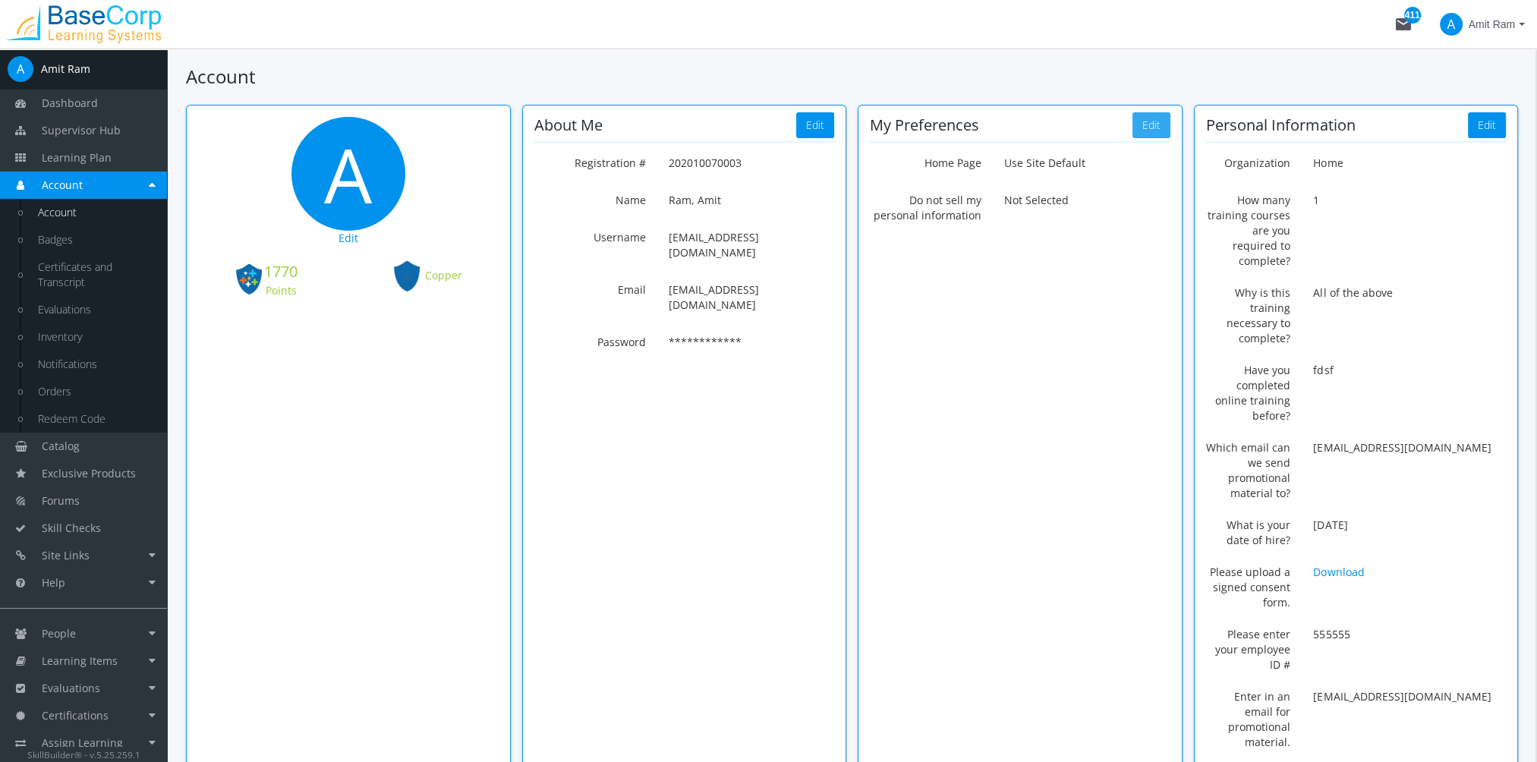
click at [1157, 128] on button "Edit" at bounding box center [1151, 125] width 38 height 26
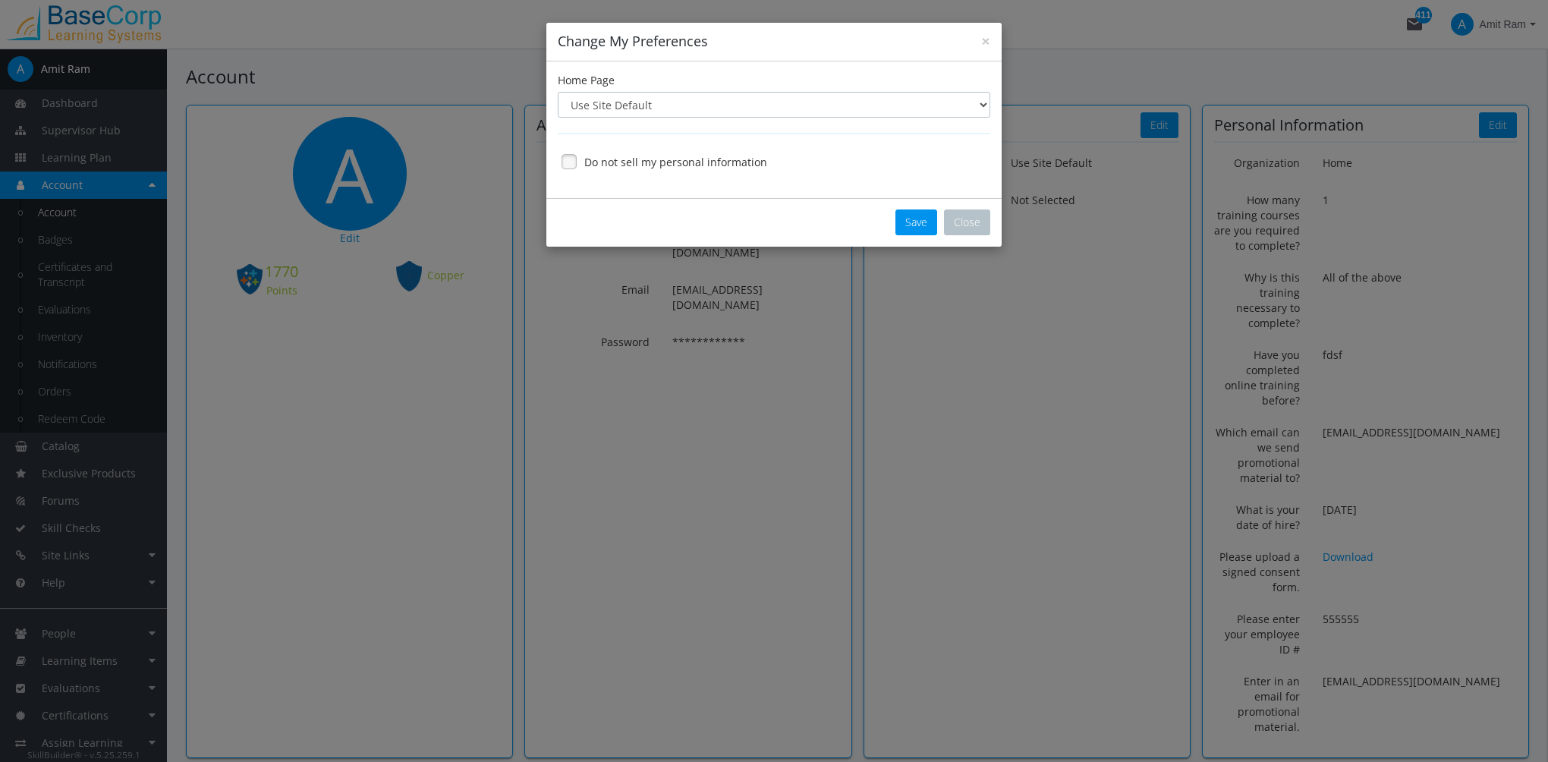
click at [934, 106] on select "Use Site Default Dashboard Account Learning Plan Catalog" at bounding box center [774, 105] width 433 height 26
select select "3"
click at [558, 92] on select "Use Site Default Dashboard Account Learning Plan Catalog" at bounding box center [774, 105] width 433 height 26
click at [962, 225] on button "Close" at bounding box center [967, 222] width 46 height 26
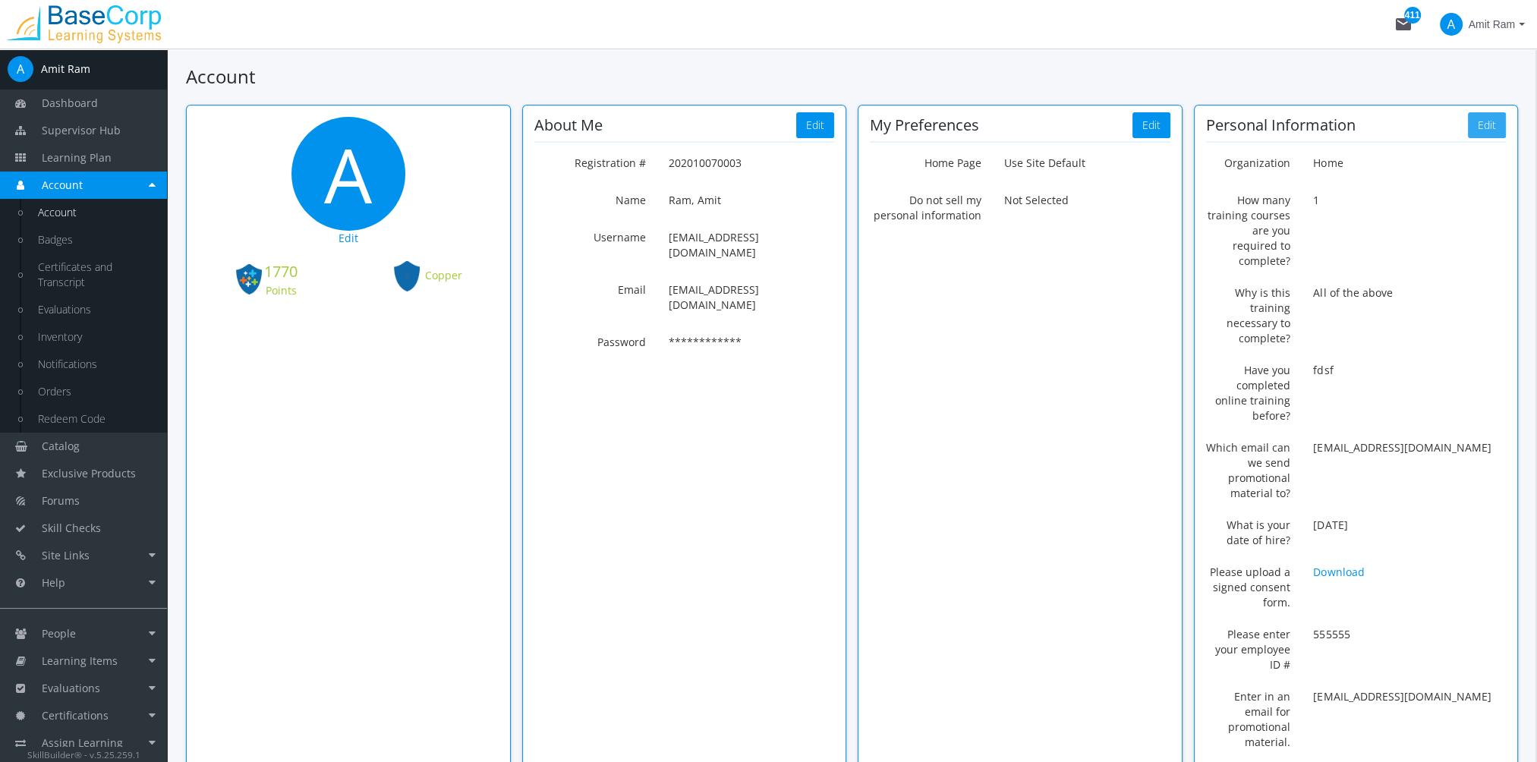
click at [1485, 126] on button "Edit" at bounding box center [1487, 125] width 38 height 26
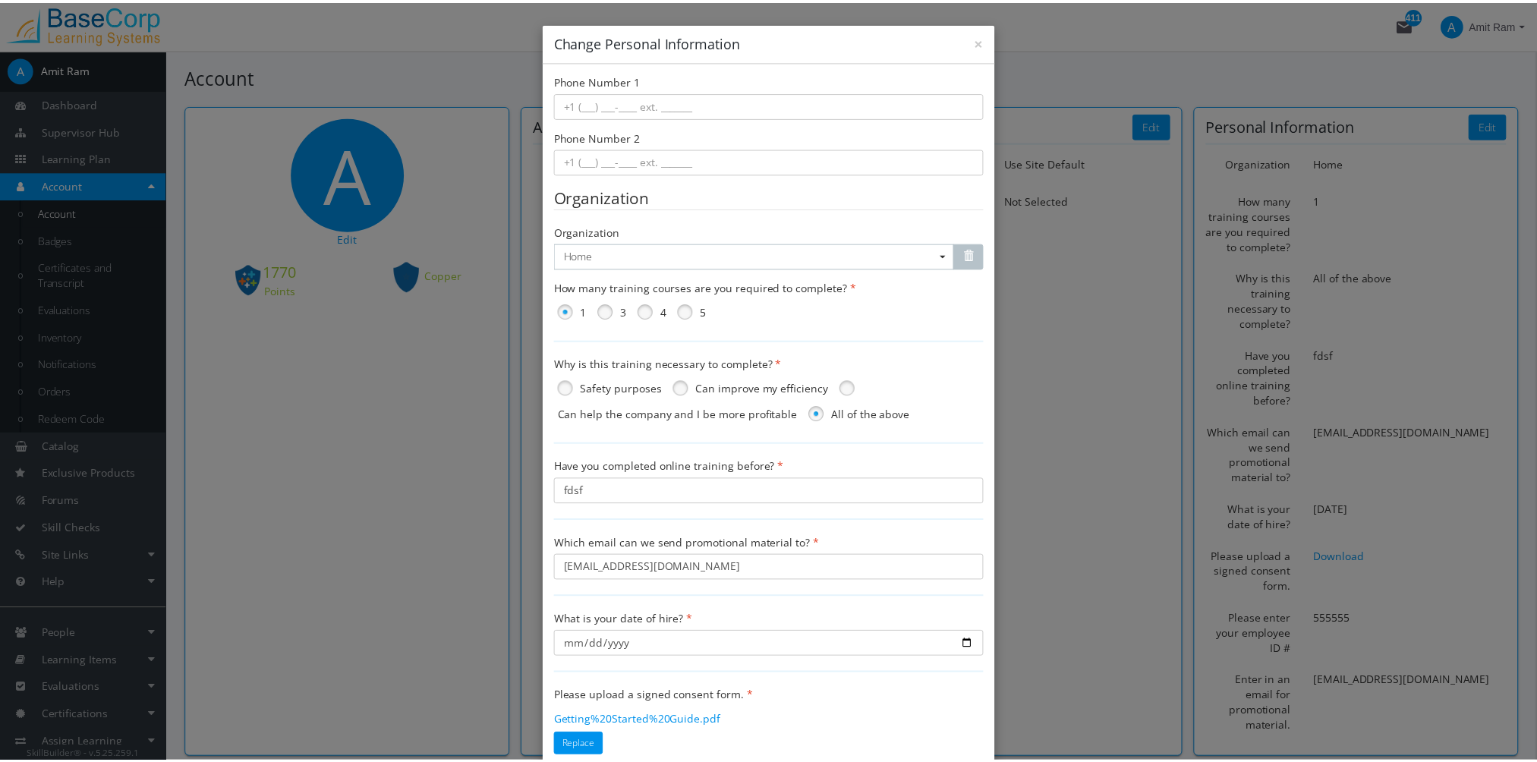
scroll to position [297, 0]
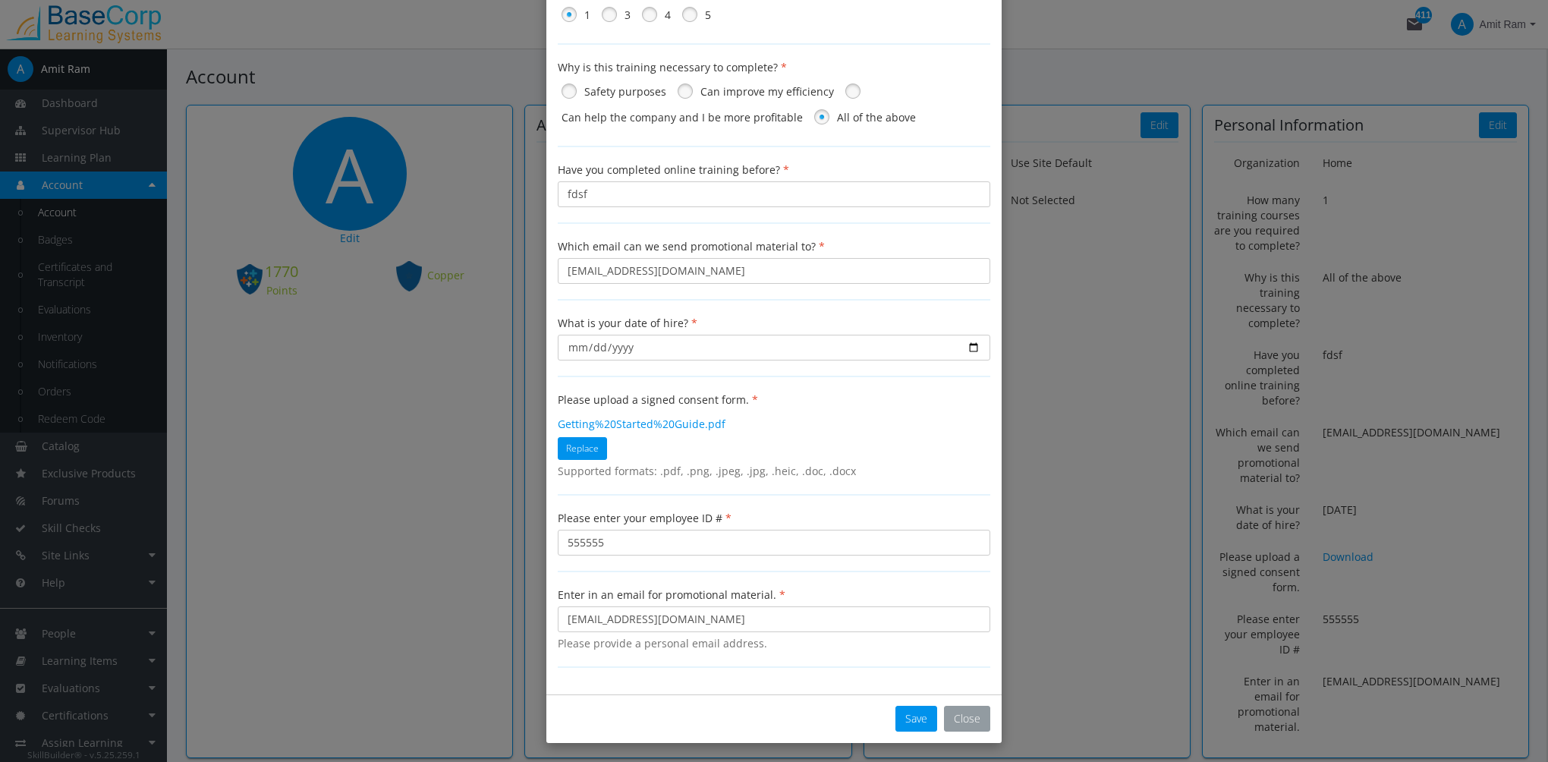
click at [962, 719] on button "Close" at bounding box center [967, 719] width 46 height 26
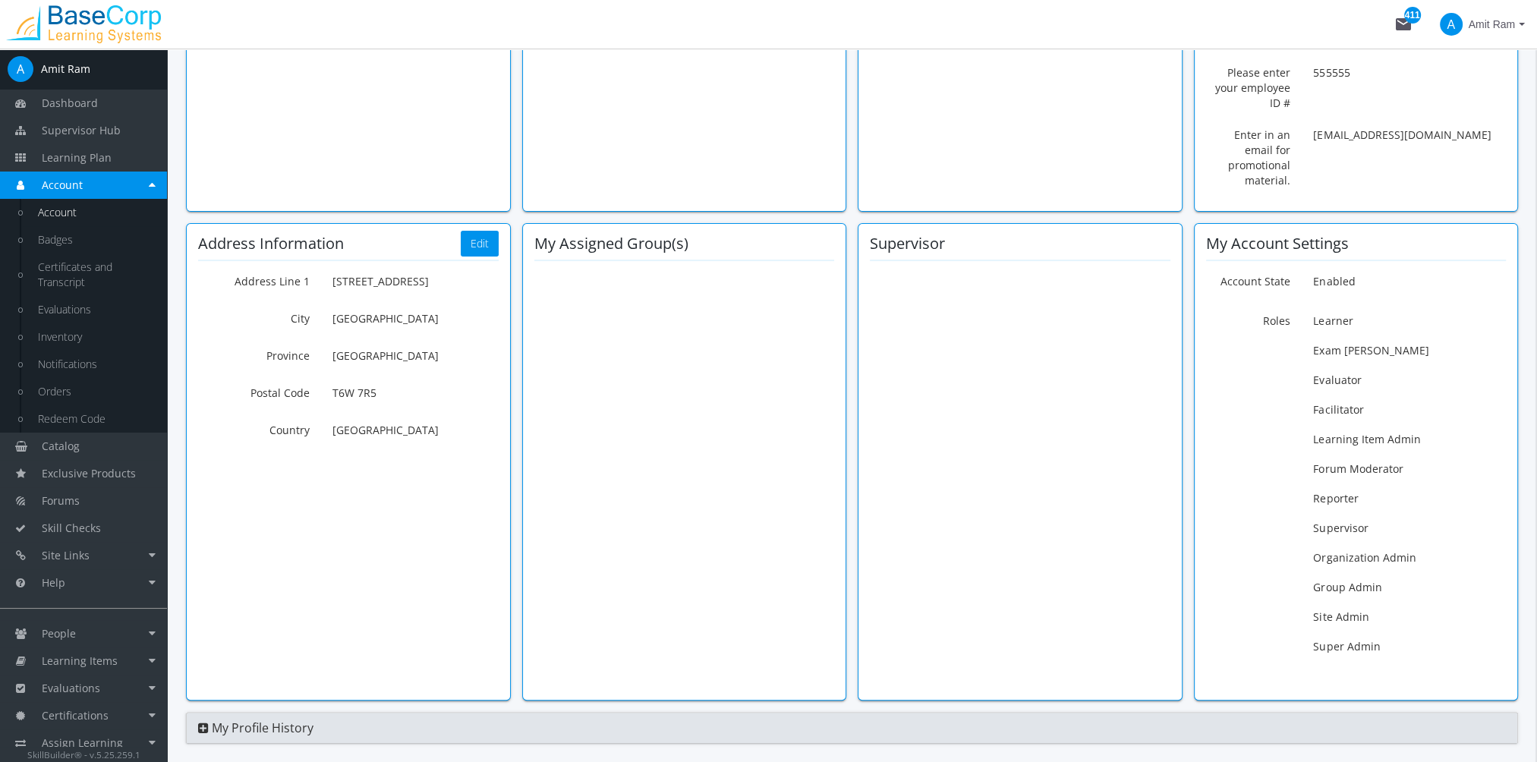
scroll to position [587, 0]
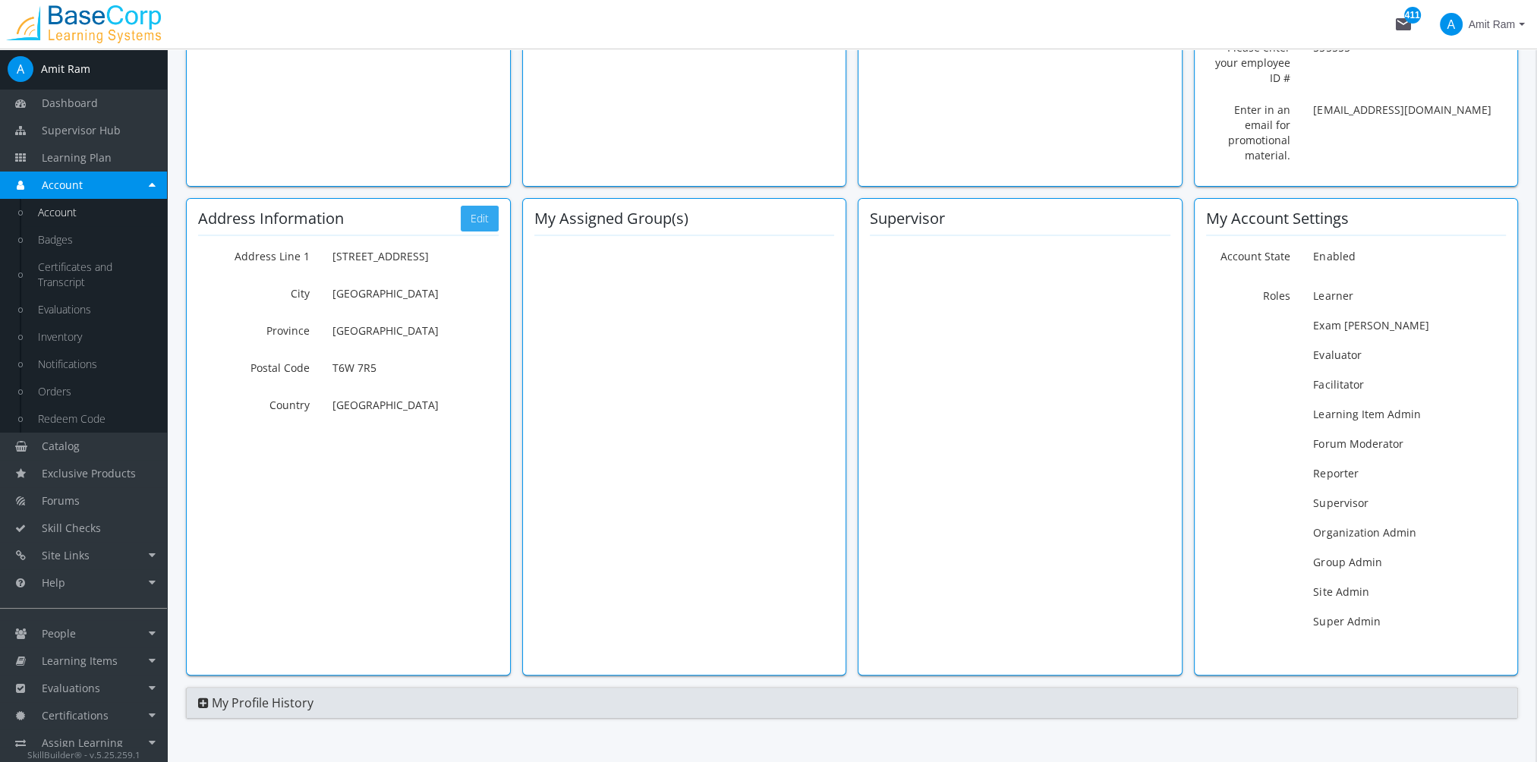
click at [483, 206] on button "Edit" at bounding box center [480, 219] width 38 height 26
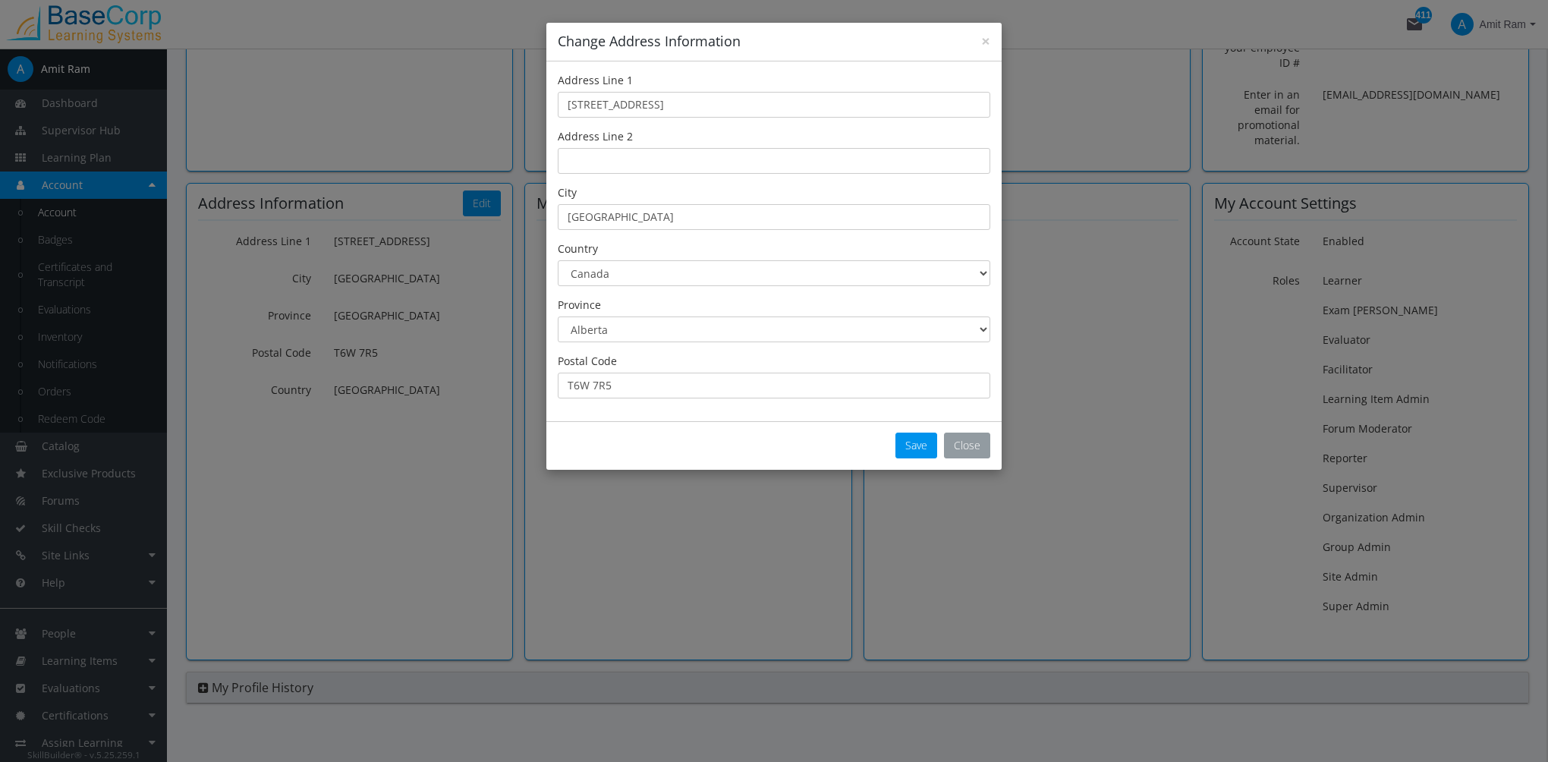
click at [974, 451] on button "Close" at bounding box center [967, 446] width 46 height 26
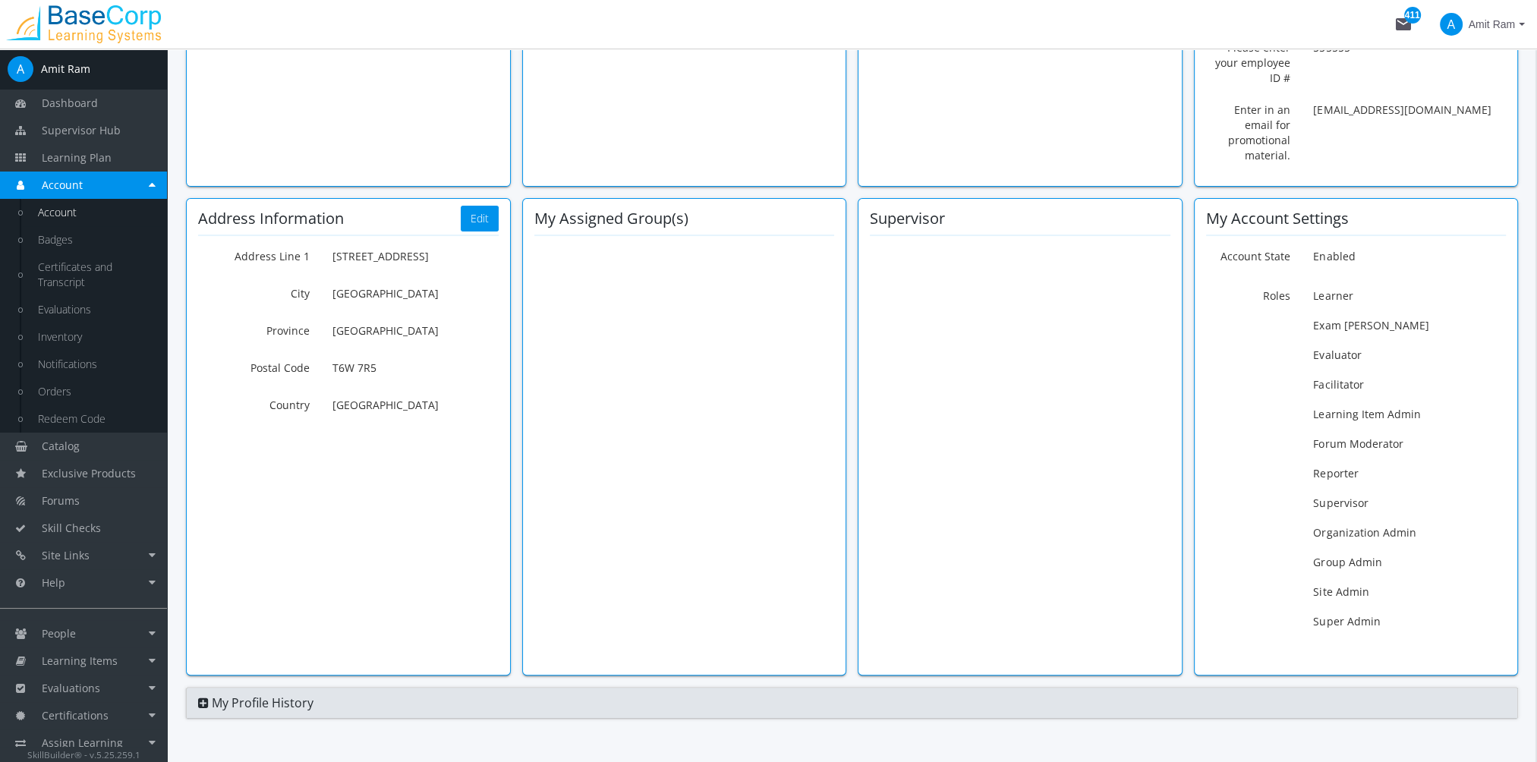
click at [203, 697] on icon at bounding box center [203, 703] width 11 height 12
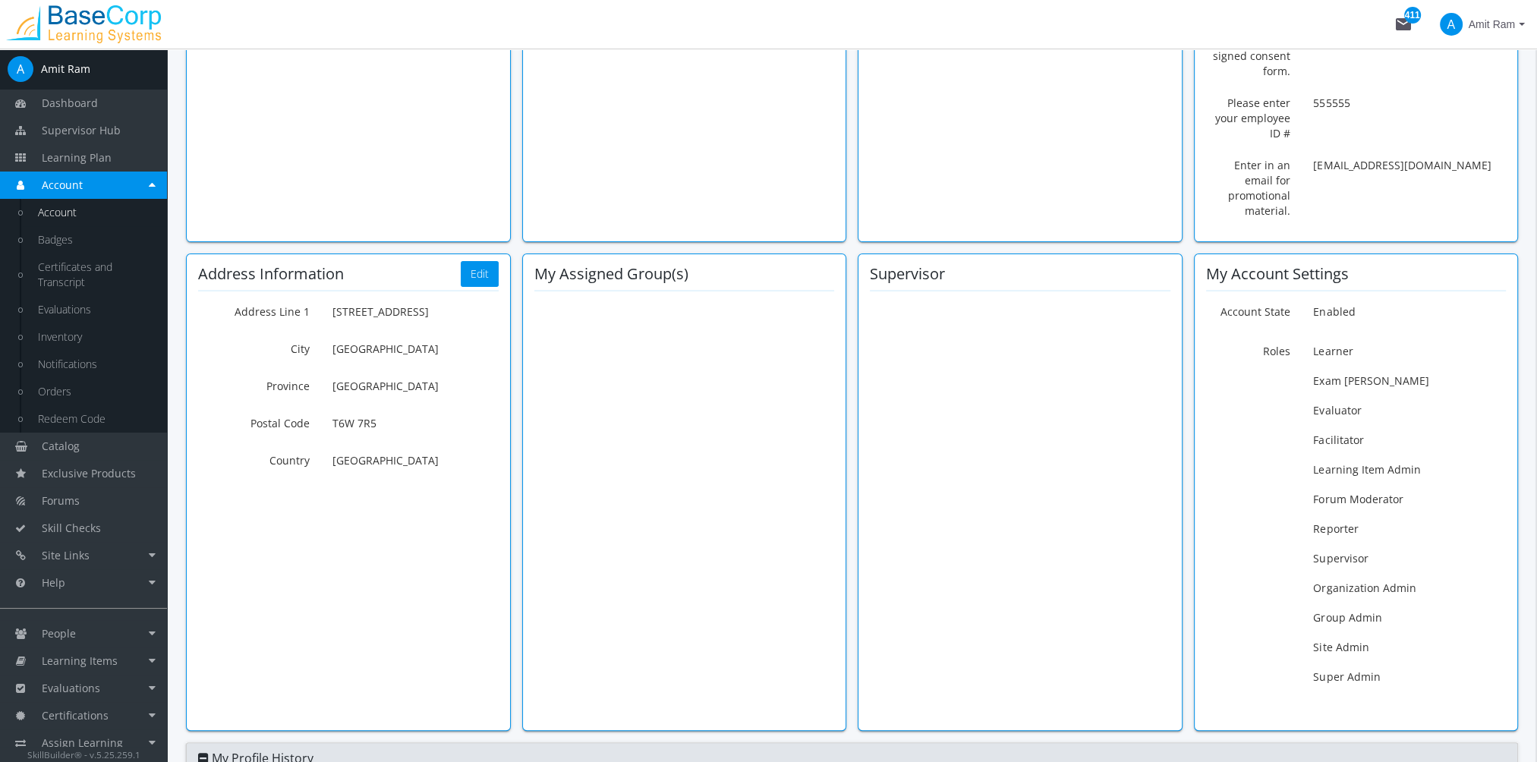
scroll to position [0, 0]
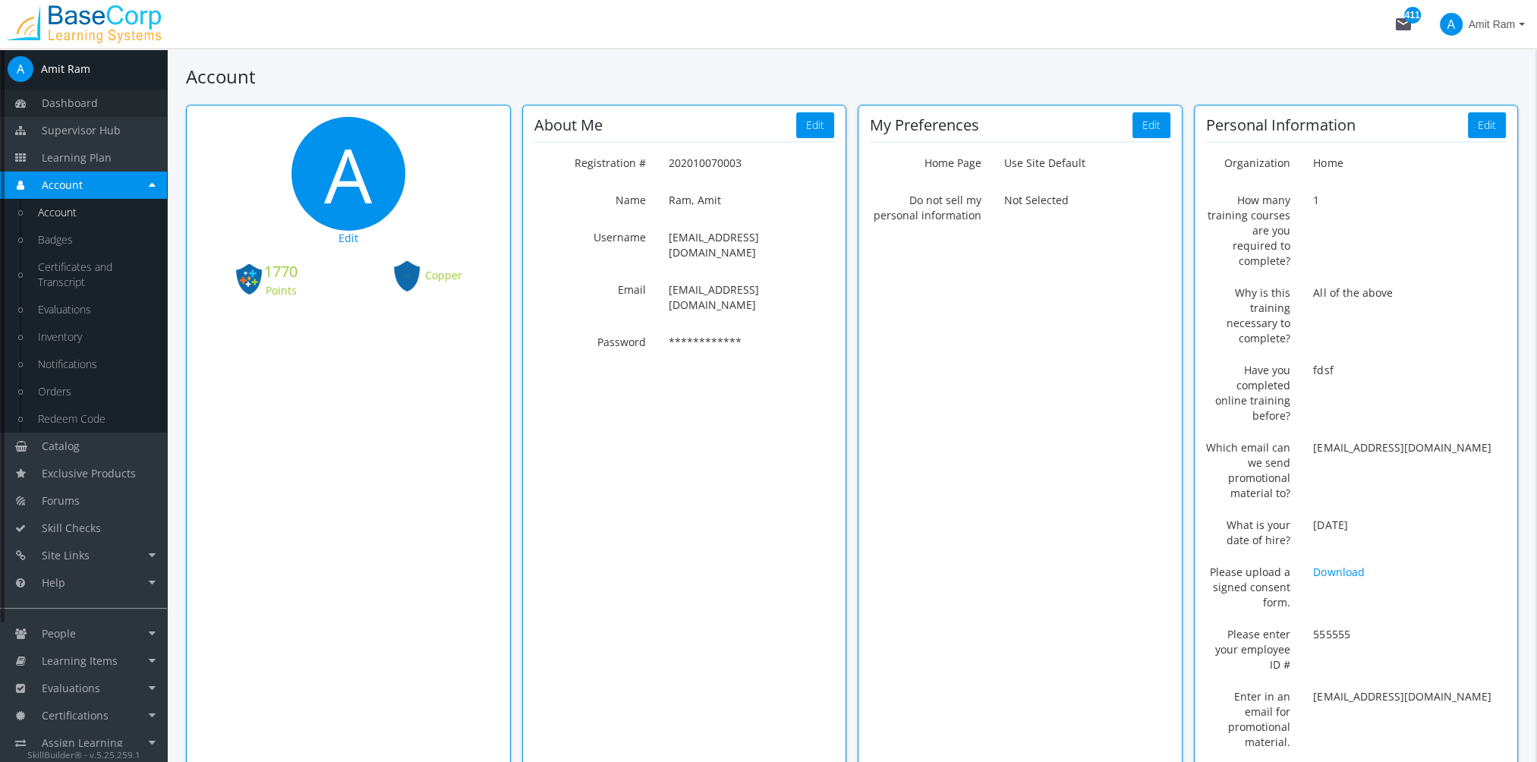
click at [103, 109] on link "Dashboard" at bounding box center [83, 103] width 167 height 27
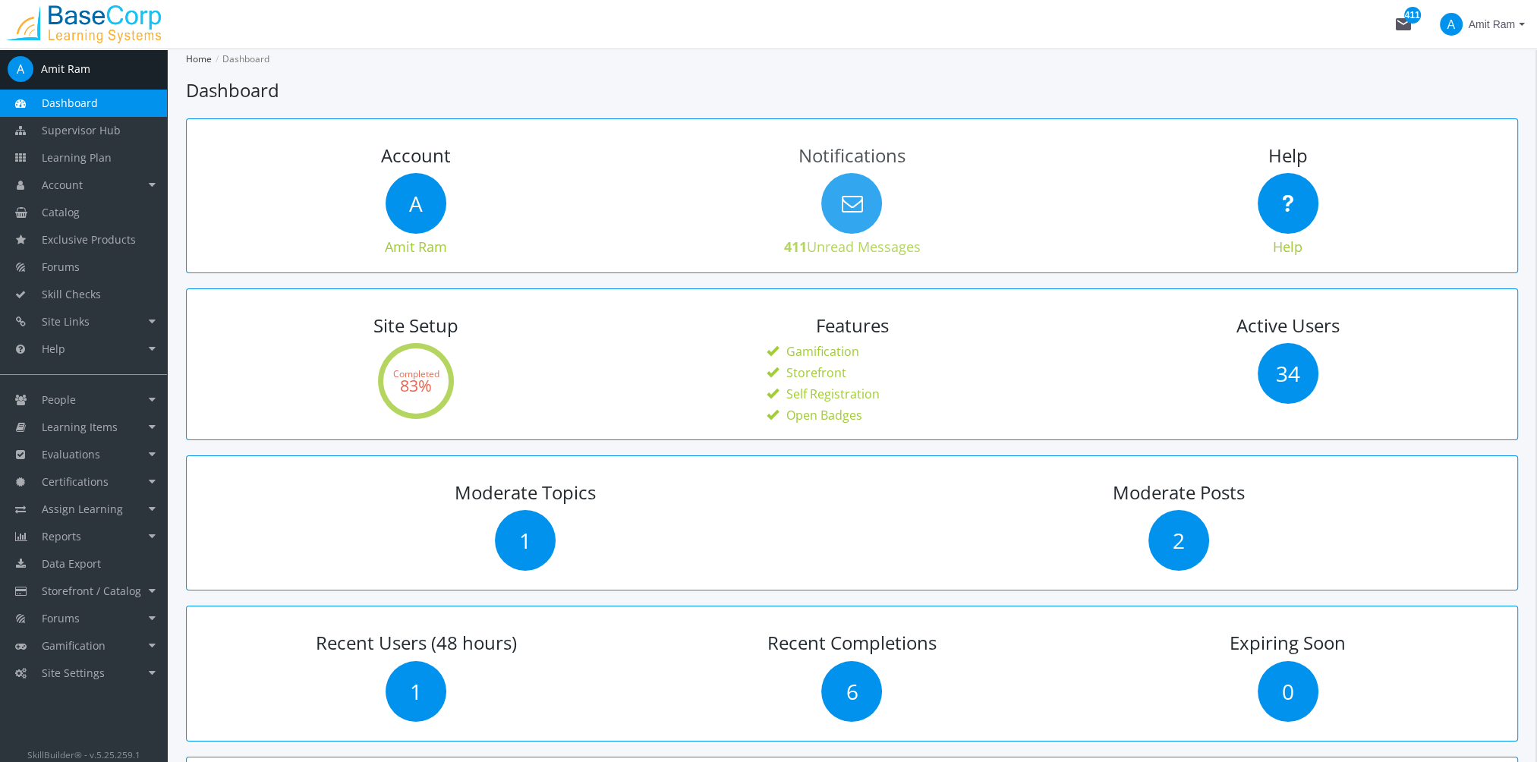
click at [870, 219] on icon at bounding box center [851, 203] width 61 height 61
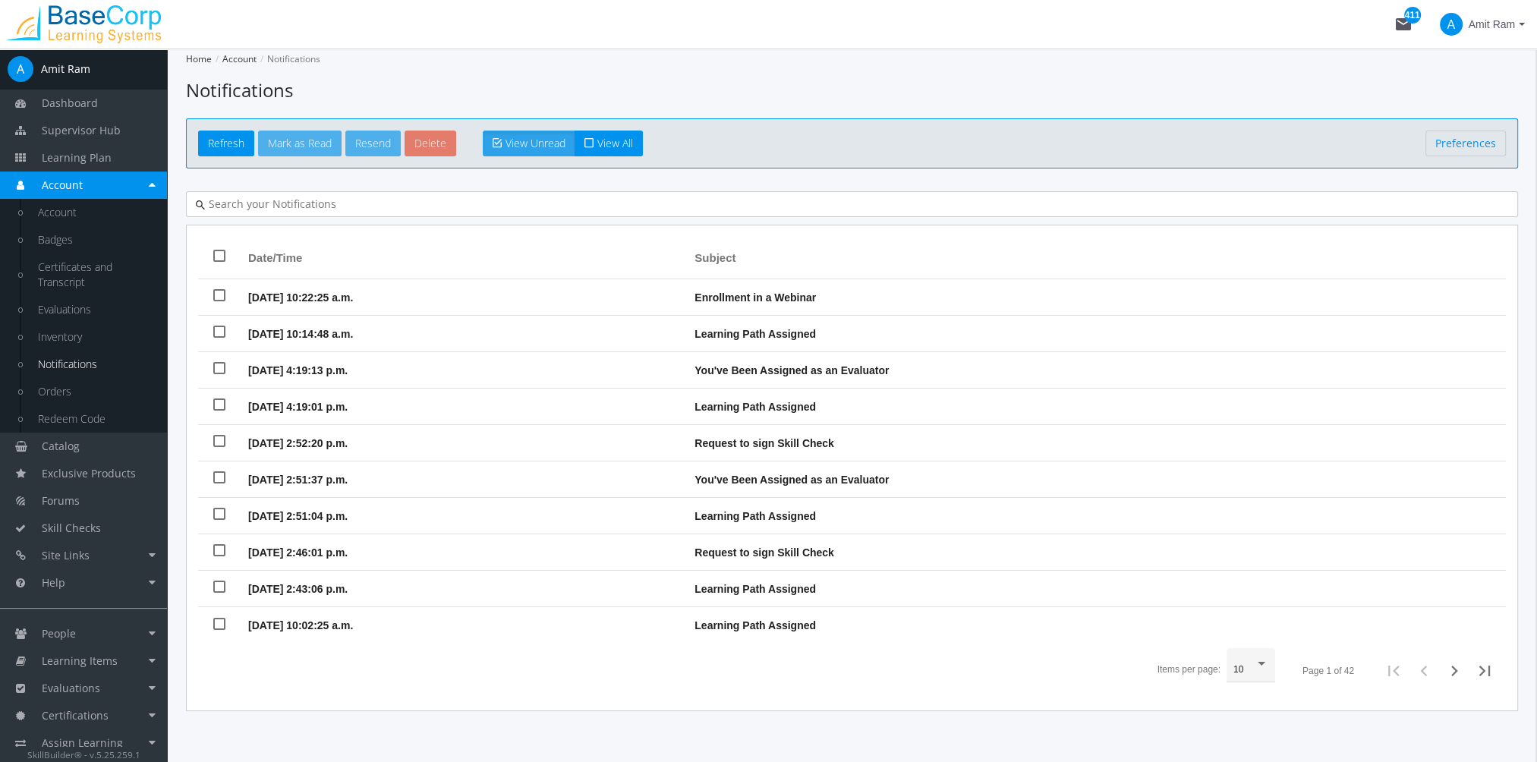
click at [470, 319] on td "[DATE] 10:14:48 a.m." at bounding box center [464, 334] width 446 height 36
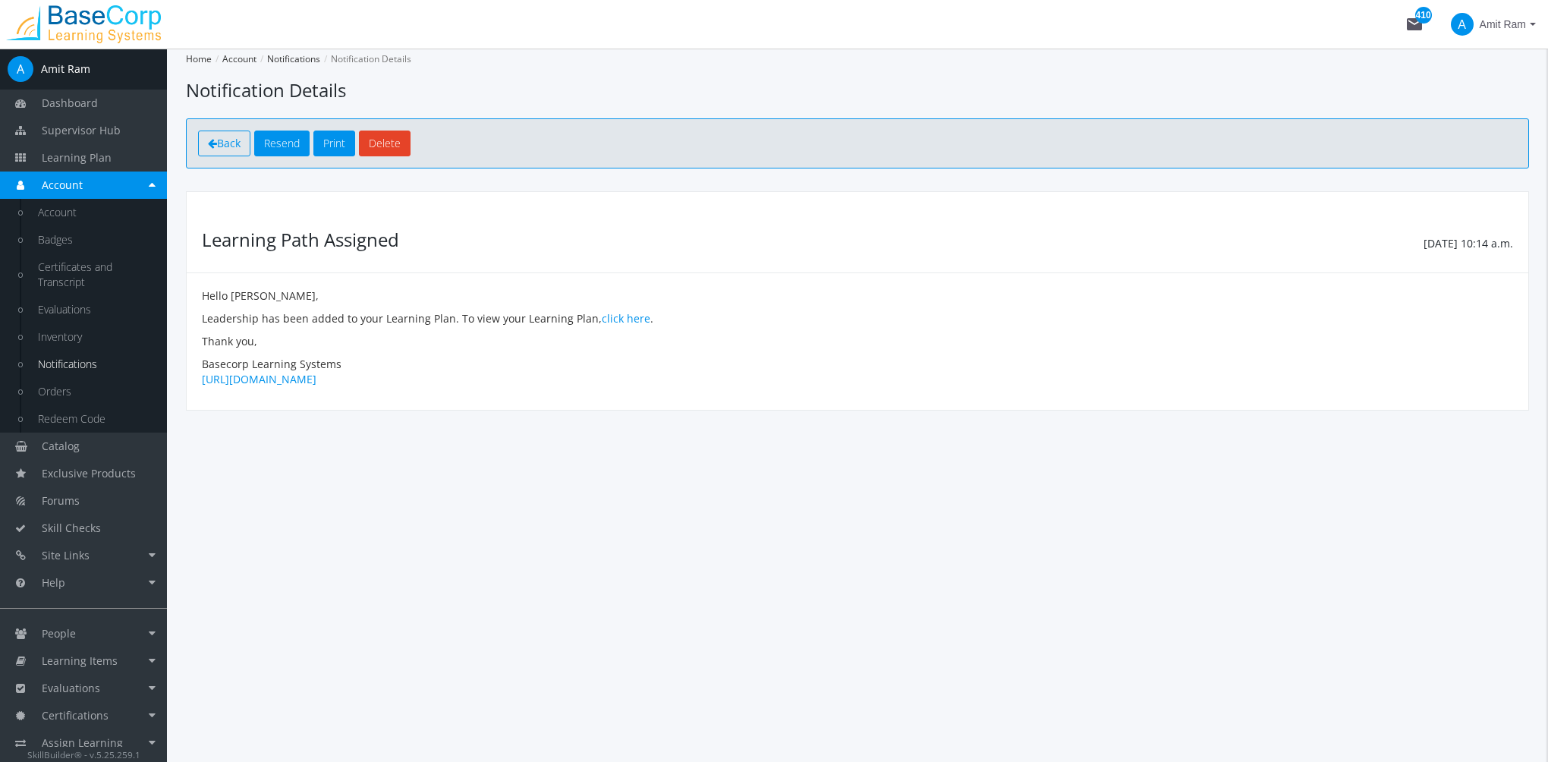
click at [216, 136] on link "Back" at bounding box center [224, 144] width 52 height 26
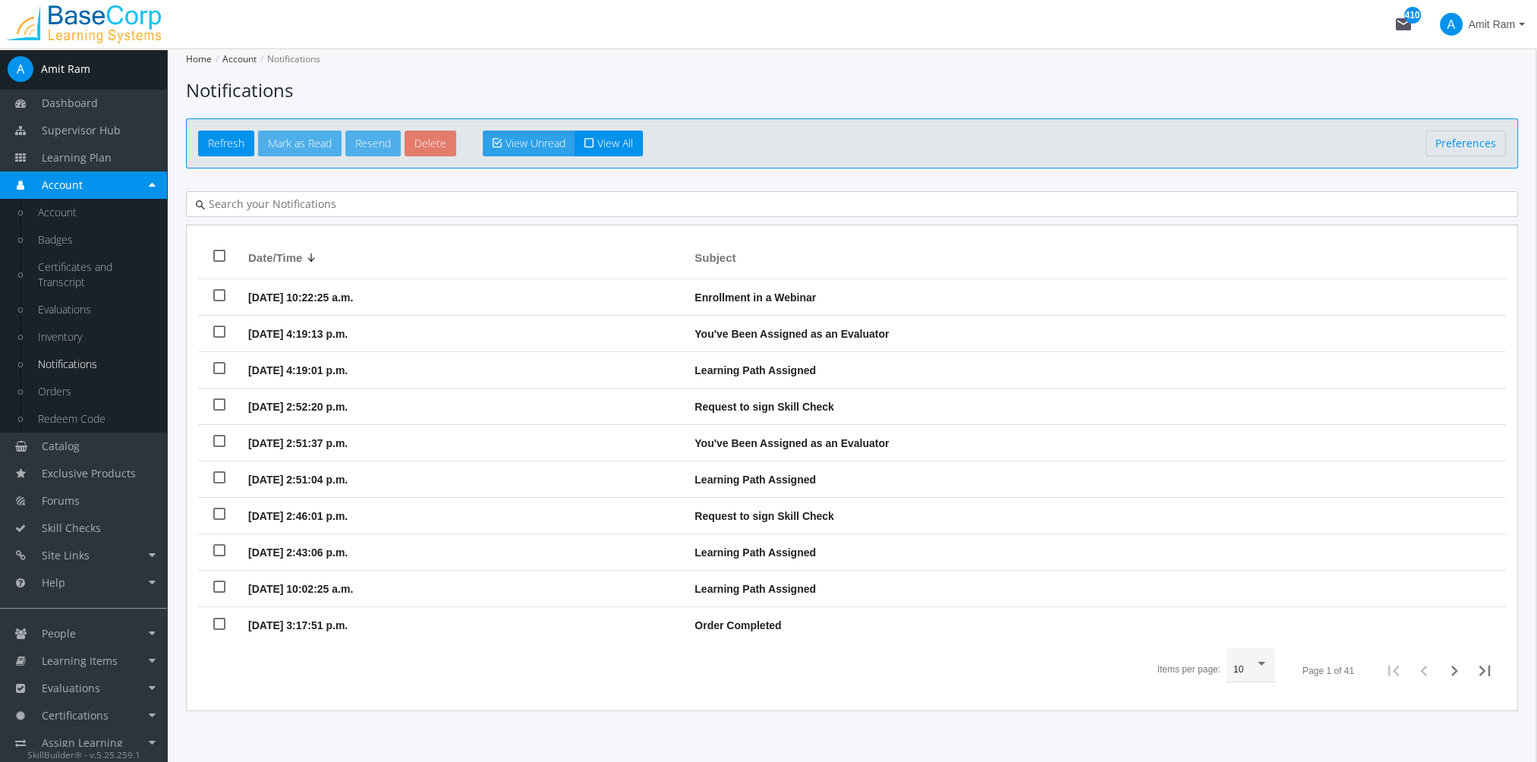
click at [299, 213] on div at bounding box center [852, 204] width 1332 height 26
click at [1481, 142] on link "Preferences" at bounding box center [1465, 144] width 80 height 26
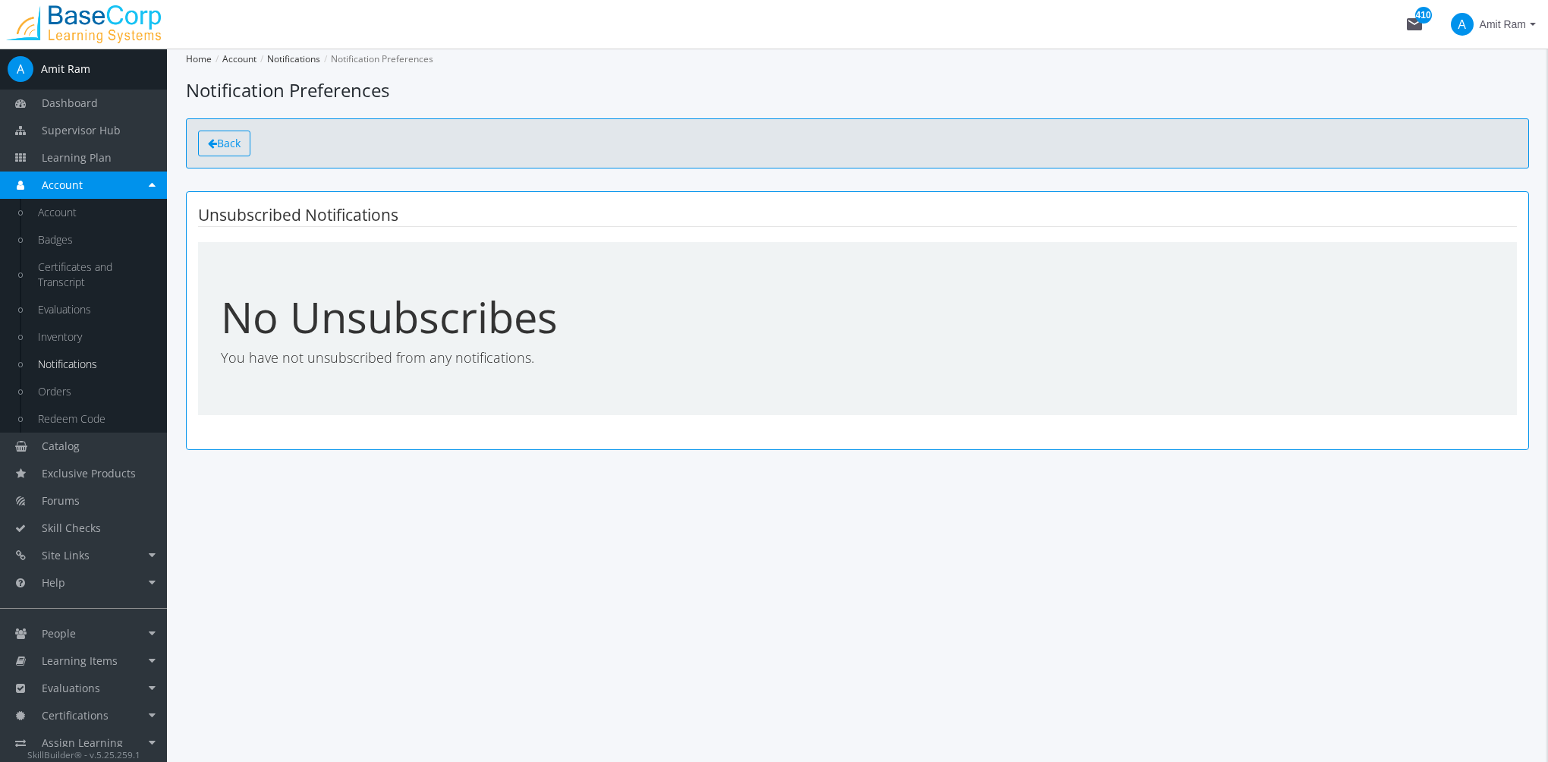
click at [219, 146] on span "Back" at bounding box center [229, 143] width 24 height 14
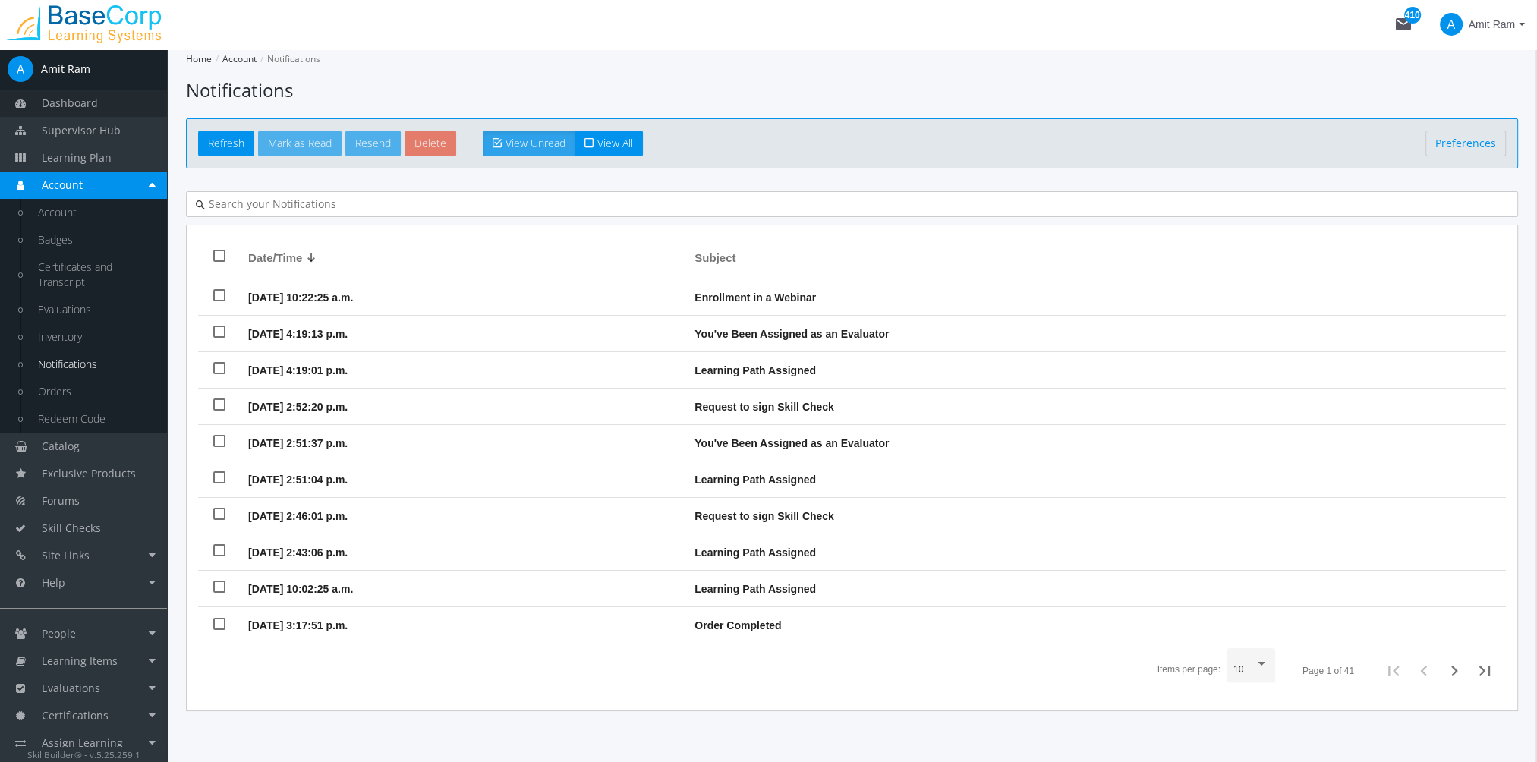
click at [88, 108] on span "Dashboard" at bounding box center [70, 103] width 56 height 14
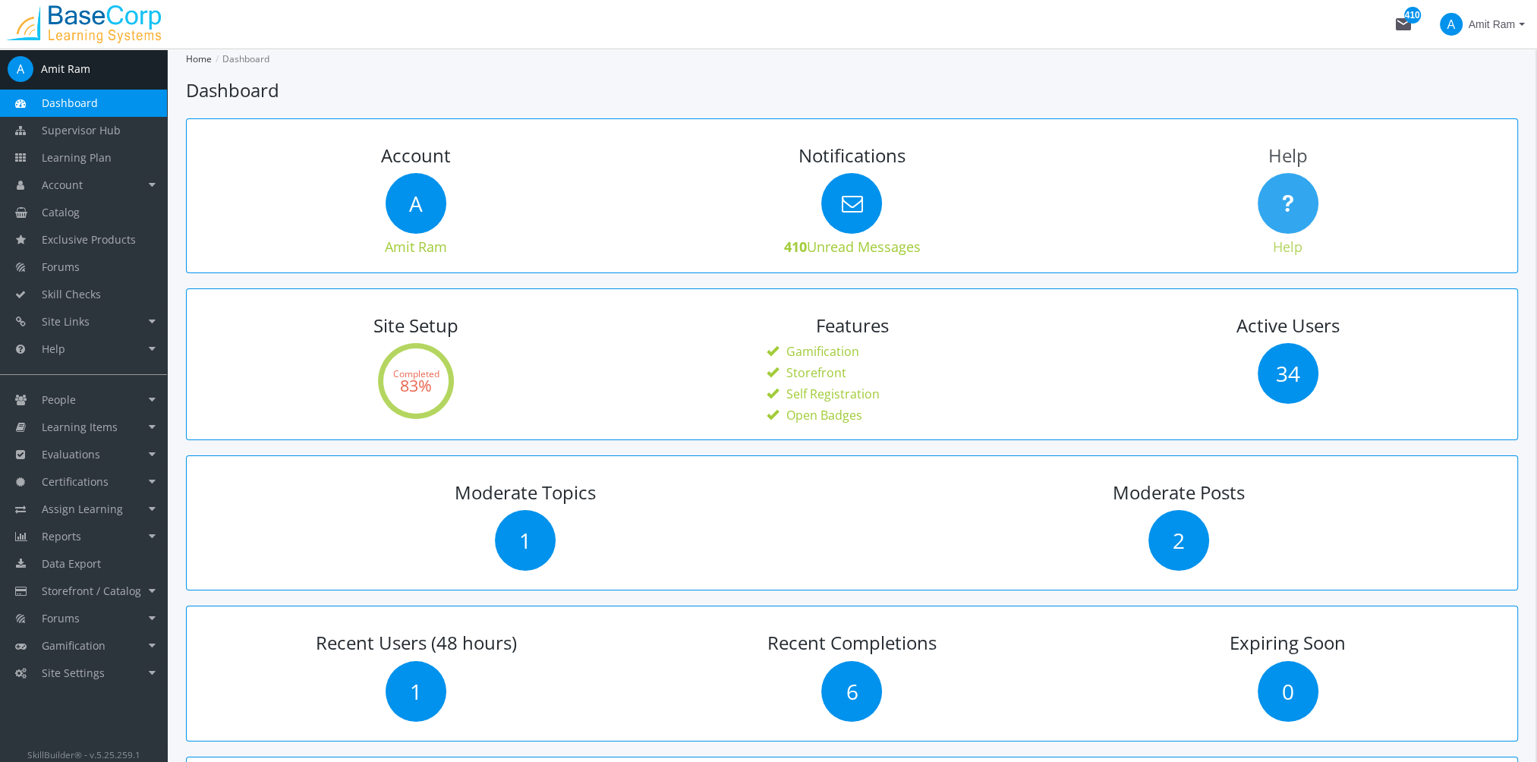
click at [1295, 195] on icon at bounding box center [1287, 203] width 61 height 61
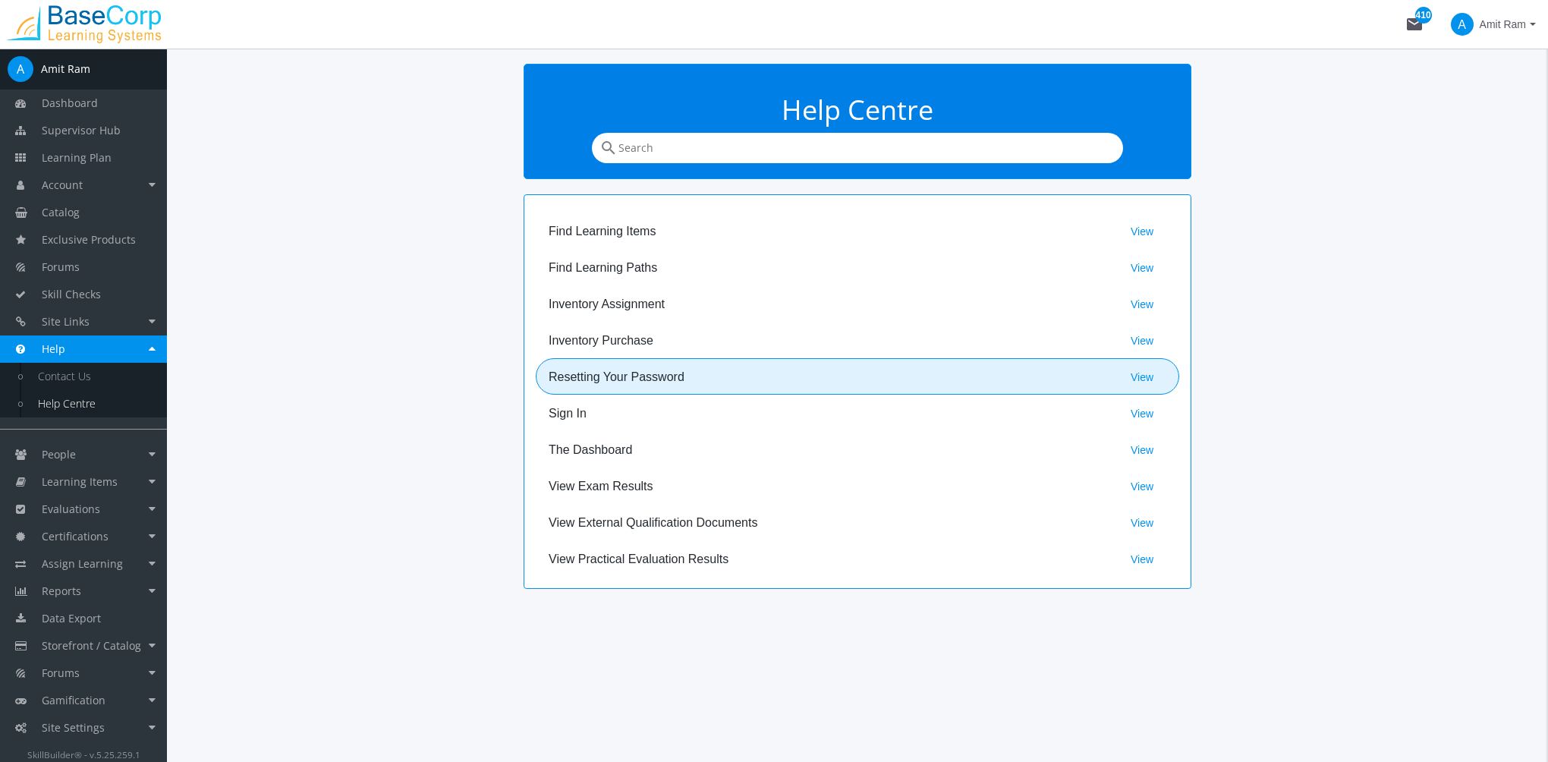
click at [1150, 376] on span "View" at bounding box center [1142, 376] width 24 height 27
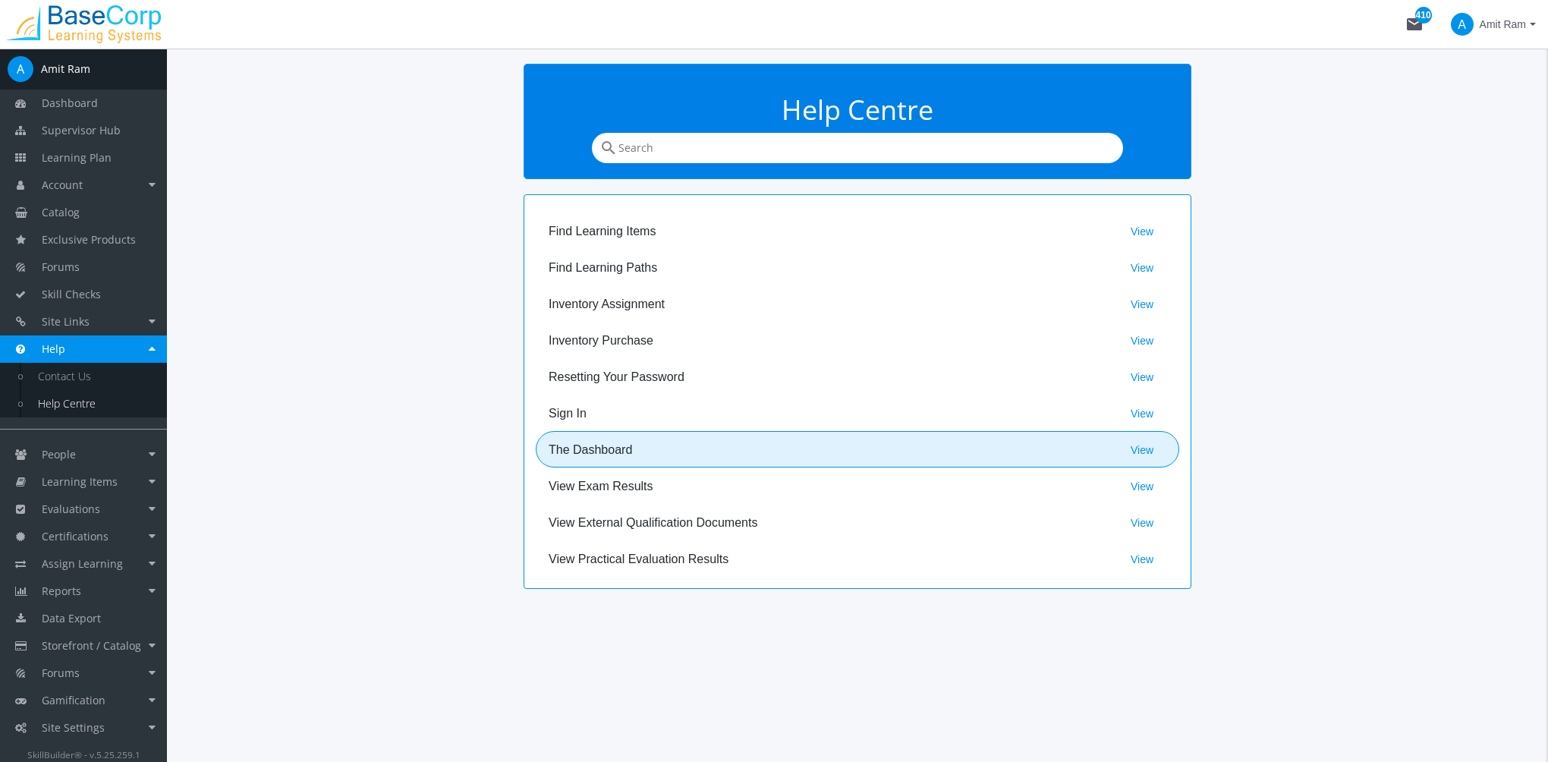
click at [586, 440] on span "the dashboard View" at bounding box center [858, 450] width 642 height 36
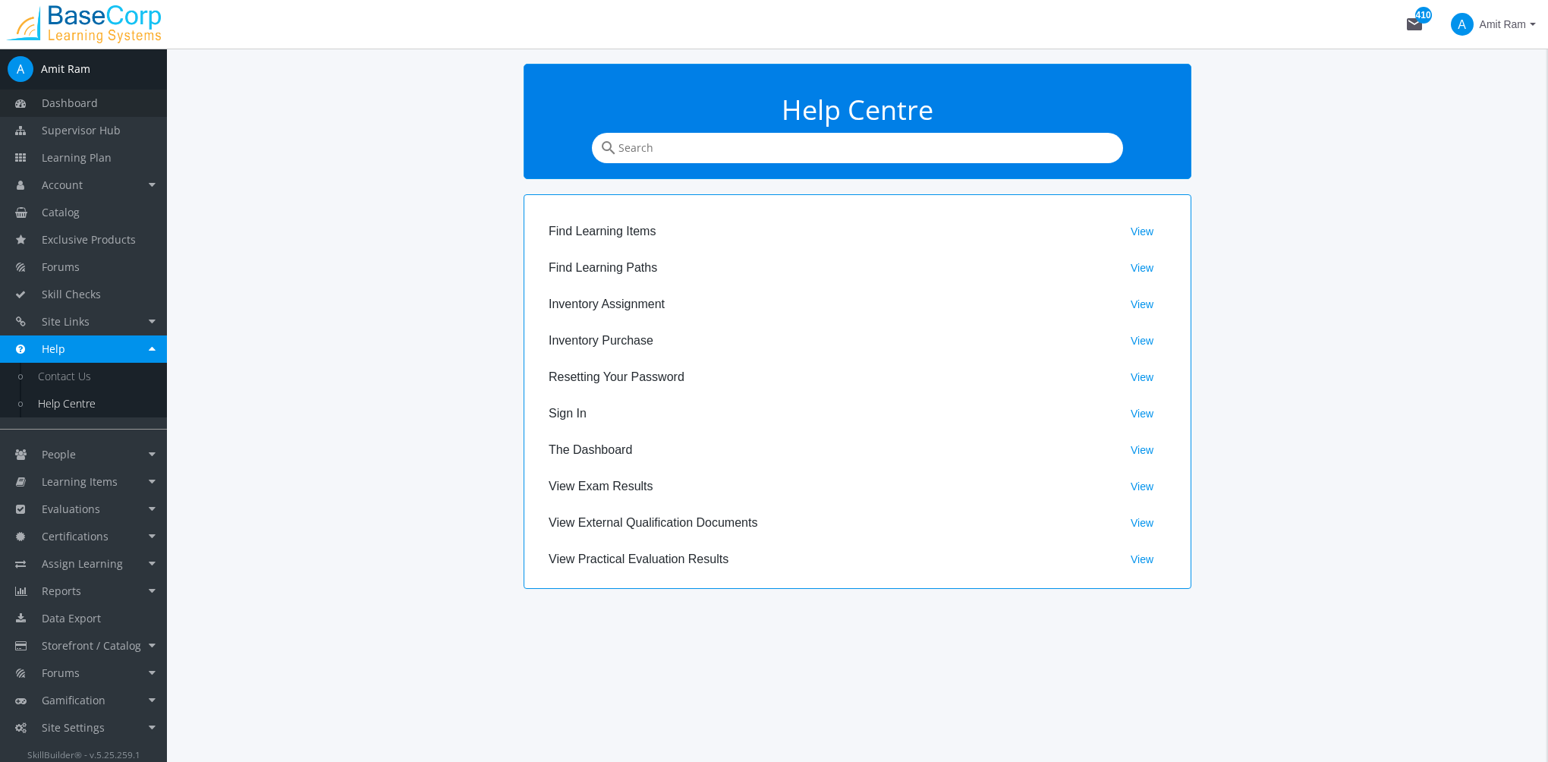
click at [127, 105] on link "Dashboard" at bounding box center [83, 103] width 167 height 27
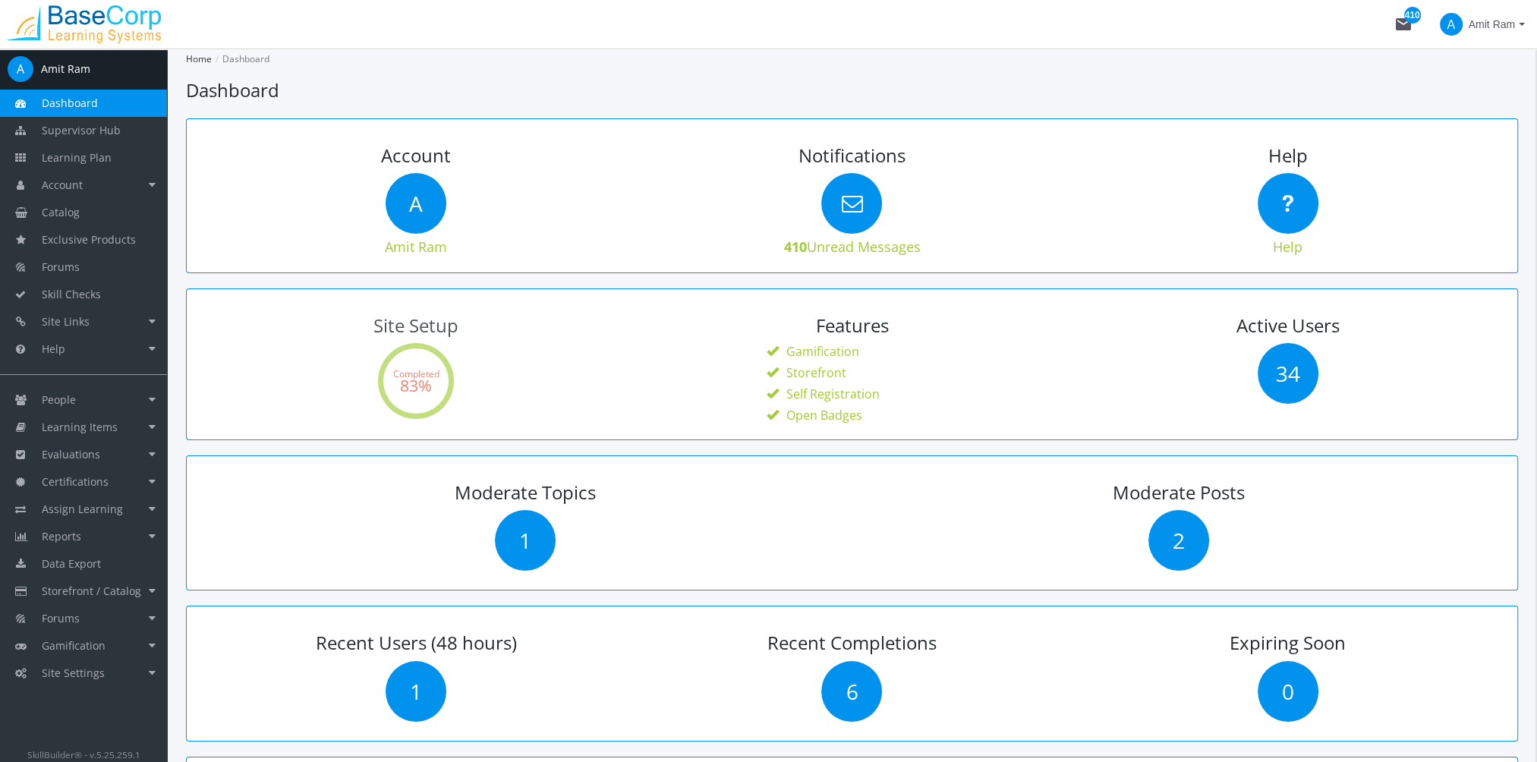
click at [416, 372] on text "Completed" at bounding box center [416, 373] width 46 height 13
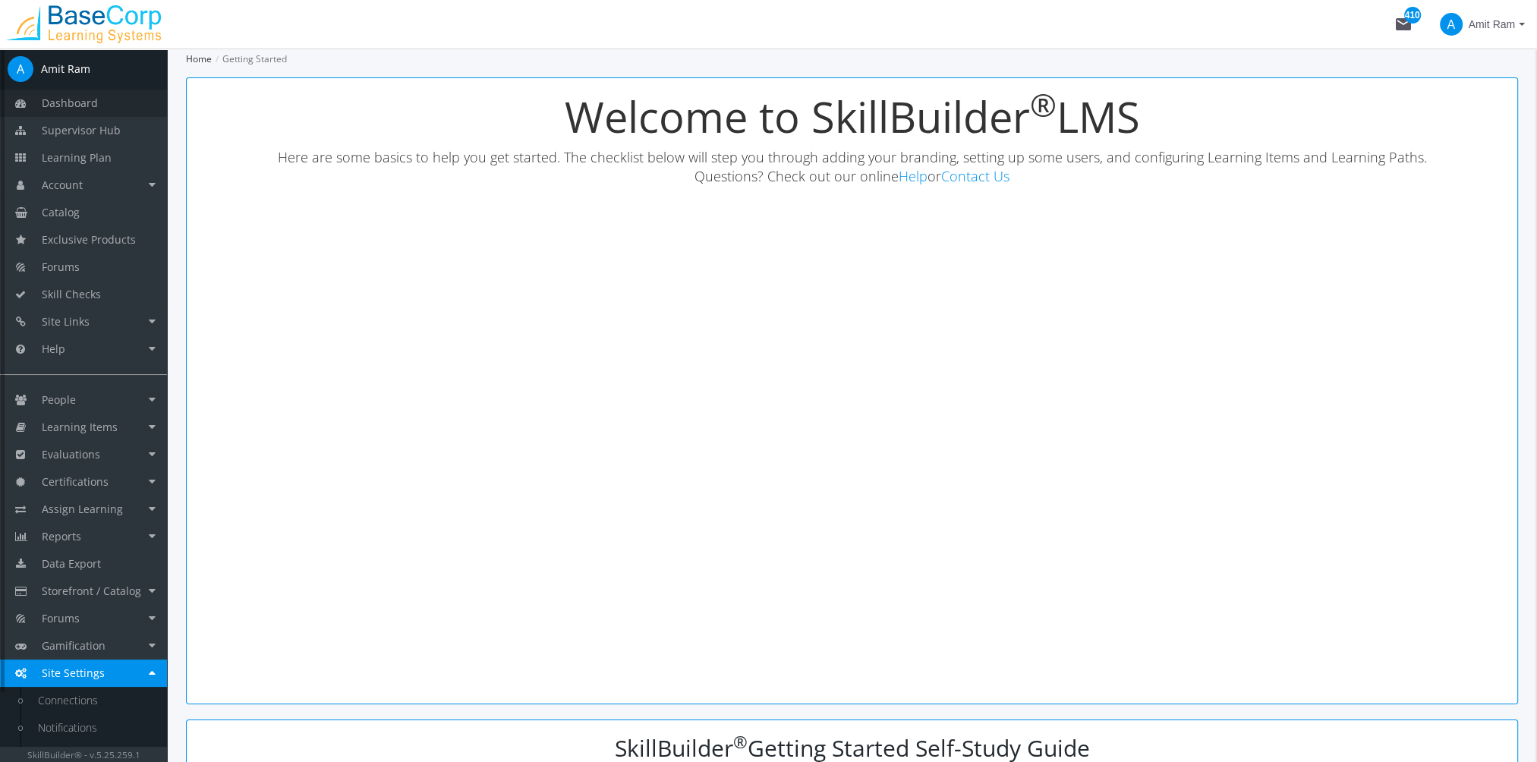
click at [93, 107] on span "Dashboard" at bounding box center [70, 103] width 56 height 14
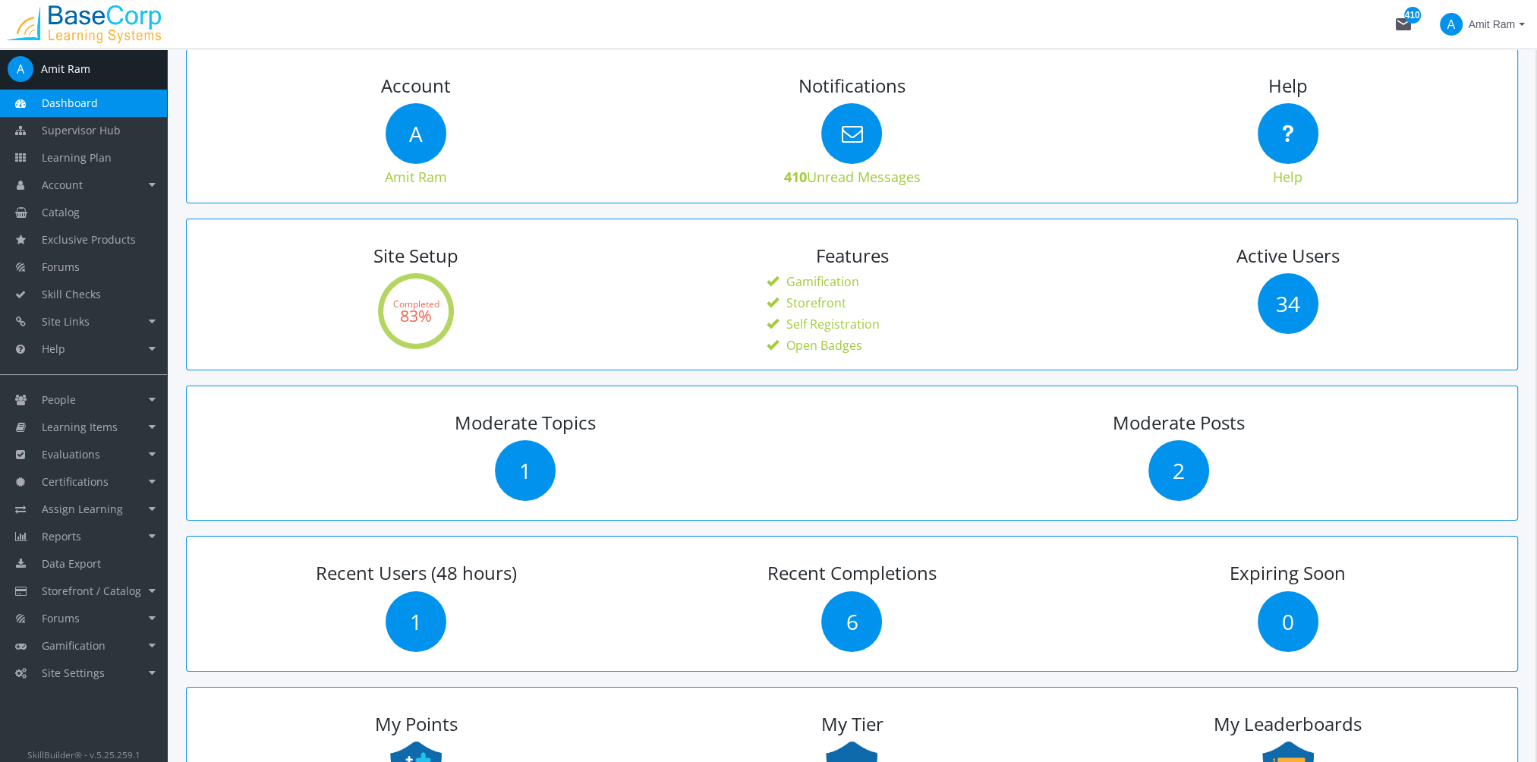
scroll to position [152, 0]
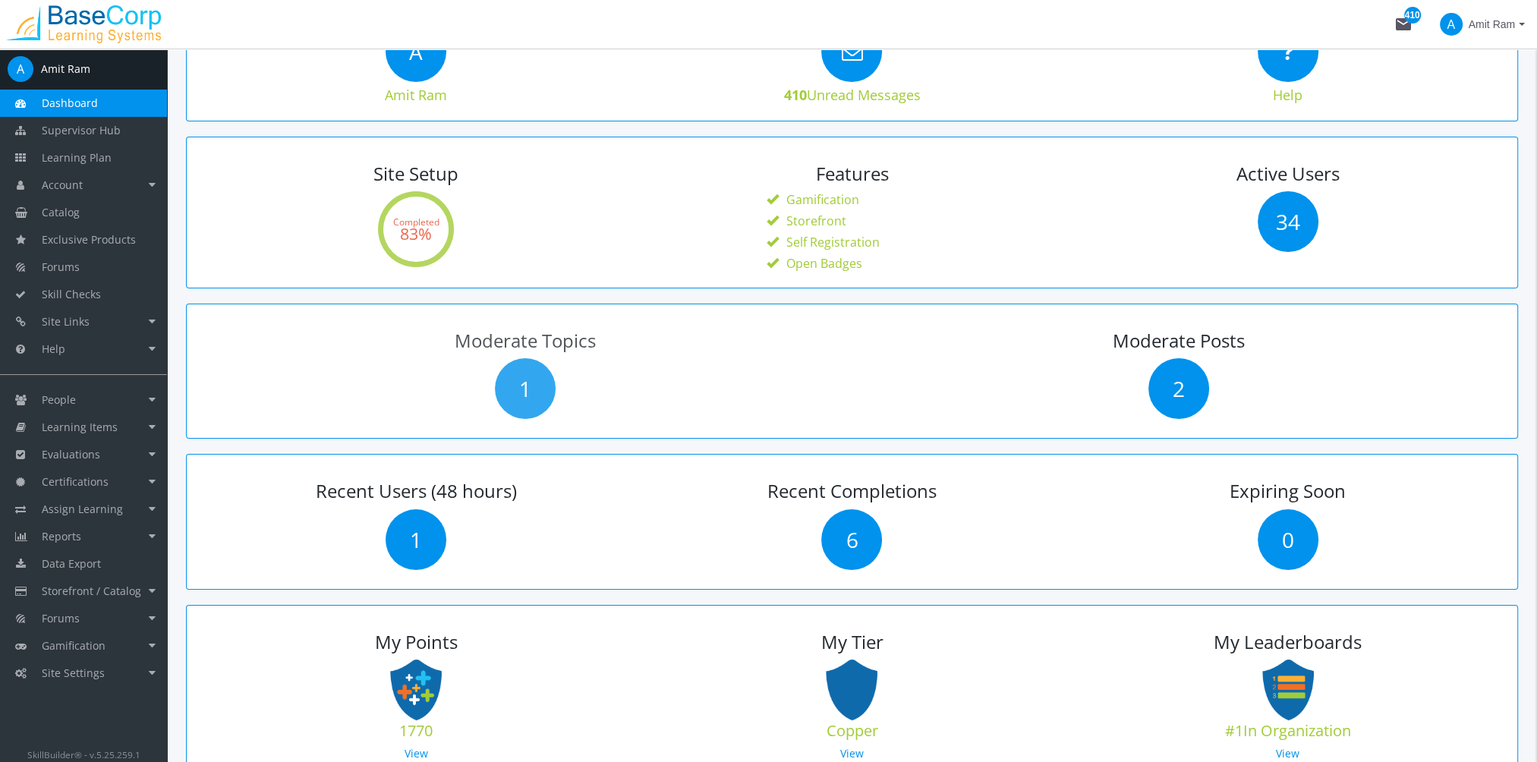
drag, startPoint x: 524, startPoint y: 397, endPoint x: 514, endPoint y: 397, distance: 9.9
click at [524, 397] on span "1" at bounding box center [525, 388] width 61 height 61
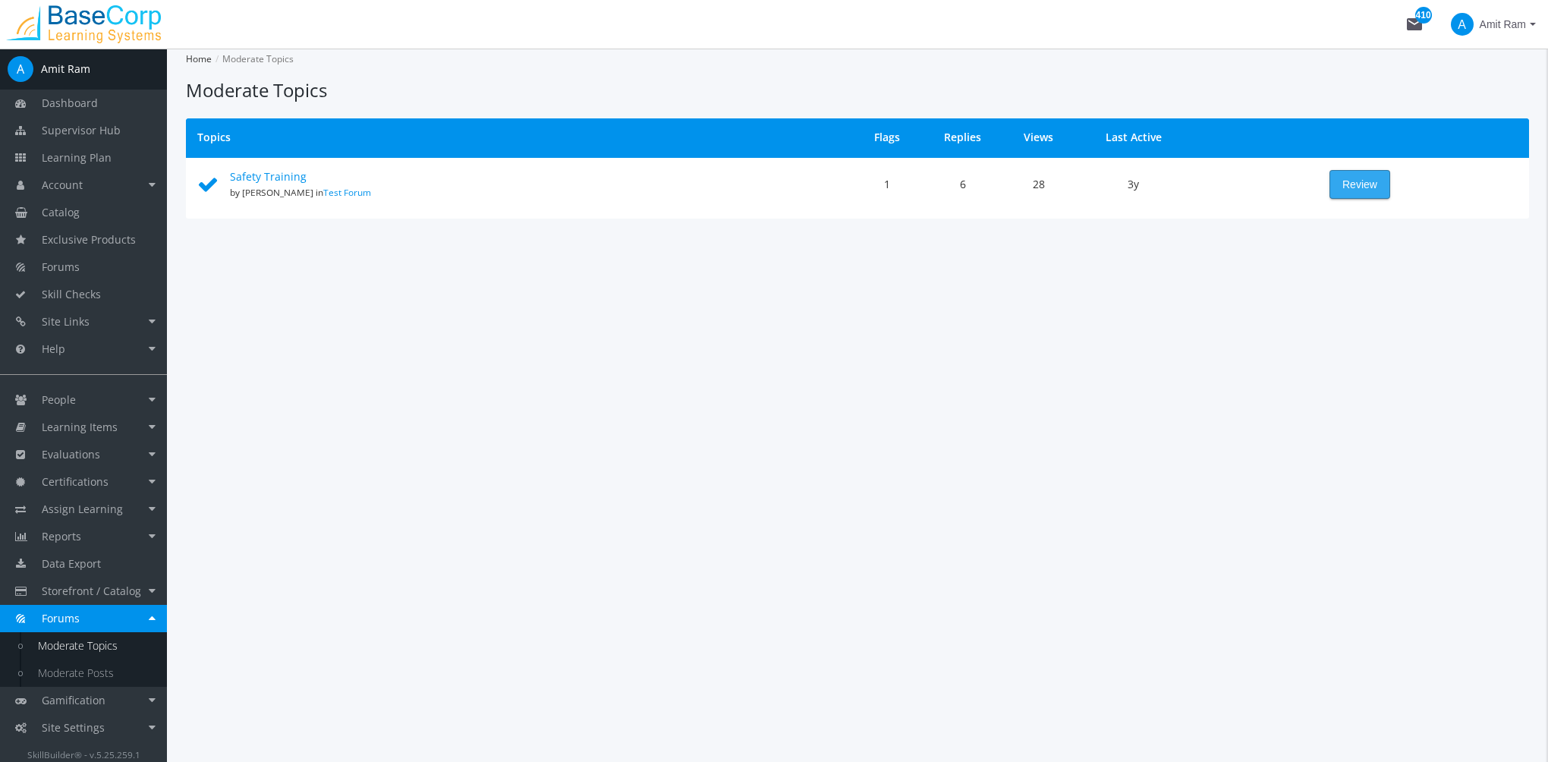
click at [1390, 181] on button "Review" at bounding box center [1360, 184] width 61 height 29
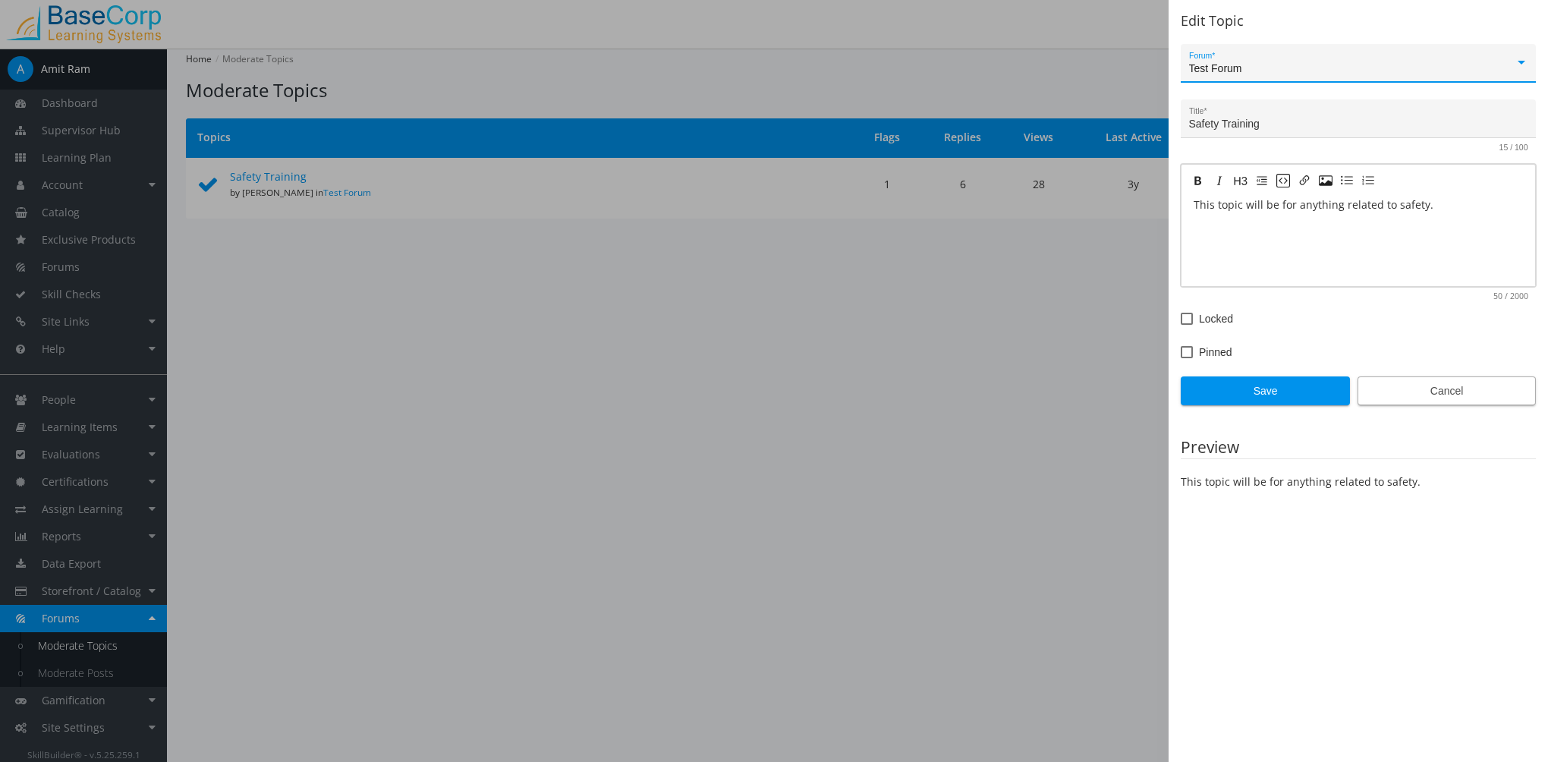
click at [1462, 400] on span "Cancel" at bounding box center [1446, 390] width 153 height 27
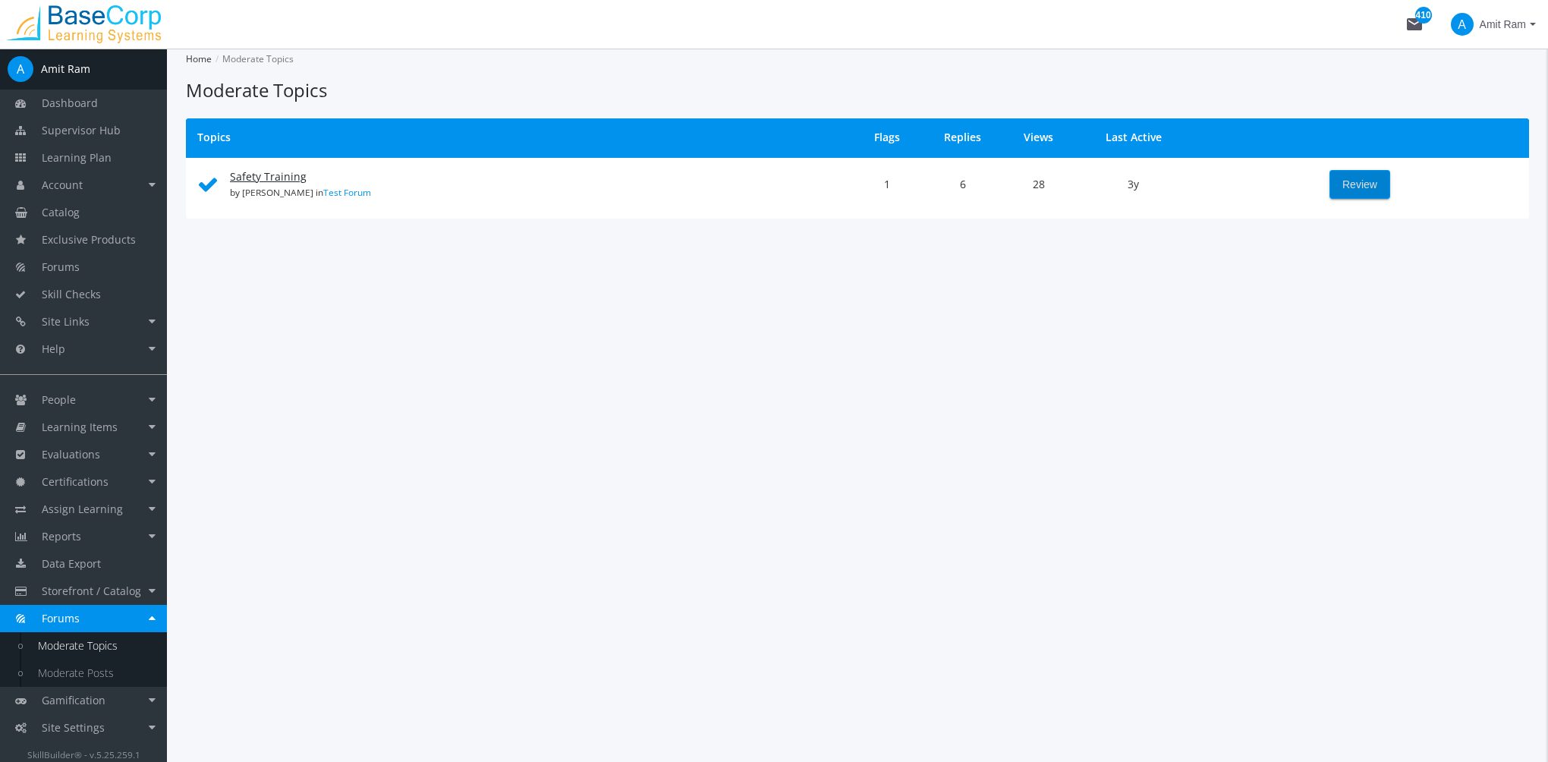
click at [294, 170] on link "Safety Training" at bounding box center [268, 176] width 77 height 14
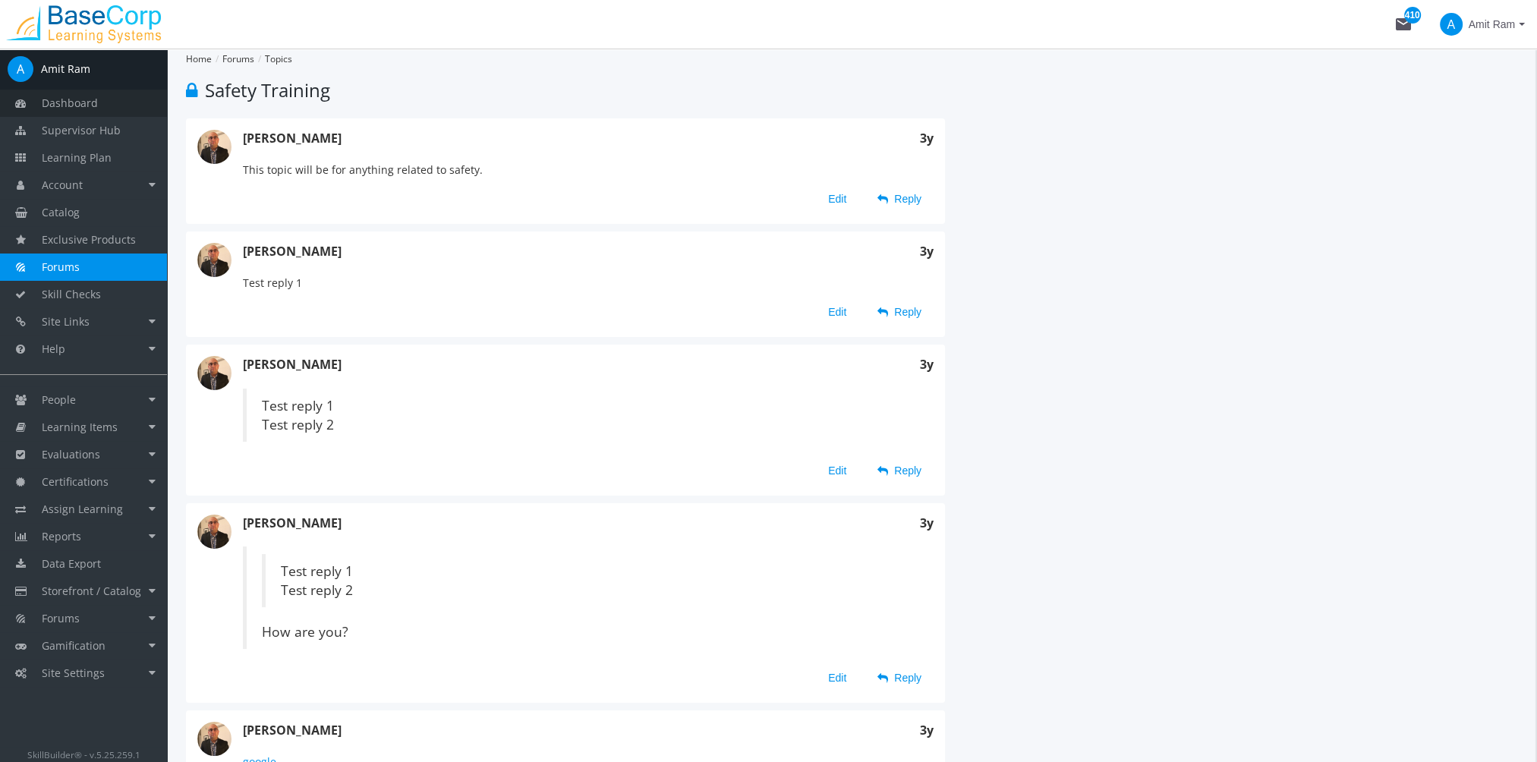
click at [73, 111] on link "Dashboard" at bounding box center [83, 103] width 167 height 27
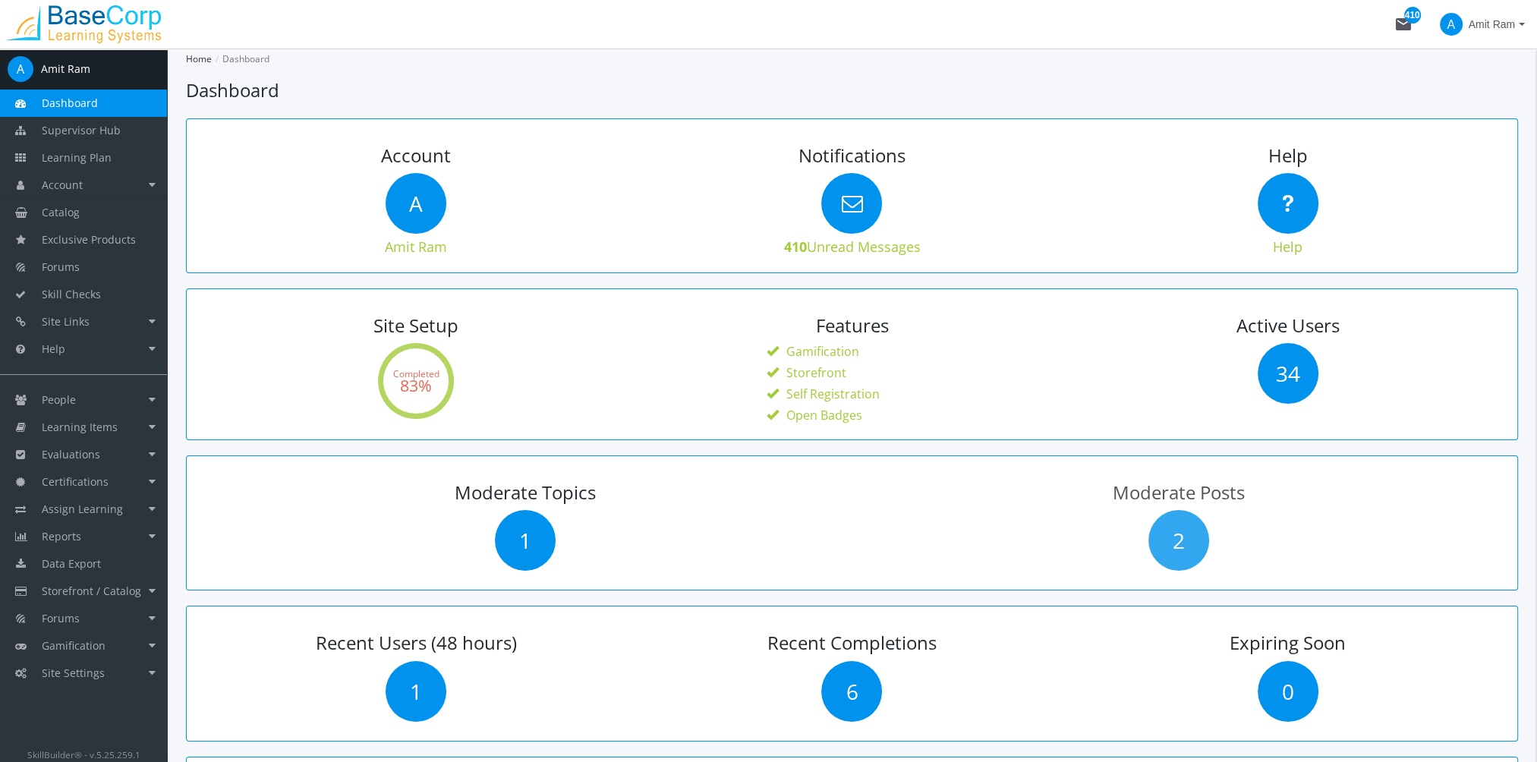
click at [1186, 546] on span "2" at bounding box center [1178, 540] width 61 height 61
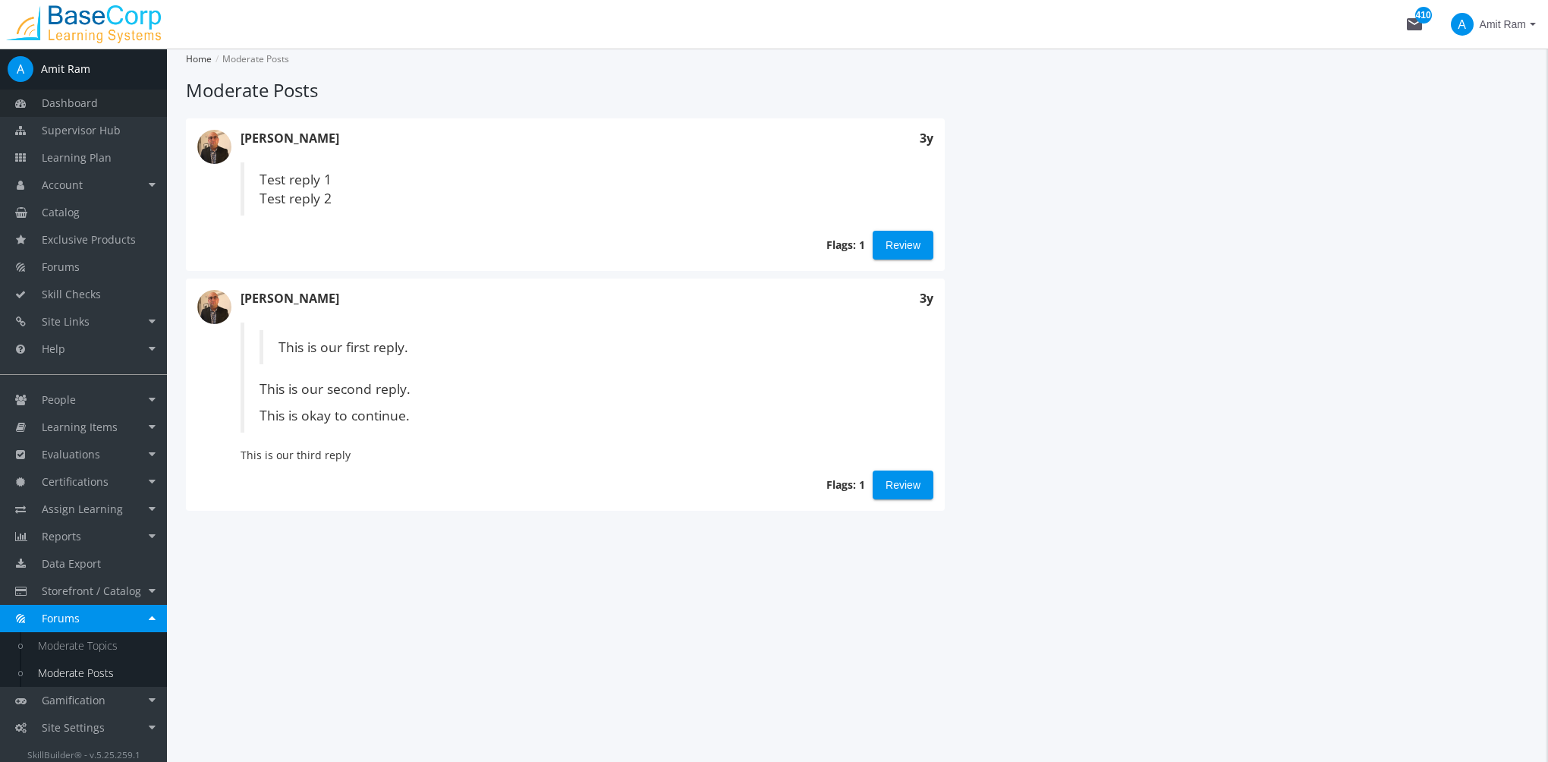
click at [77, 109] on span "Dashboard" at bounding box center [70, 103] width 56 height 14
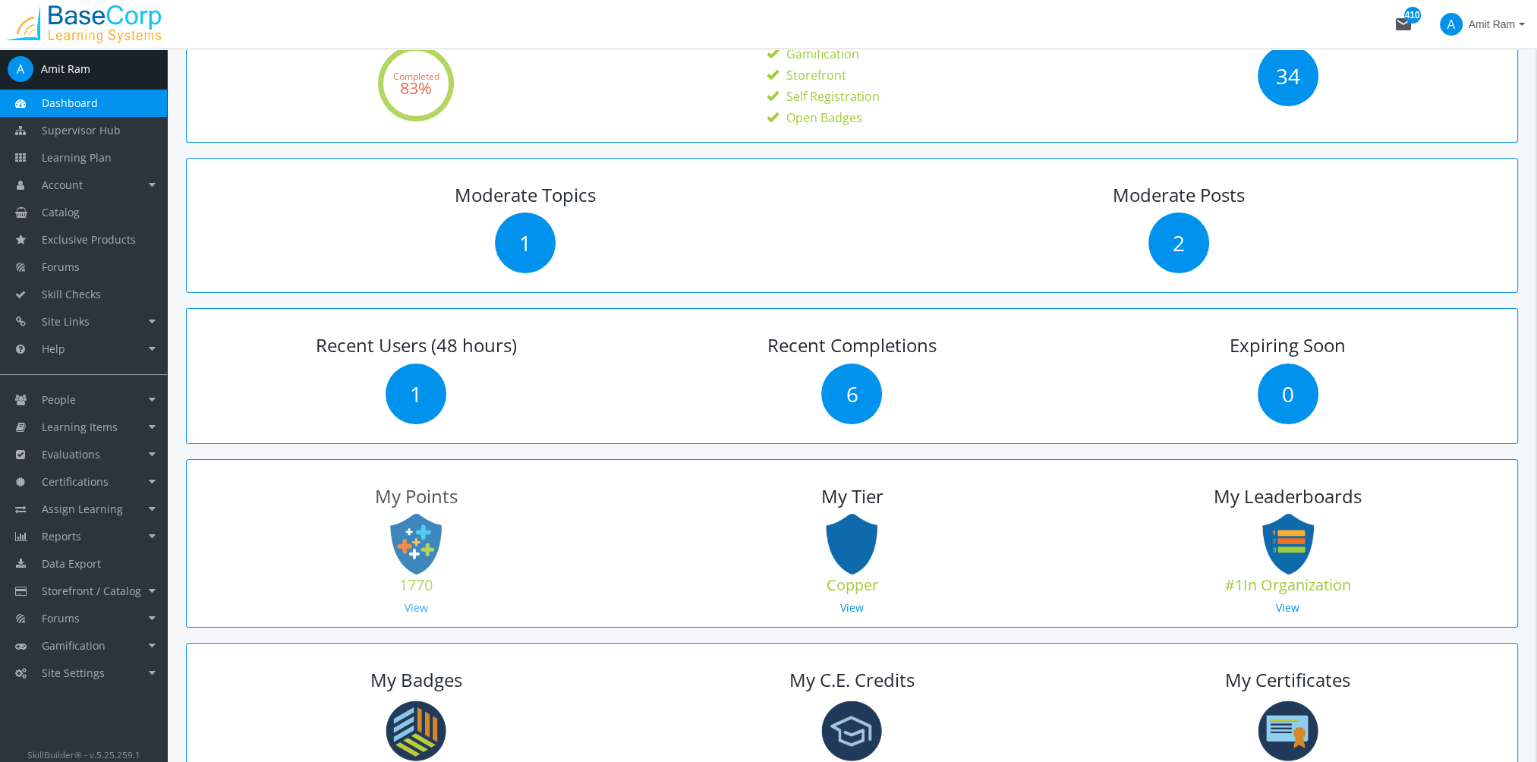
scroll to position [304, 0]
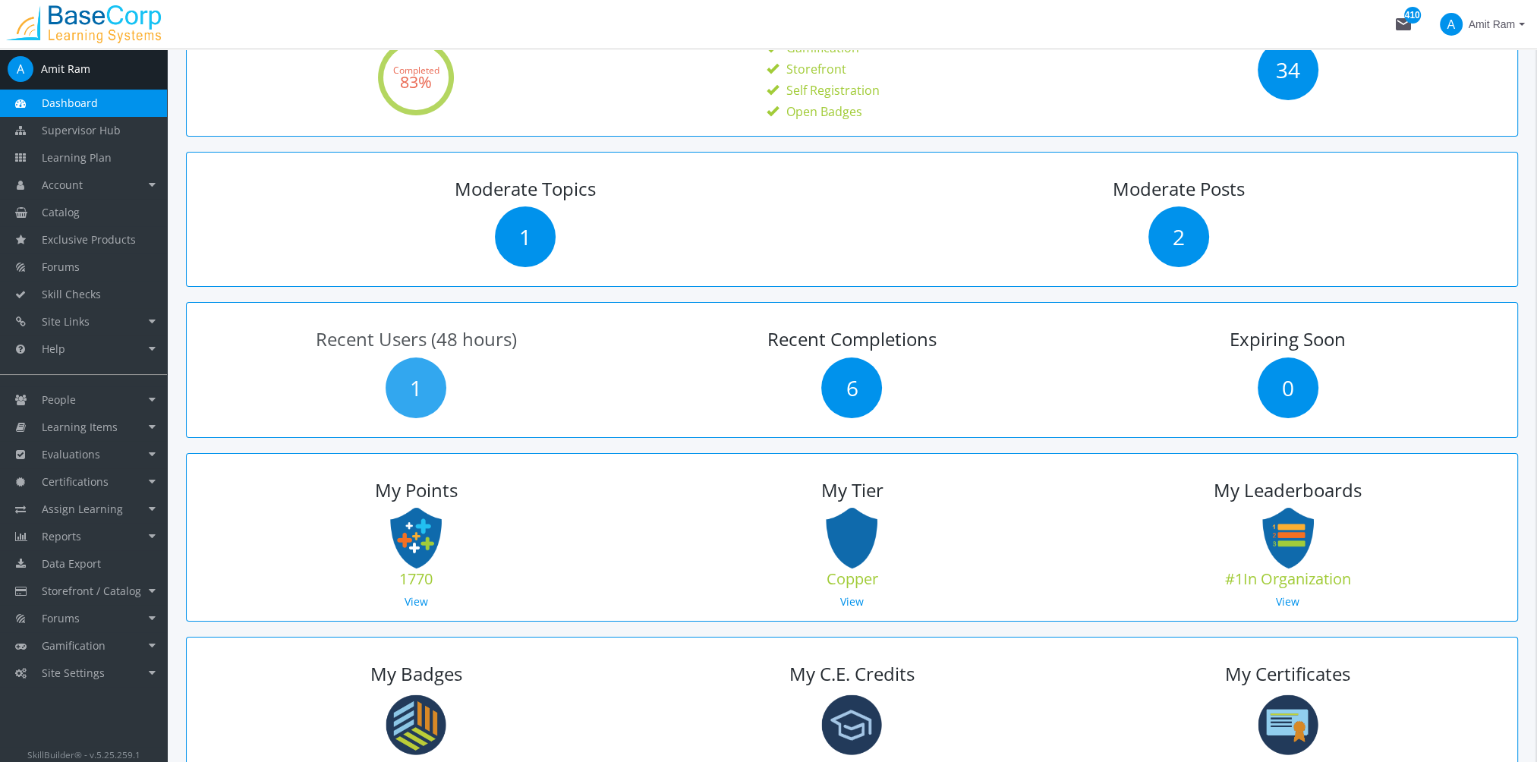
click at [421, 392] on span "1" at bounding box center [415, 387] width 61 height 61
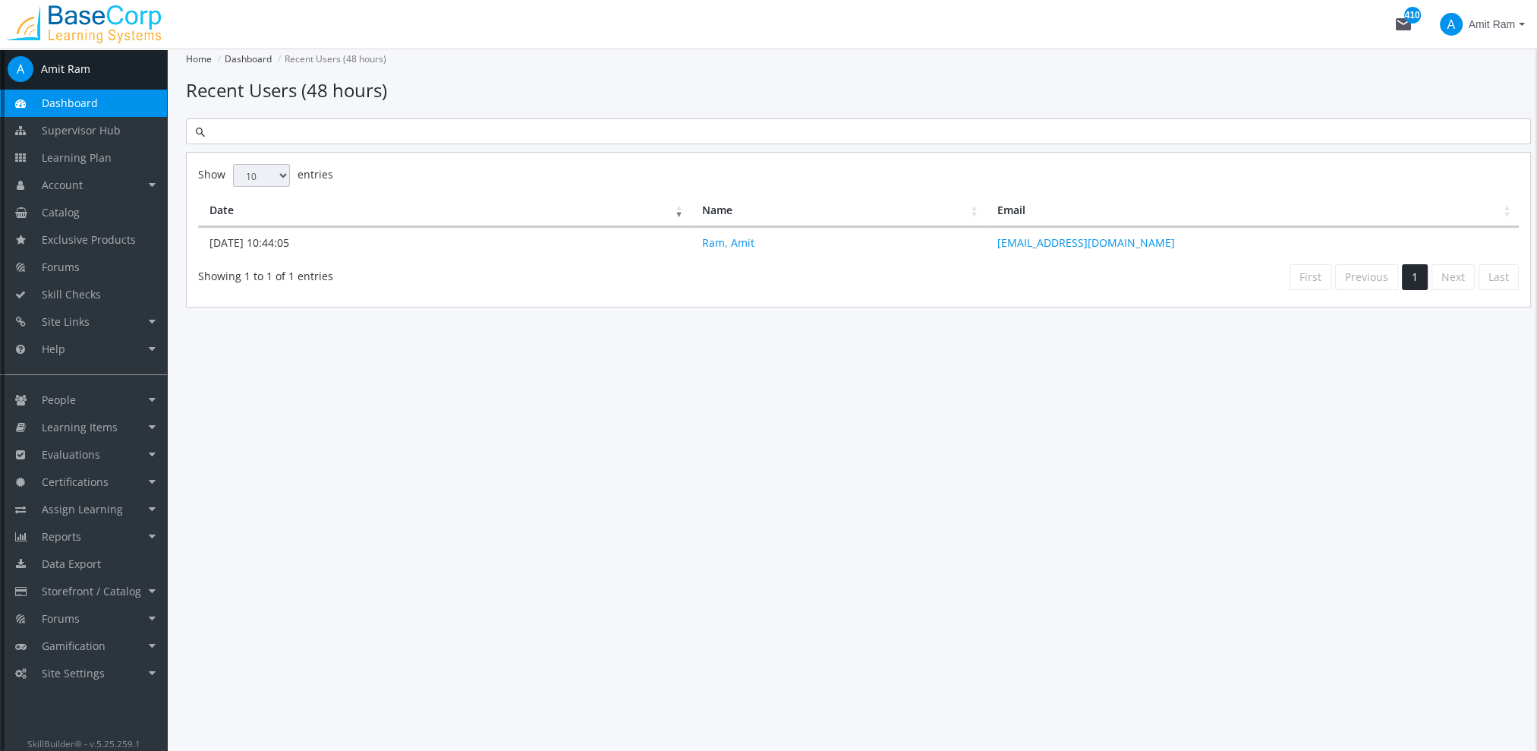
click at [107, 103] on link "Dashboard" at bounding box center [83, 103] width 167 height 27
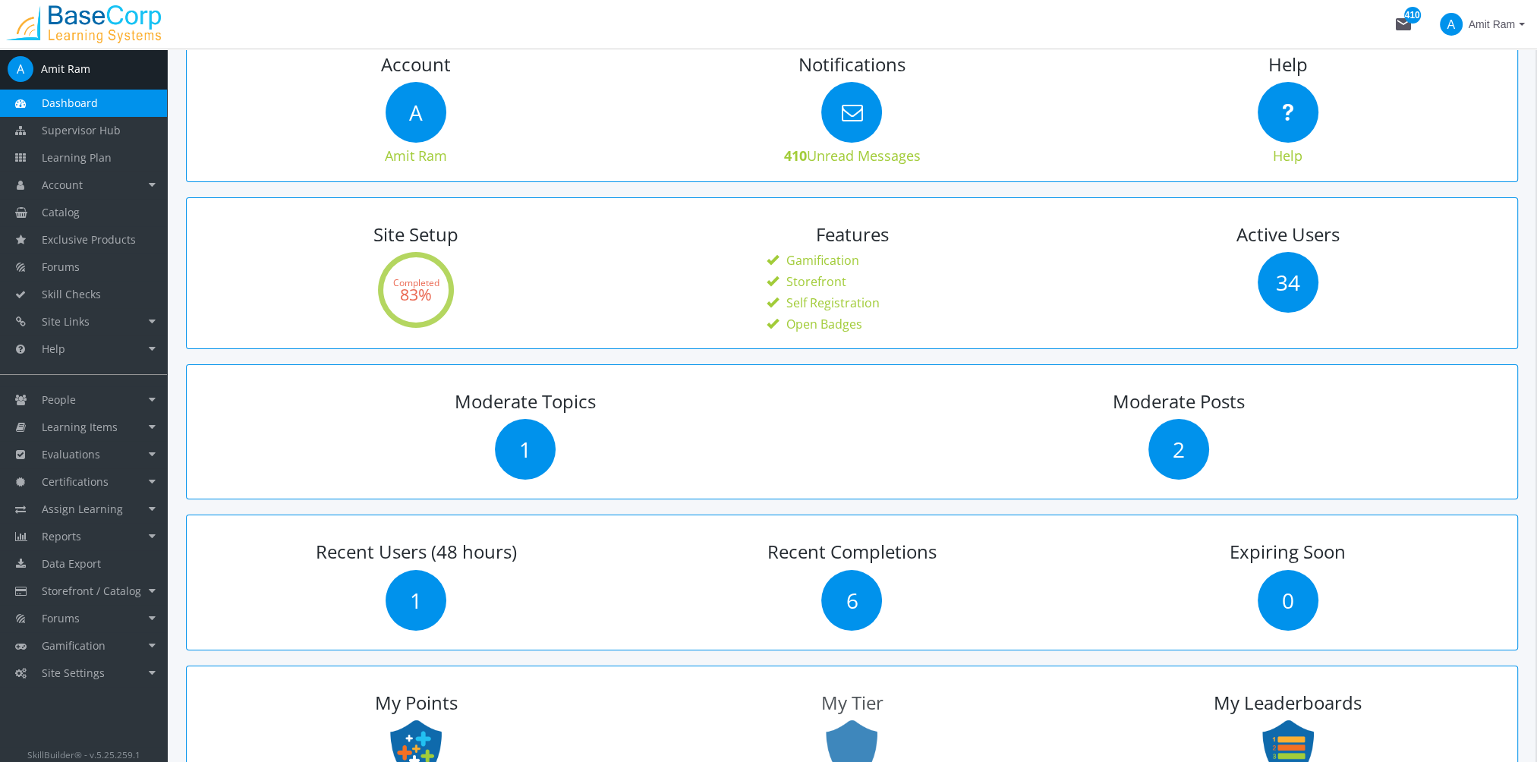
scroll to position [152, 0]
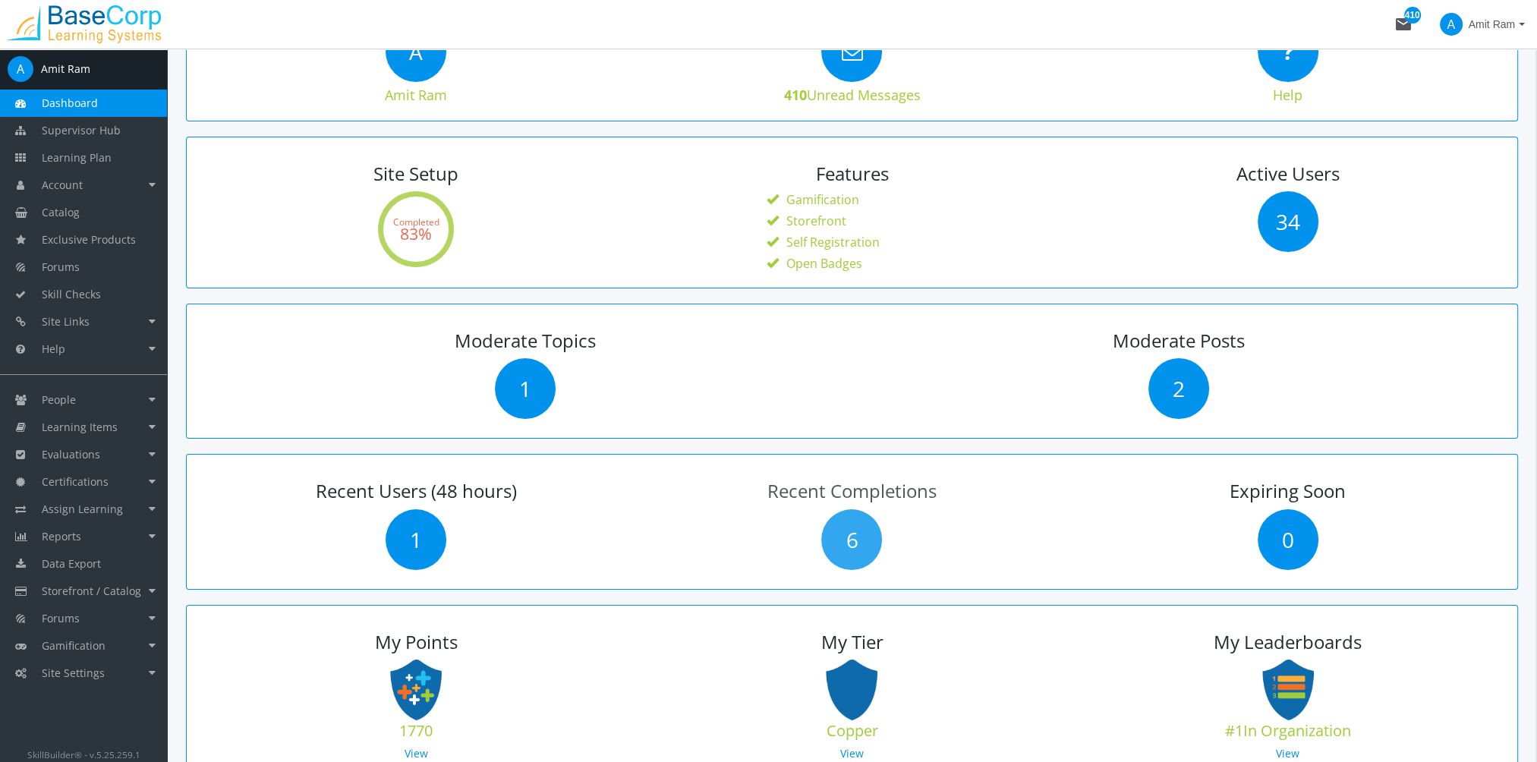
click at [844, 559] on span "6" at bounding box center [851, 539] width 61 height 61
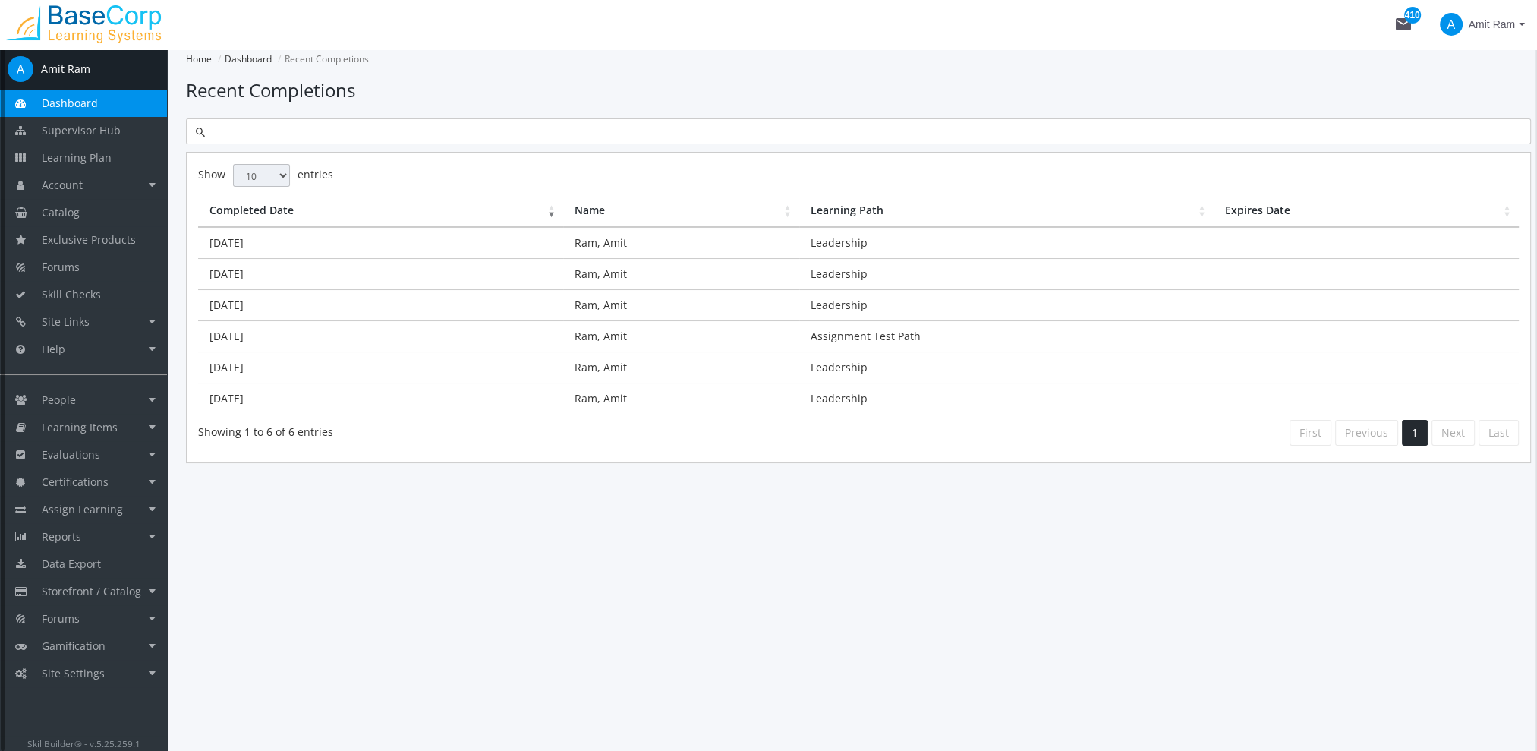
click at [102, 106] on link "Dashboard" at bounding box center [83, 103] width 167 height 27
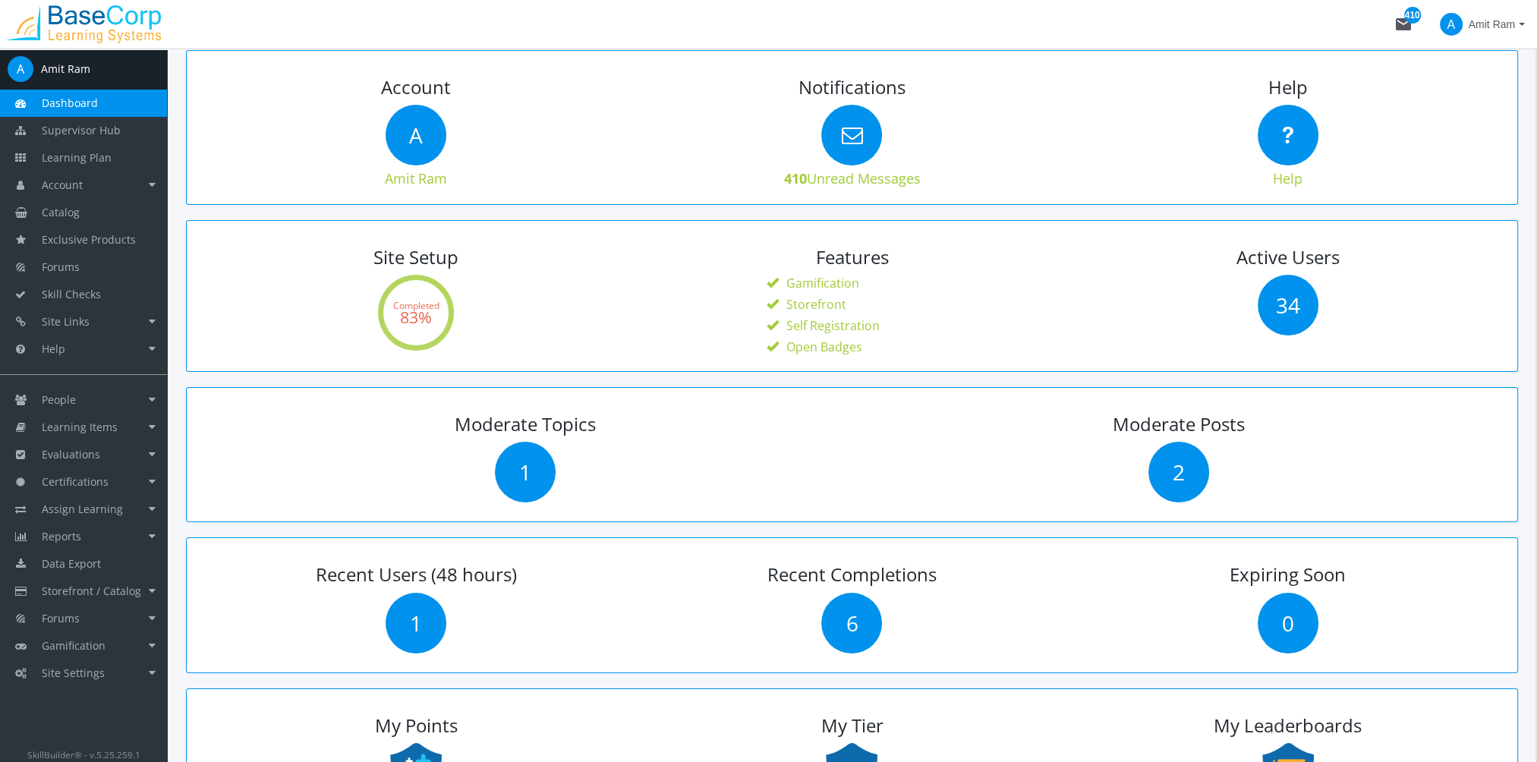
scroll to position [76, 0]
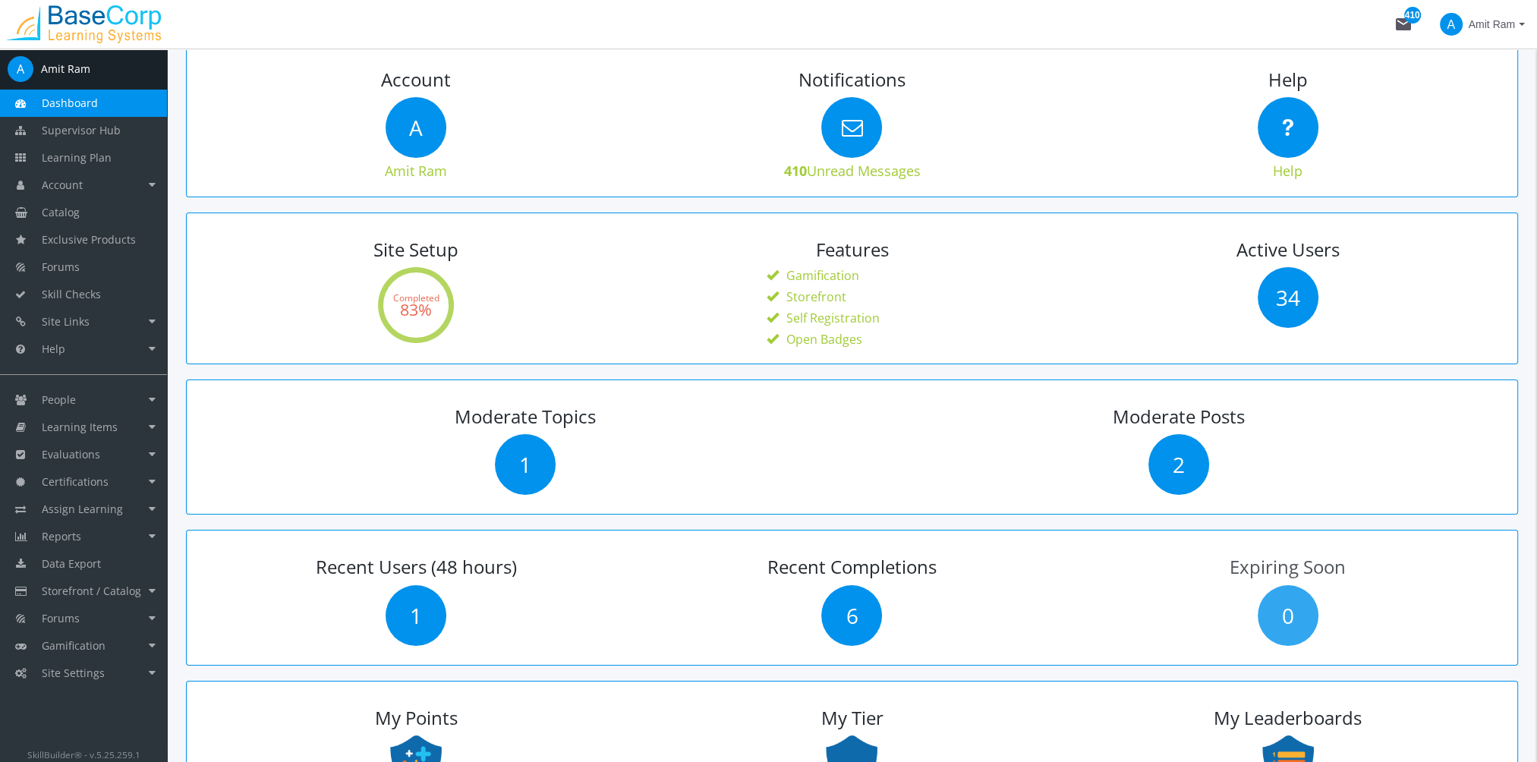
click at [1293, 628] on span "0" at bounding box center [1287, 615] width 61 height 61
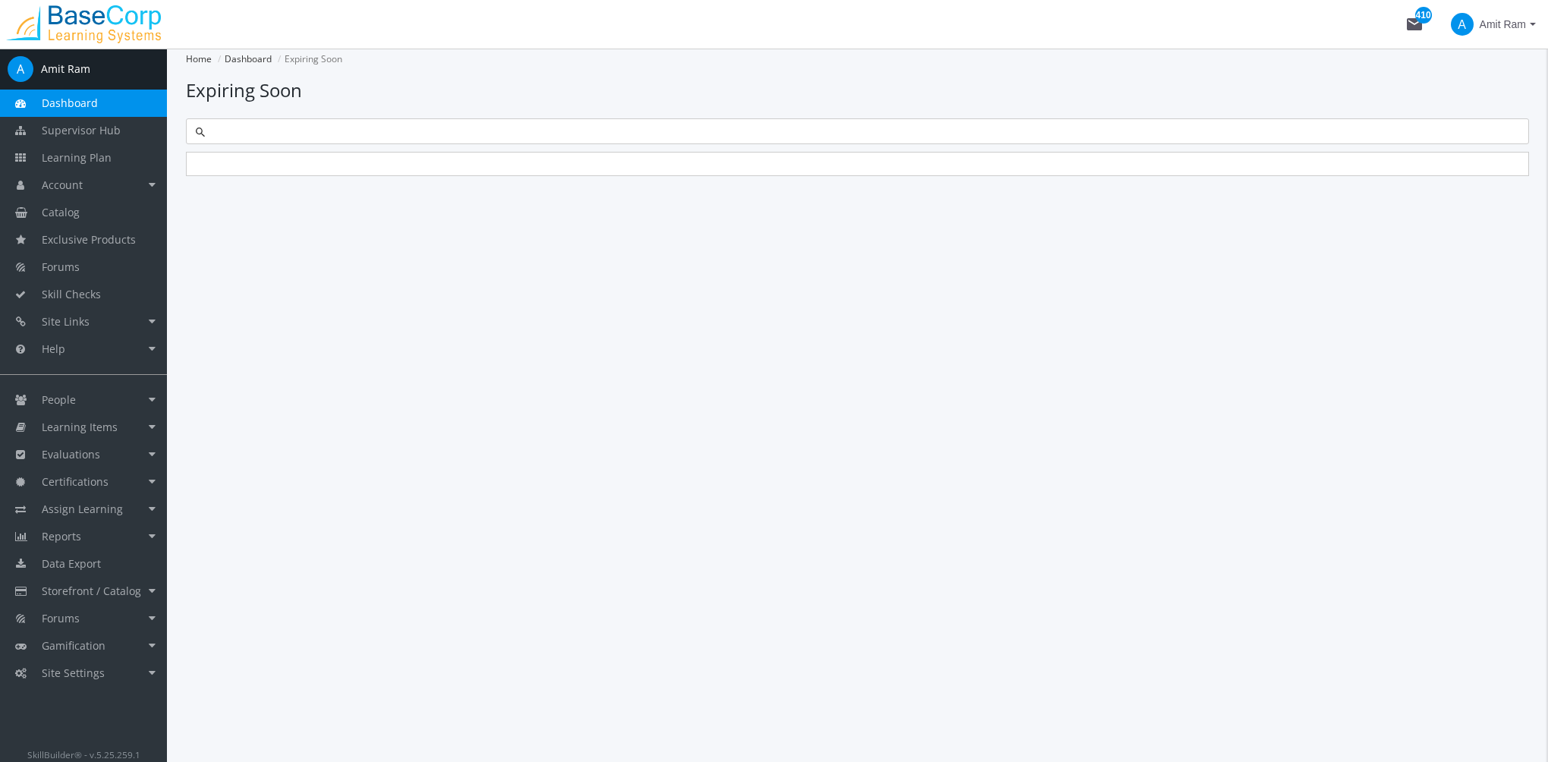
click at [77, 100] on span "Dashboard" at bounding box center [70, 103] width 56 height 14
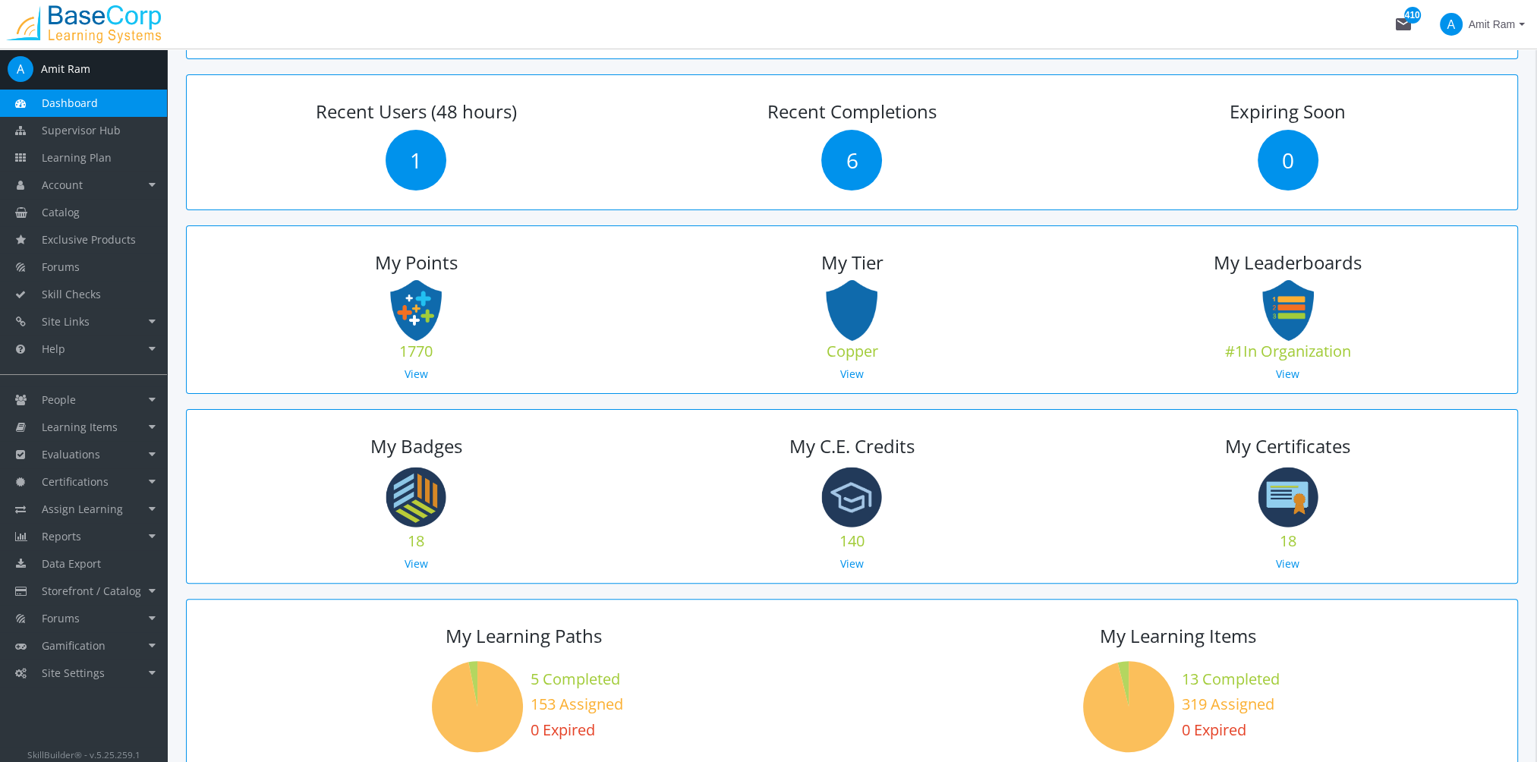
scroll to position [607, 0]
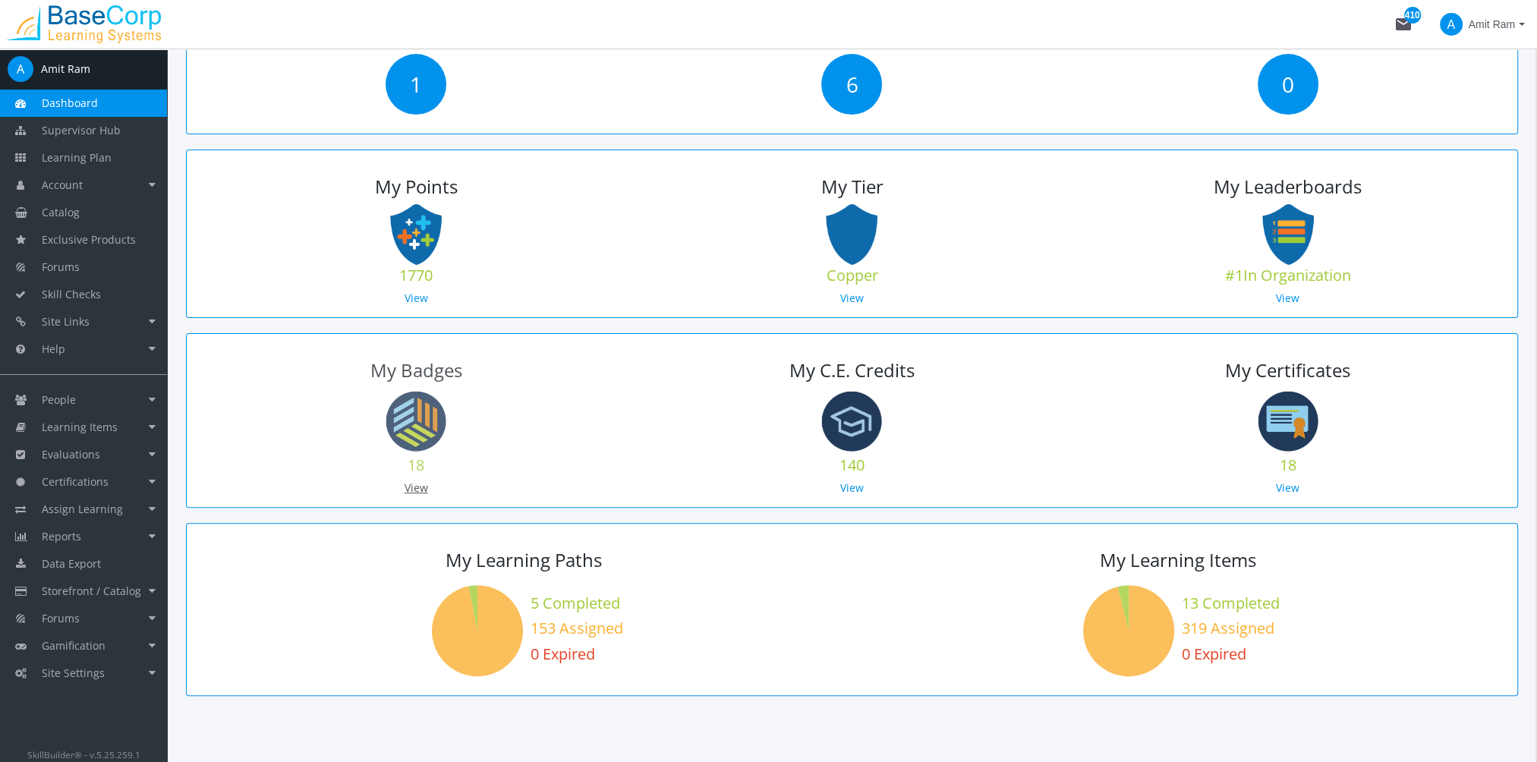
click at [422, 486] on link "View" at bounding box center [416, 487] width 24 height 14
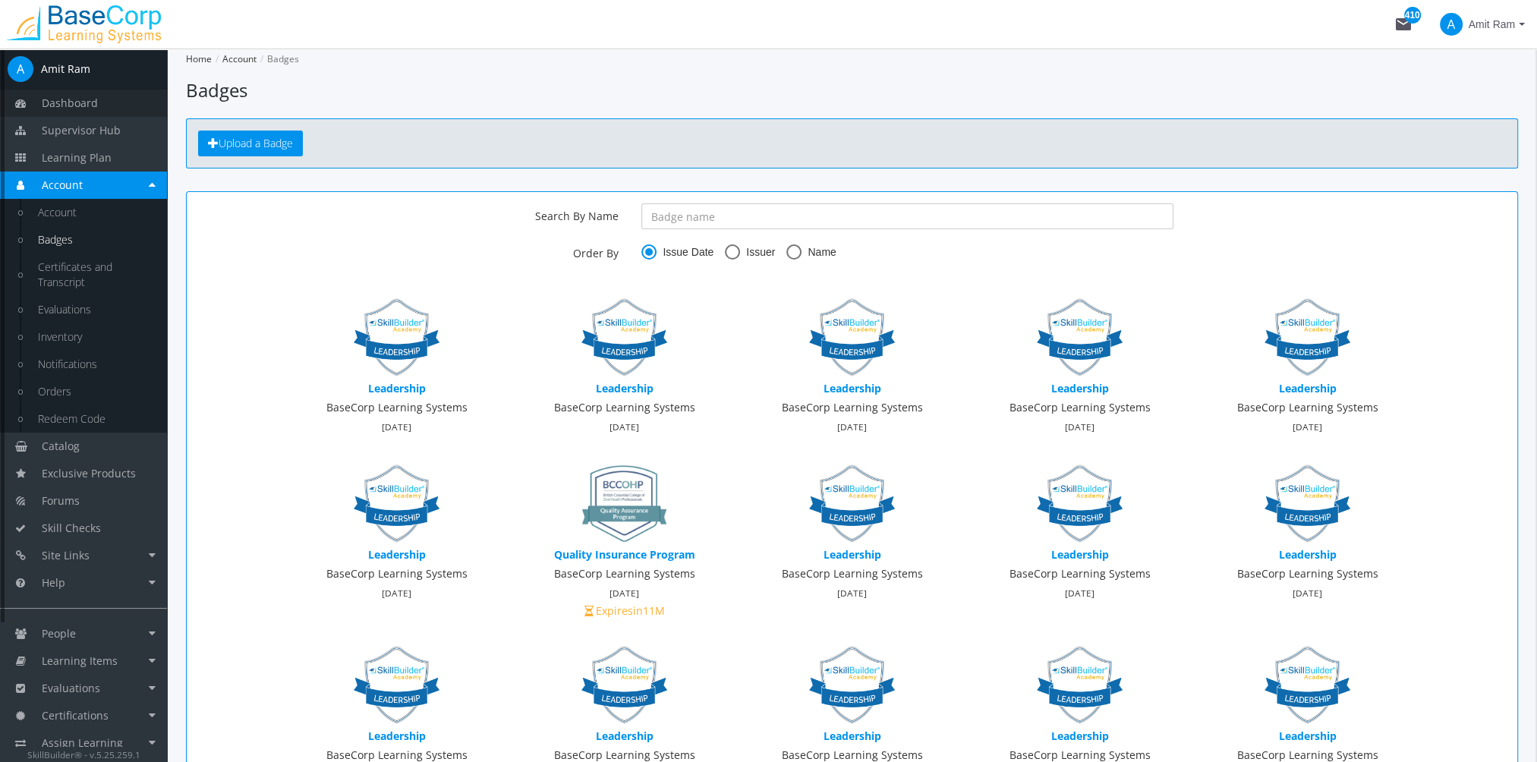
click at [83, 105] on span "Dashboard" at bounding box center [70, 103] width 56 height 14
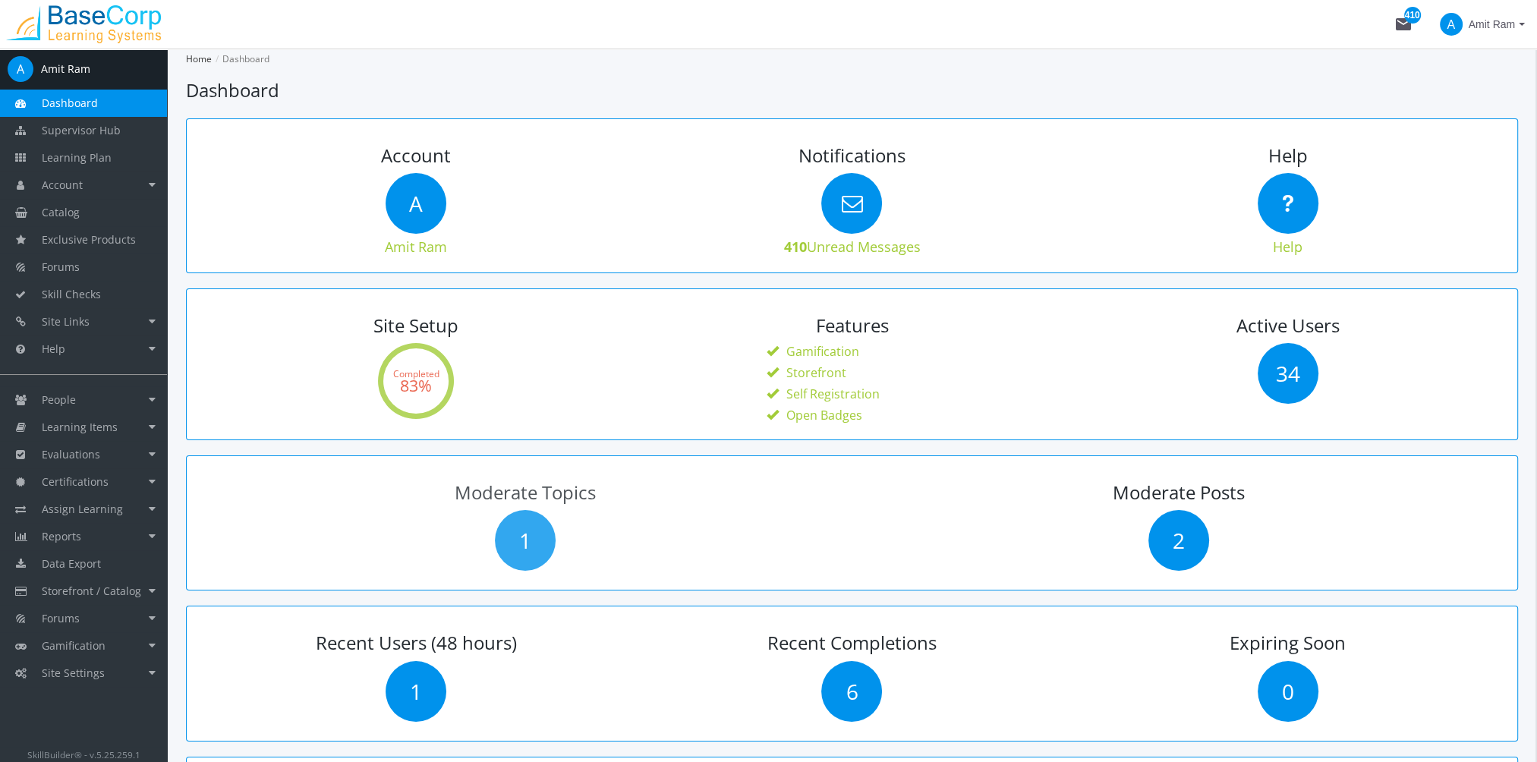
scroll to position [455, 0]
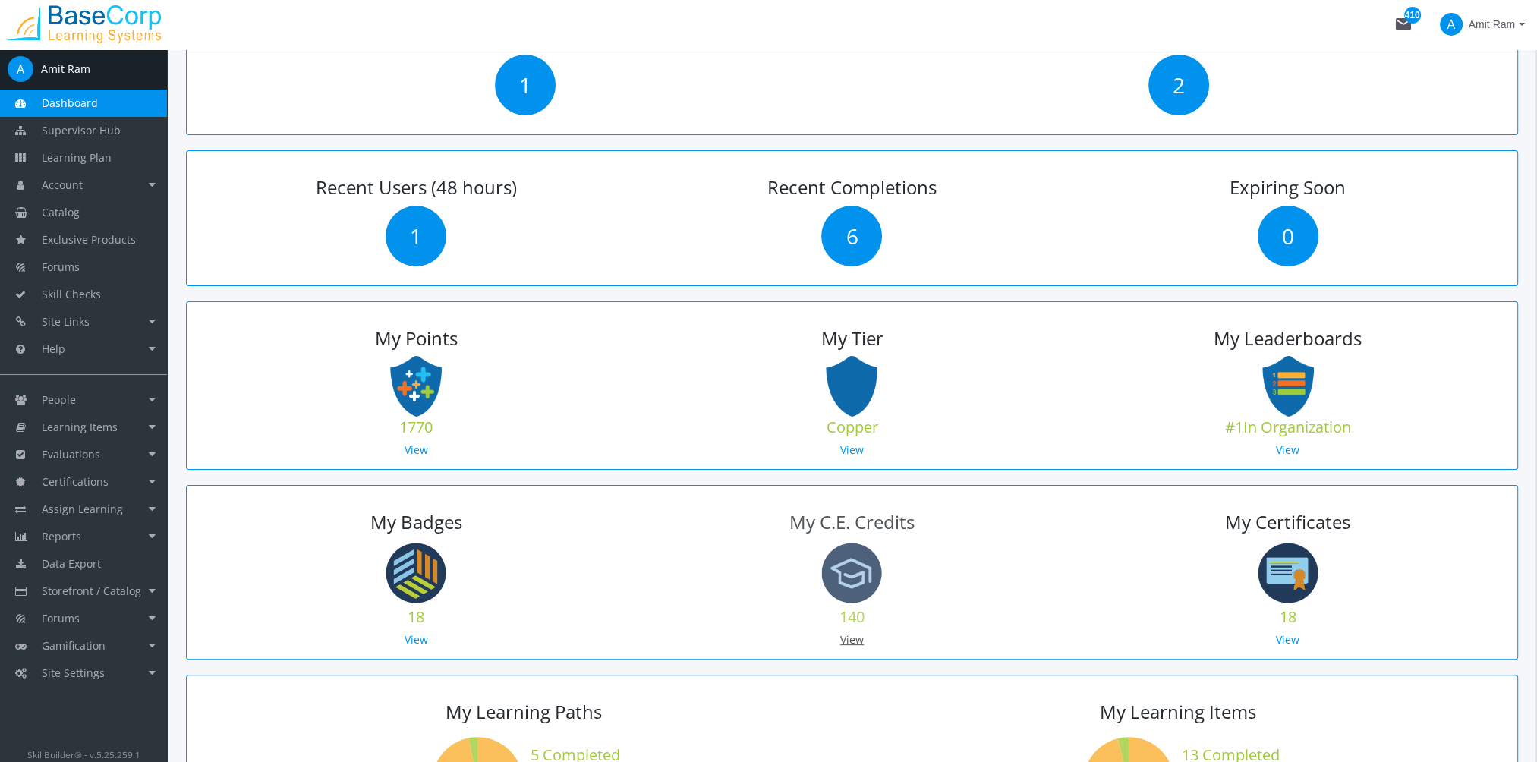
click at [850, 643] on link "View" at bounding box center [852, 639] width 24 height 14
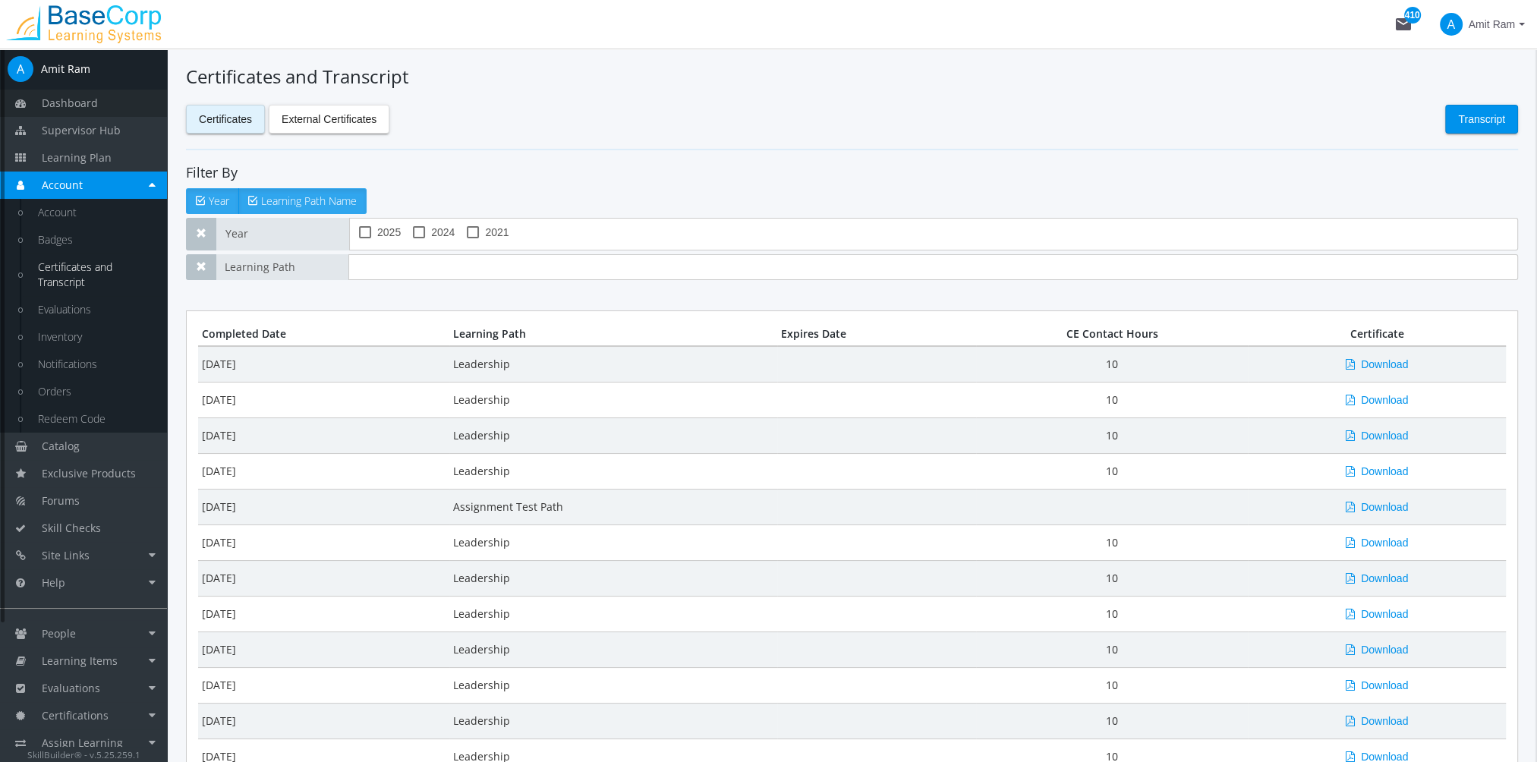
click at [86, 106] on span "Dashboard" at bounding box center [70, 103] width 56 height 14
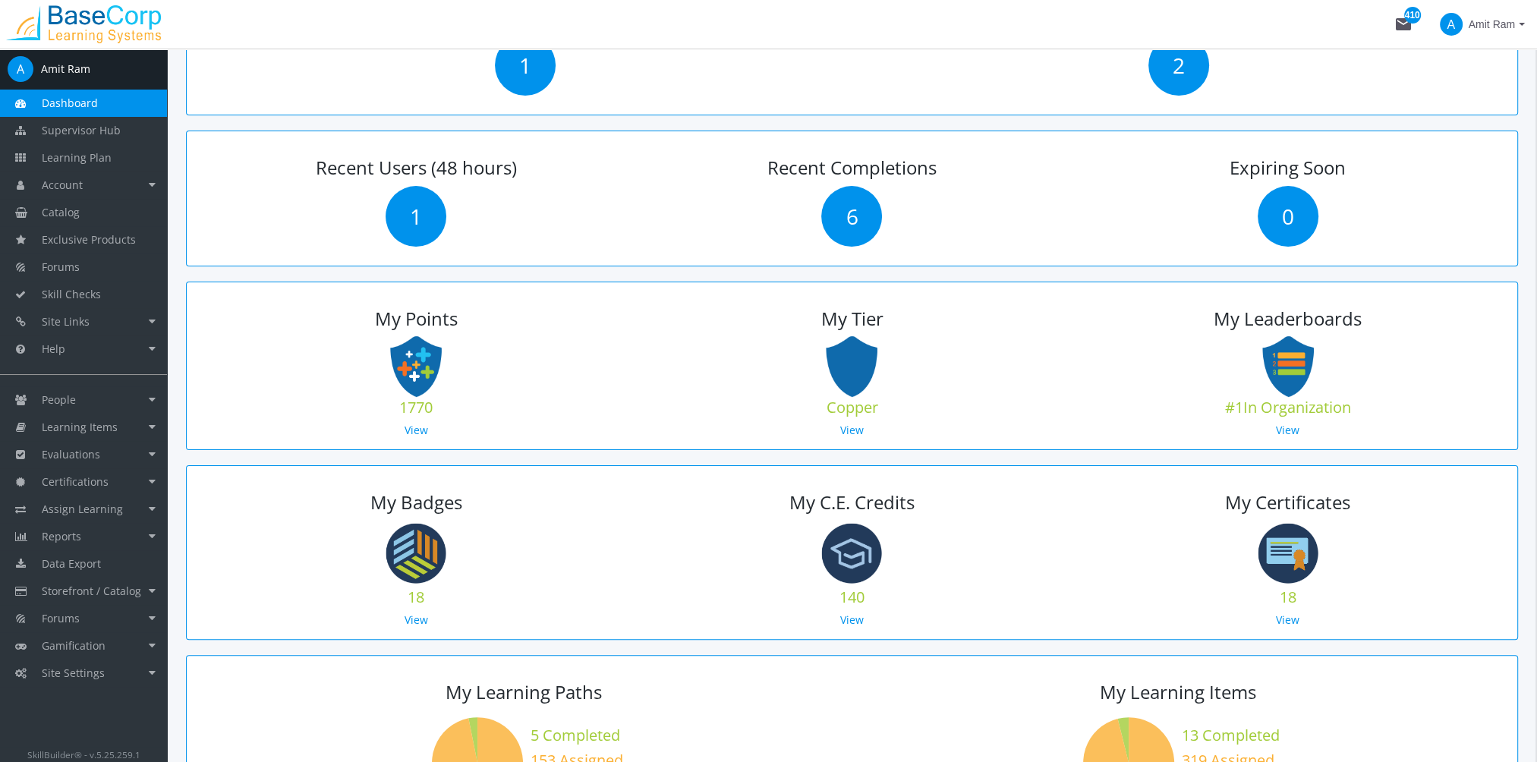
scroll to position [531, 0]
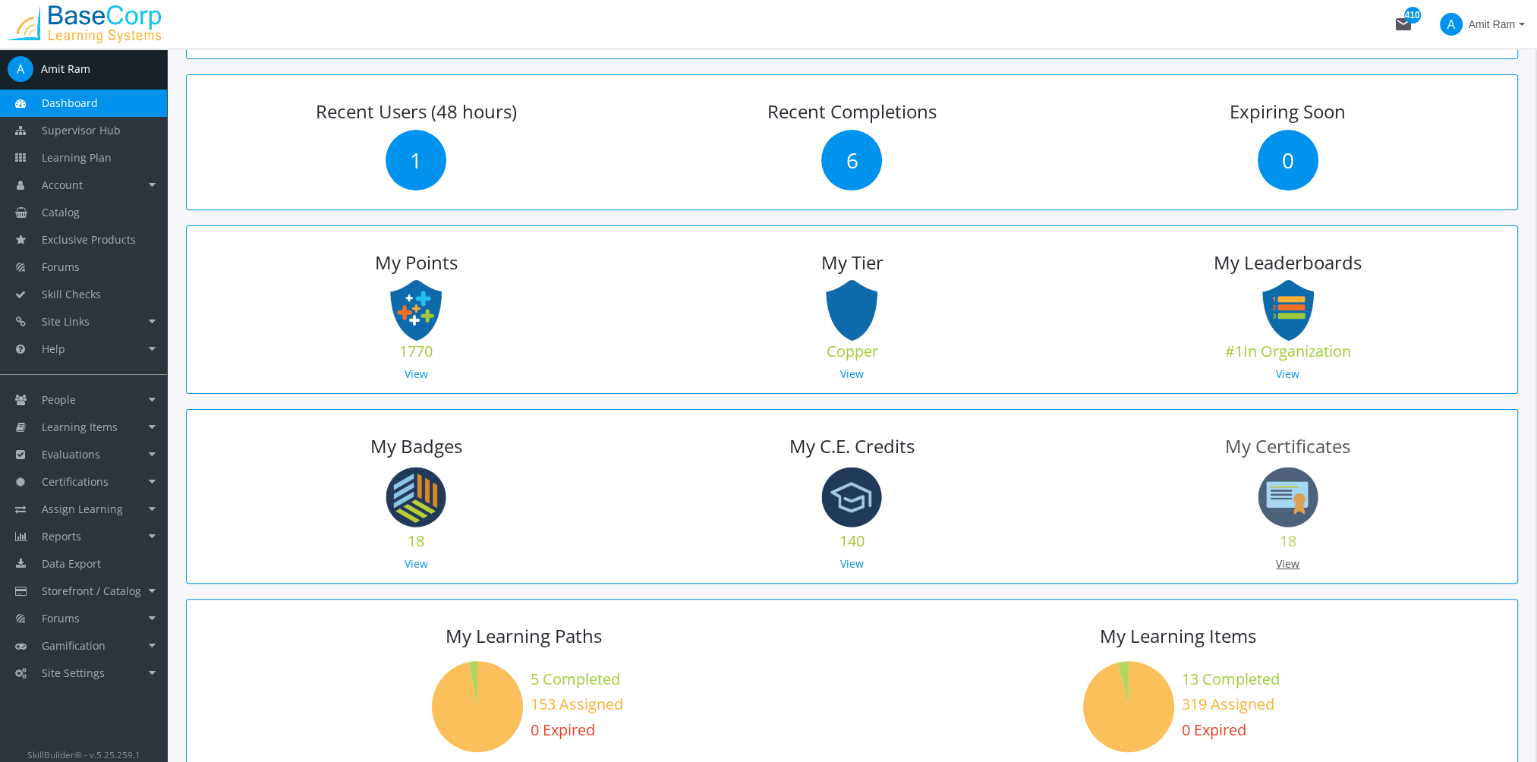
click at [1293, 559] on link "View" at bounding box center [1288, 563] width 24 height 14
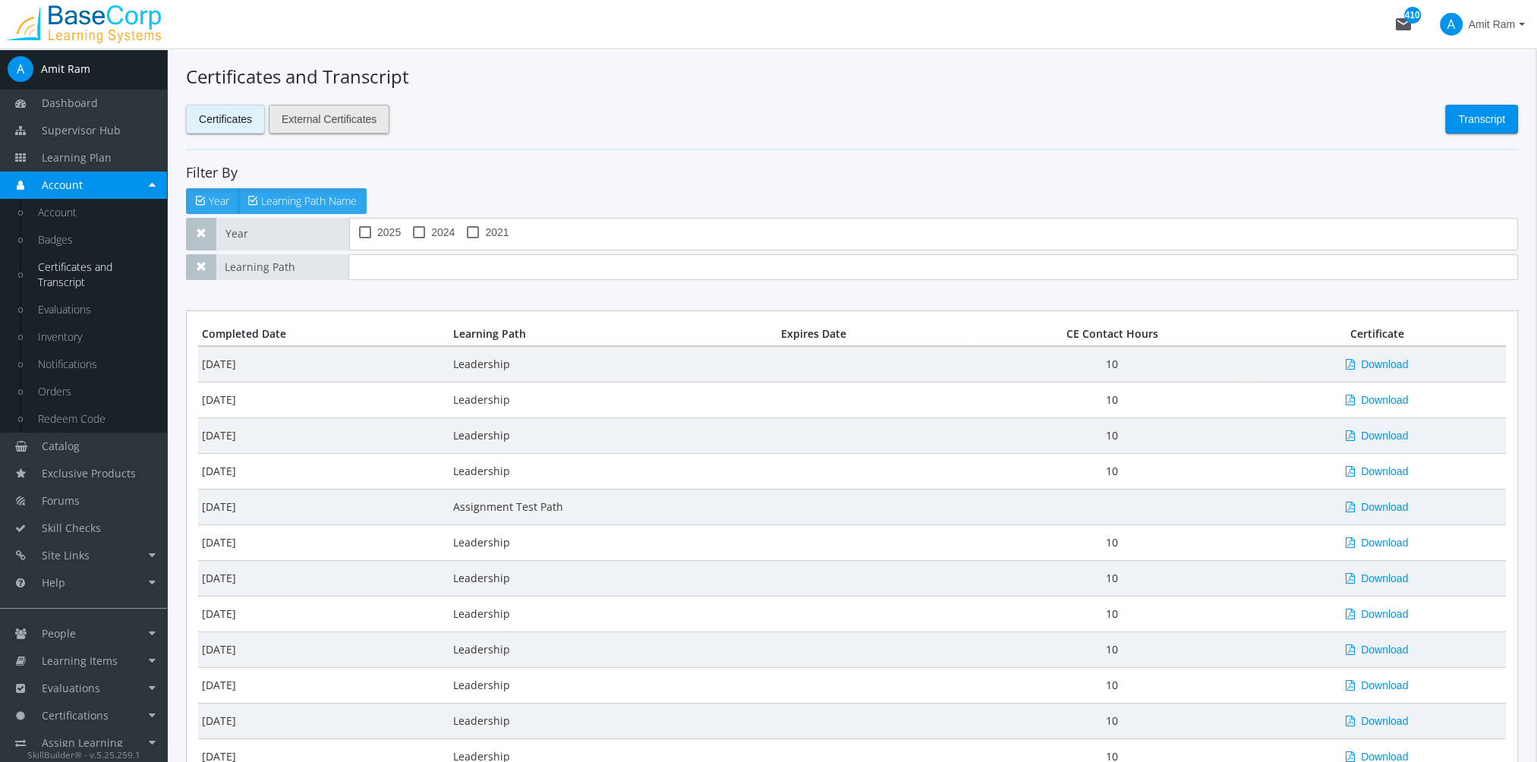
click at [340, 124] on span "External Certificates" at bounding box center [329, 118] width 95 height 27
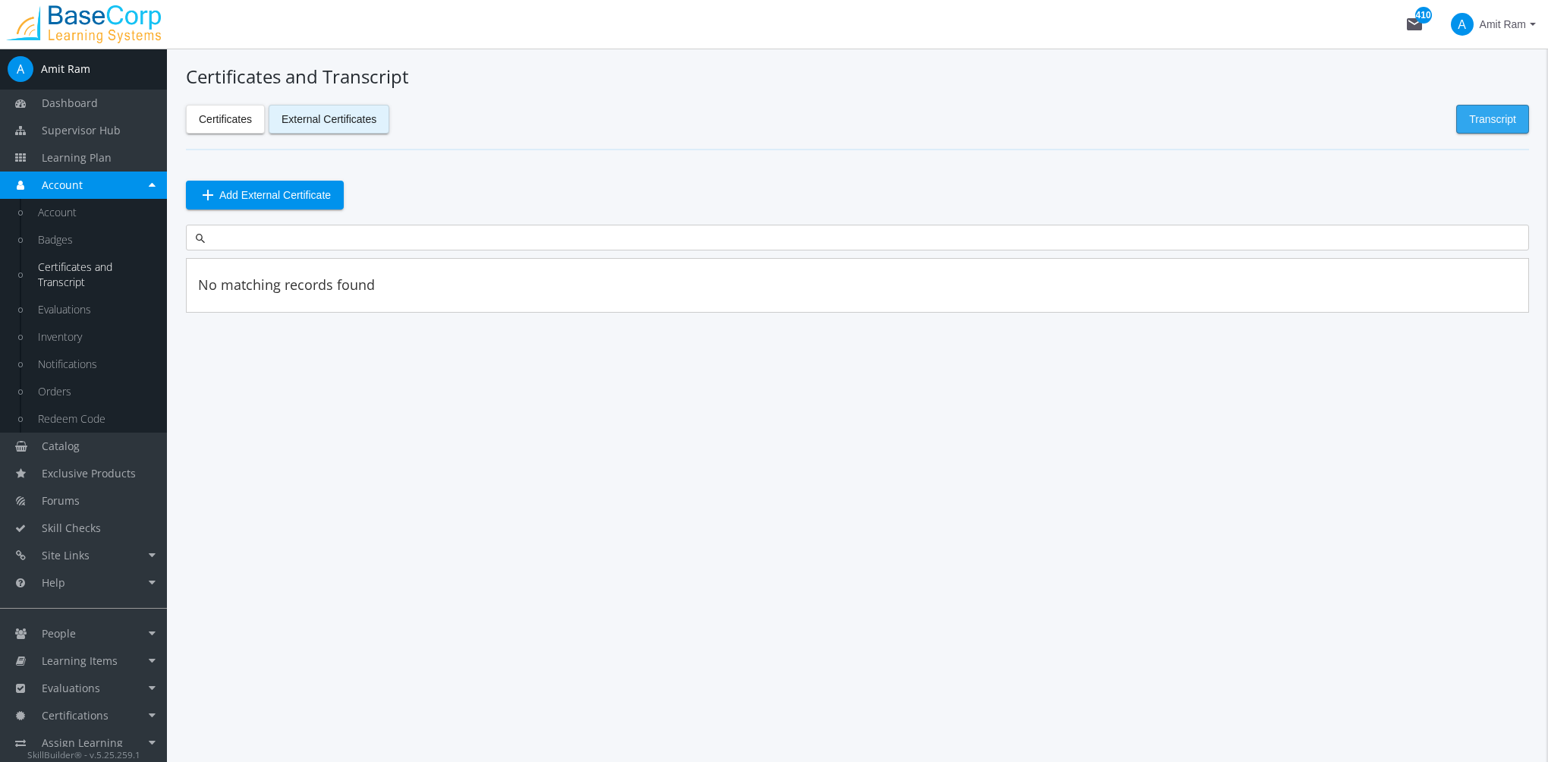
click at [1509, 124] on span "Transcript" at bounding box center [1492, 118] width 47 height 27
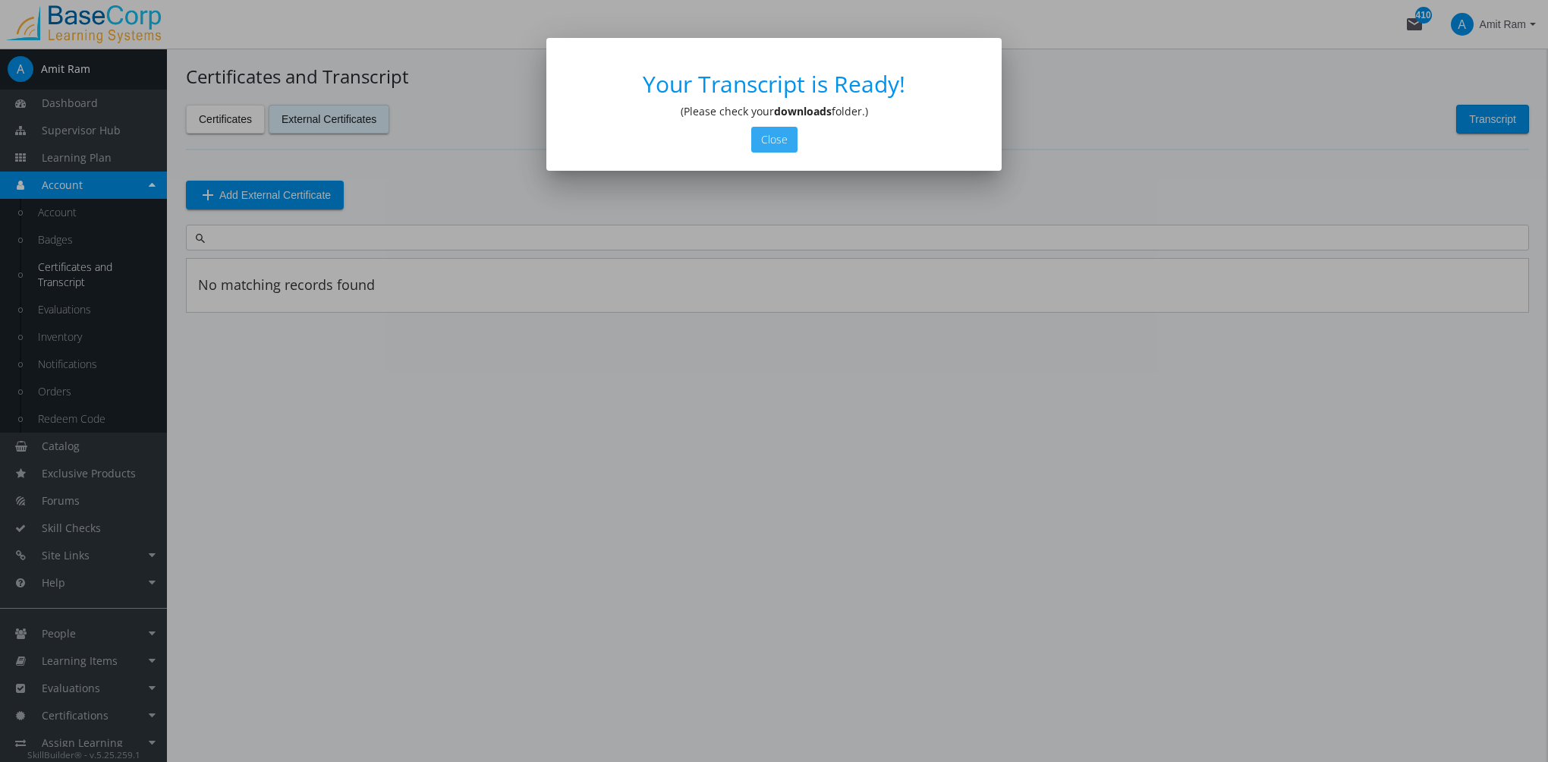
click at [776, 137] on button "Close" at bounding box center [774, 140] width 46 height 26
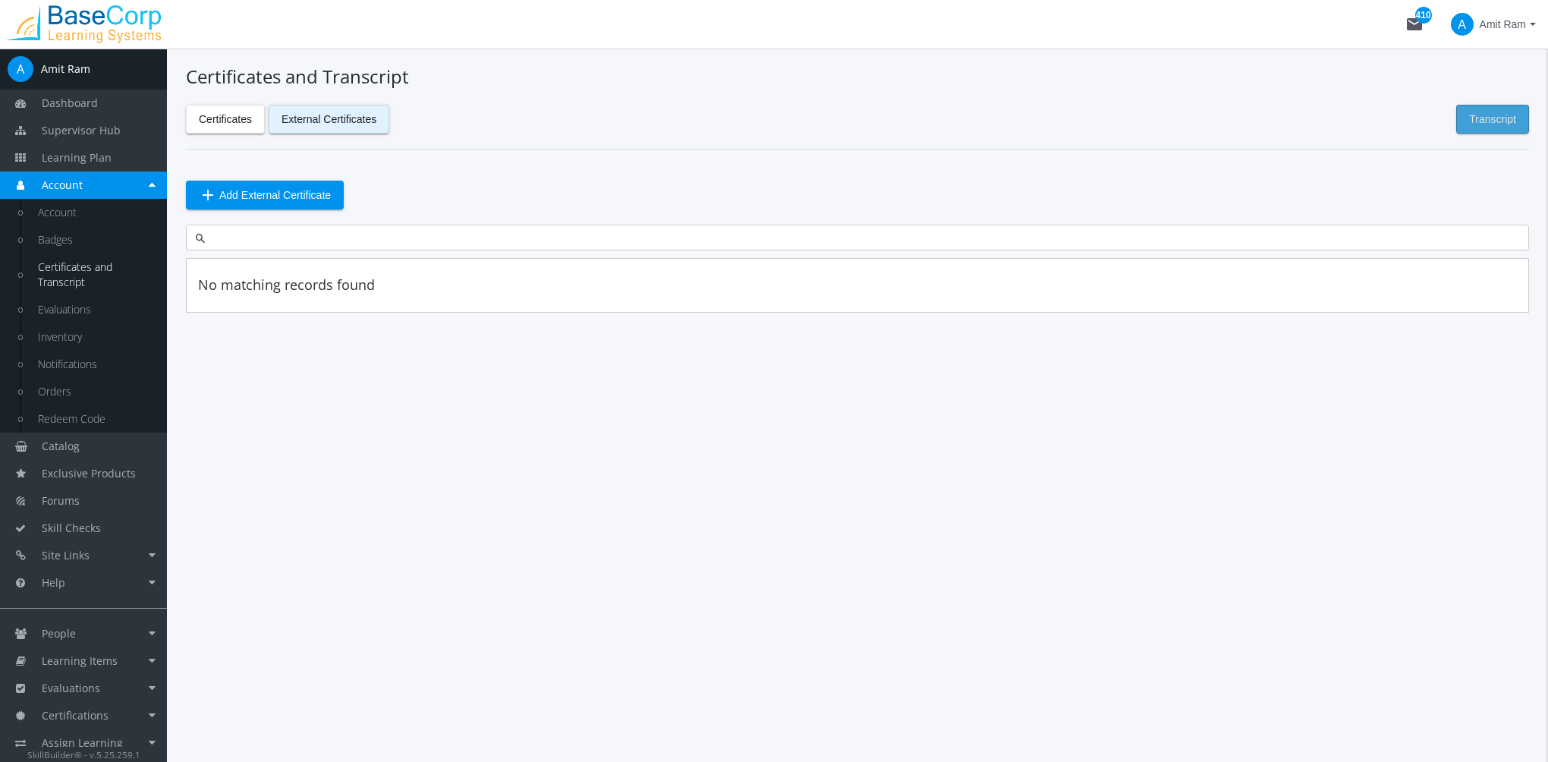
click at [1496, 123] on span "Transcript" at bounding box center [1492, 118] width 47 height 27
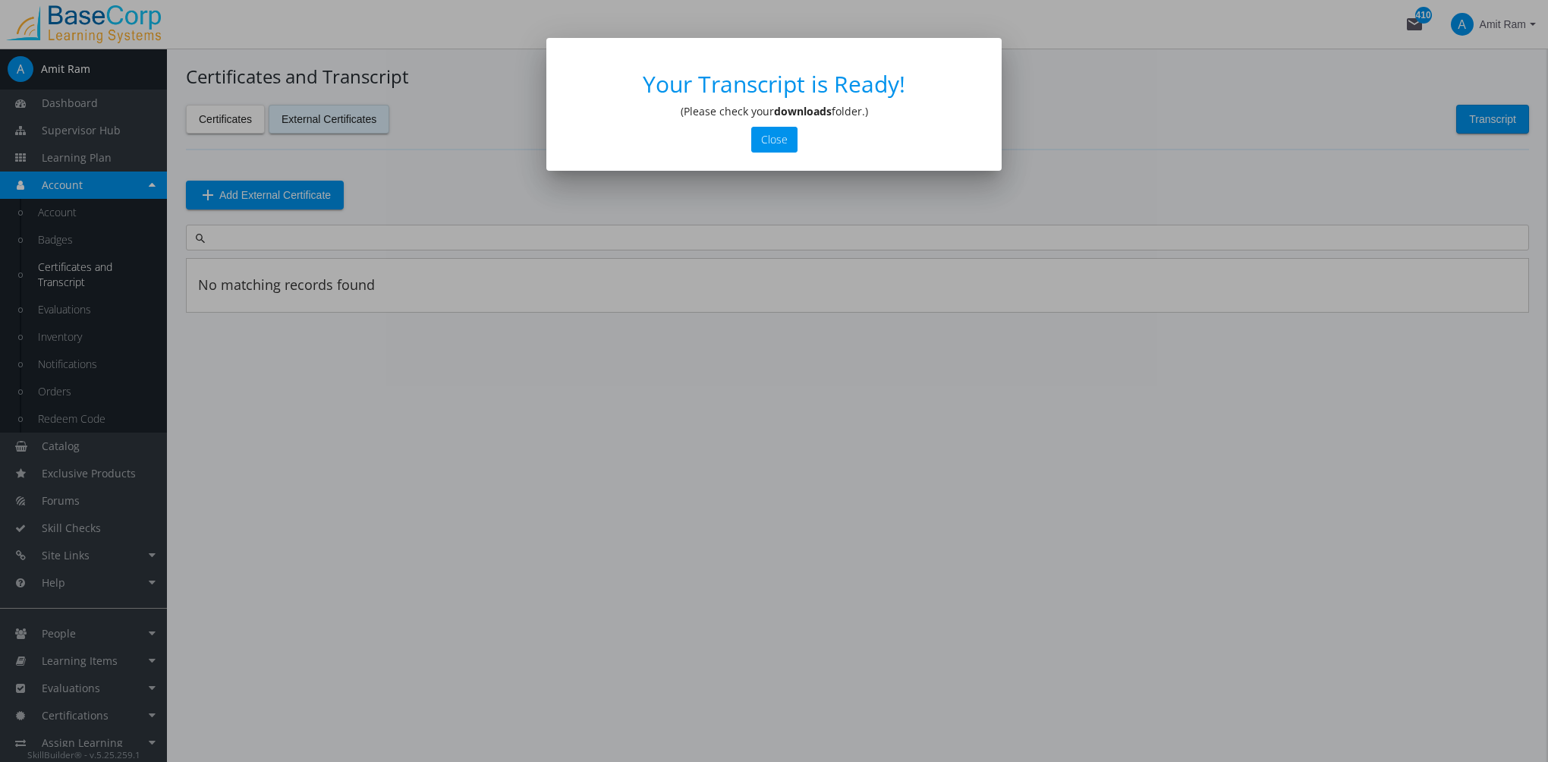
click at [748, 143] on div "Your Transcript is Ready! (Please check your downloads folder.) Close" at bounding box center [774, 111] width 419 height 81
click at [768, 140] on button "Close" at bounding box center [774, 140] width 46 height 26
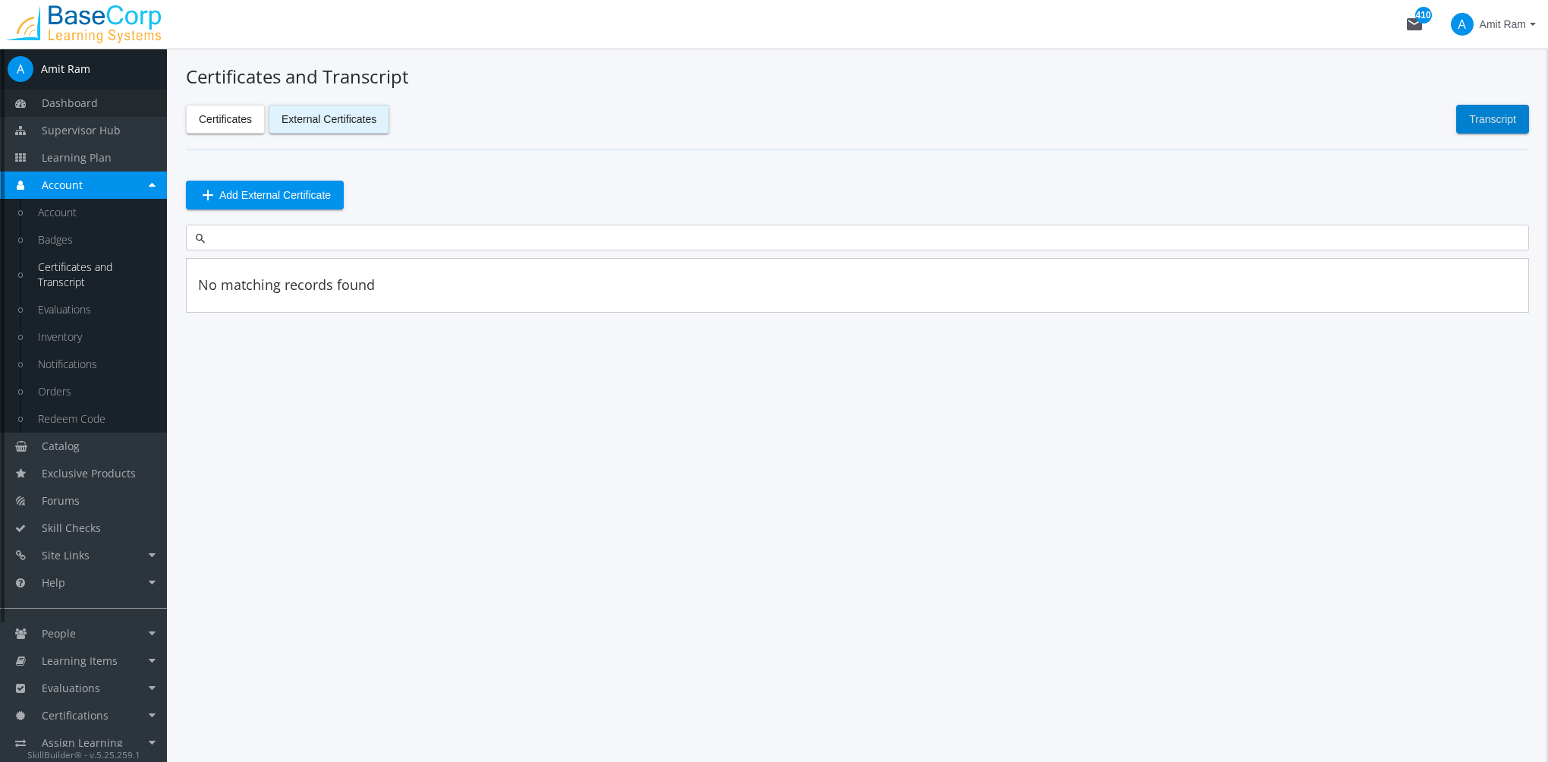
click at [110, 109] on link "Dashboard" at bounding box center [83, 103] width 167 height 27
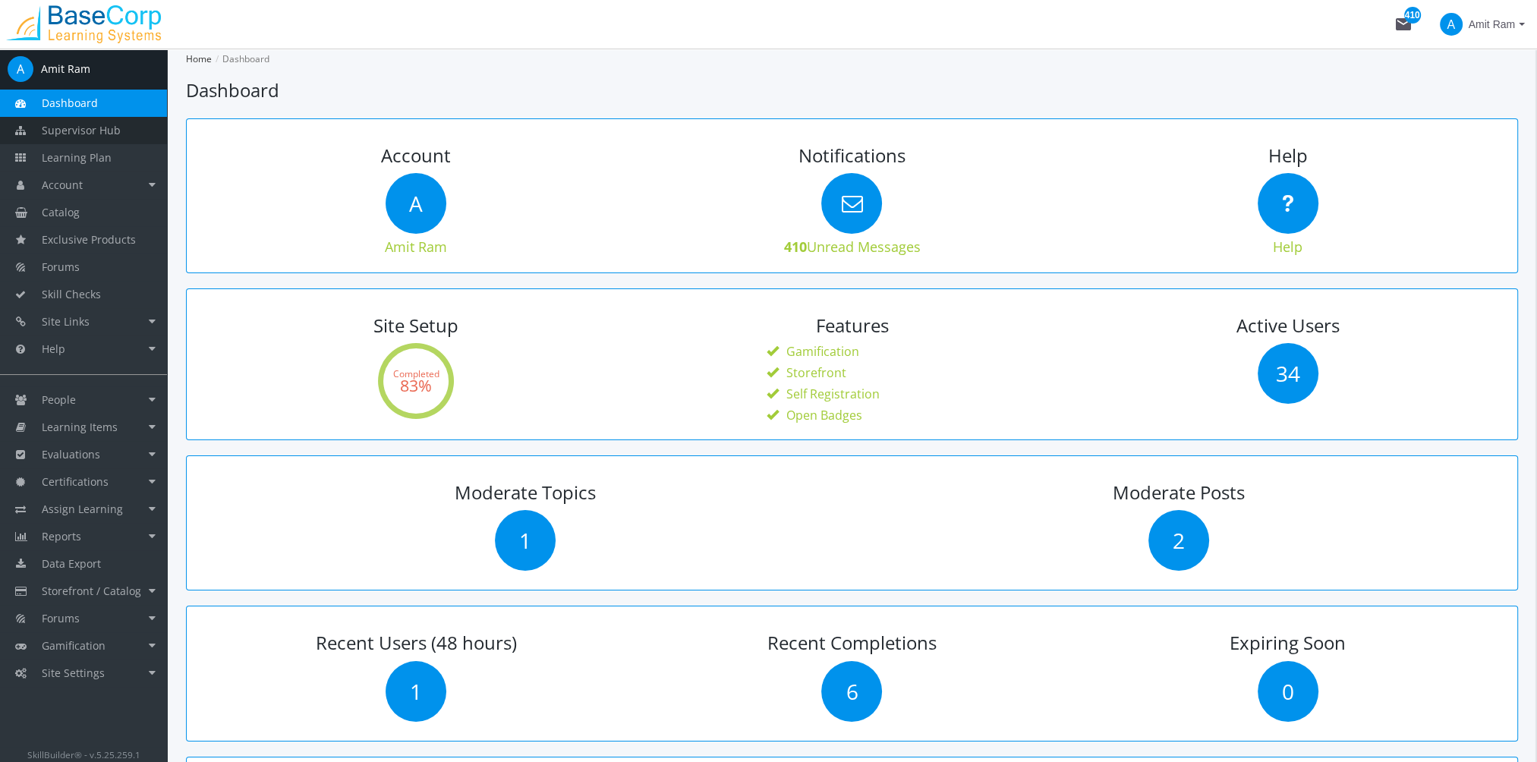
click at [104, 132] on span "Supervisor Hub" at bounding box center [81, 130] width 79 height 14
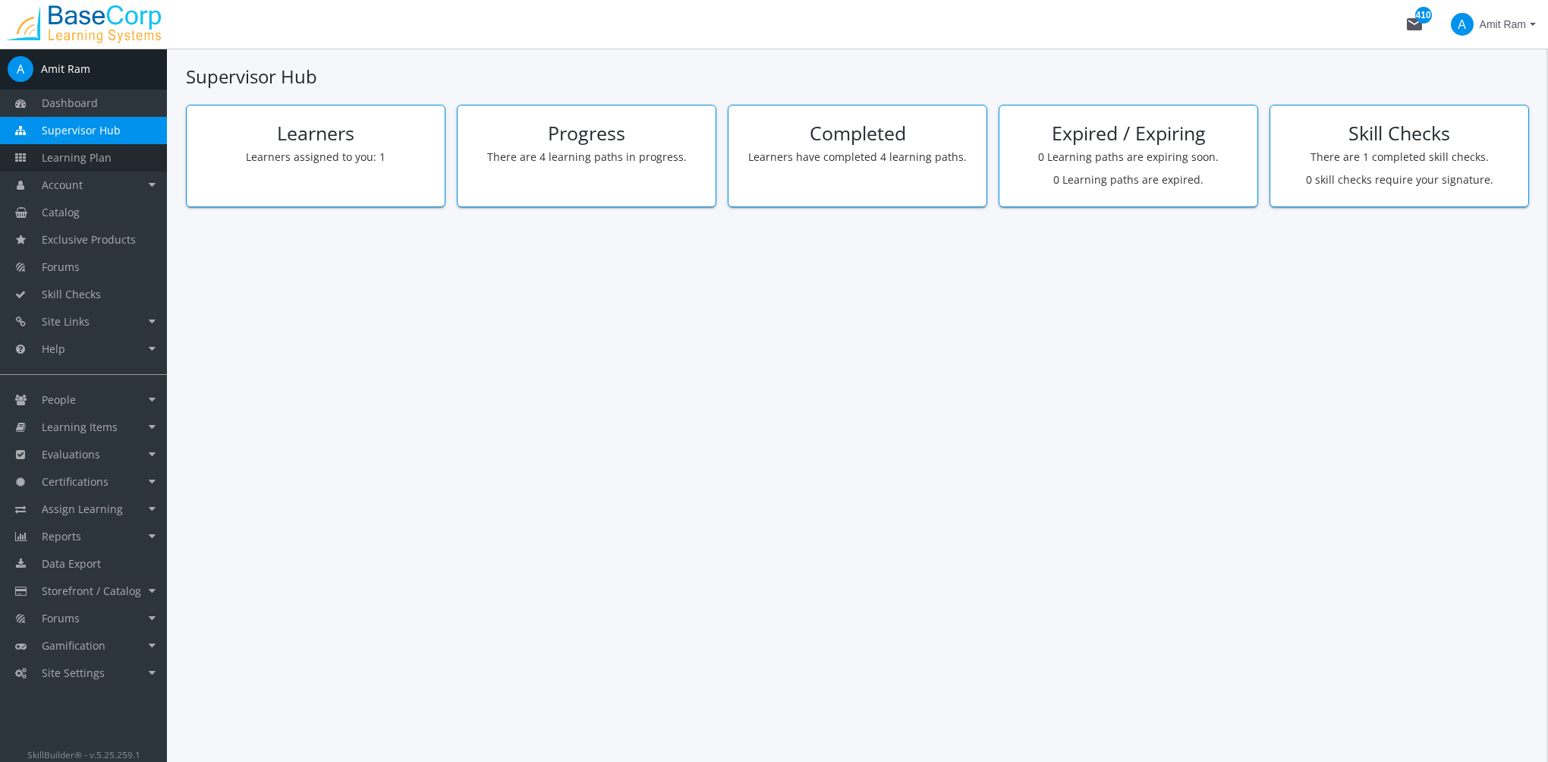
click at [103, 161] on span "Learning Plan" at bounding box center [77, 157] width 70 height 14
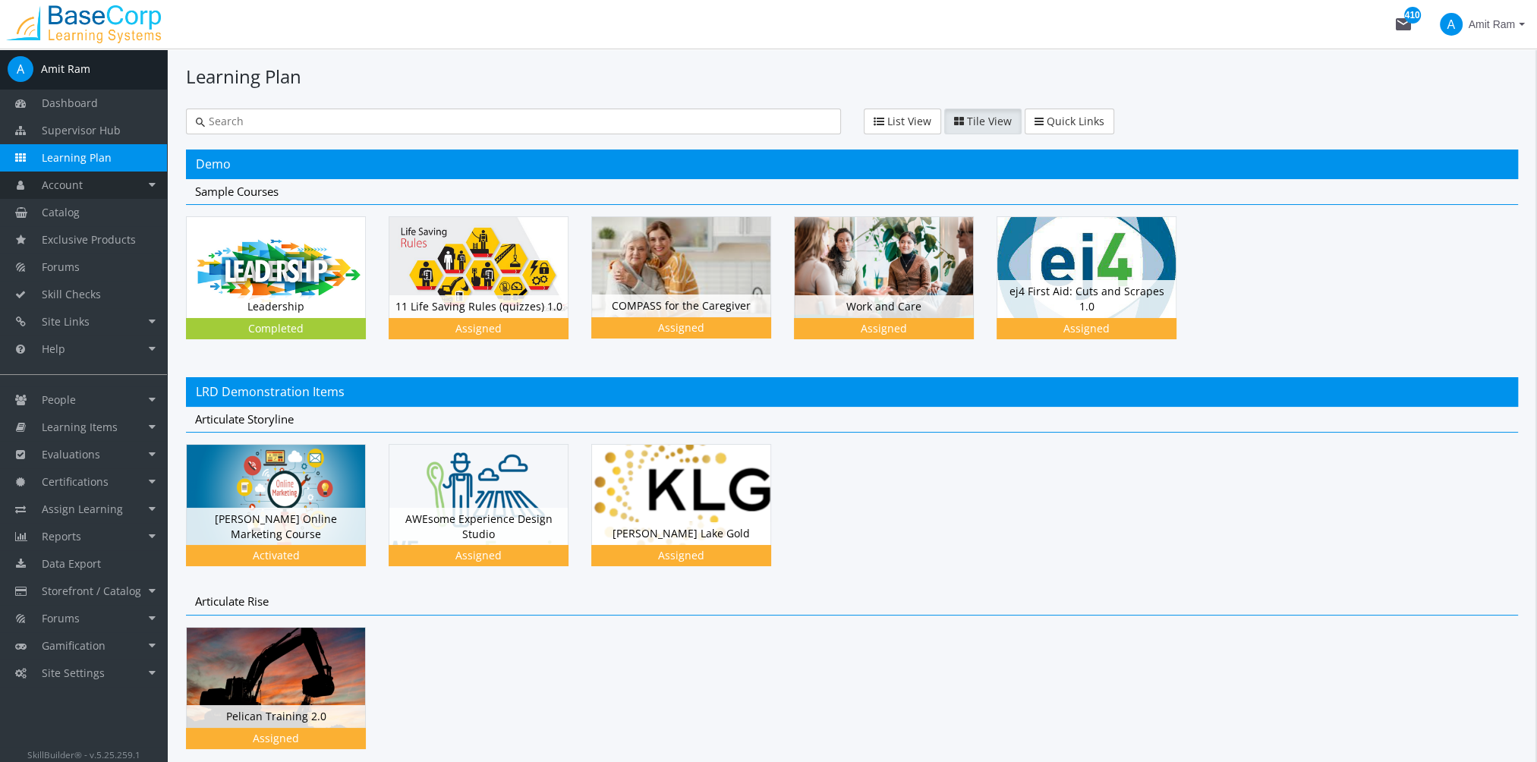
click at [106, 189] on link "Account" at bounding box center [83, 184] width 167 height 27
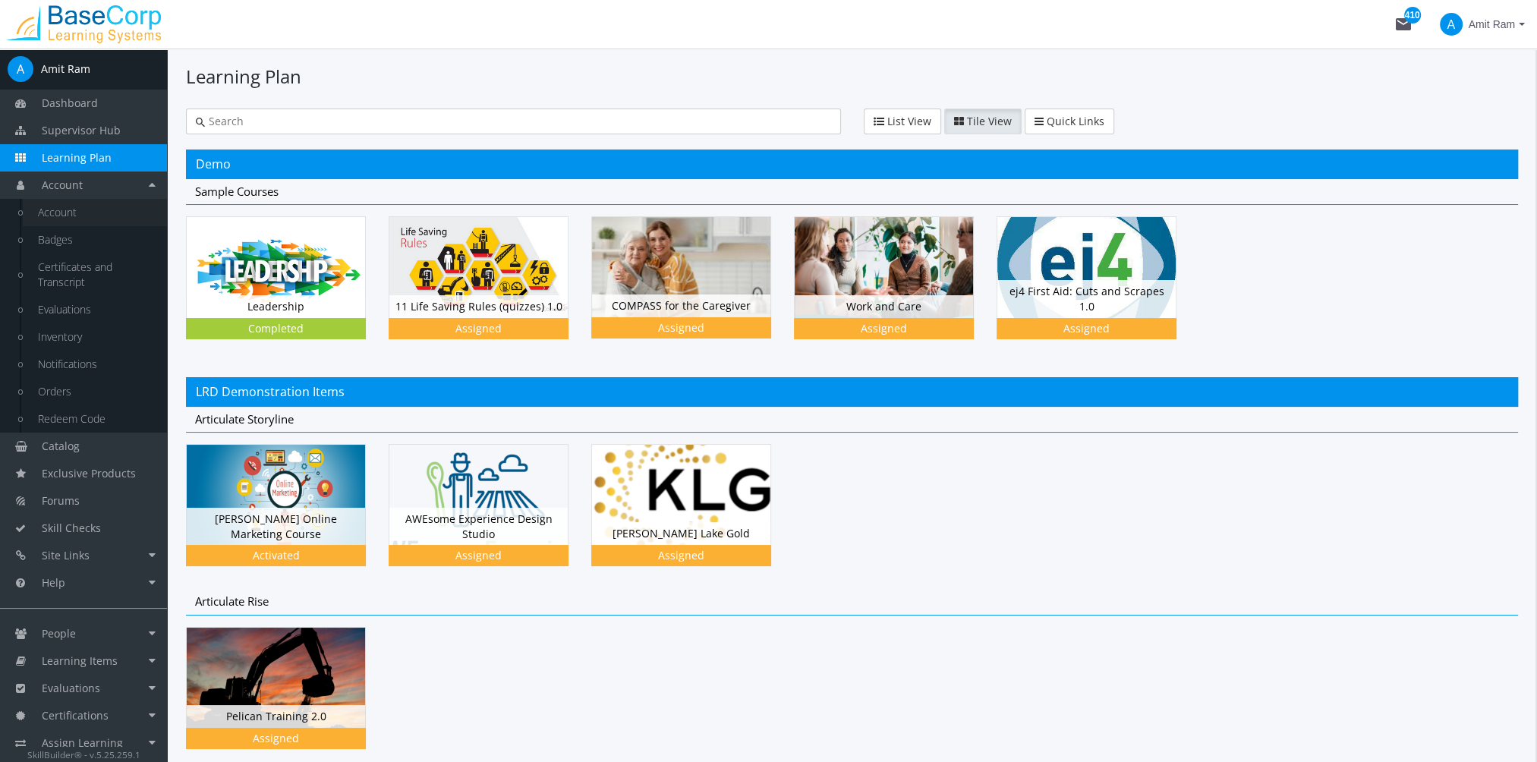
click at [100, 206] on link "Account" at bounding box center [95, 212] width 144 height 27
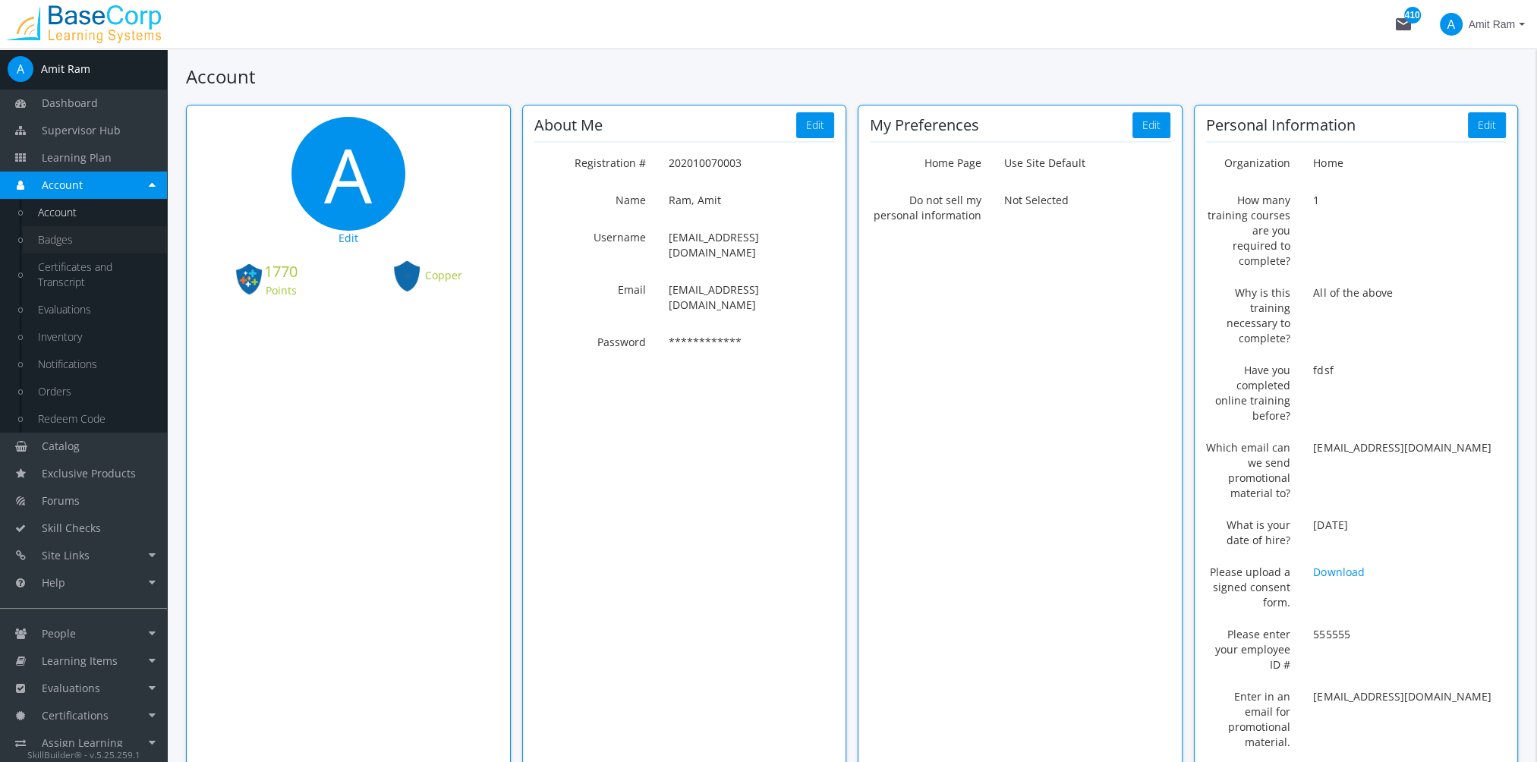
click at [70, 235] on link "Badges" at bounding box center [95, 239] width 144 height 27
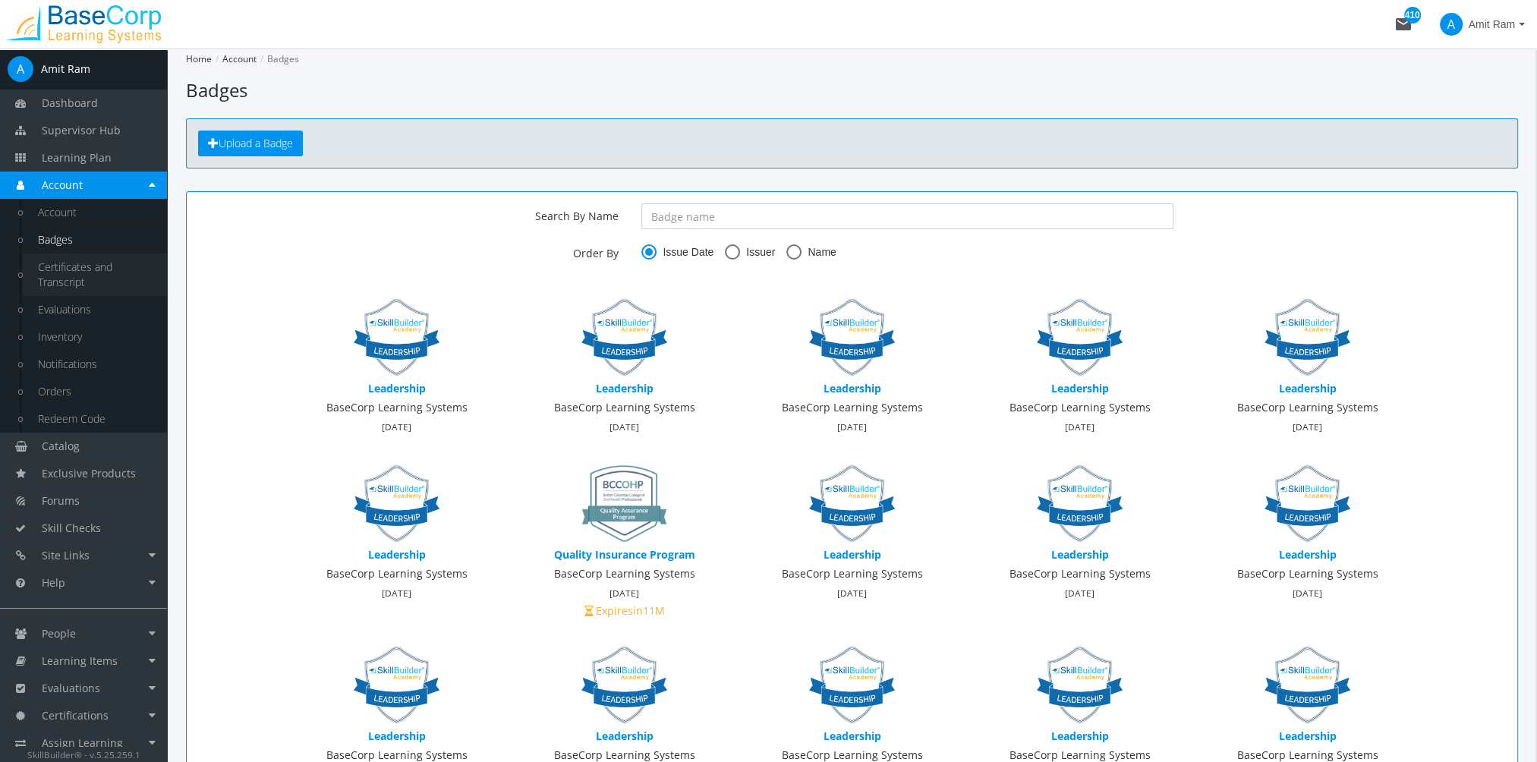
click at [73, 270] on link "Certificates and Transcript" at bounding box center [95, 274] width 144 height 42
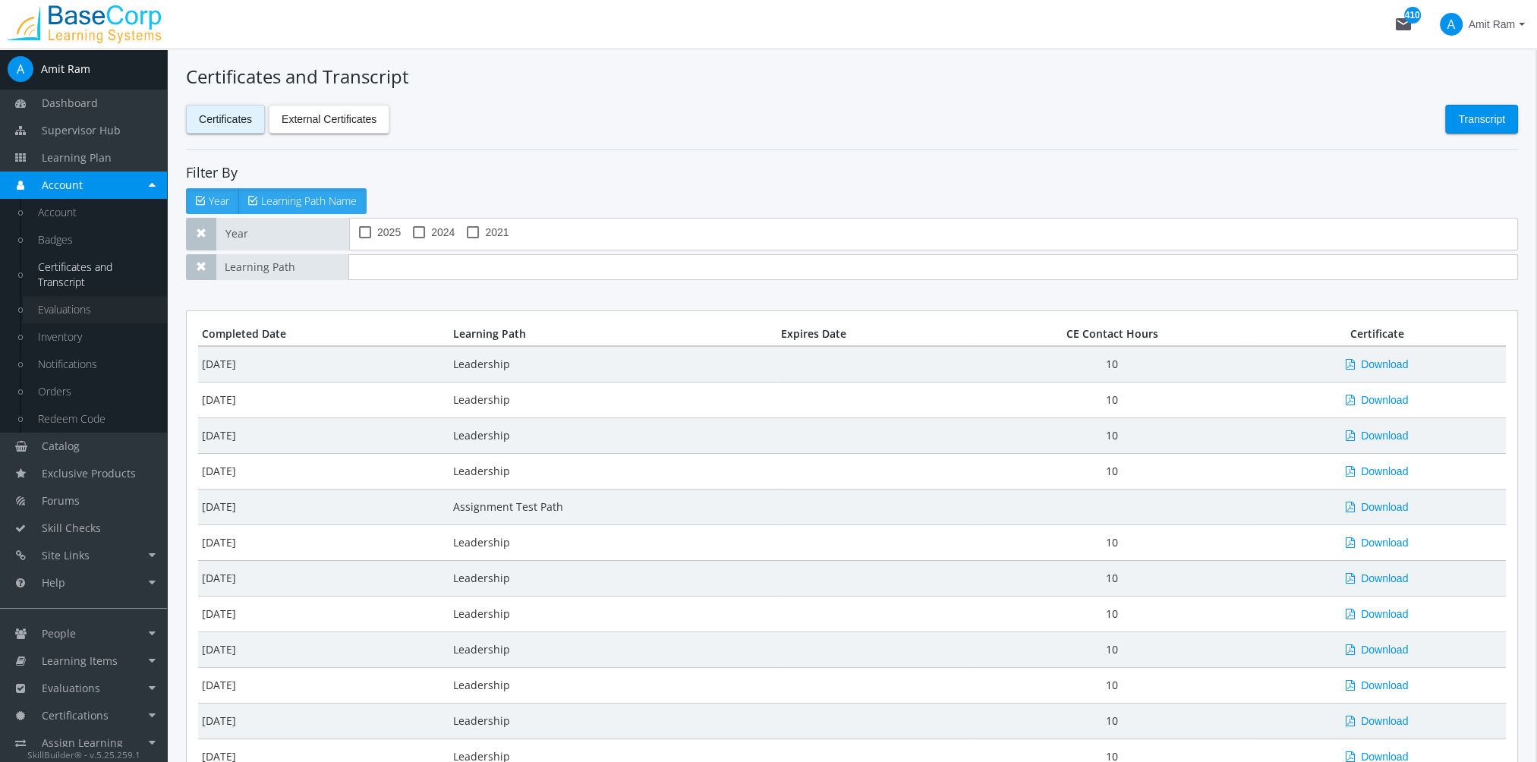
click at [80, 317] on link "Evaluations" at bounding box center [95, 309] width 144 height 27
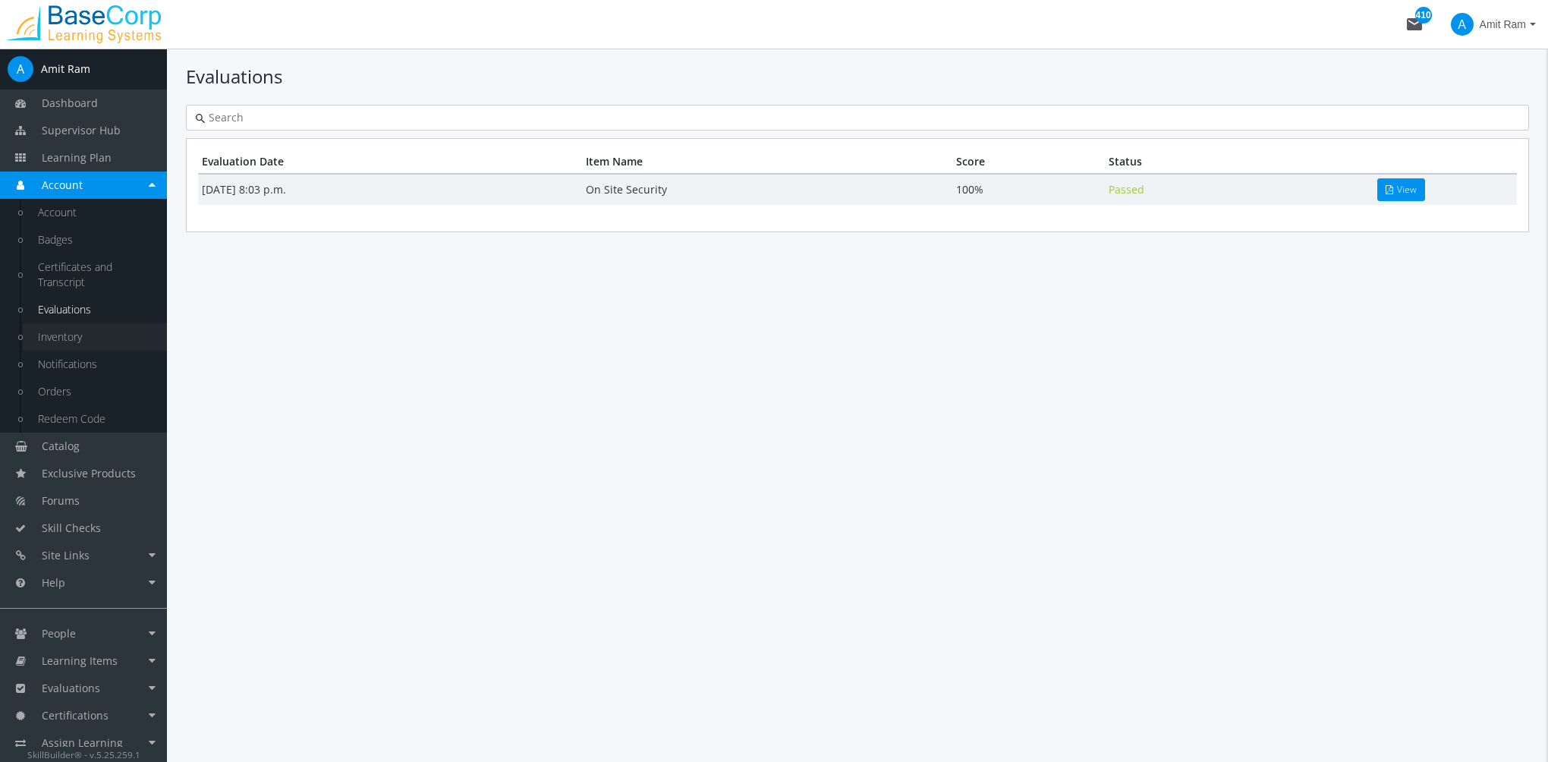
click at [70, 335] on link "Inventory" at bounding box center [95, 336] width 144 height 27
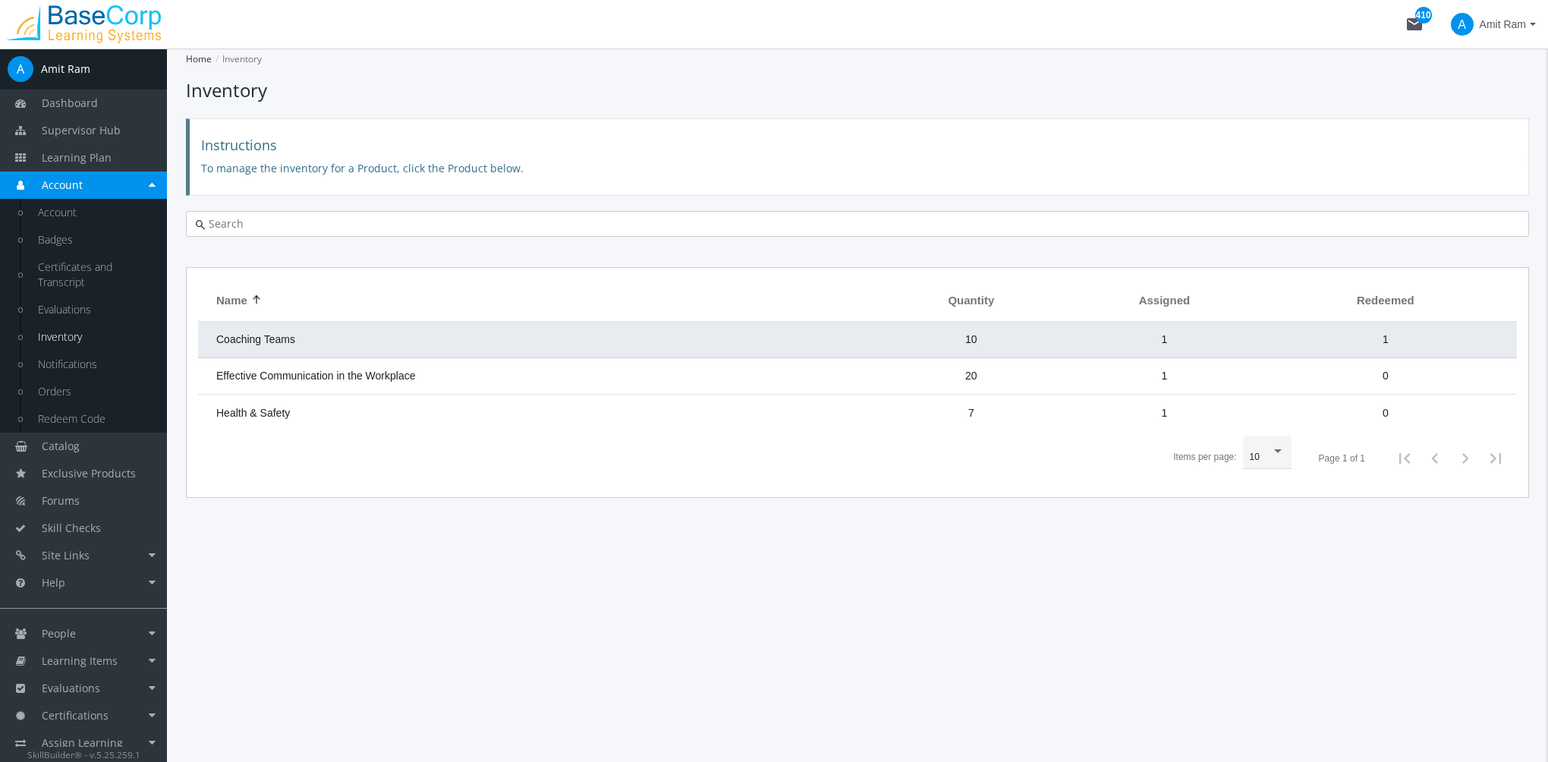
click at [410, 340] on td "Coaching Teams" at bounding box center [538, 340] width 681 height 36
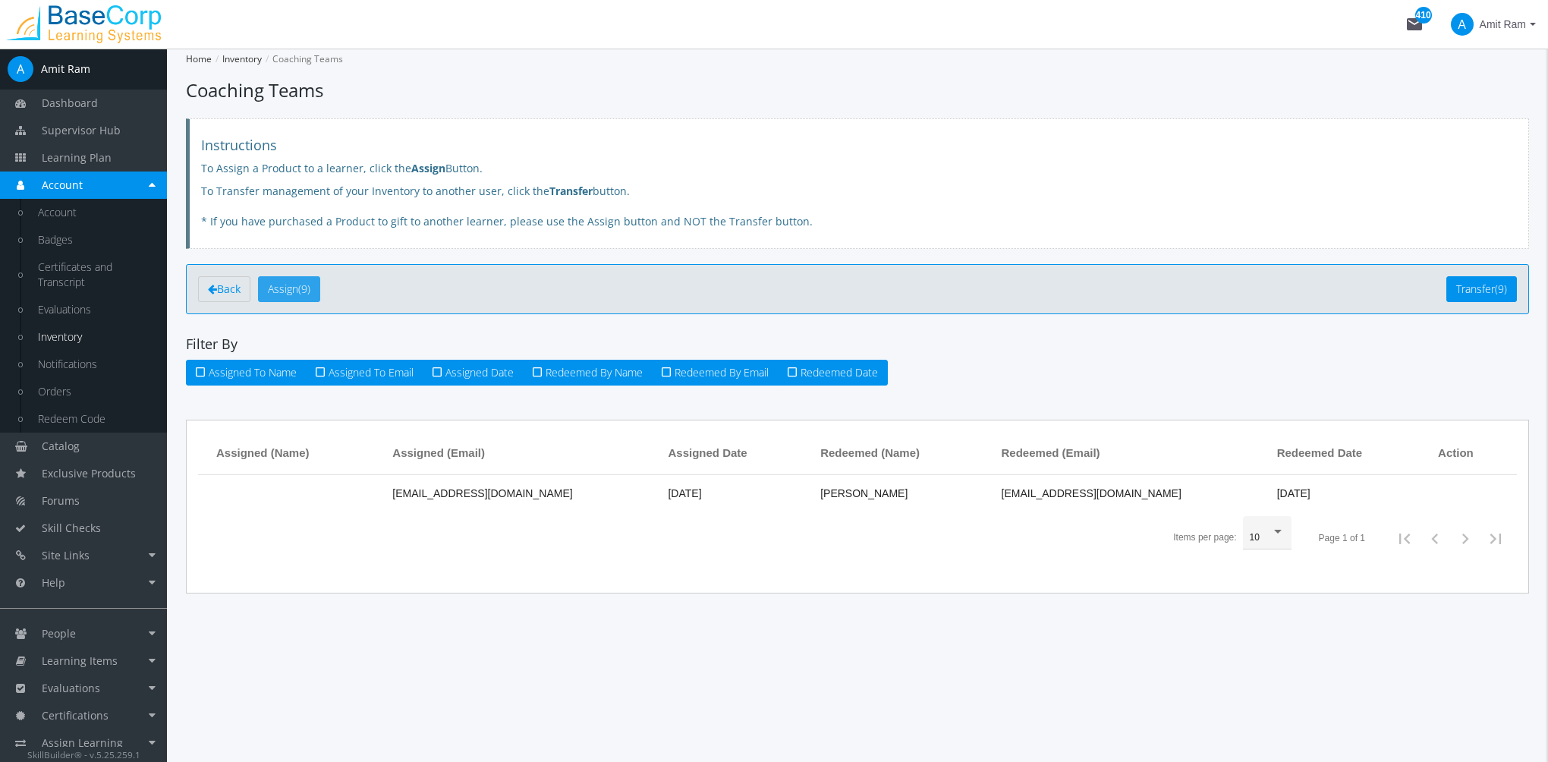
click at [288, 295] on button "Assign (9)" at bounding box center [289, 289] width 62 height 26
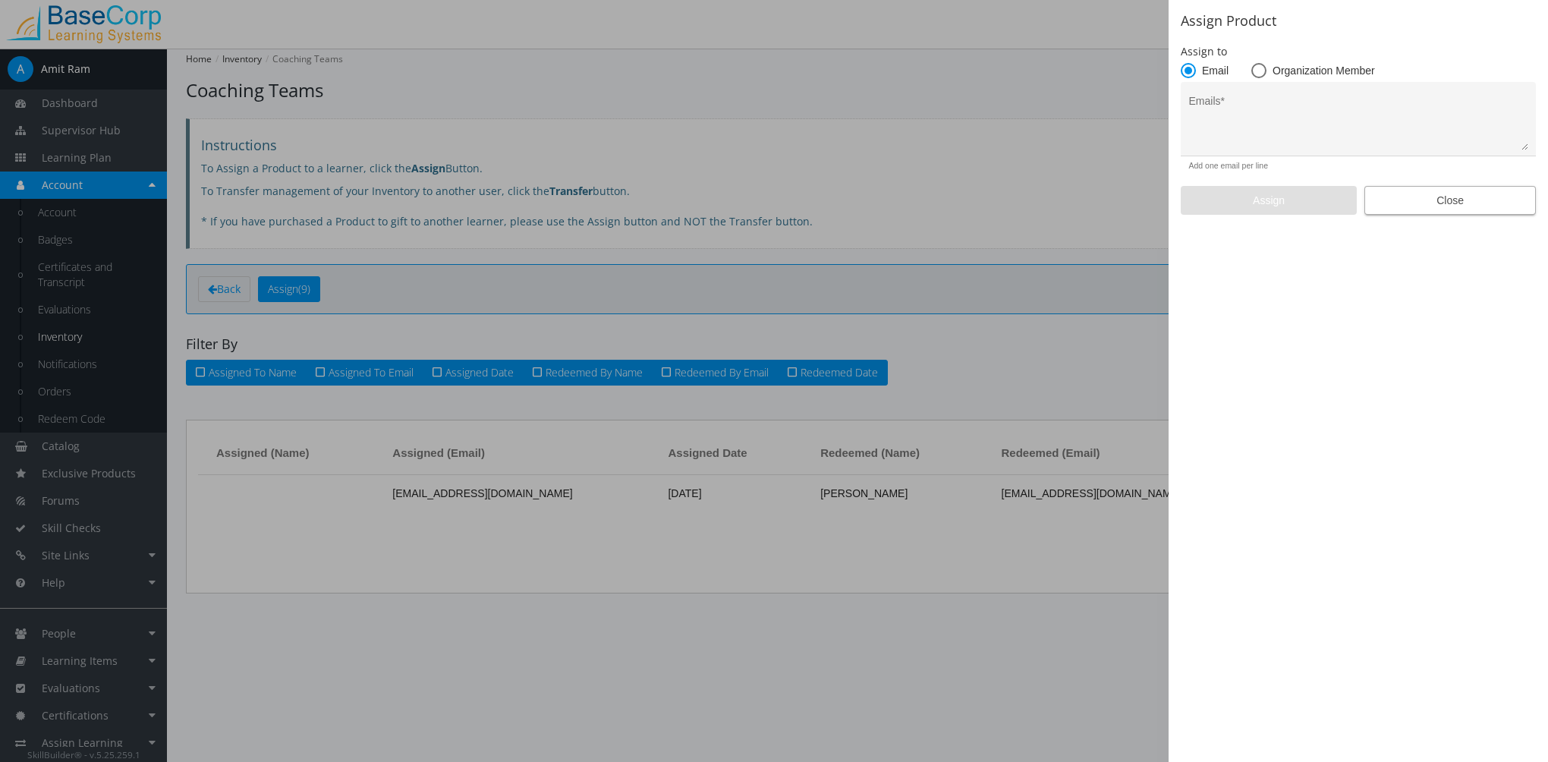
click at [1449, 202] on span "Close" at bounding box center [1450, 200] width 146 height 27
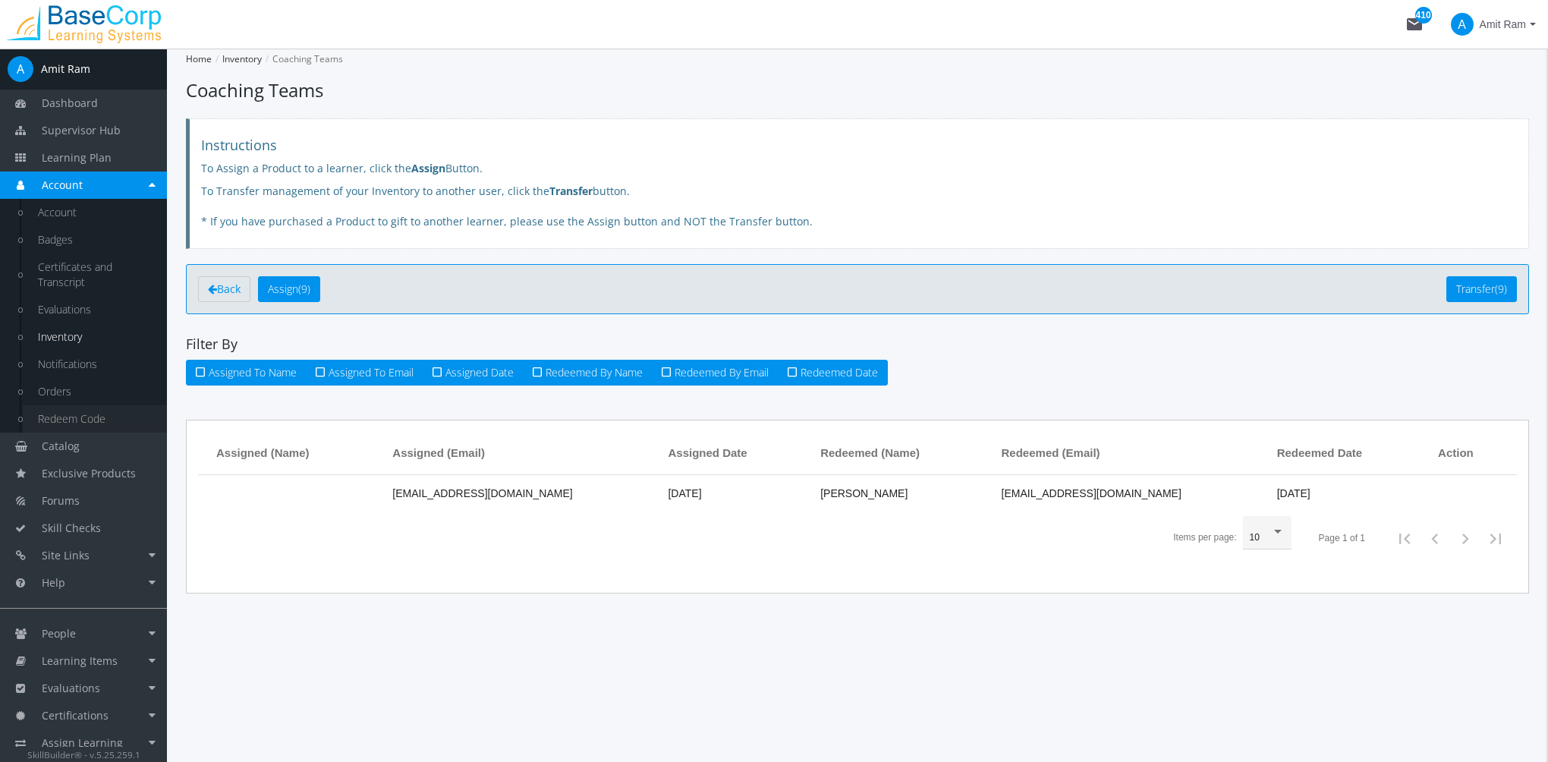
click at [93, 425] on link "Redeem Code" at bounding box center [95, 418] width 144 height 27
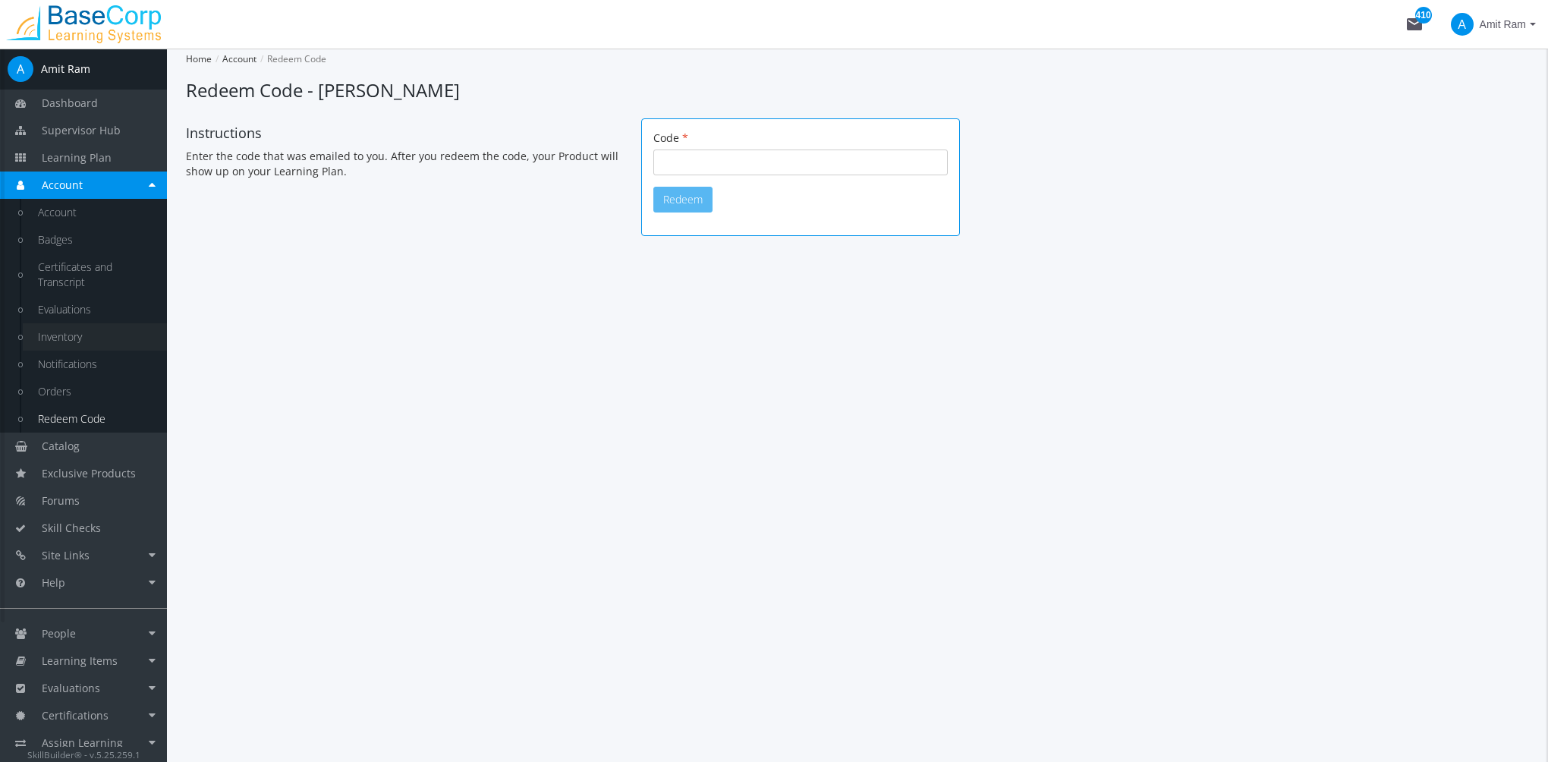
click at [87, 333] on link "Inventory" at bounding box center [95, 336] width 144 height 27
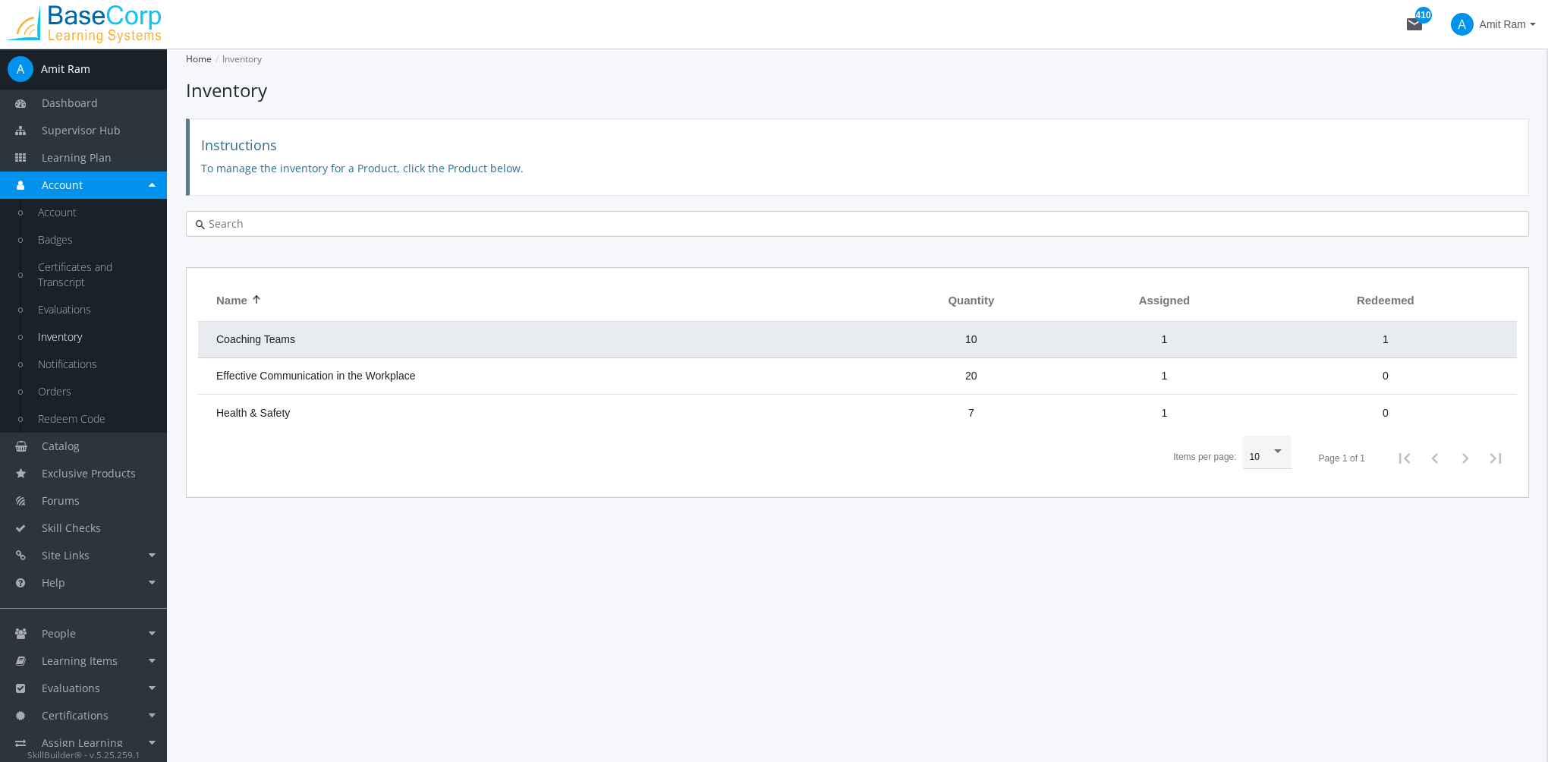
click at [380, 337] on td "Coaching Teams" at bounding box center [538, 340] width 681 height 36
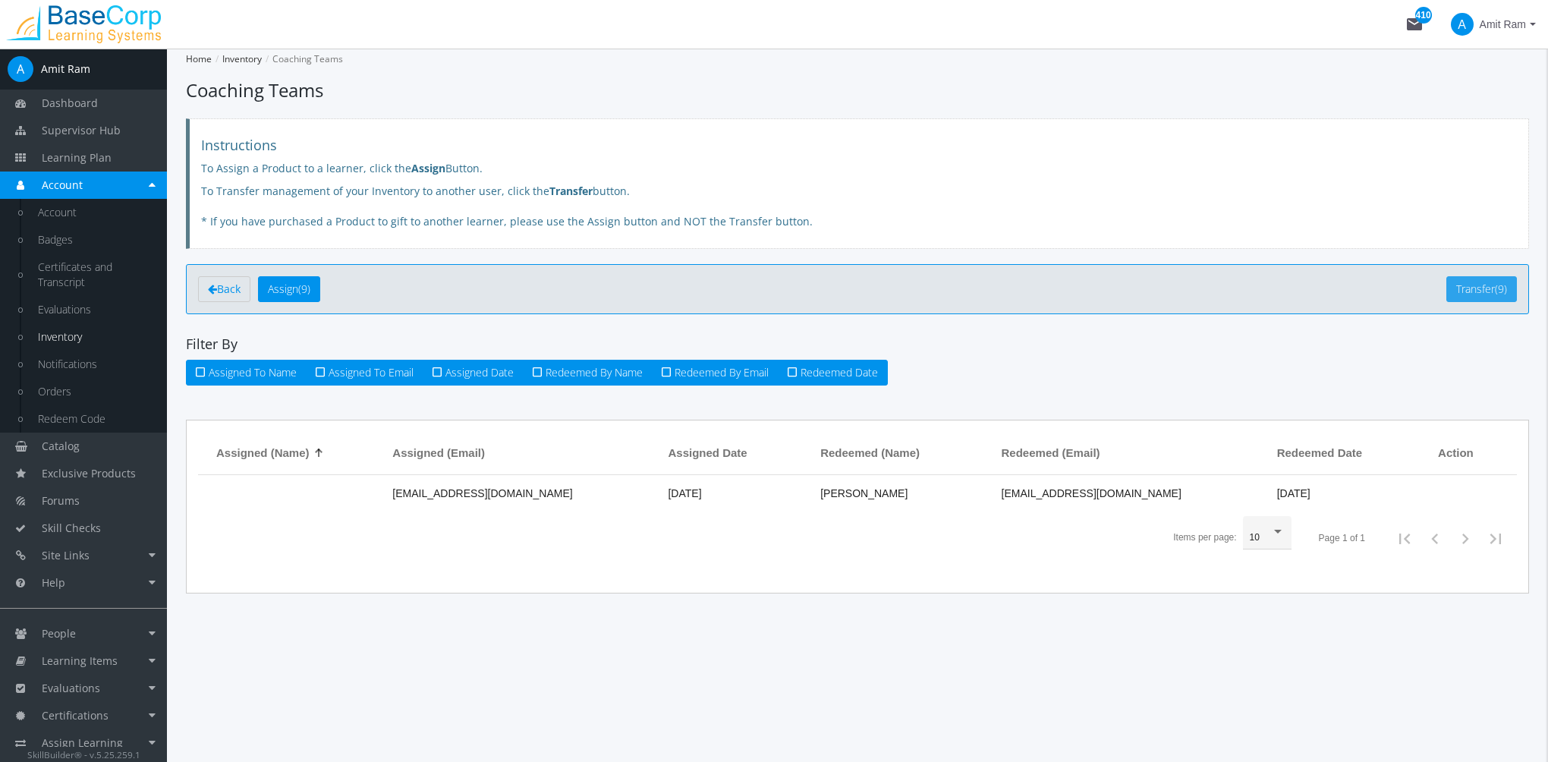
click at [1451, 285] on button "Transfer (9)" at bounding box center [1481, 289] width 71 height 26
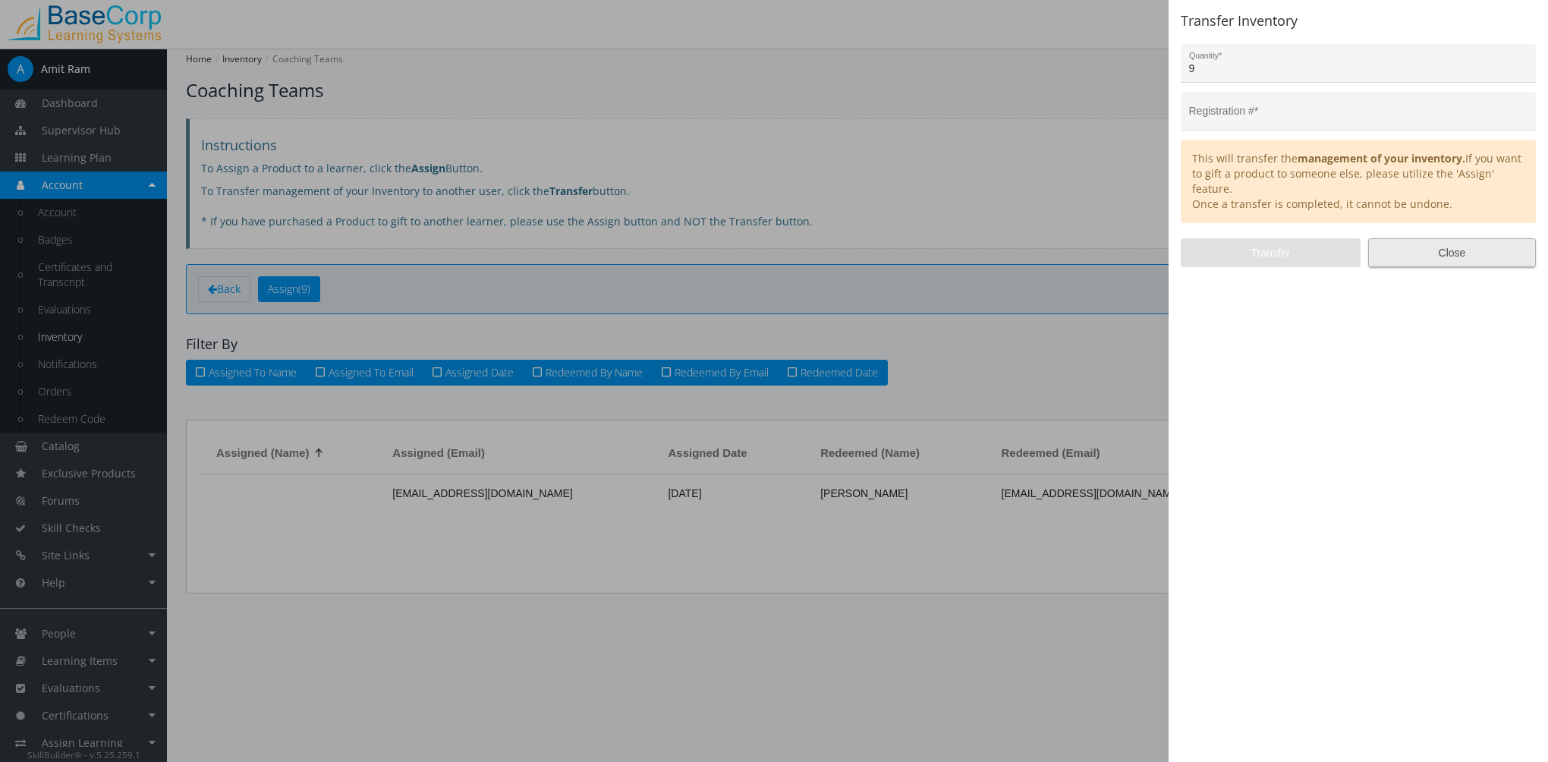
click at [1462, 259] on span "Close" at bounding box center [1452, 252] width 142 height 27
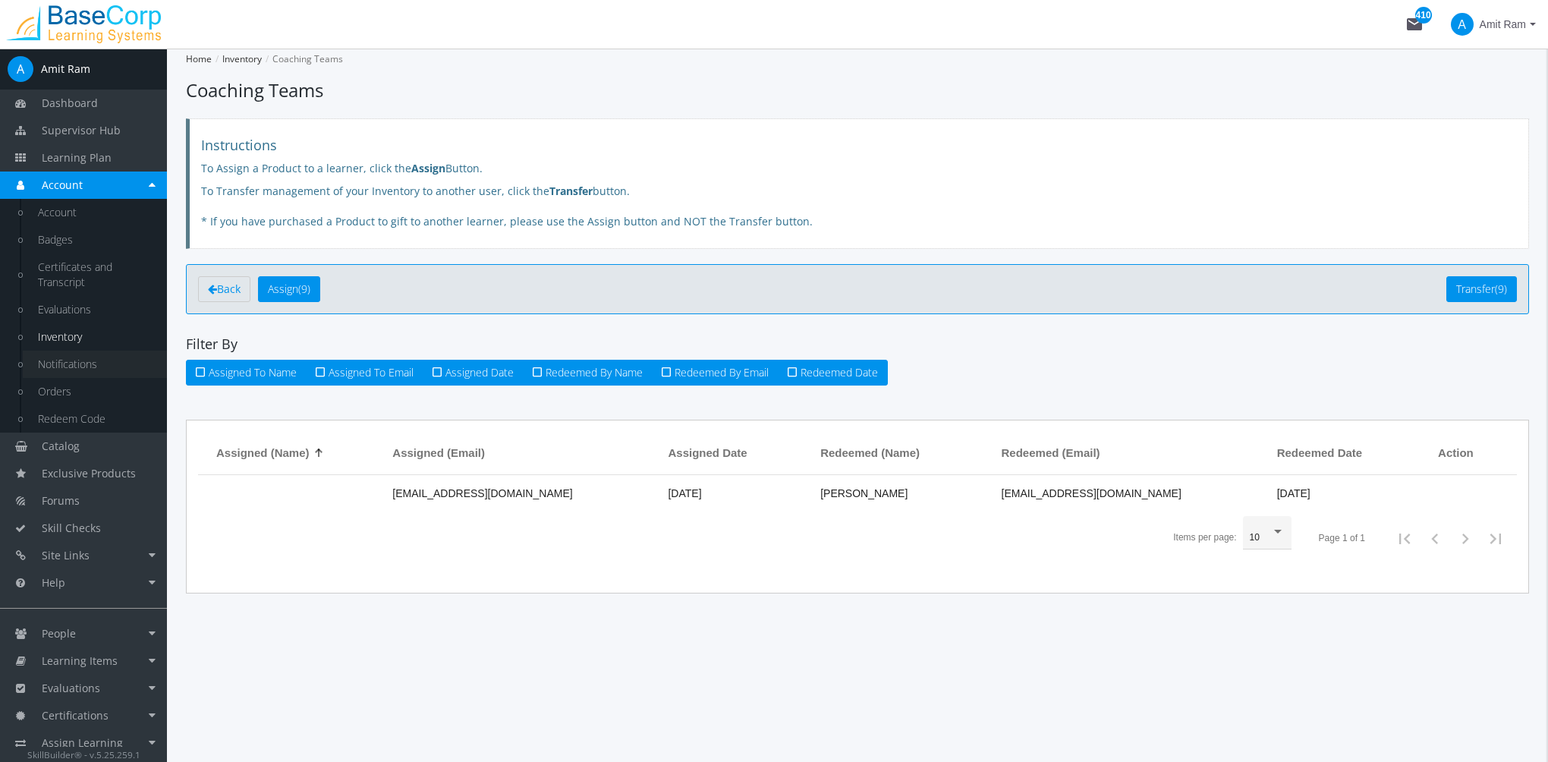
click at [80, 370] on link "Notifications" at bounding box center [95, 364] width 144 height 27
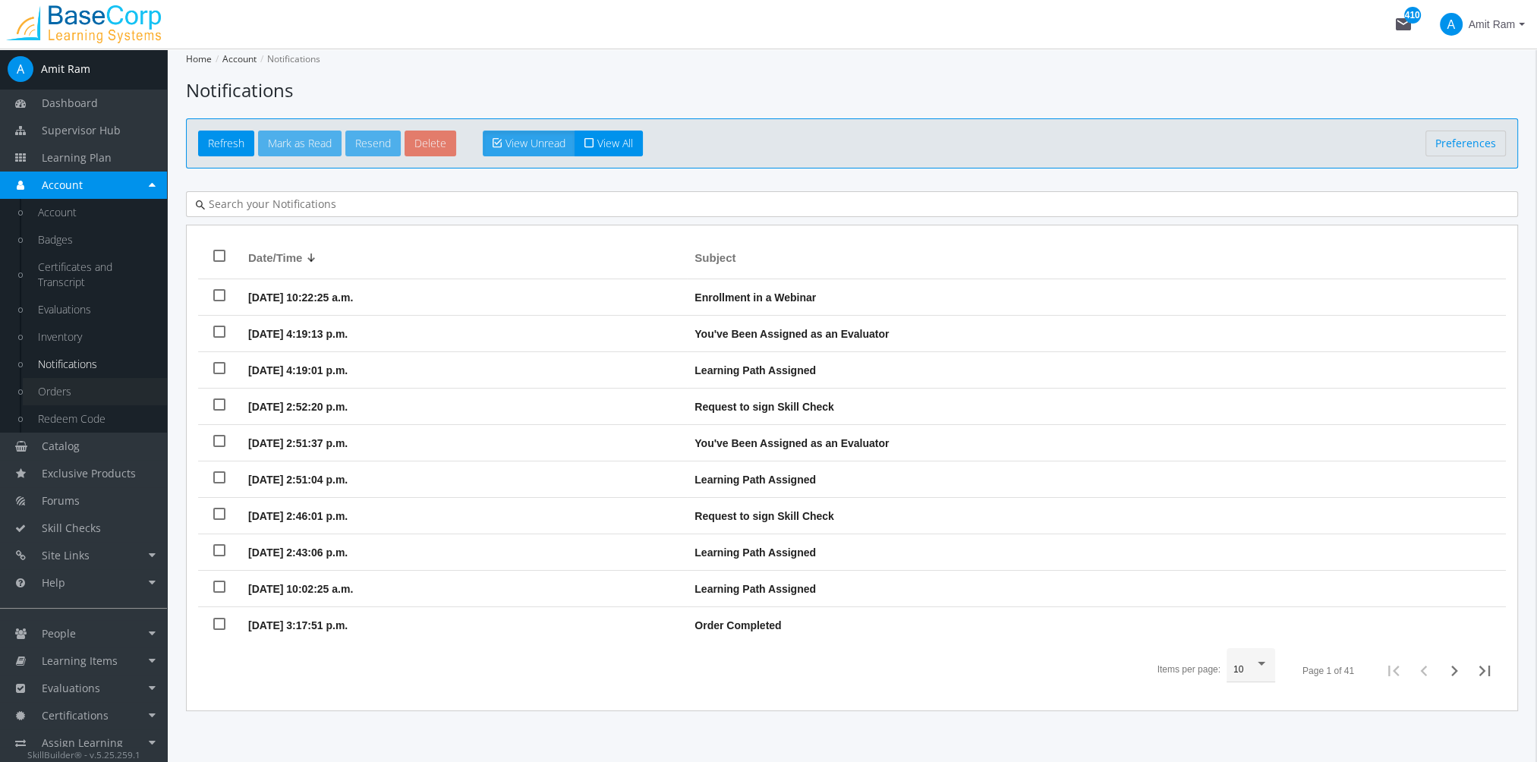
click at [56, 390] on link "Orders" at bounding box center [95, 391] width 144 height 27
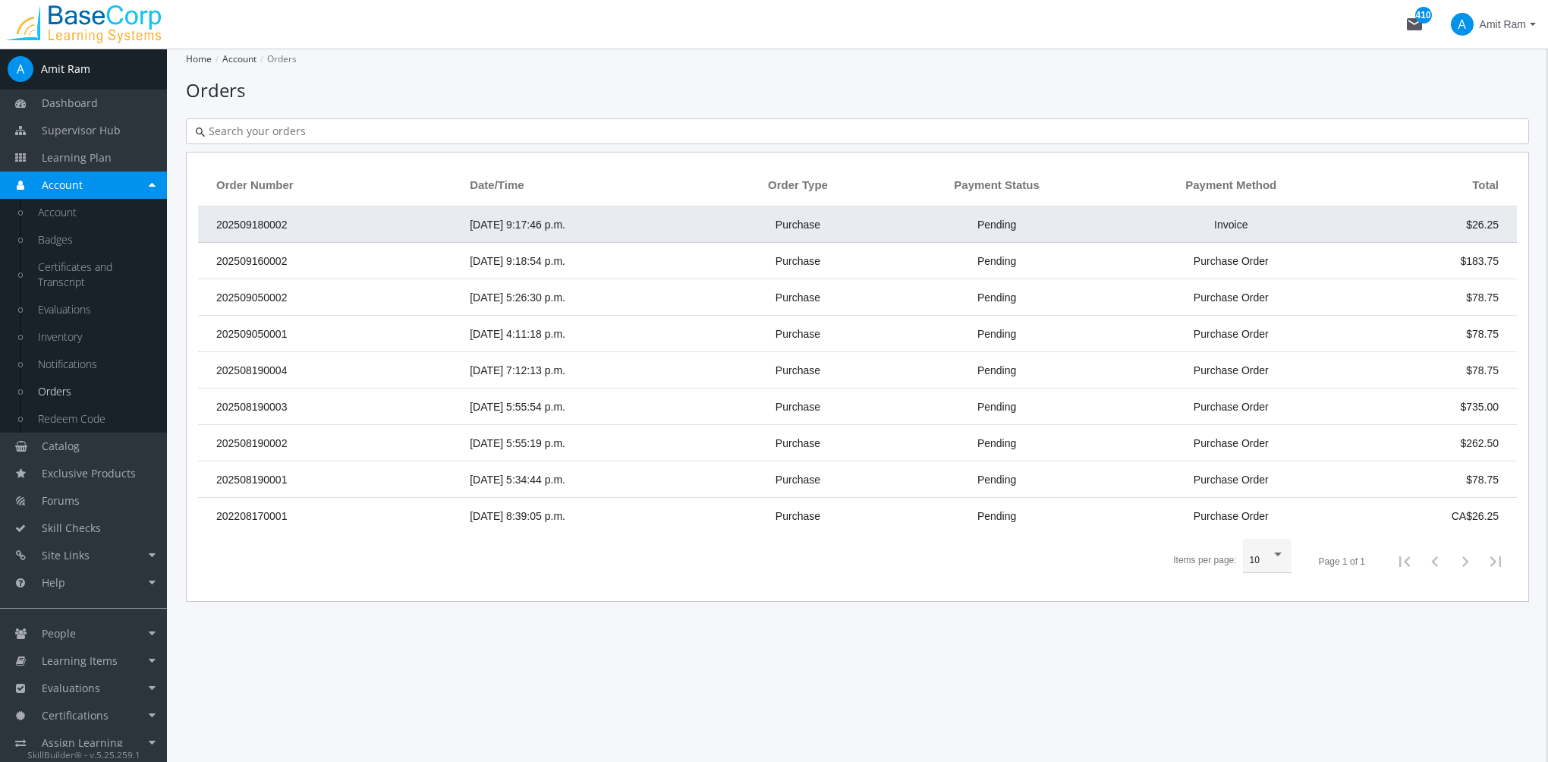
click at [539, 232] on td "[DATE] 9:17:46 p.m." at bounding box center [587, 224] width 250 height 36
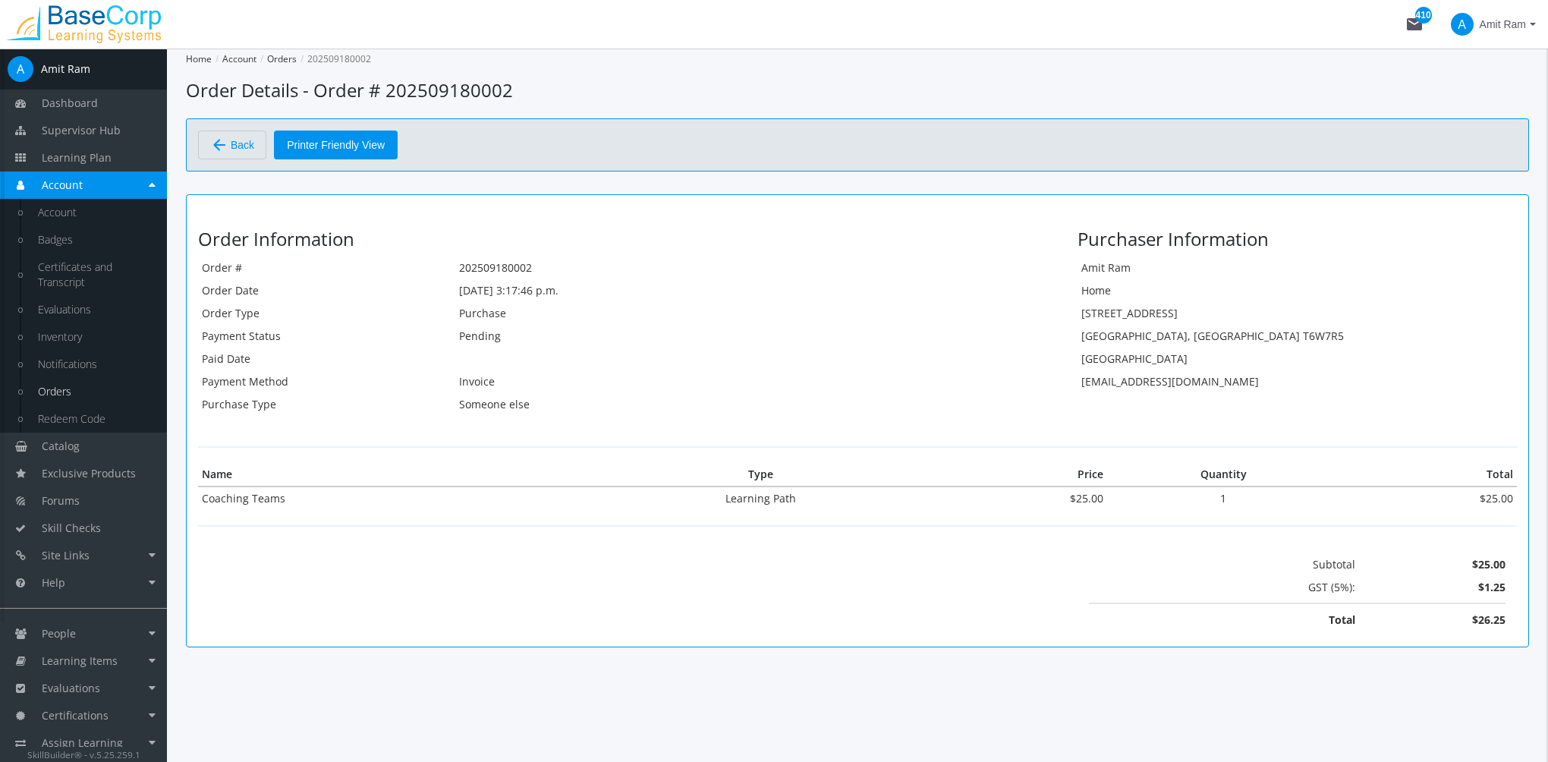
click at [70, 395] on link "Orders" at bounding box center [95, 391] width 144 height 27
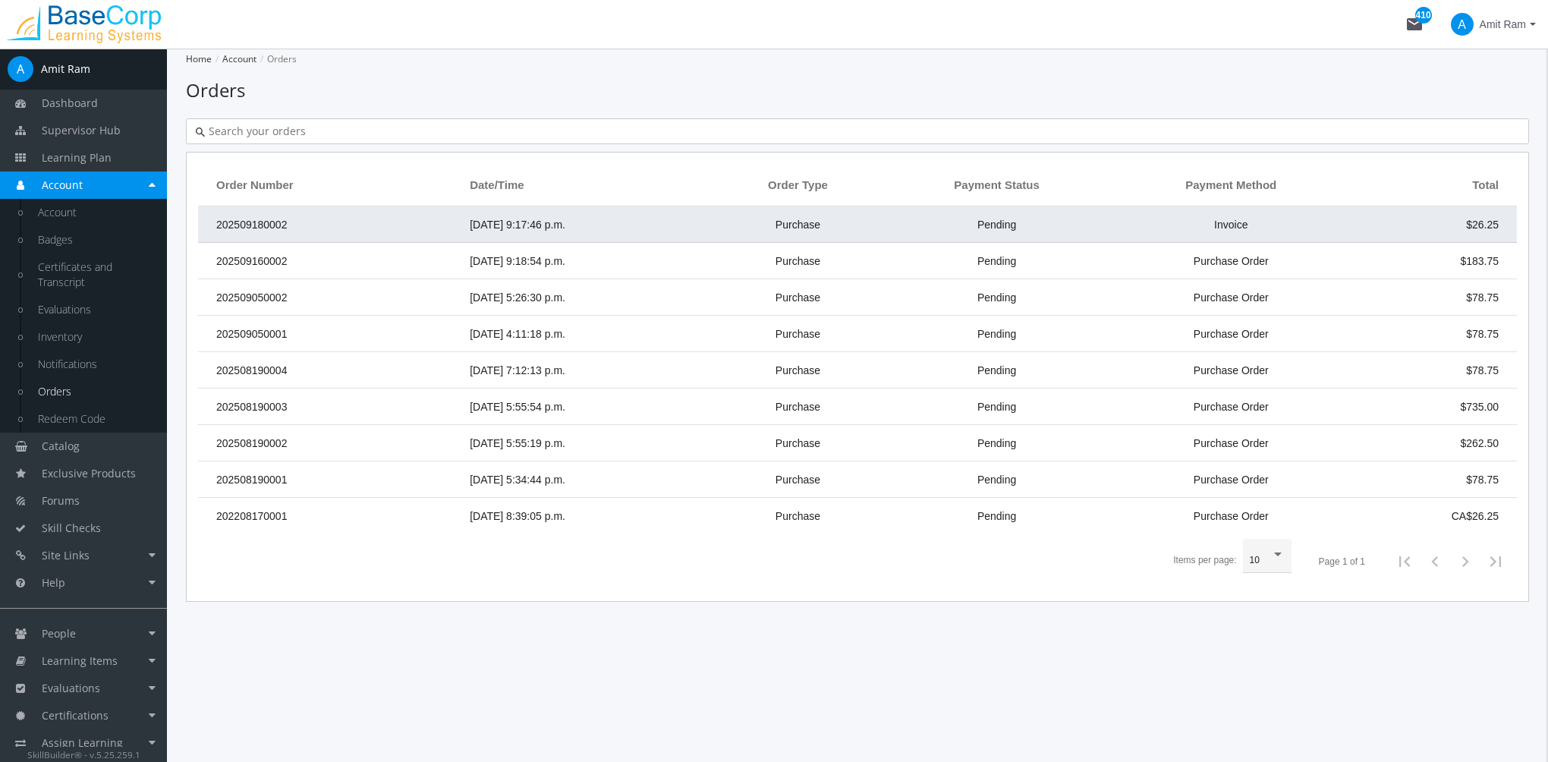
click at [309, 237] on td "202509180002" at bounding box center [330, 224] width 264 height 36
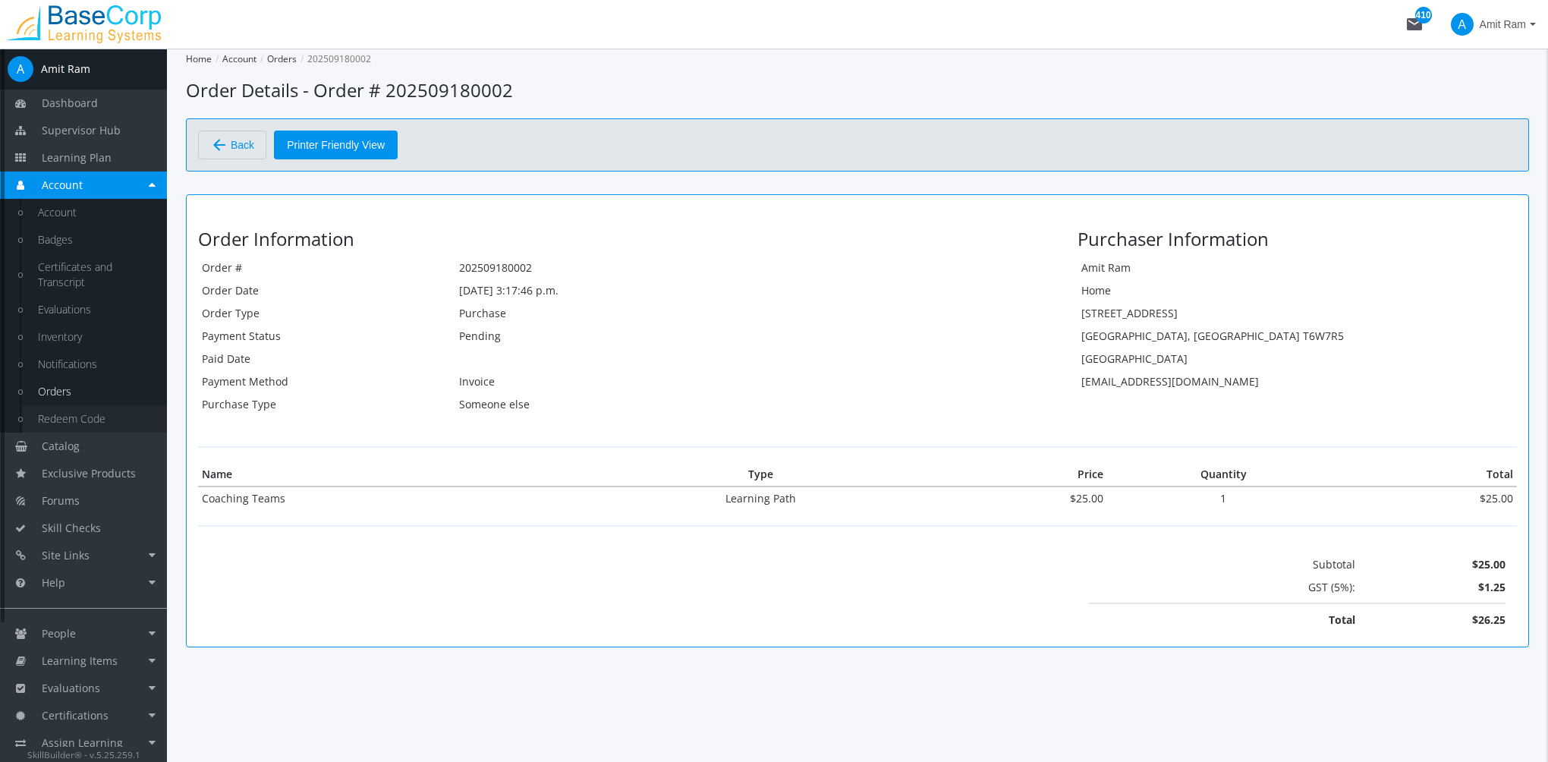
click at [82, 420] on link "Redeem Code" at bounding box center [95, 418] width 144 height 27
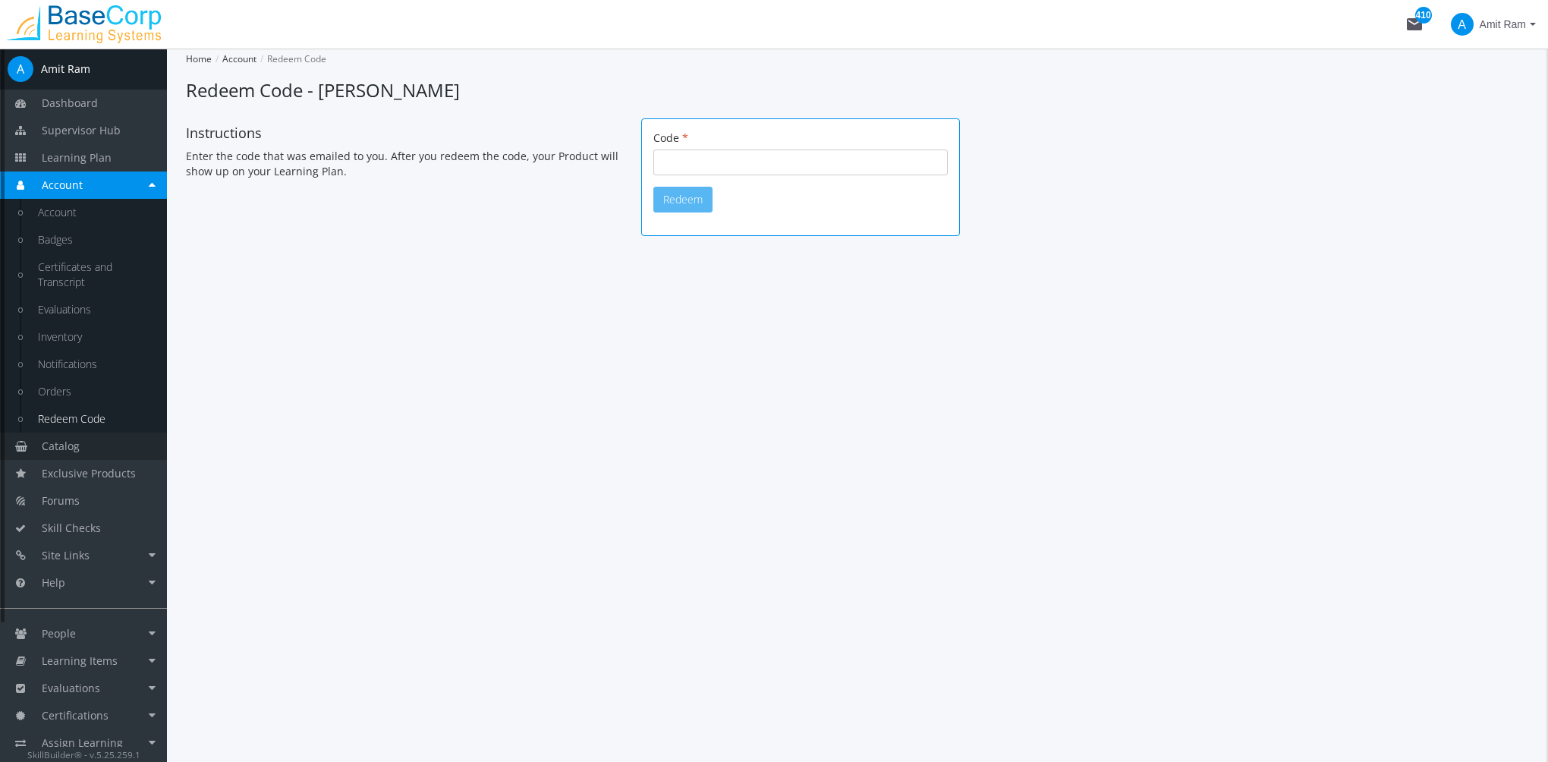
click at [81, 443] on link "Catalog" at bounding box center [83, 446] width 167 height 27
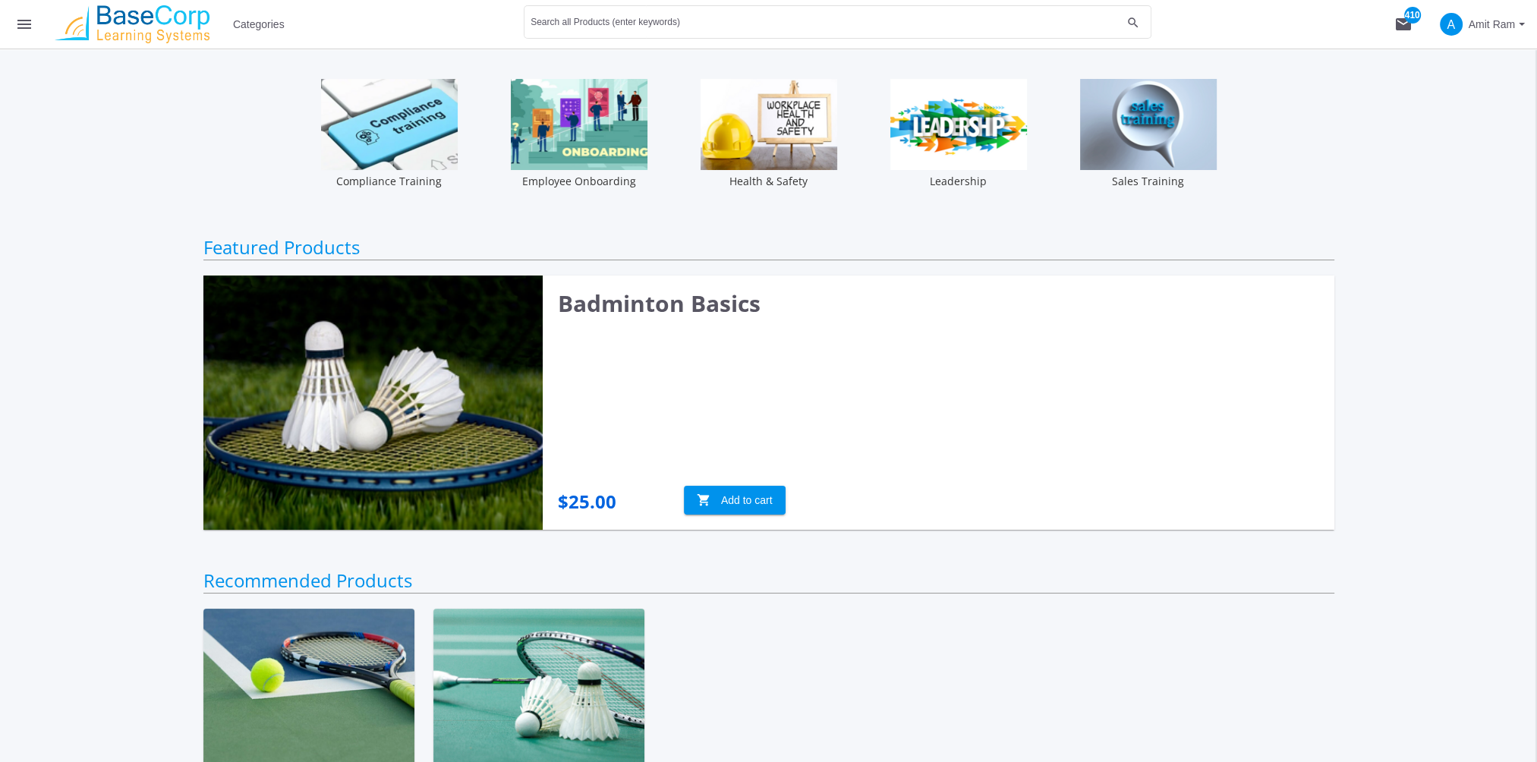
click at [280, 22] on span "Categories" at bounding box center [259, 24] width 52 height 27
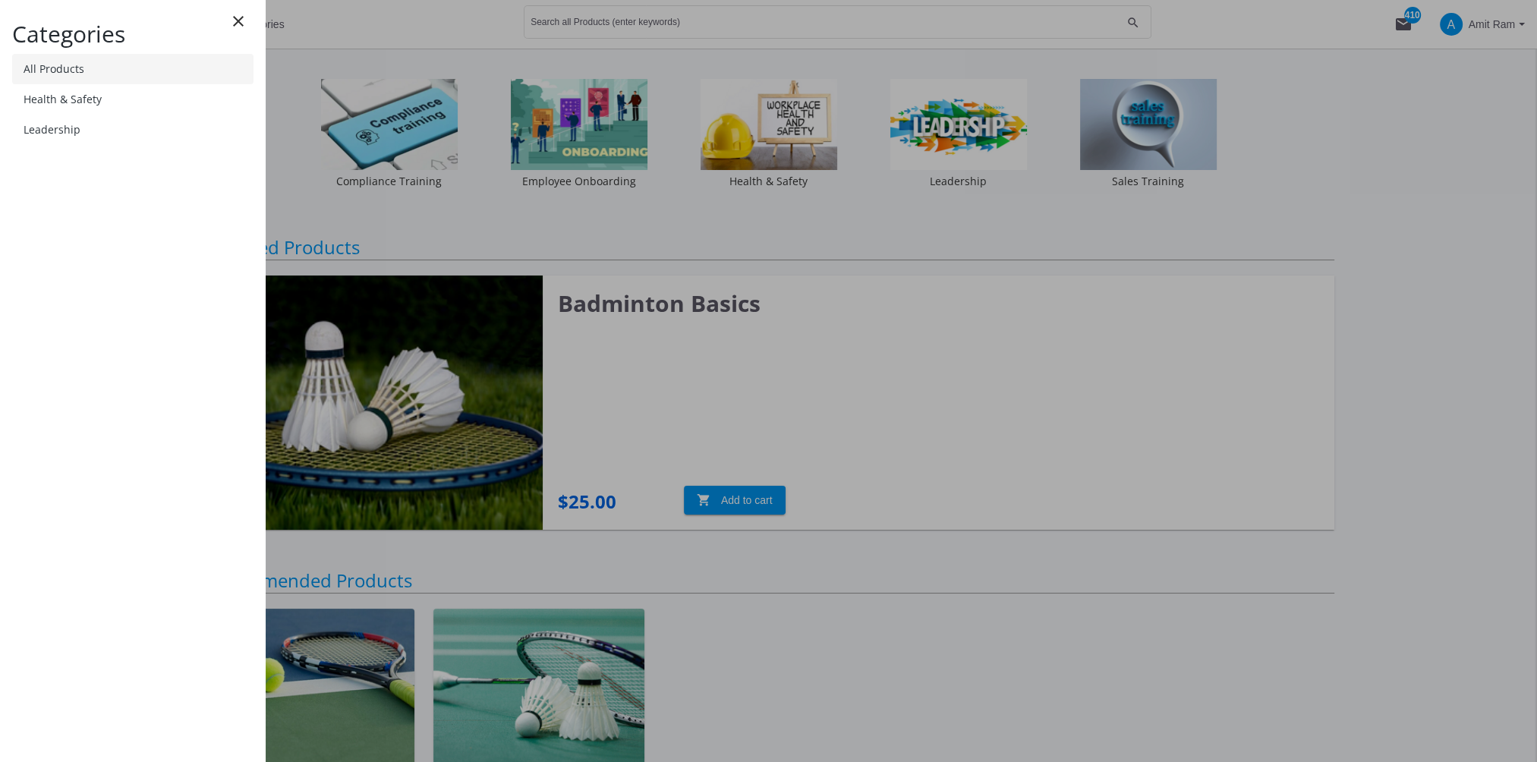
click at [112, 67] on link "All Products" at bounding box center [132, 69] width 241 height 30
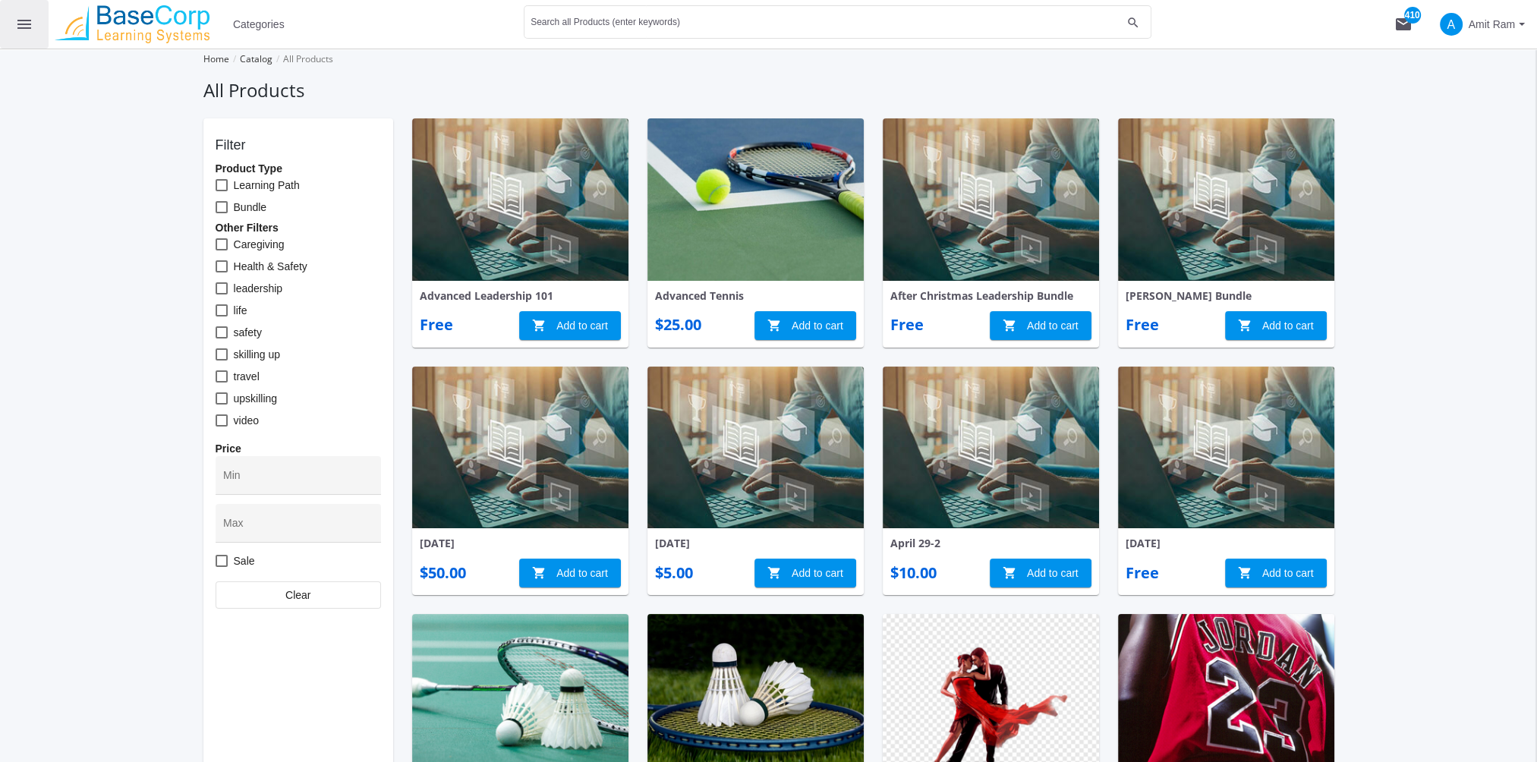
click at [30, 25] on mat-icon "menu" at bounding box center [24, 24] width 18 height 18
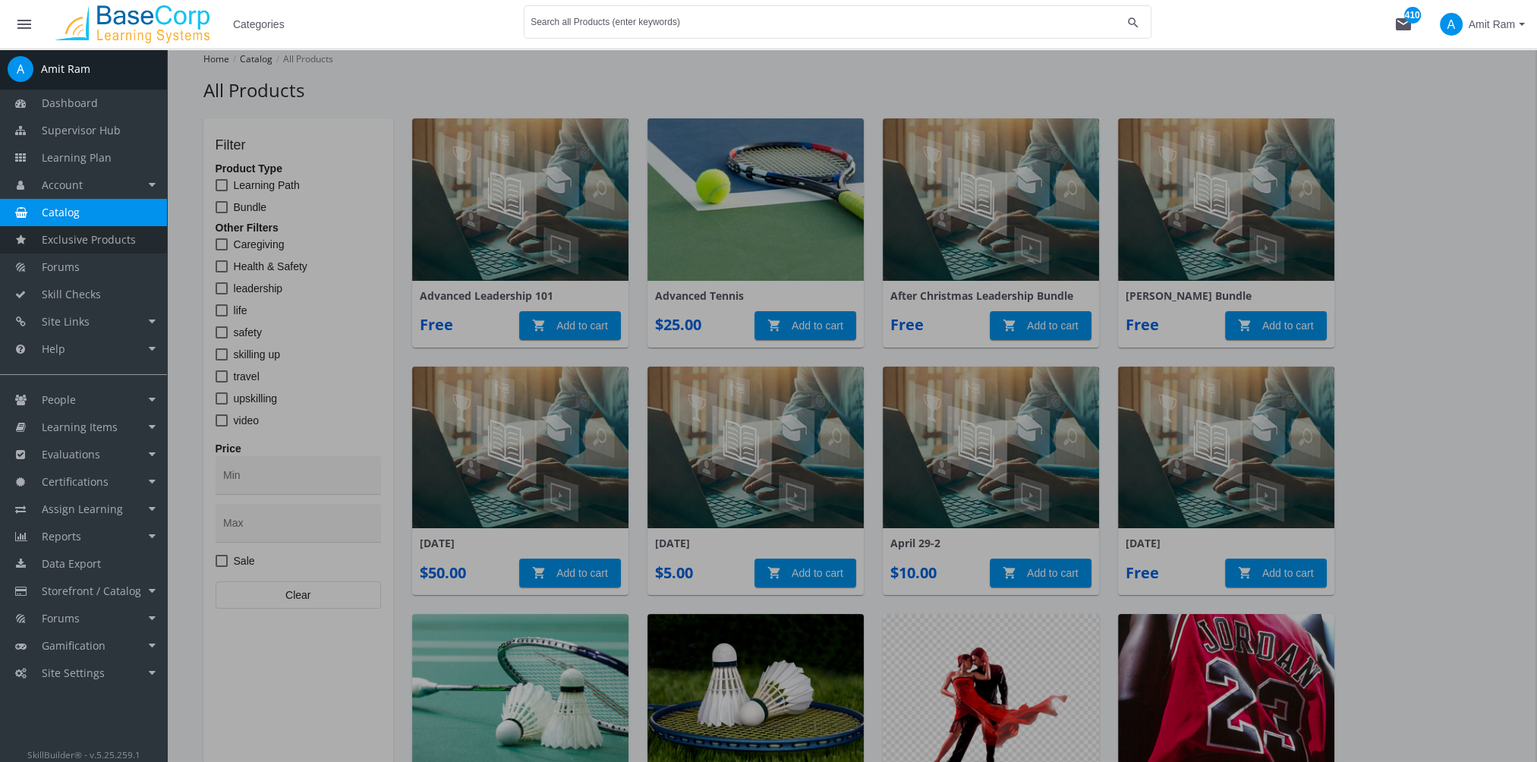
click at [109, 240] on span "Exclusive Products" at bounding box center [89, 239] width 94 height 14
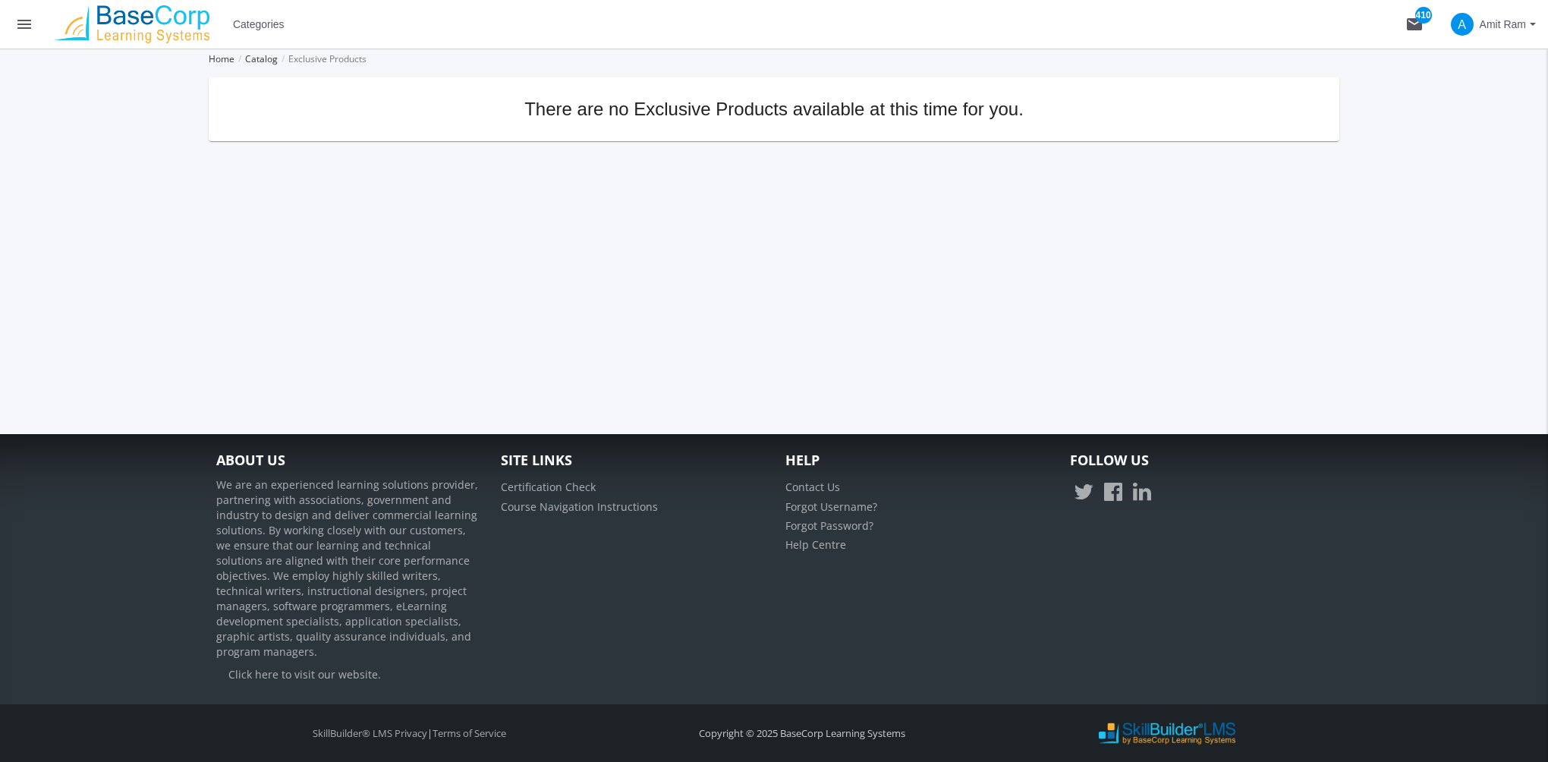
click at [26, 26] on mat-icon "menu" at bounding box center [24, 24] width 18 height 18
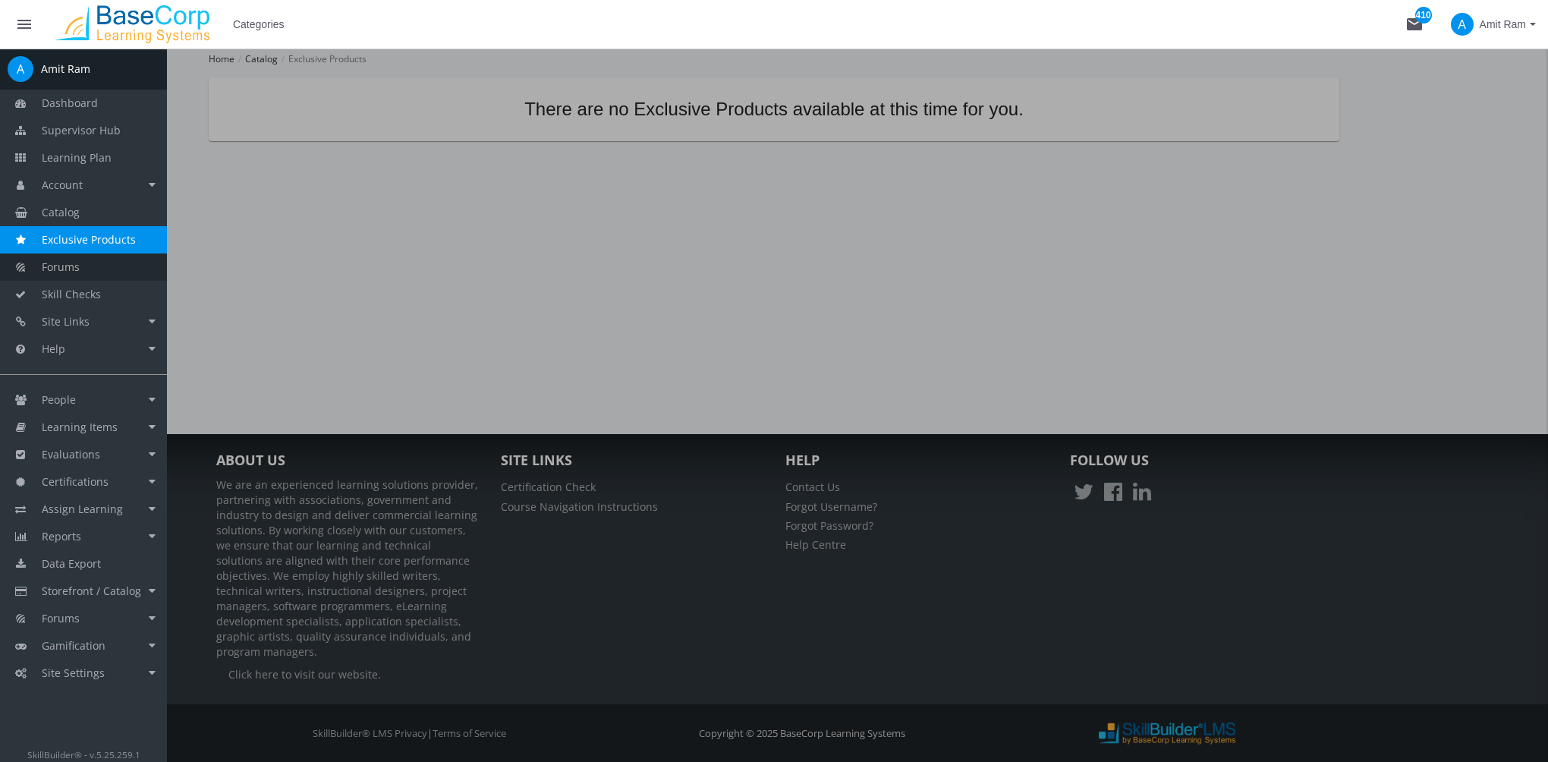
click at [82, 265] on link "Forums" at bounding box center [83, 266] width 167 height 27
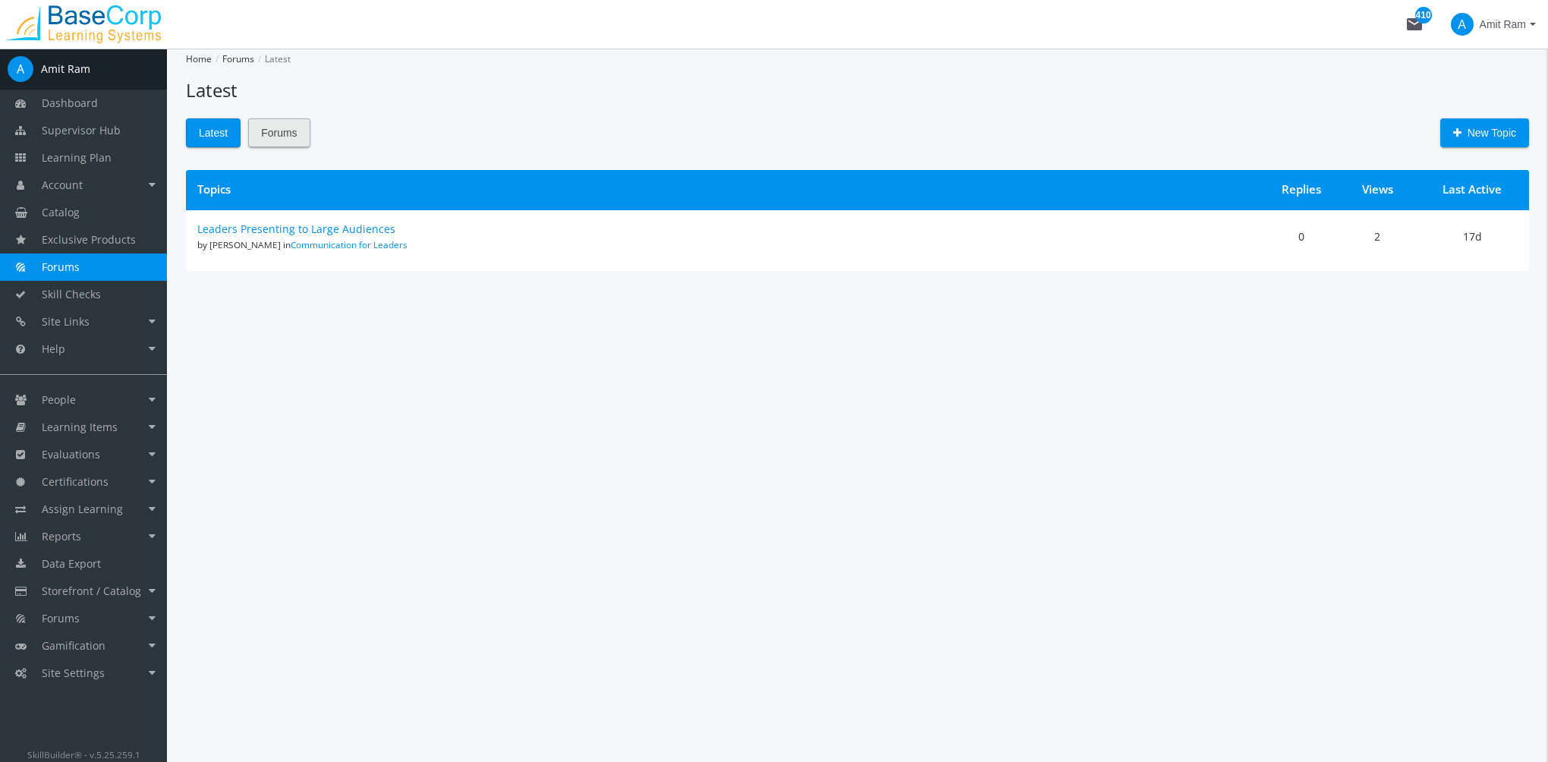
click at [288, 138] on span "Forums" at bounding box center [279, 132] width 36 height 27
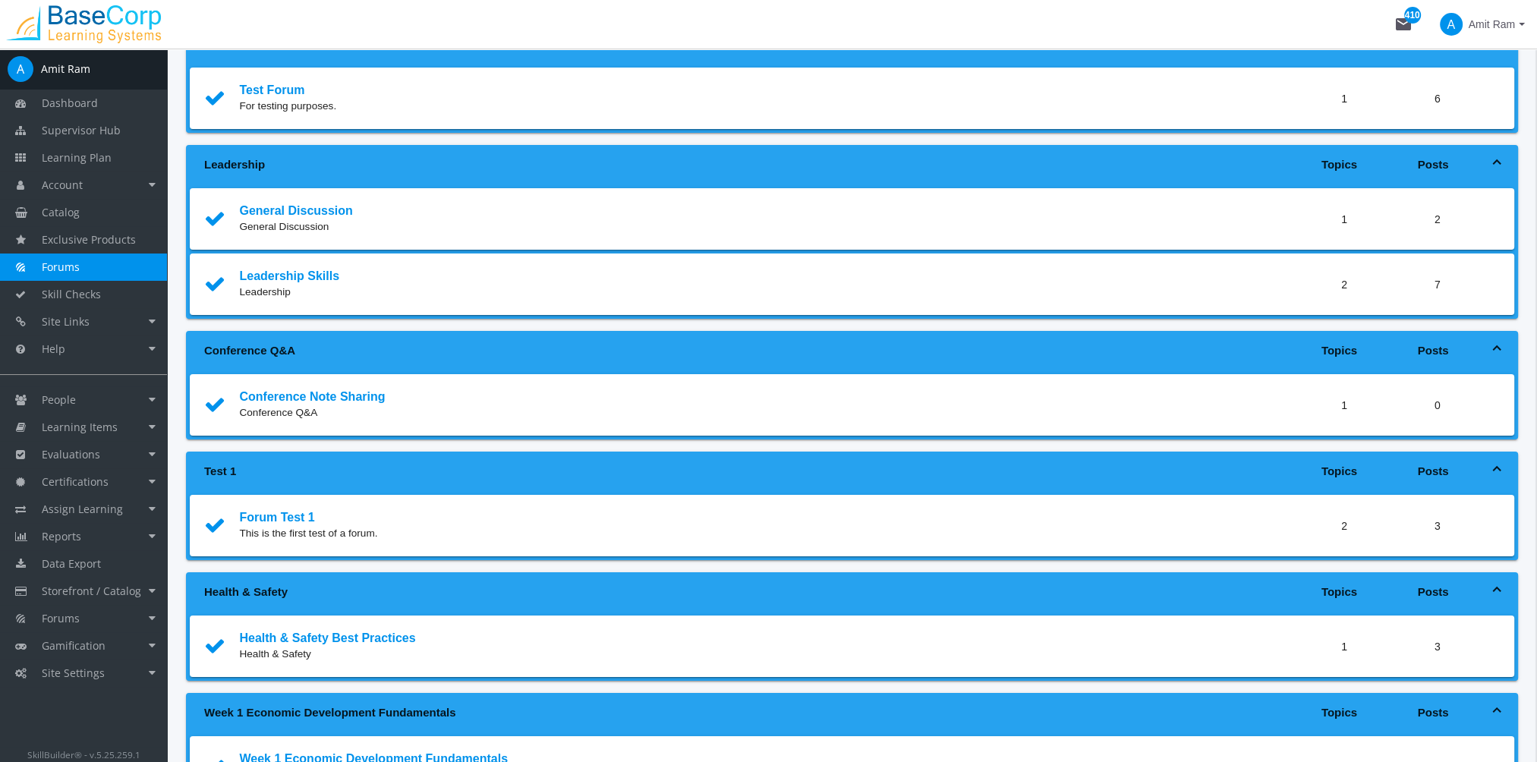
scroll to position [152, 0]
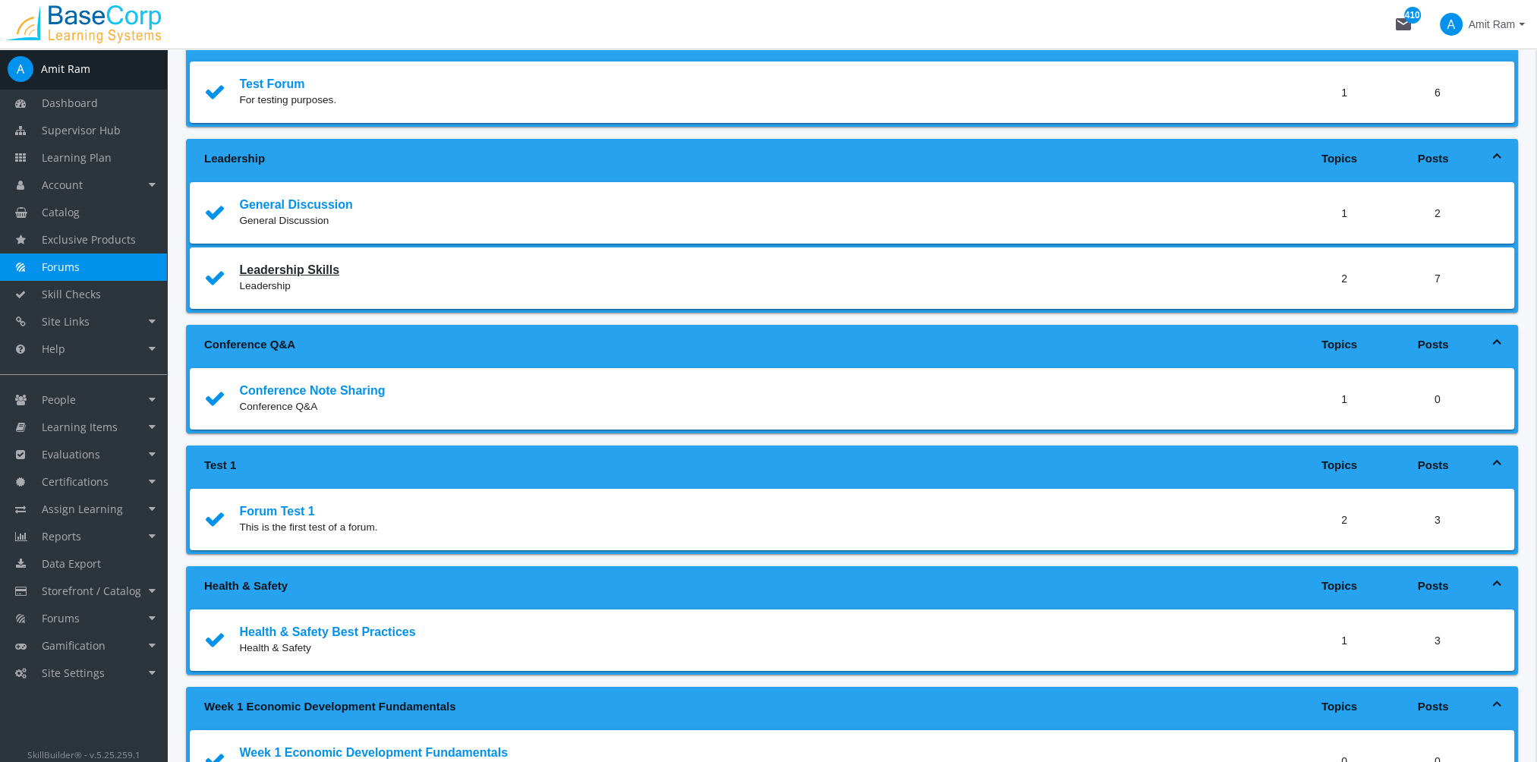
click at [299, 266] on link "Leadership Skills" at bounding box center [289, 269] width 100 height 13
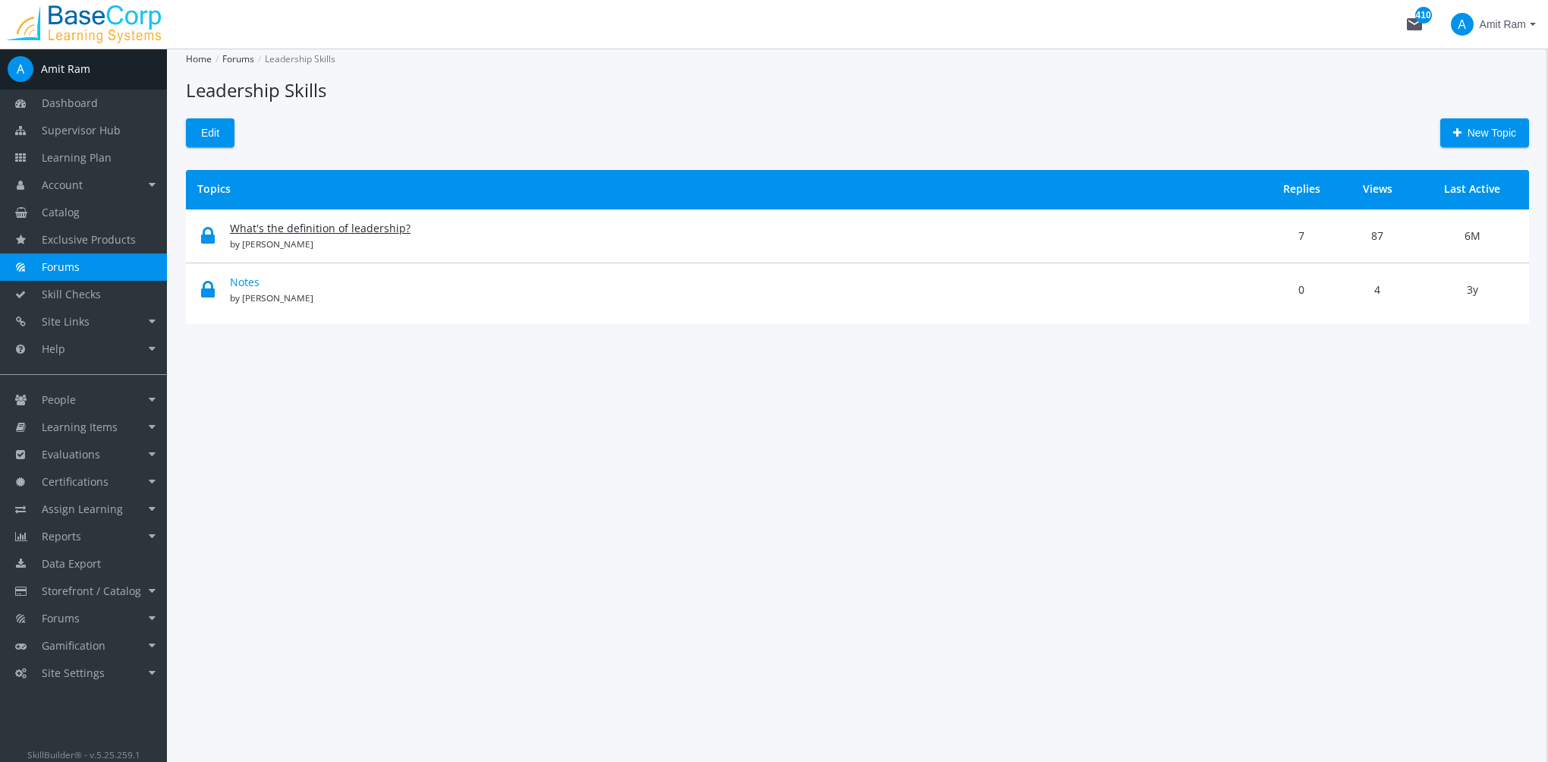
click at [282, 233] on link "What's the definition of leadership?" at bounding box center [320, 228] width 181 height 14
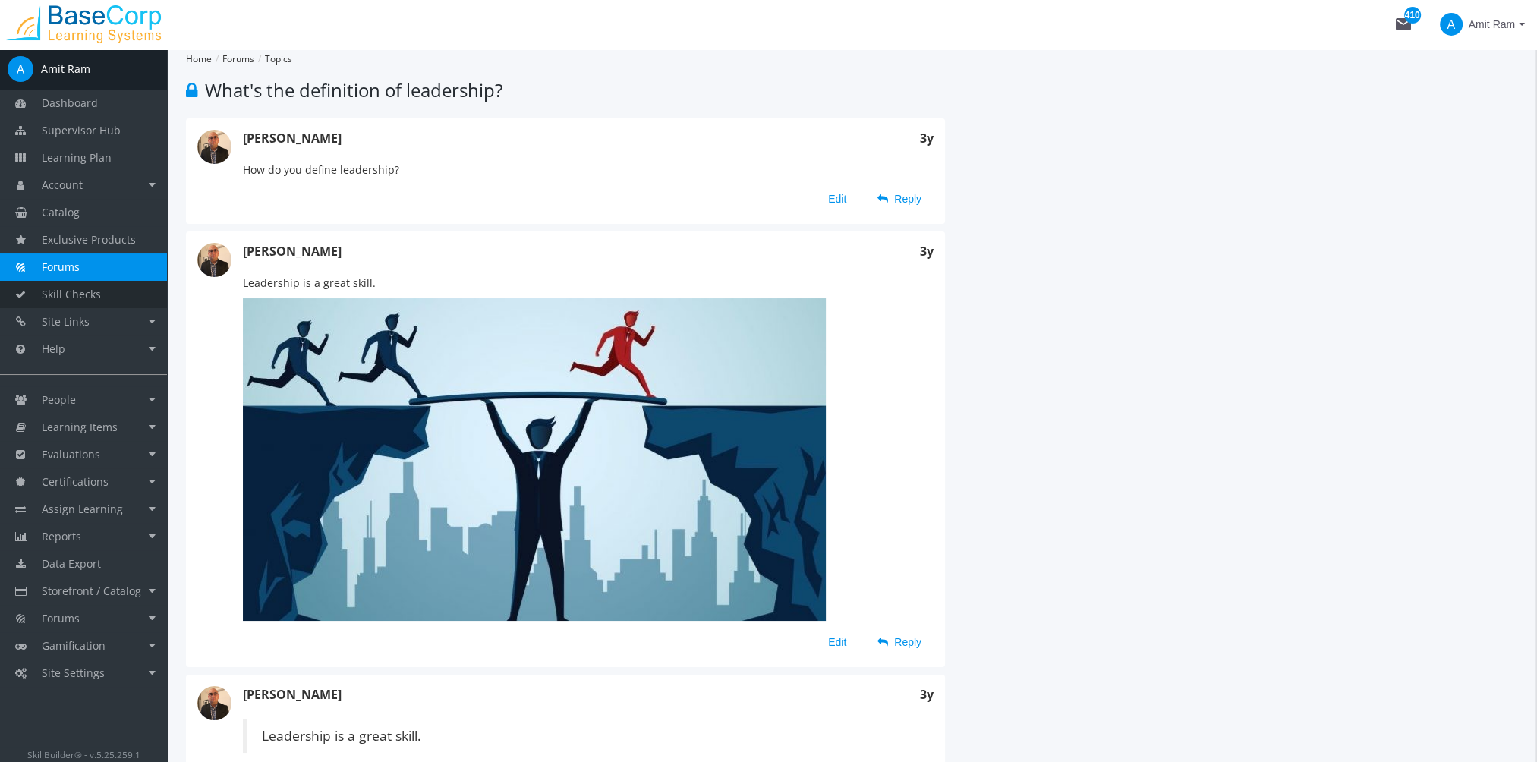
click at [107, 296] on link "Skill Checks" at bounding box center [83, 294] width 167 height 27
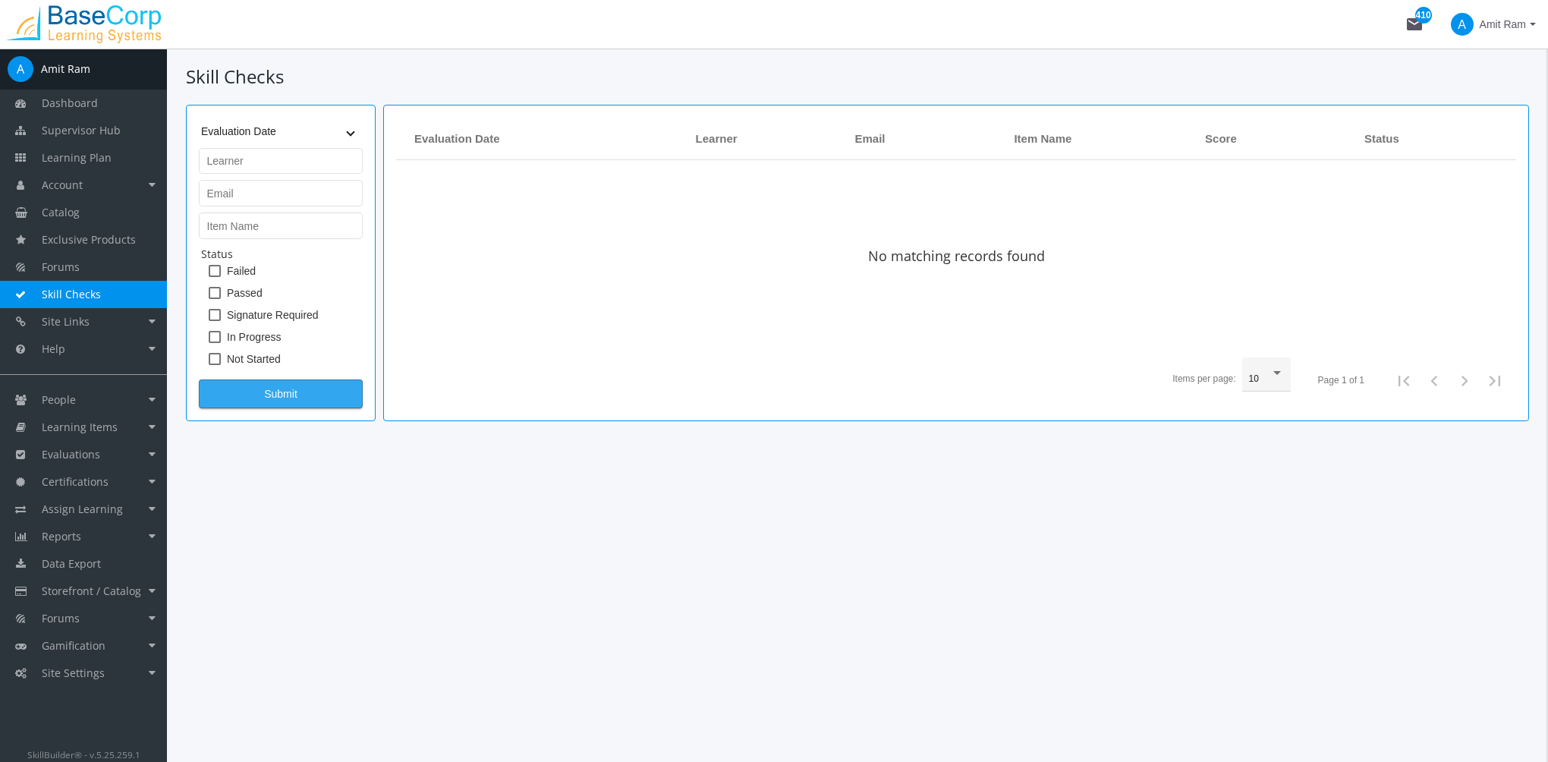
click at [316, 395] on span "Submit" at bounding box center [281, 393] width 138 height 27
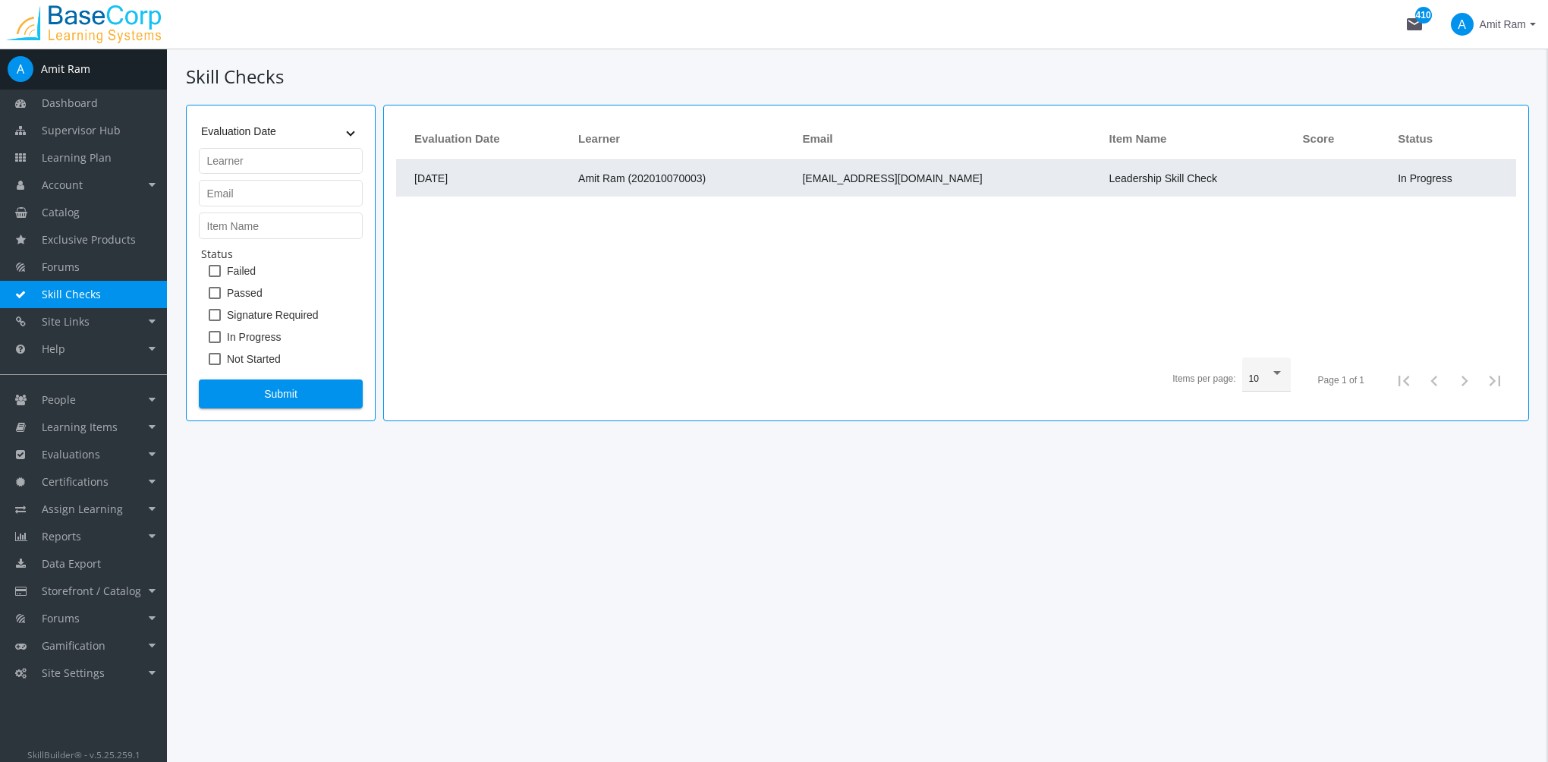
click at [766, 180] on td "Amit Ram (202010070003)" at bounding box center [683, 178] width 224 height 36
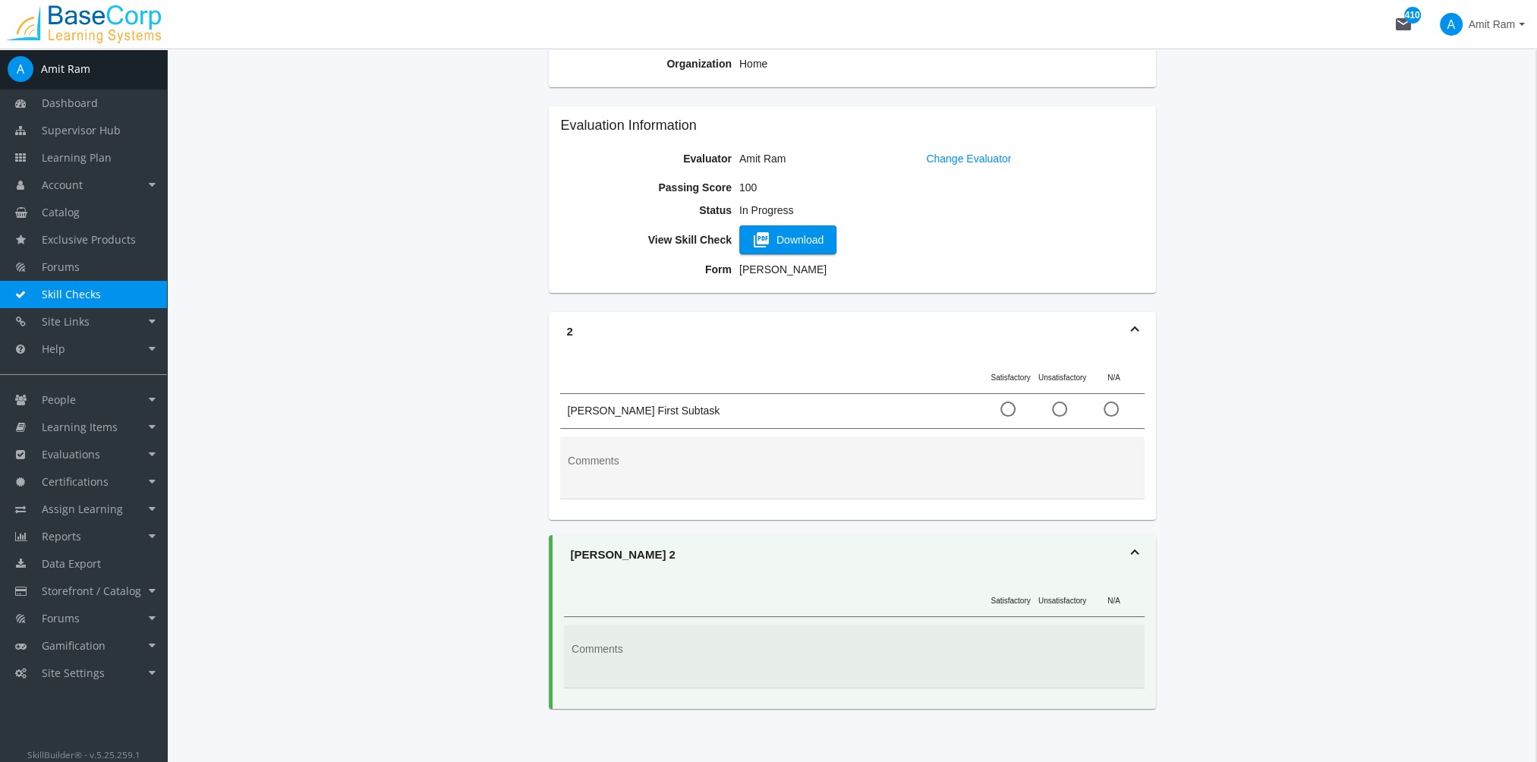
scroll to position [209, 0]
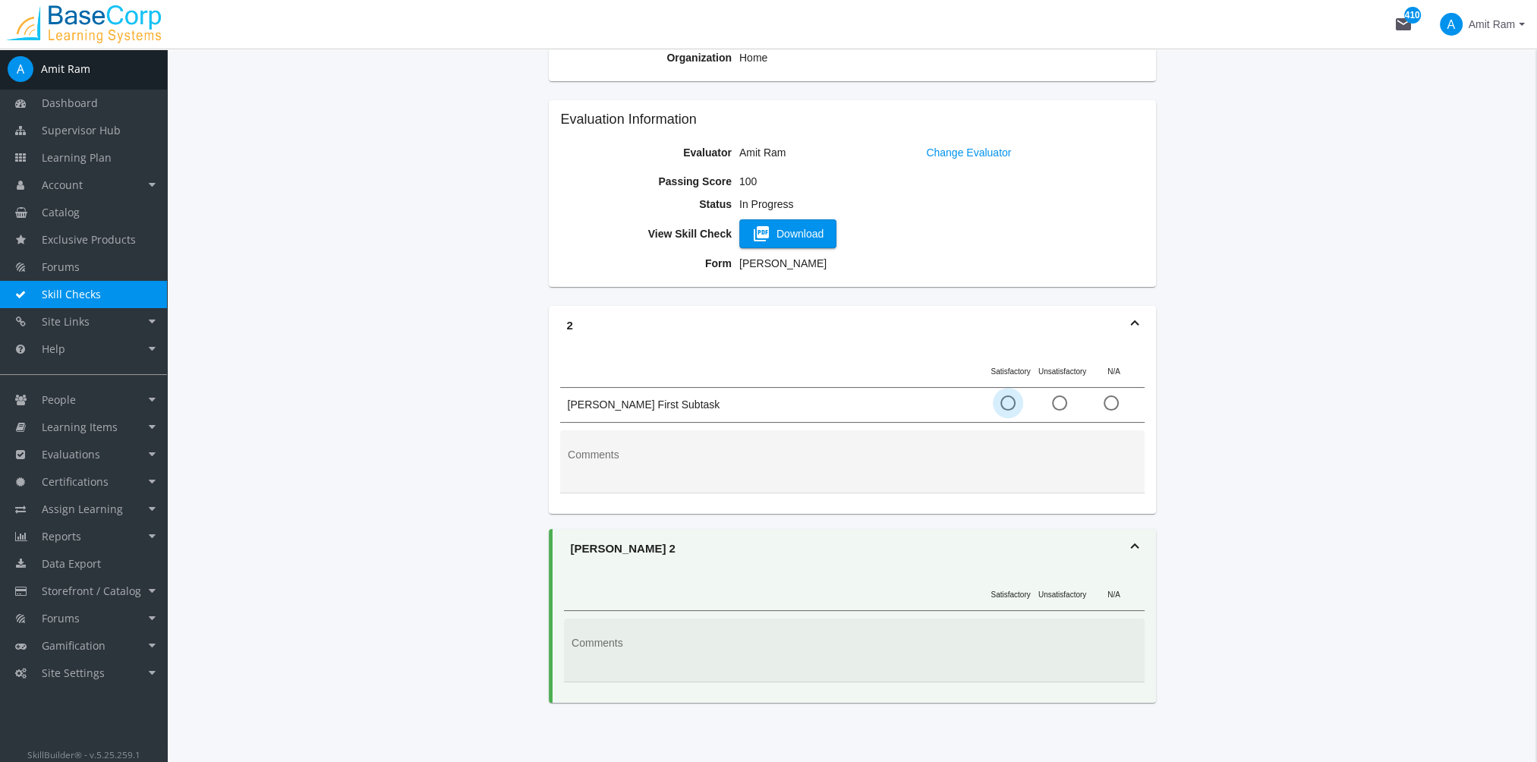
click at [1015, 395] on label at bounding box center [1010, 402] width 21 height 15
click at [1015, 398] on input "radio" at bounding box center [1007, 405] width 15 height 15
radio input "true"
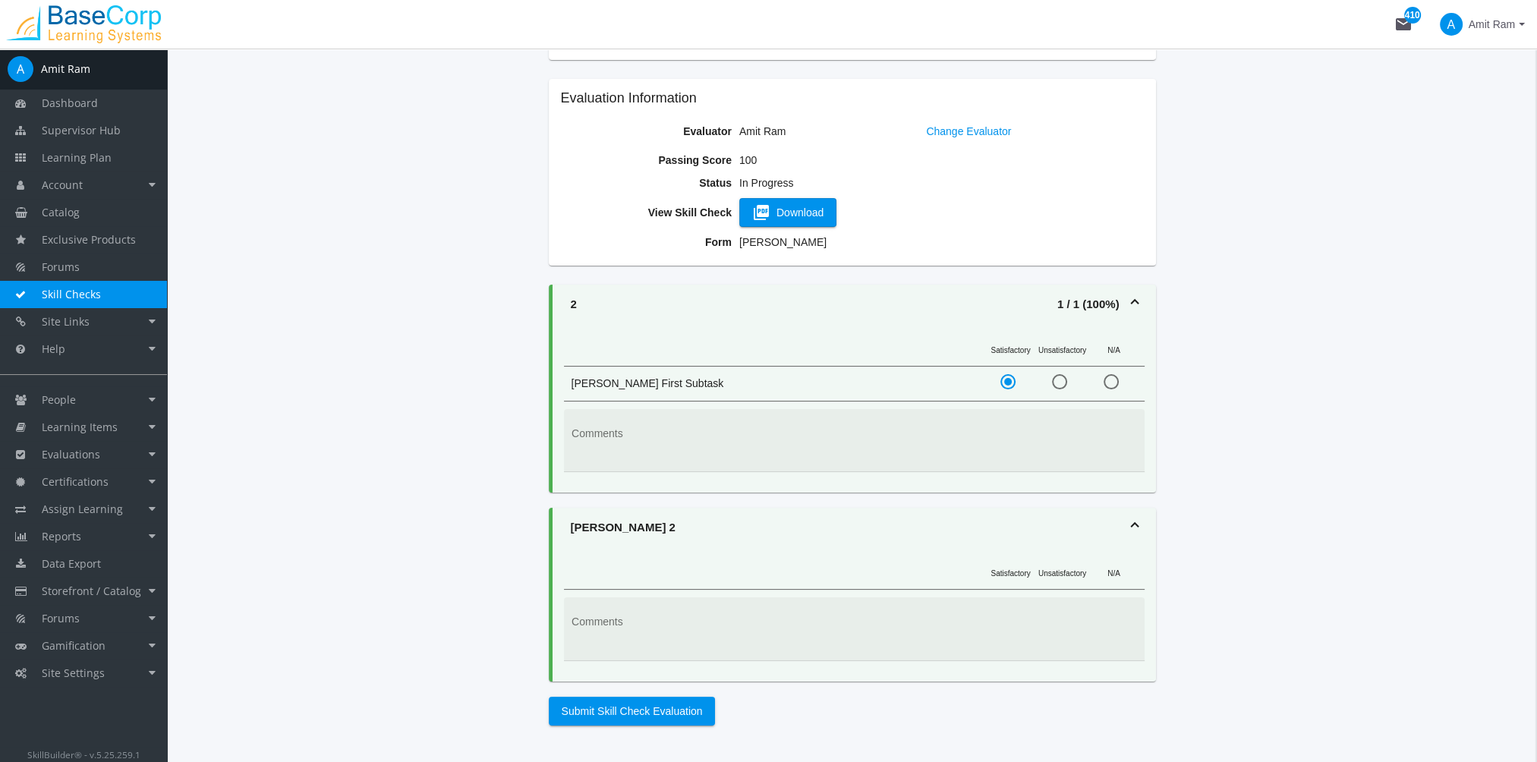
scroll to position [314, 0]
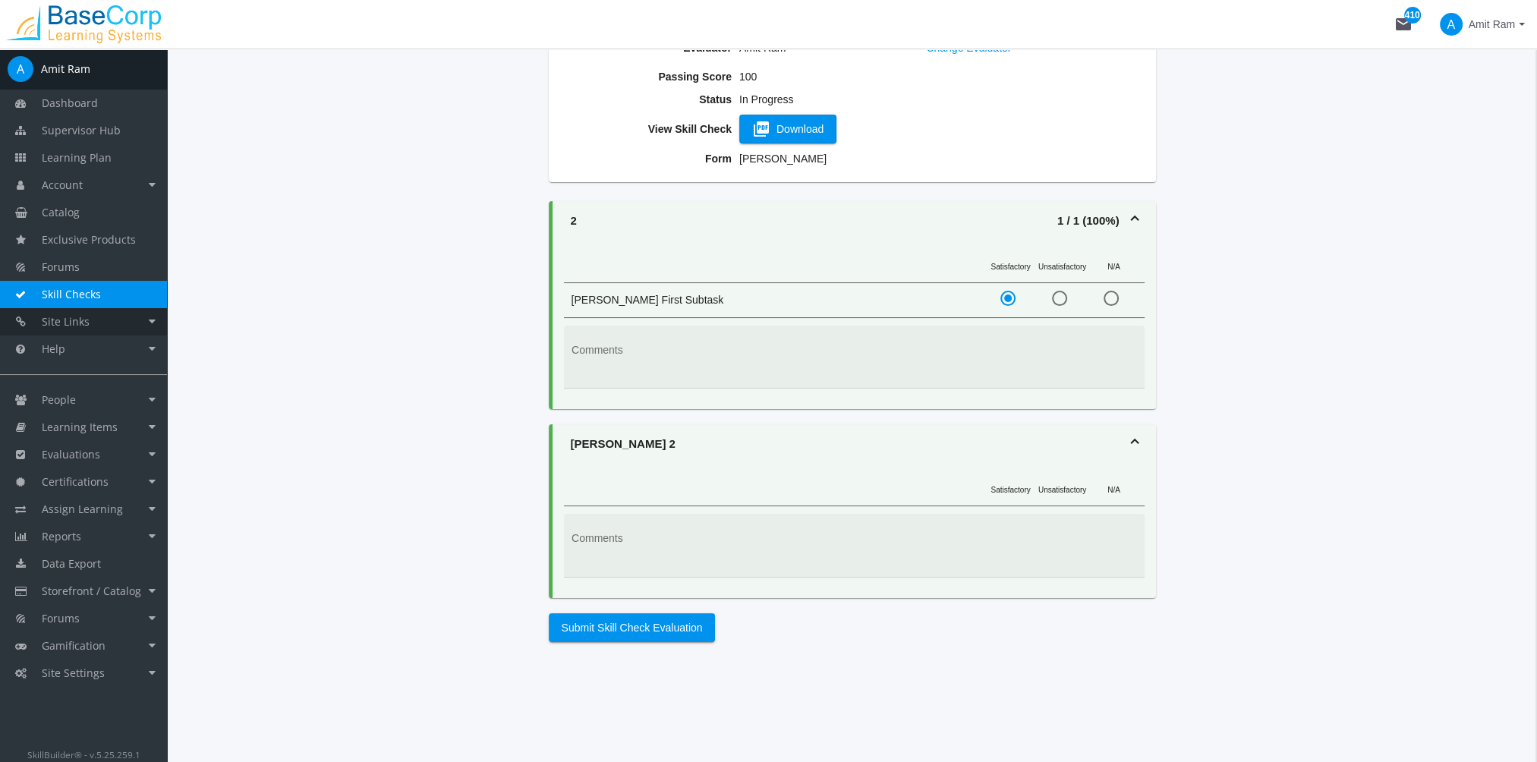
click at [115, 319] on link "Site Links" at bounding box center [83, 321] width 167 height 27
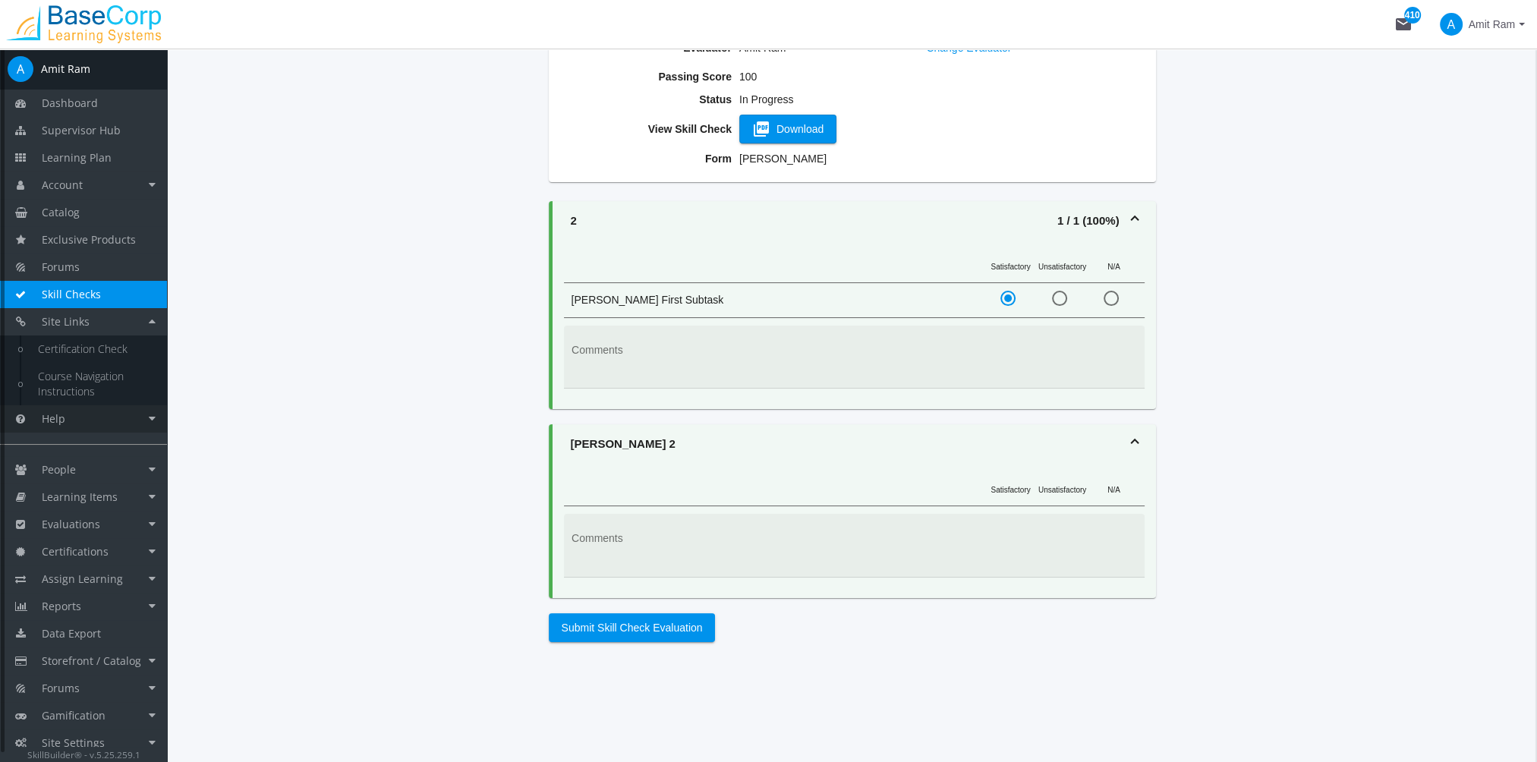
click at [94, 418] on link "Help" at bounding box center [83, 418] width 167 height 27
click at [80, 381] on link "Contact Us" at bounding box center [95, 376] width 144 height 27
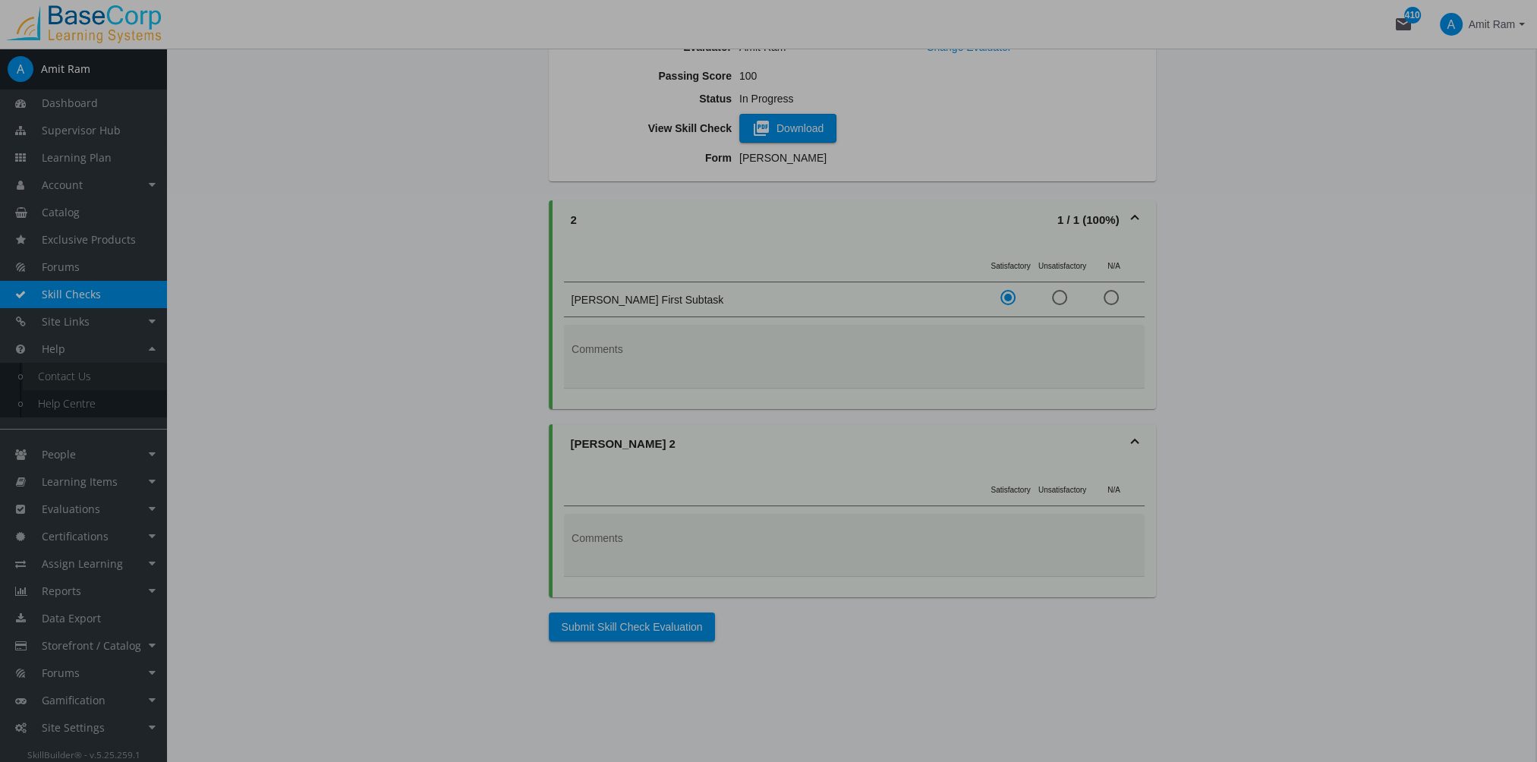
scroll to position [0, 0]
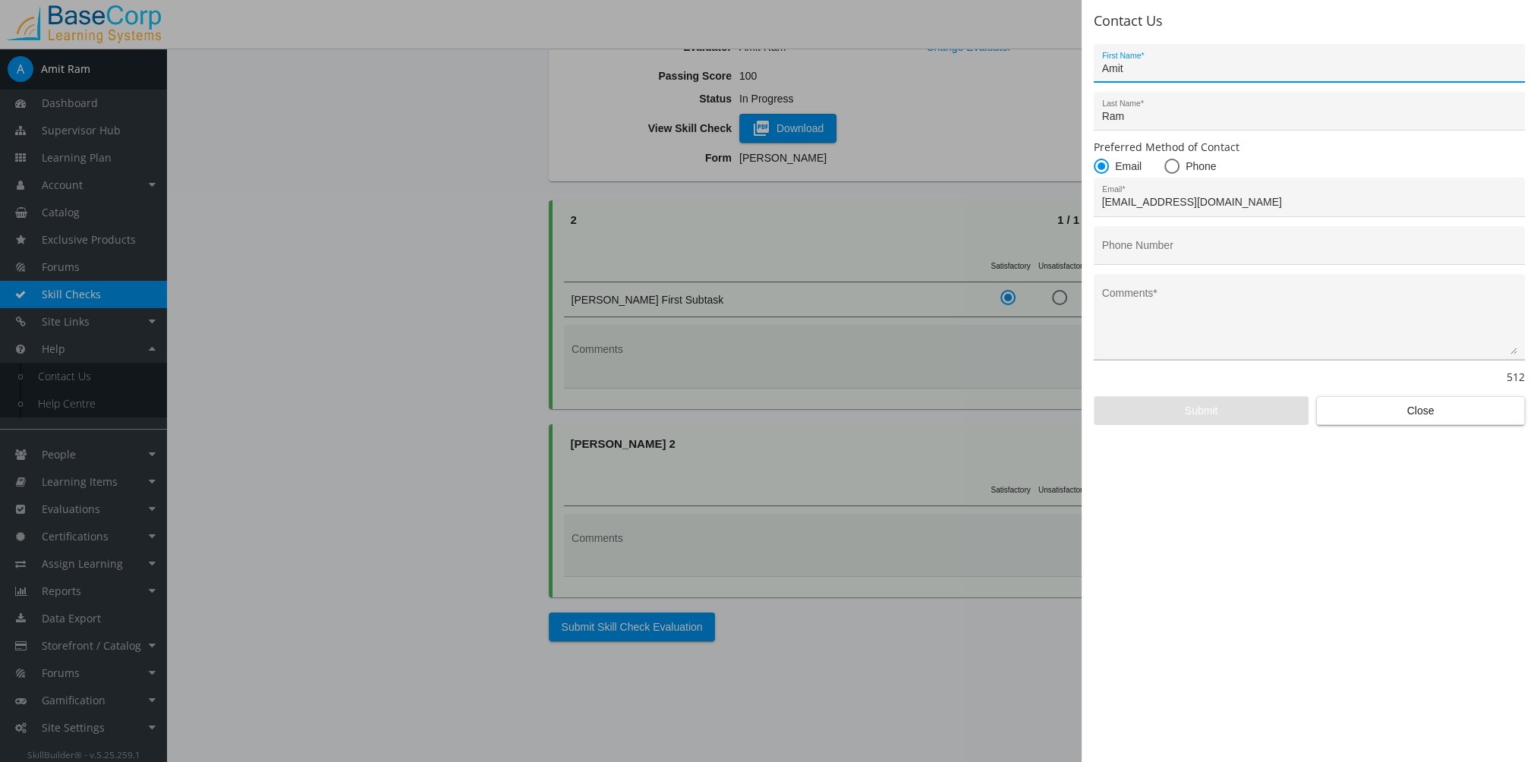
click at [1134, 332] on textarea "Comments *" at bounding box center [1309, 322] width 415 height 63
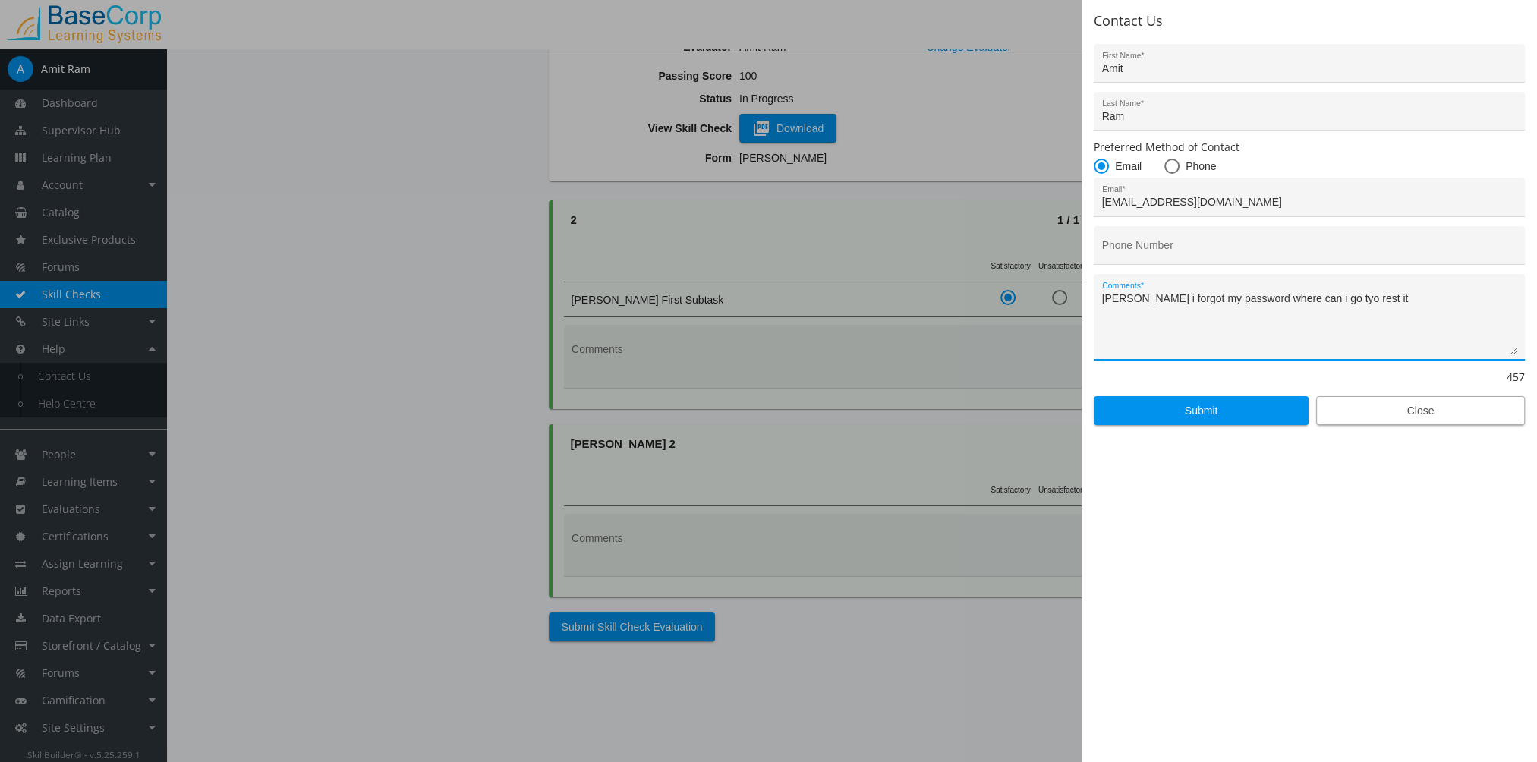
type textarea "[PERSON_NAME] i forgot my password where can i go tyo rest it"
click at [1352, 398] on span "Close" at bounding box center [1420, 410] width 183 height 27
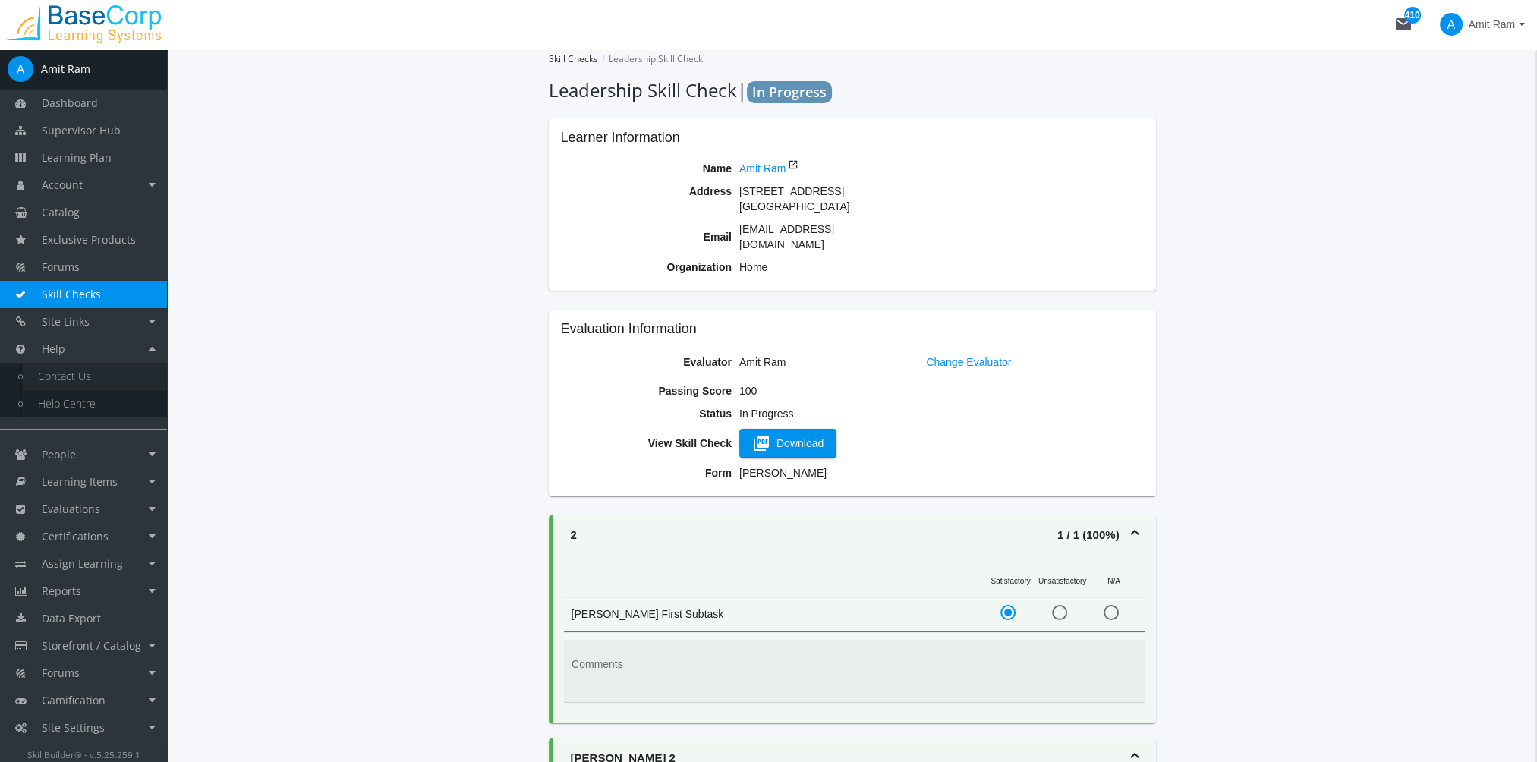
scroll to position [314, 0]
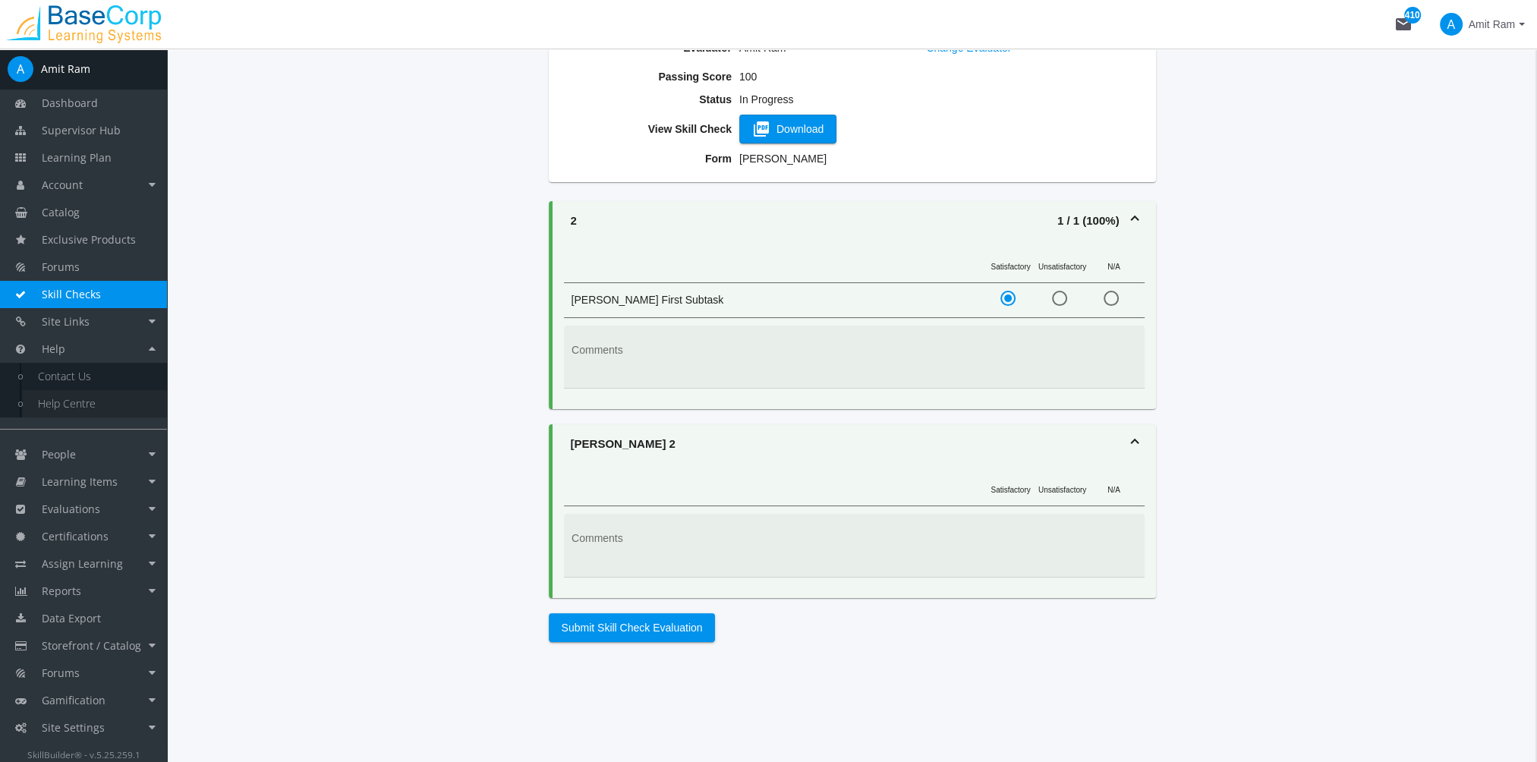
click at [74, 412] on link "Help Centre" at bounding box center [95, 403] width 144 height 27
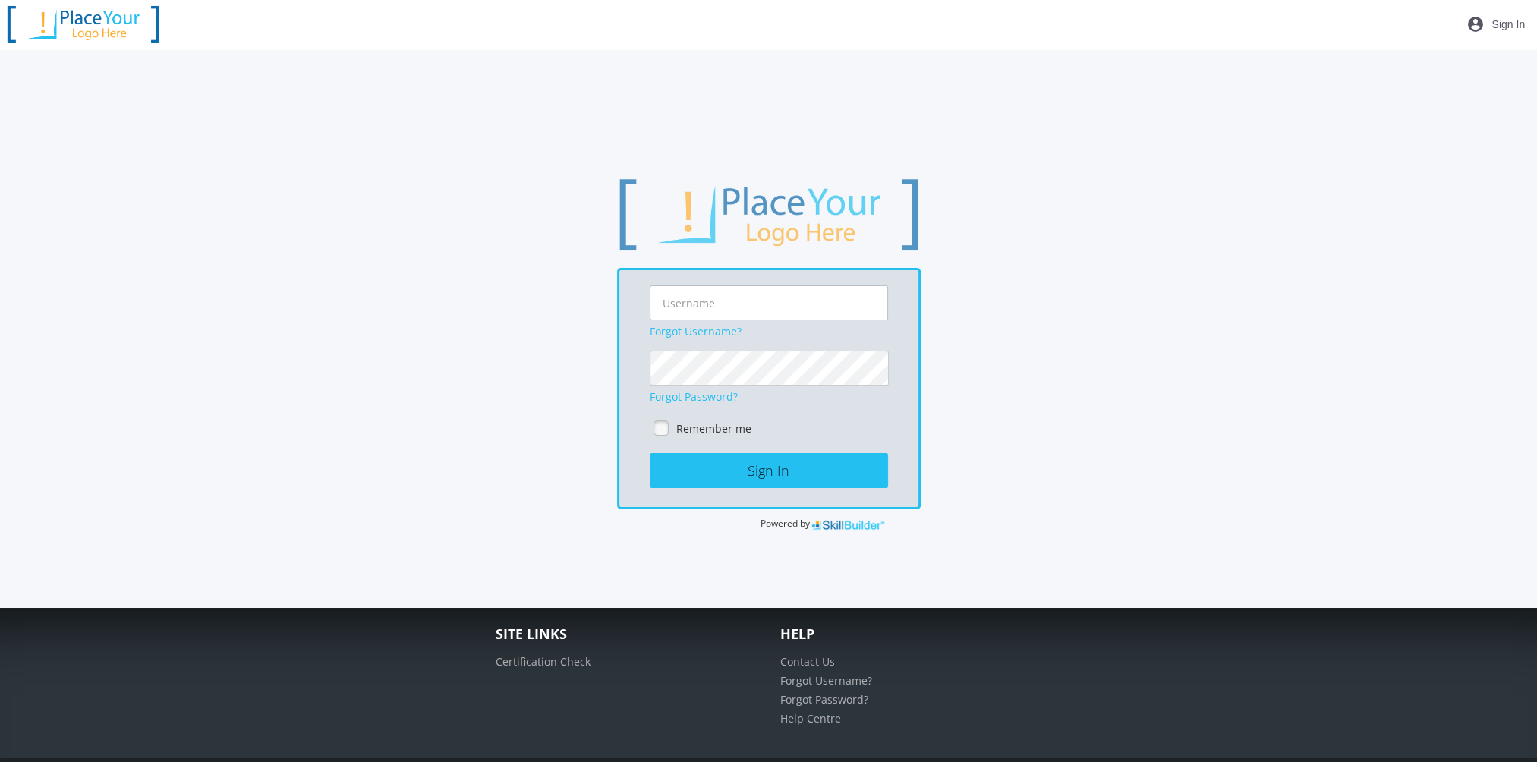
click at [735, 303] on input "text" at bounding box center [769, 302] width 238 height 35
type input "[EMAIL_ADDRESS][DOMAIN_NAME]"
click at [650, 453] on button "Sign In" at bounding box center [769, 470] width 238 height 35
